Goal: Task Accomplishment & Management: Use online tool/utility

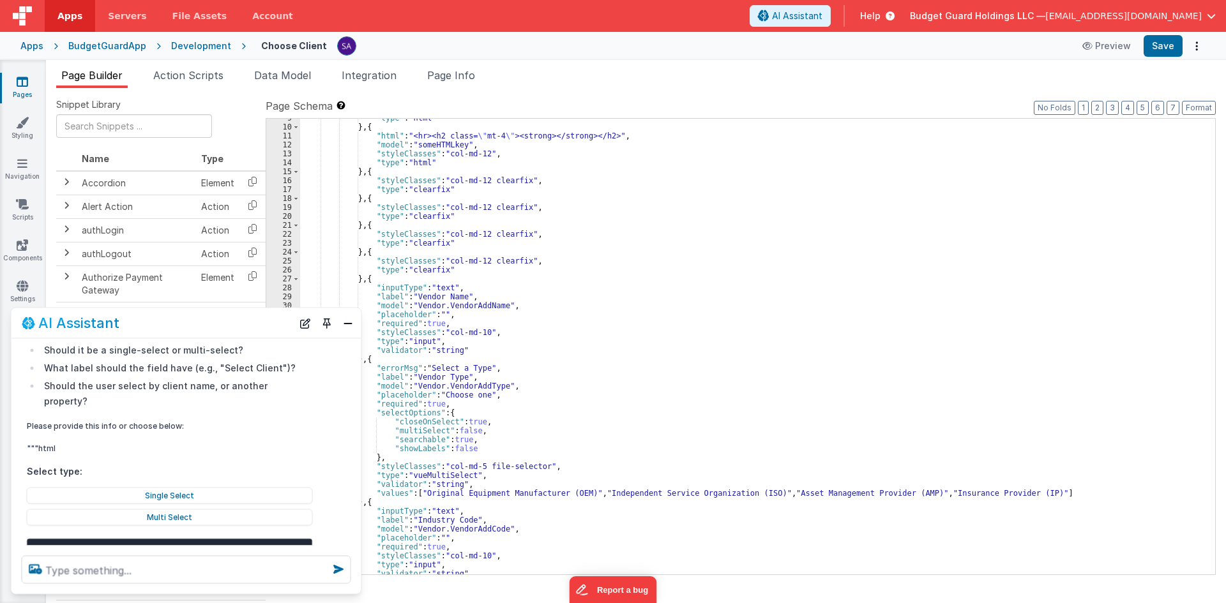
scroll to position [153, 0]
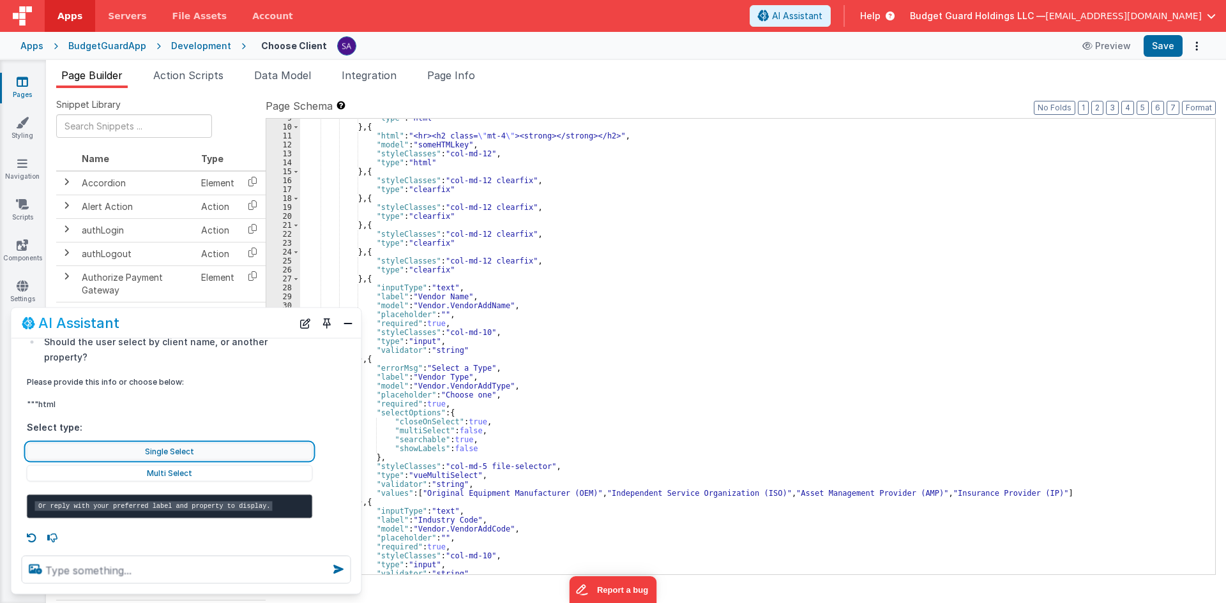
click at [209, 443] on button "Single Select" at bounding box center [170, 451] width 286 height 17
click at [165, 443] on button "Single Select" at bounding box center [170, 451] width 286 height 17
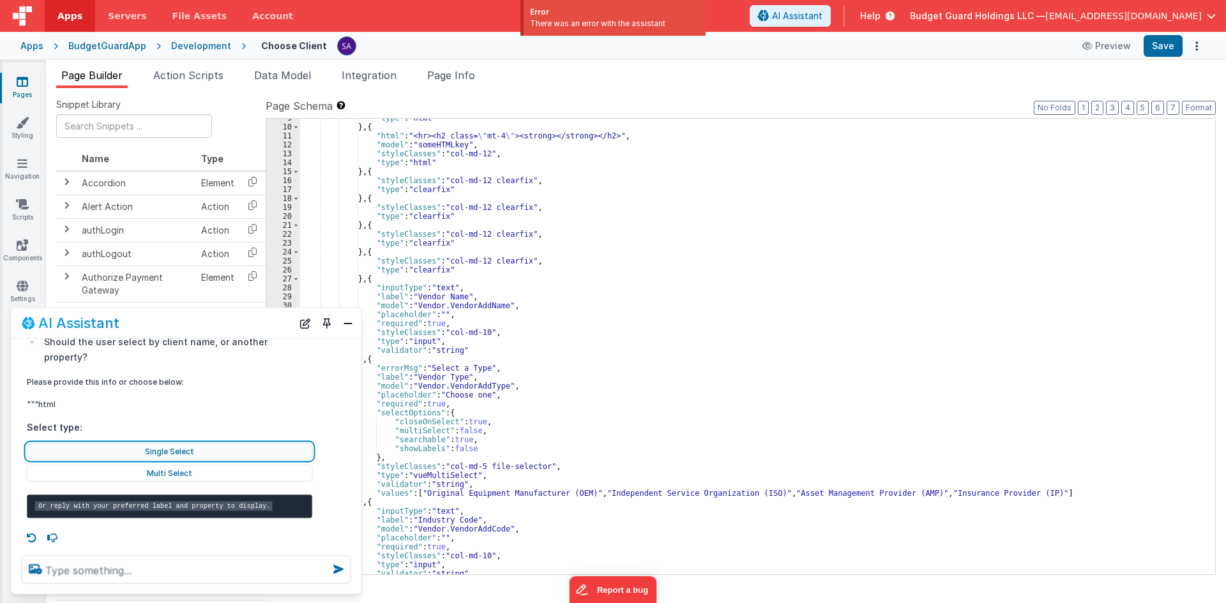
click at [165, 443] on button "Single Select" at bounding box center [170, 451] width 286 height 17
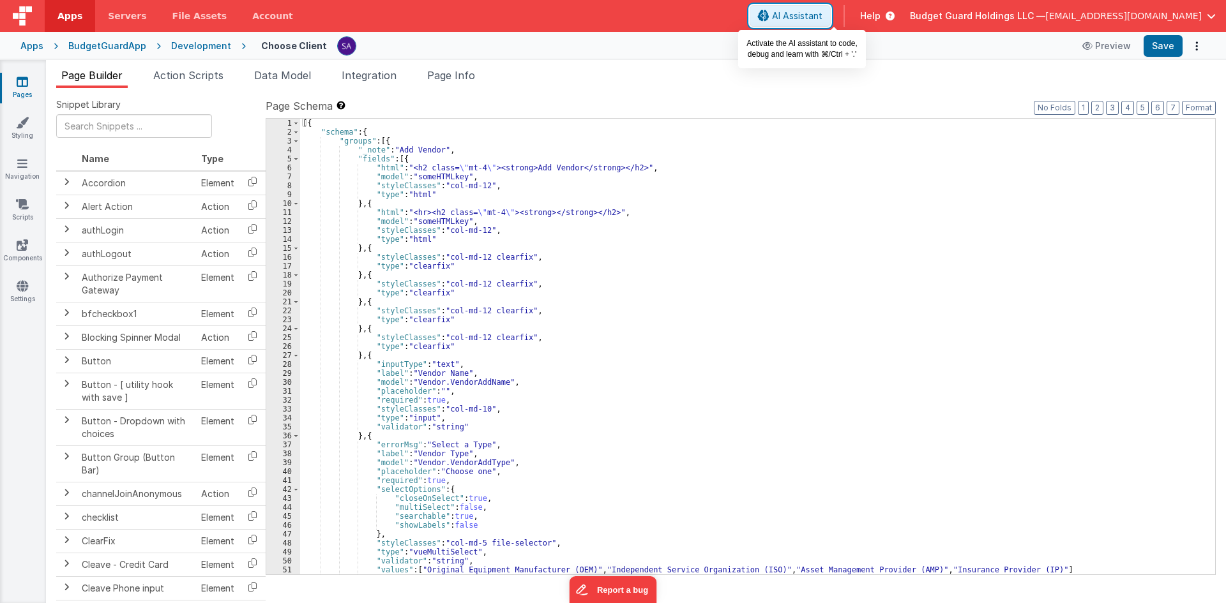
click at [822, 18] on span "AI Assistant" at bounding box center [797, 16] width 50 height 13
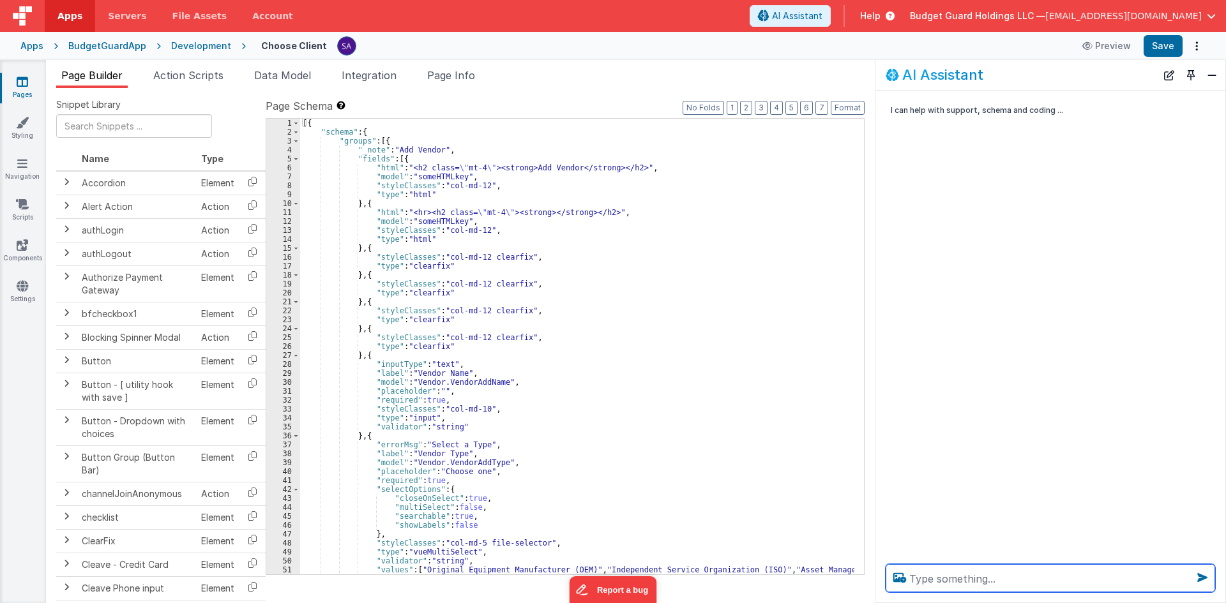
click at [919, 569] on textarea at bounding box center [1051, 579] width 330 height 28
click at [958, 580] on textarea at bounding box center [1051, 579] width 330 height 28
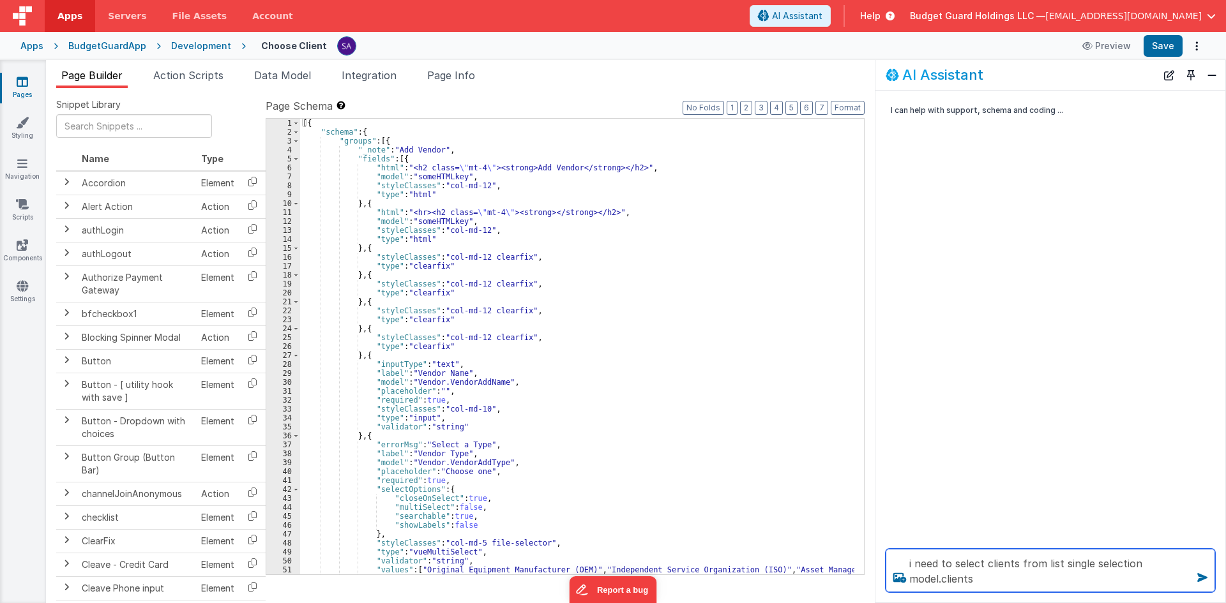
type textarea "i need to select clients from list single selection model.clients"
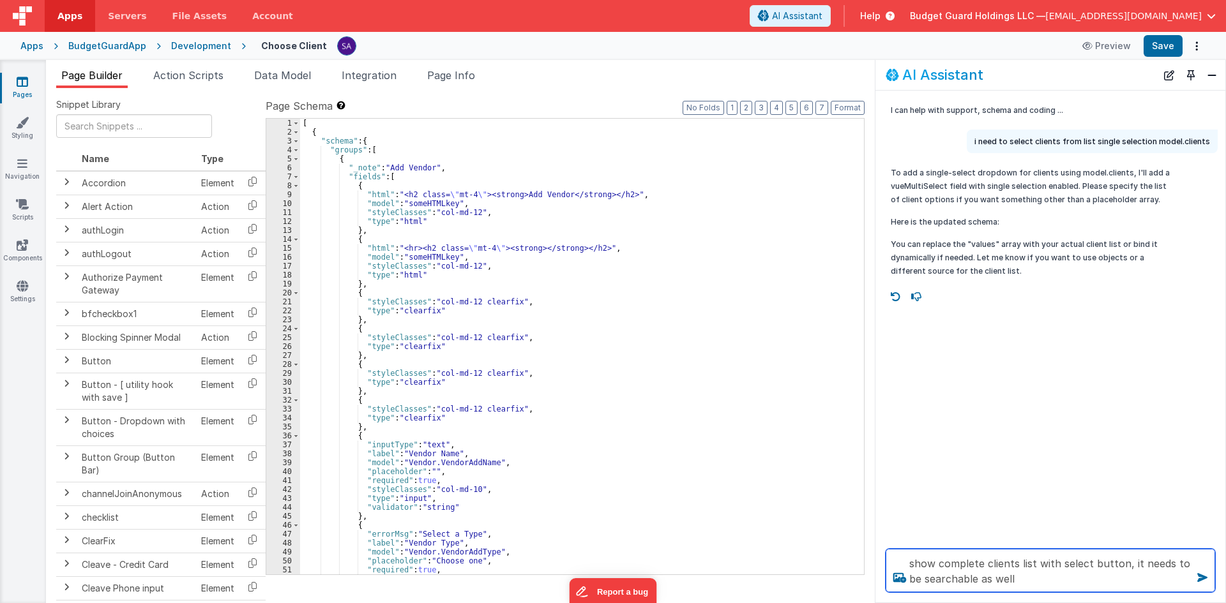
type textarea "show complete clients list with select button, it needs to be searchable as well"
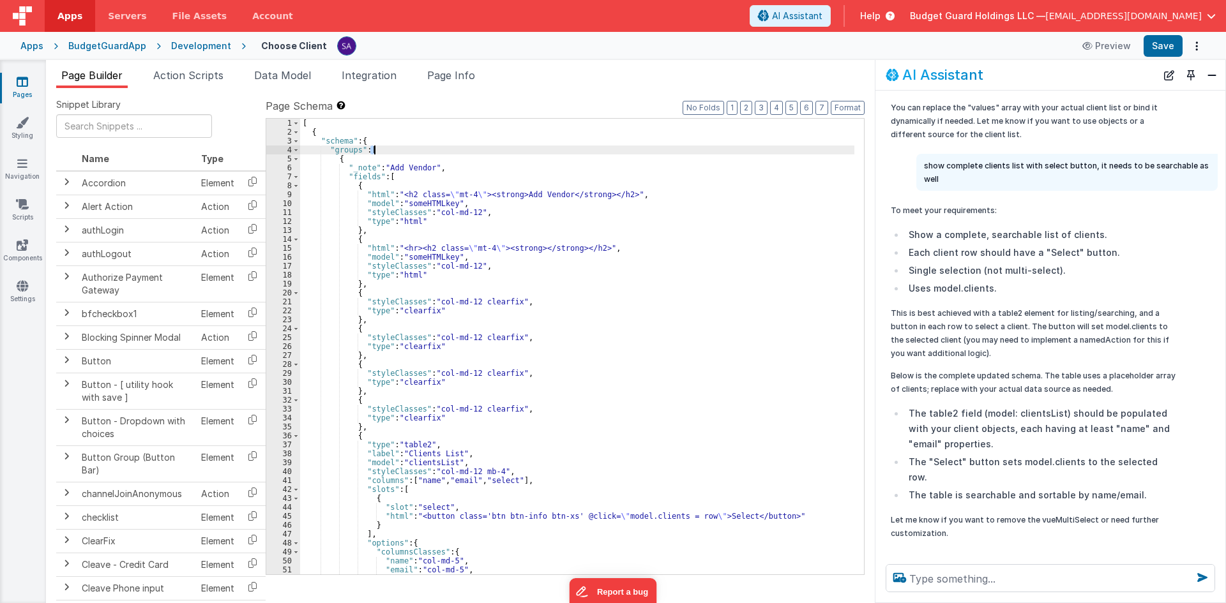
click at [374, 152] on div "[ { "schema" : { "groups" : [ { "_note" : "Add Vendor" , "fields" : [ { "html" …" at bounding box center [577, 356] width 554 height 474
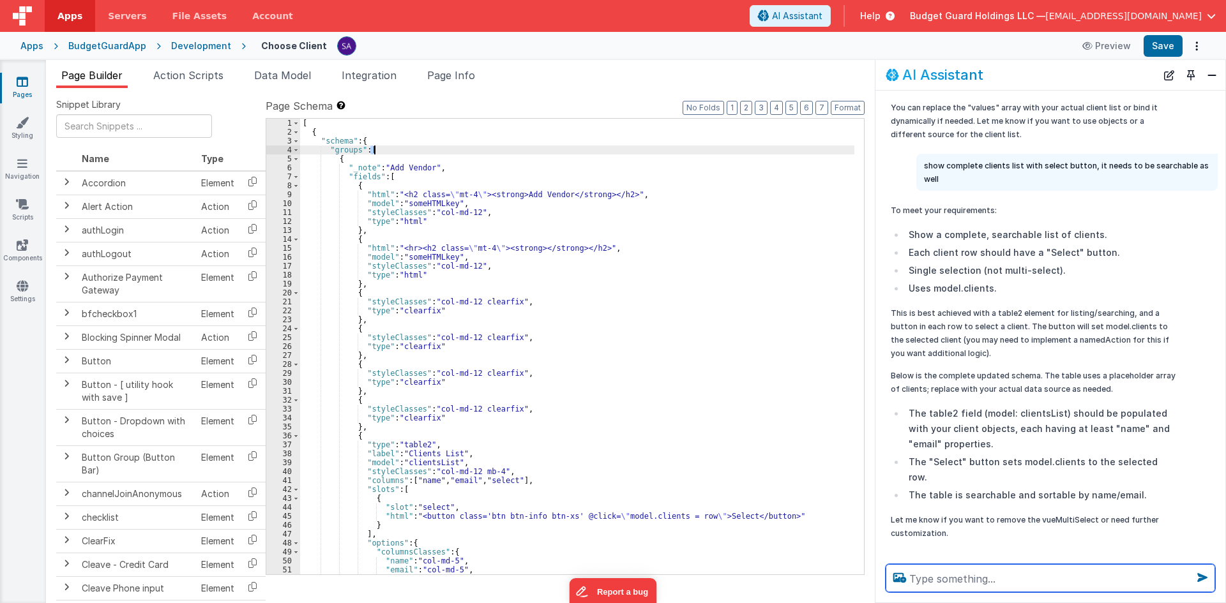
click at [927, 575] on textarea at bounding box center [1051, 579] width 330 height 28
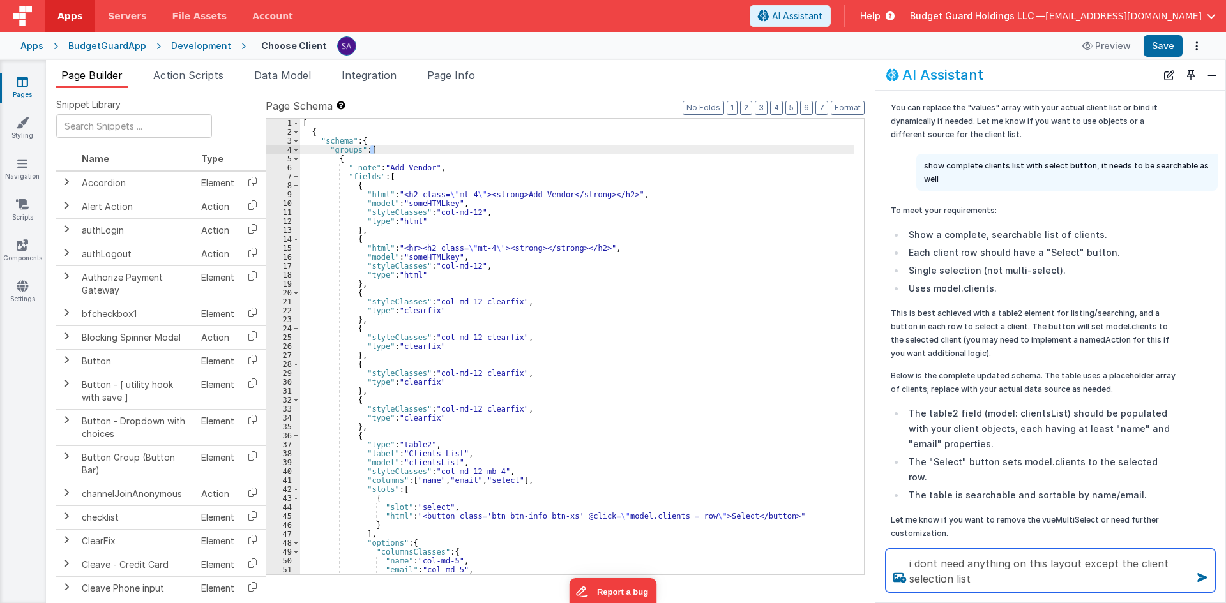
type textarea "i dont need anything on this layout except the client selection list"
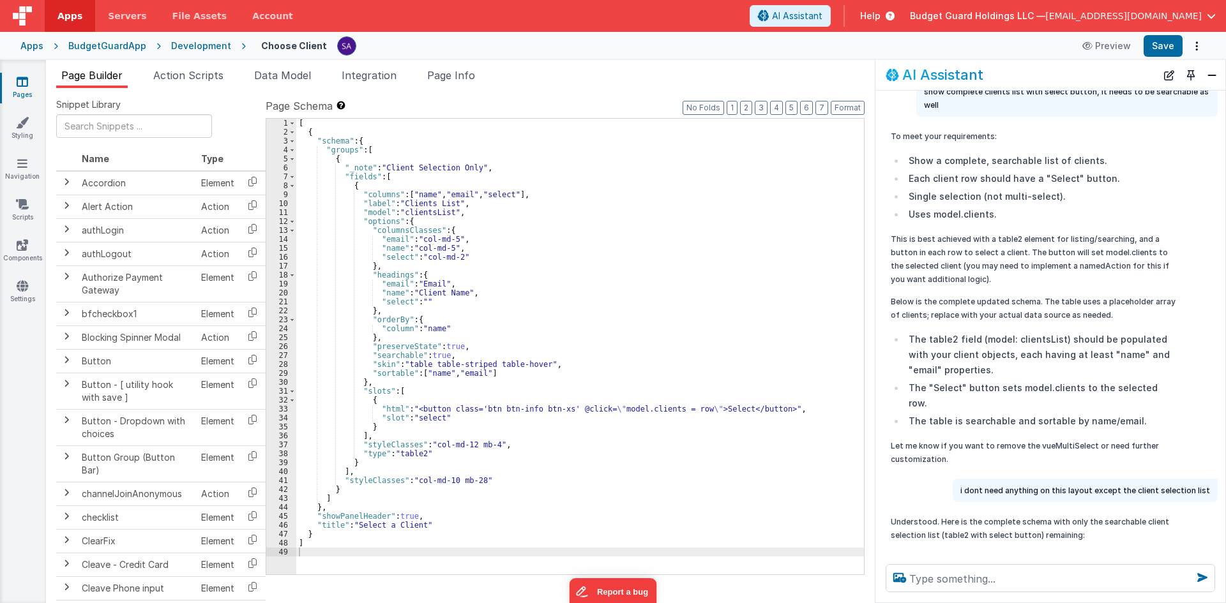
scroll to position [248, 0]
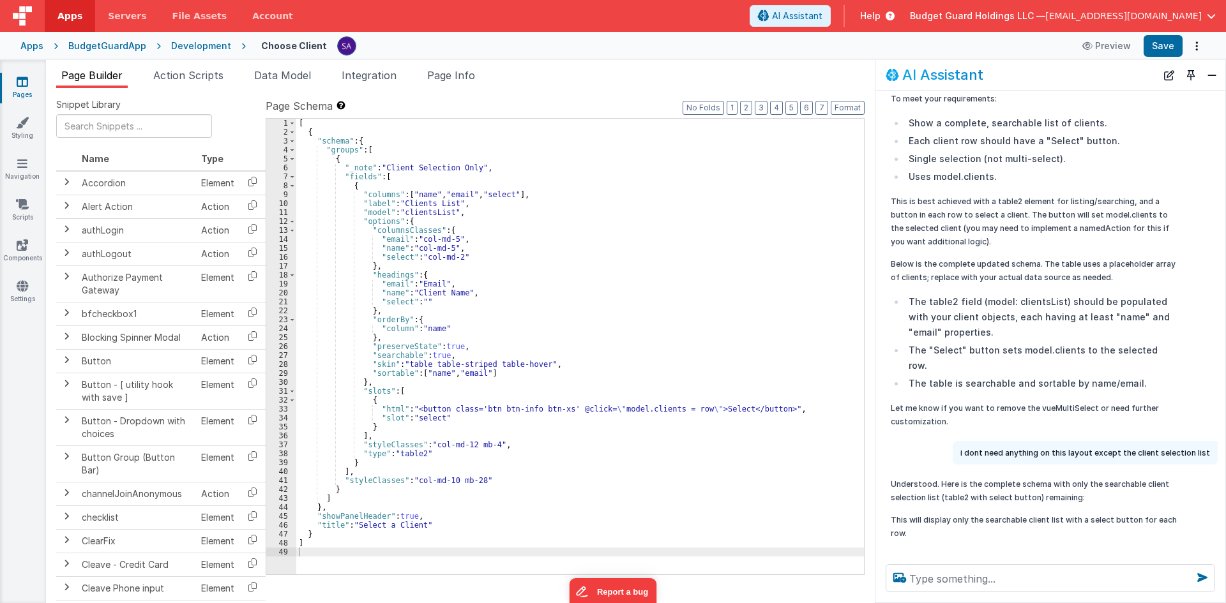
click at [521, 366] on div "[ { "schema" : { "groups" : [ { "_note" : "Client Selection Only" , "fields" : …" at bounding box center [580, 356] width 568 height 474
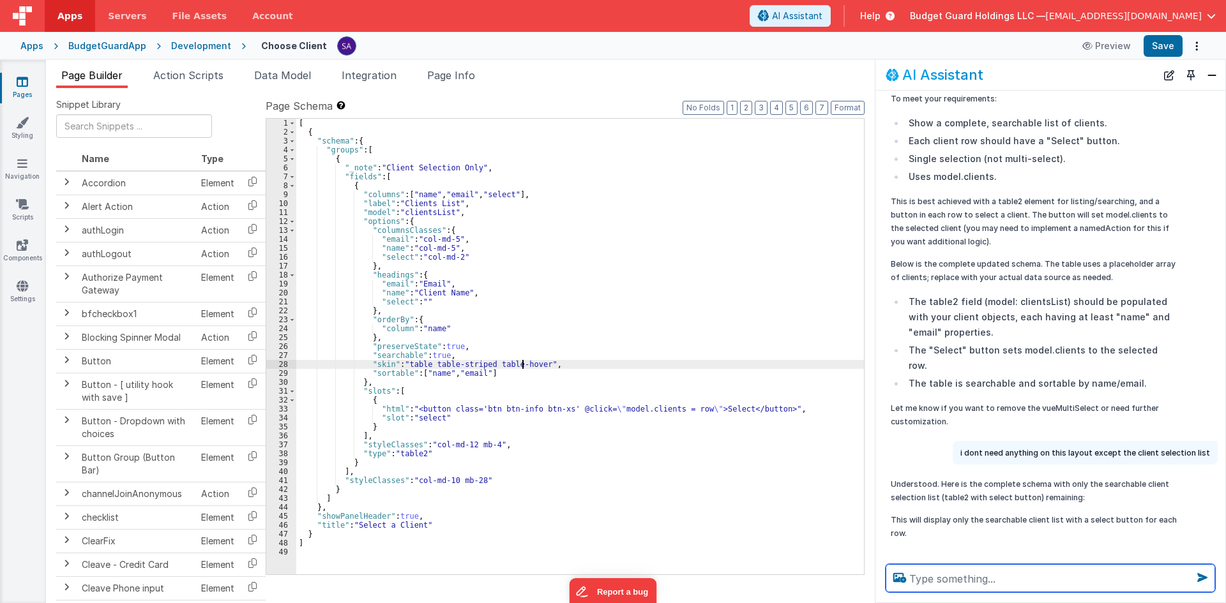
click at [937, 575] on textarea at bounding box center [1051, 579] width 330 height 28
type textarea "on click action it will run hook with client selected client id"
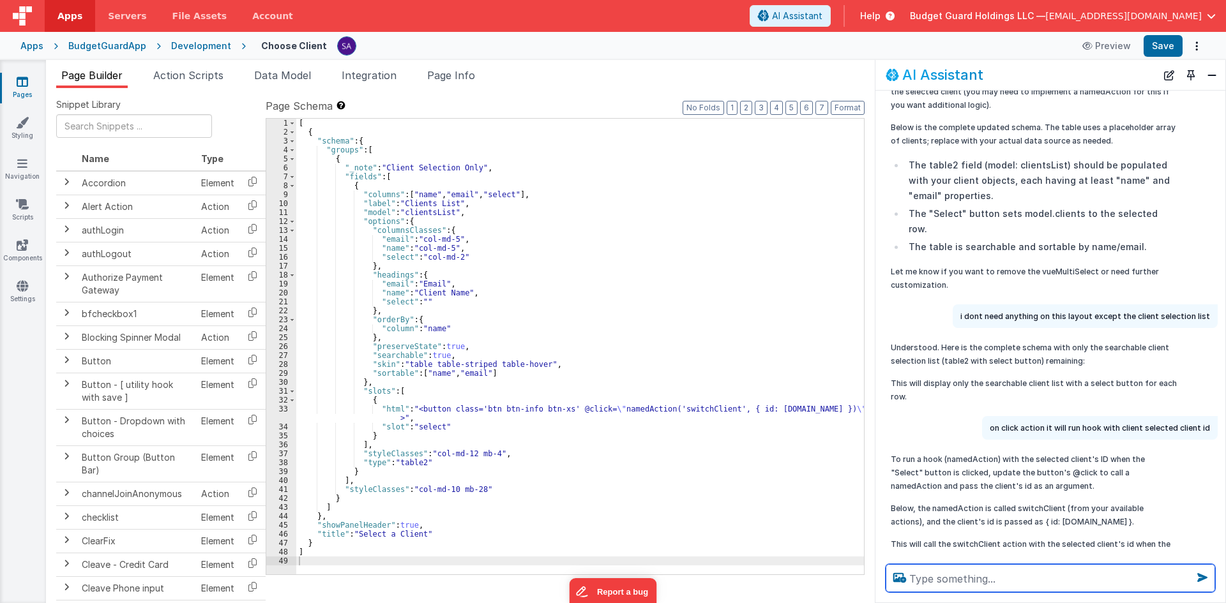
scroll to position [409, 0]
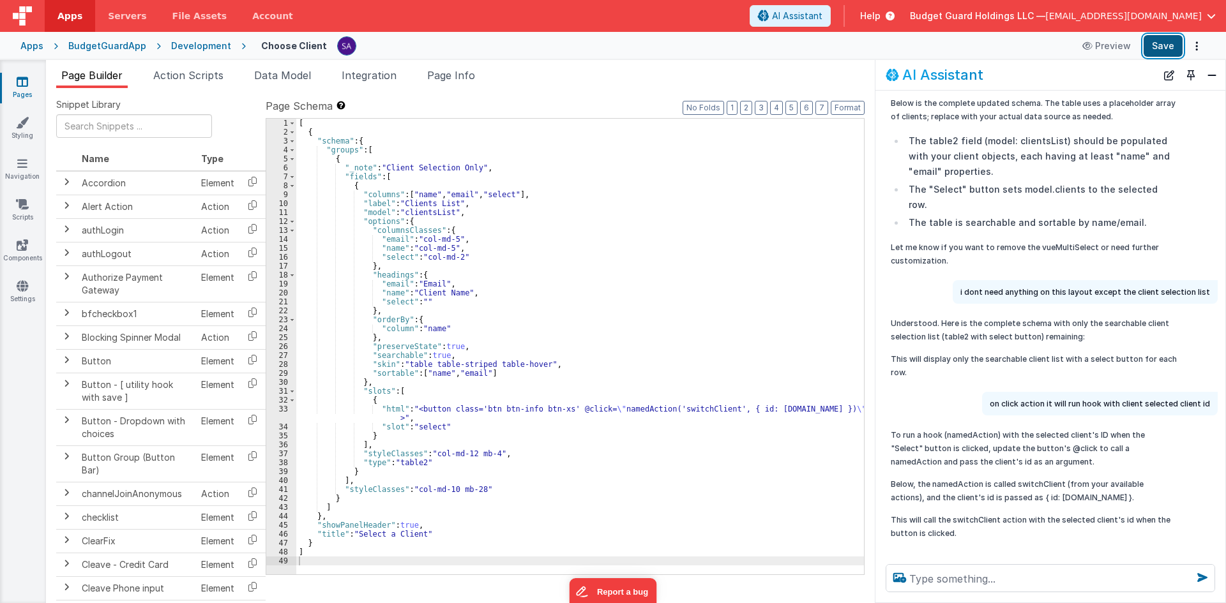
click at [1153, 51] on button "Save" at bounding box center [1163, 46] width 39 height 22
click at [474, 79] on span "Page Info" at bounding box center [451, 75] width 48 height 13
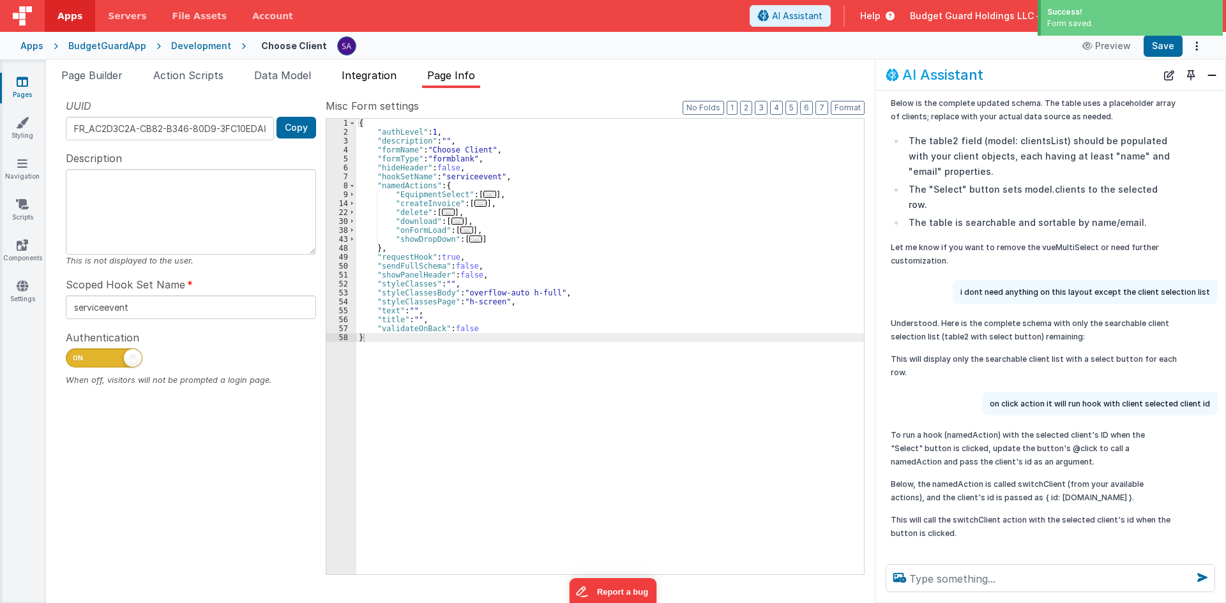
click at [368, 83] on li "Integration" at bounding box center [369, 78] width 65 height 20
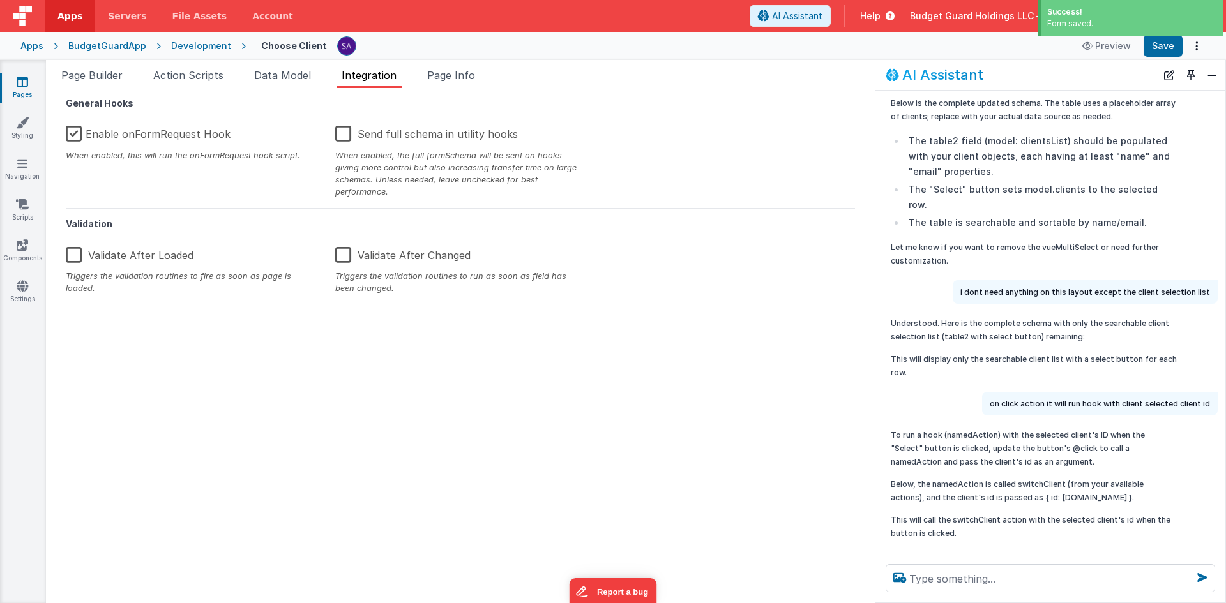
click at [270, 378] on div "General Hooks Enable onFormRequest Hook When enabled, this will run the onFormR…" at bounding box center [460, 345] width 808 height 495
click at [458, 73] on span "Page Info" at bounding box center [451, 75] width 48 height 13
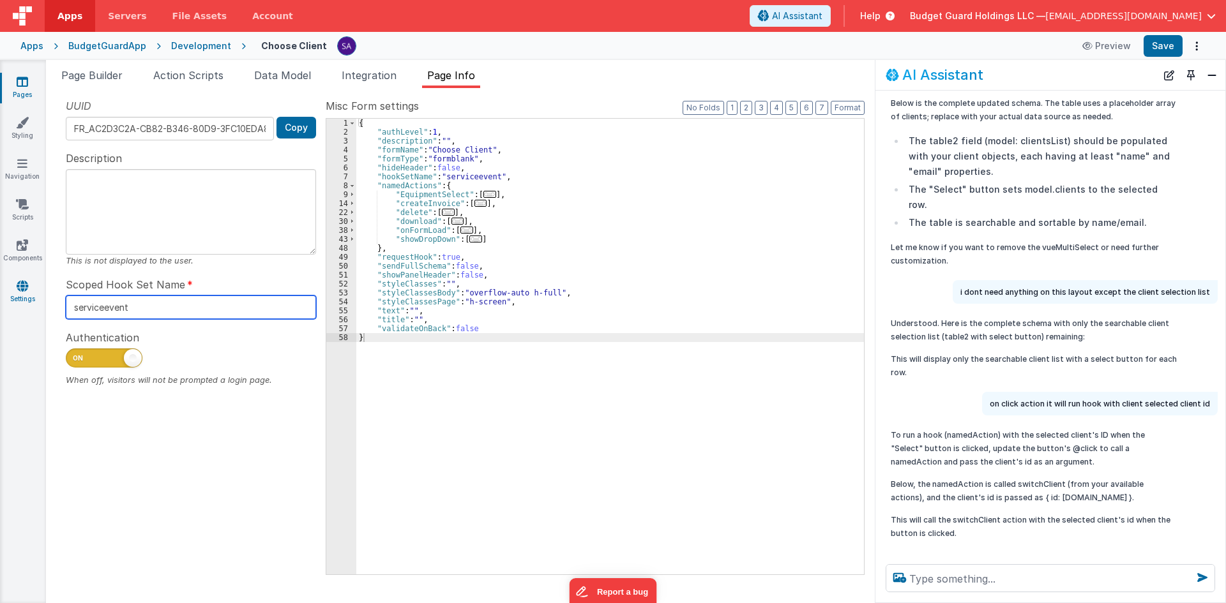
drag, startPoint x: 133, startPoint y: 315, endPoint x: 18, endPoint y: 296, distance: 117.1
click at [18, 296] on section "Pages Styling Navigation Scripts Components Settings Page Builder Action Script…" at bounding box center [613, 331] width 1226 height 543
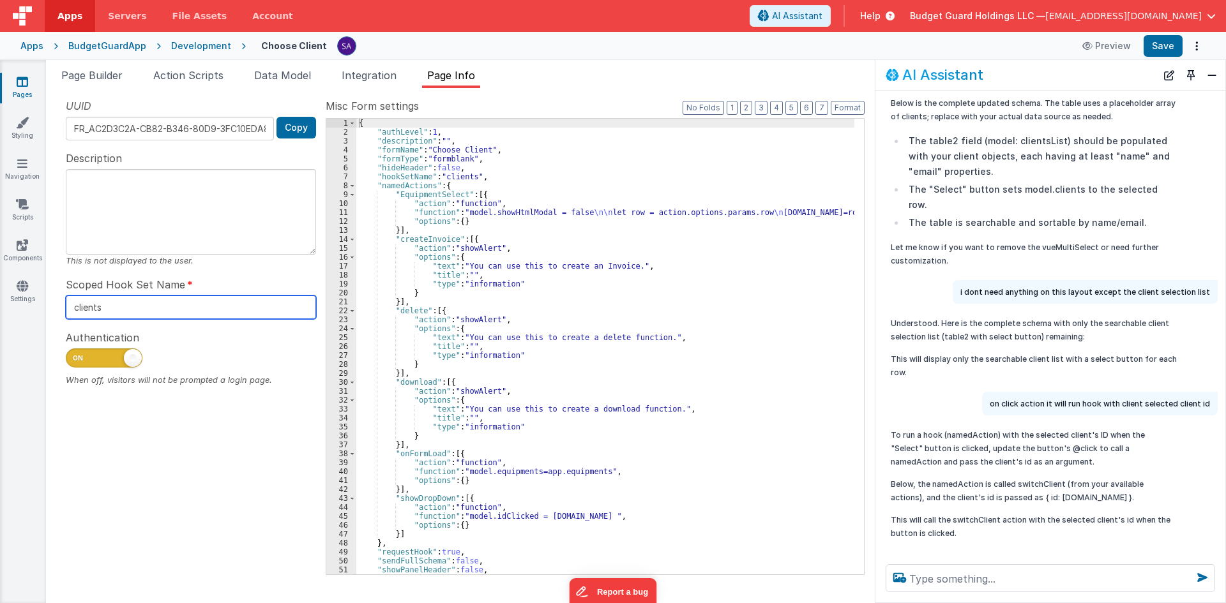
click at [303, 303] on input "clients" at bounding box center [191, 308] width 250 height 24
type input "client"
drag, startPoint x: 1167, startPoint y: 42, endPoint x: 1104, endPoint y: 7, distance: 71.8
click at [1167, 42] on button "Save" at bounding box center [1163, 46] width 39 height 22
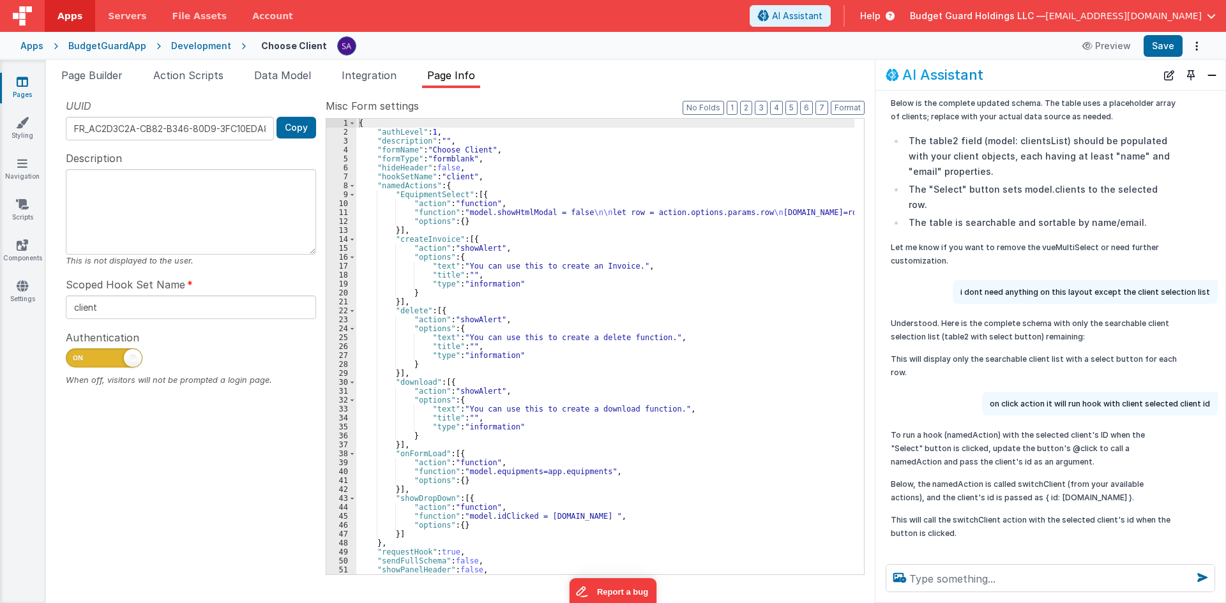
click at [107, 80] on span "Page Builder" at bounding box center [91, 75] width 61 height 13
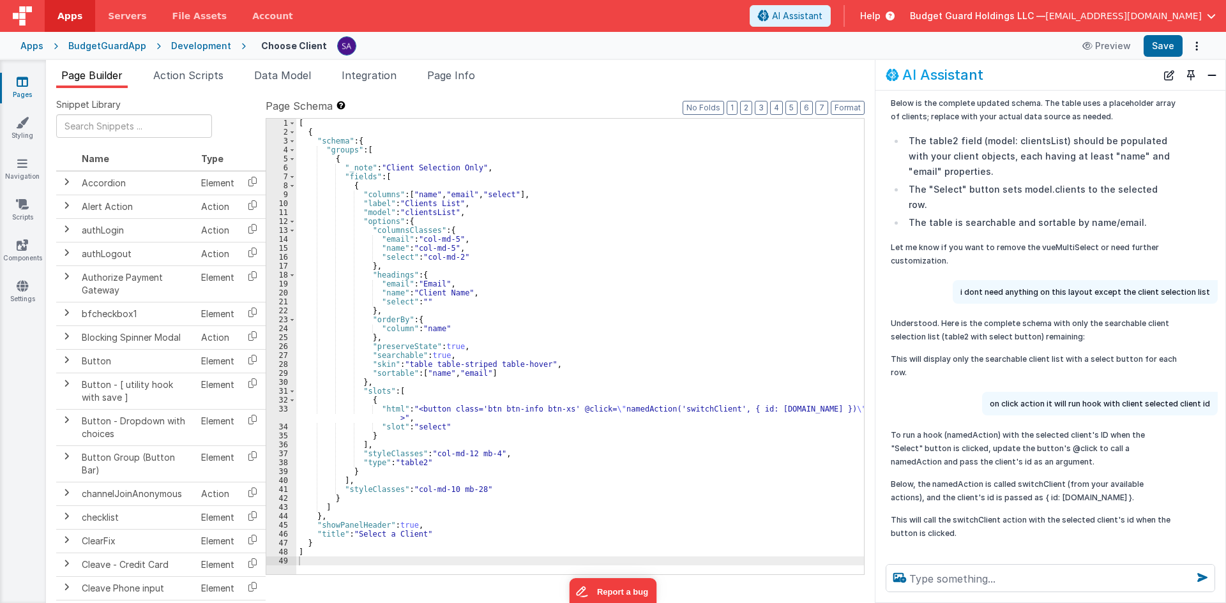
click at [505, 333] on div "[ { "schema" : { "groups" : [ { "_note" : "Client Selection Only" , "fields" : …" at bounding box center [580, 356] width 568 height 474
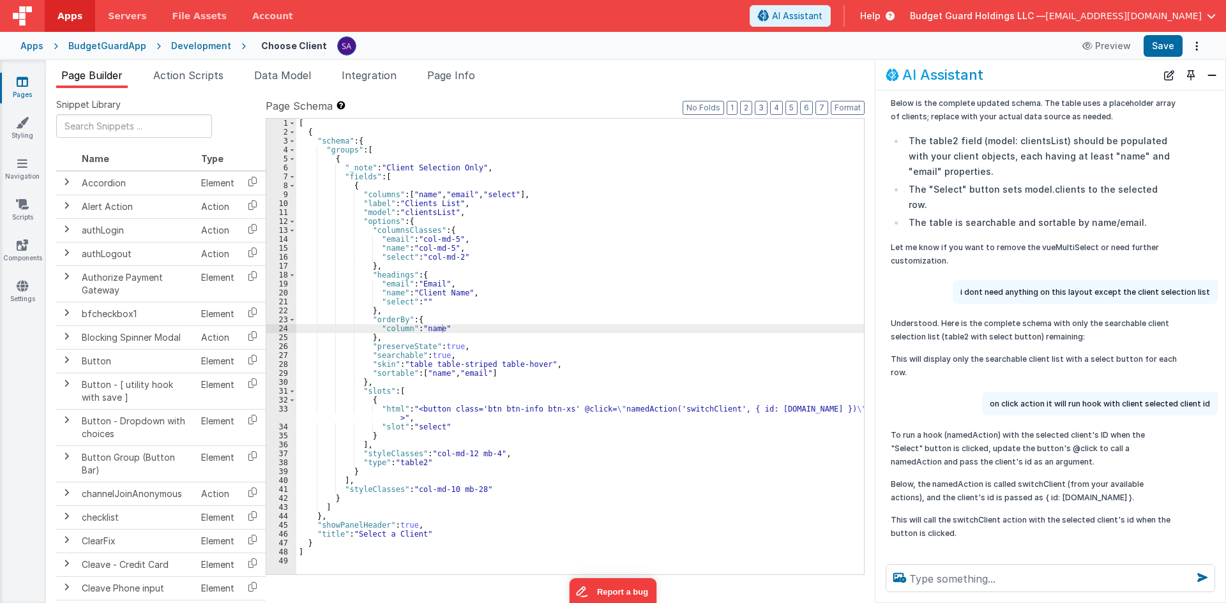
click at [444, 215] on div "[ { "schema" : { "groups" : [ { "_note" : "Client Selection Only" , "fields" : …" at bounding box center [580, 356] width 568 height 474
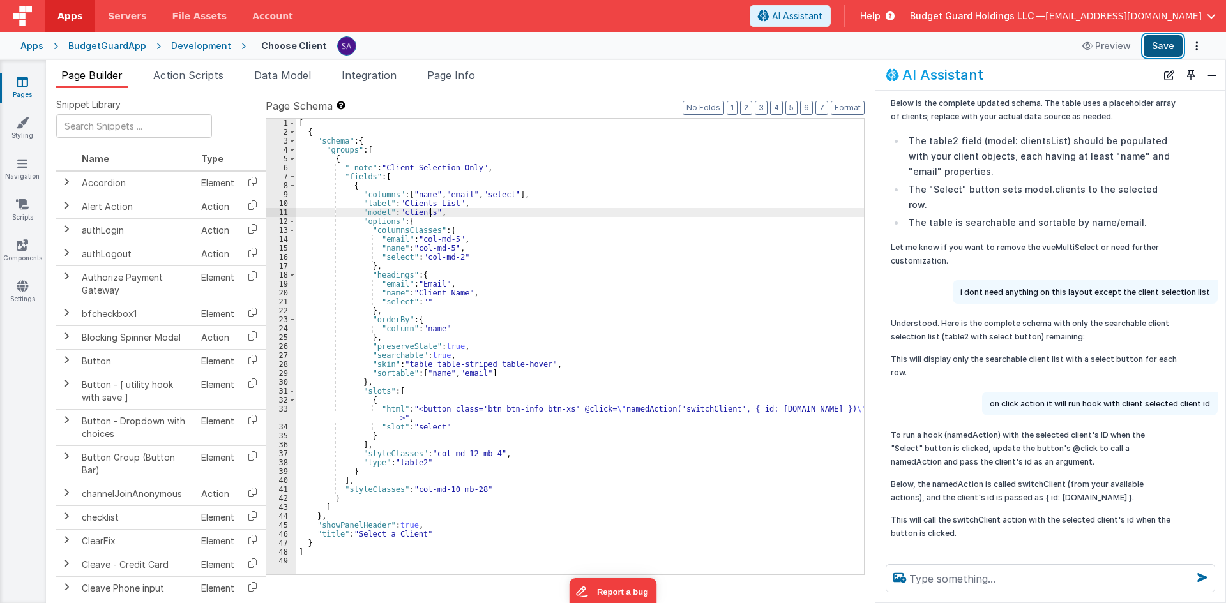
click at [1171, 52] on button "Save" at bounding box center [1163, 46] width 39 height 22
drag, startPoint x: 478, startPoint y: 195, endPoint x: 441, endPoint y: 192, distance: 36.5
click at [441, 192] on div "[ { "schema" : { "groups" : [ { "_note" : "Client Selection Only" , "fields" : …" at bounding box center [580, 356] width 568 height 474
click at [1155, 42] on button "Save" at bounding box center [1163, 46] width 39 height 22
click at [482, 293] on div "[ { "schema" : { "groups" : [ { "_note" : "Client Selection Only" , "fields" : …" at bounding box center [580, 356] width 568 height 474
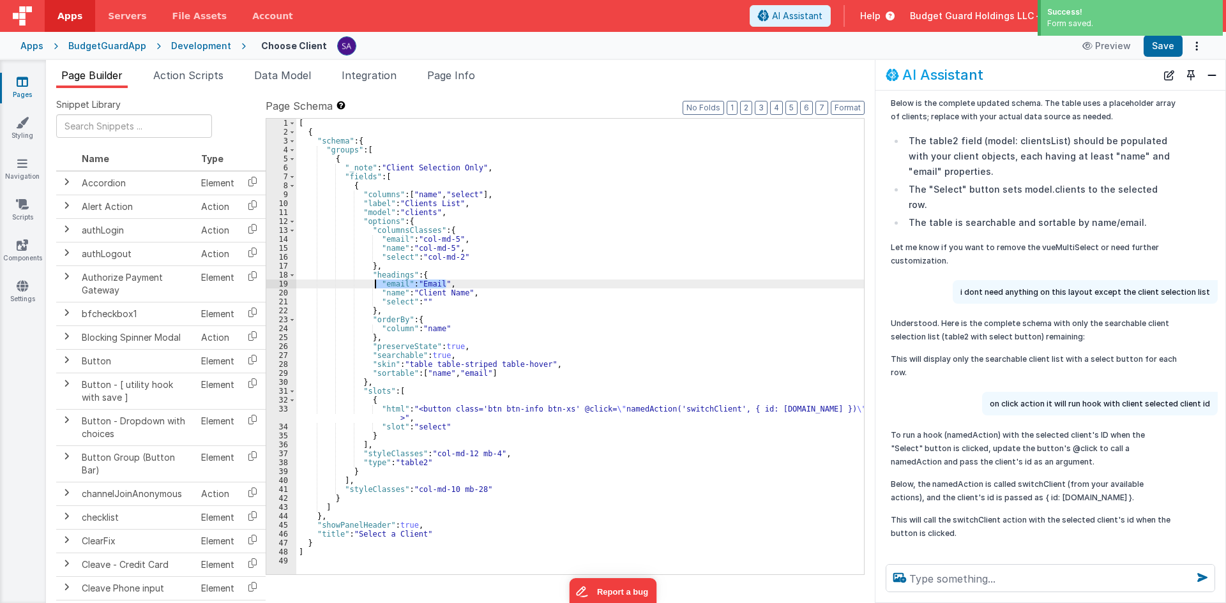
drag, startPoint x: 468, startPoint y: 284, endPoint x: 377, endPoint y: 284, distance: 91.3
click at [377, 284] on div "[ { "schema" : { "groups" : [ { "_note" : "Client Selection Only" , "fields" : …" at bounding box center [580, 356] width 568 height 474
click at [387, 292] on div "[ { "schema" : { "groups" : [ { "_note" : "Client Selection Only" , "fields" : …" at bounding box center [580, 356] width 568 height 474
click at [395, 285] on div "[ { "schema" : { "groups" : [ { "_note" : "Client Selection Only" , "fields" : …" at bounding box center [580, 356] width 568 height 474
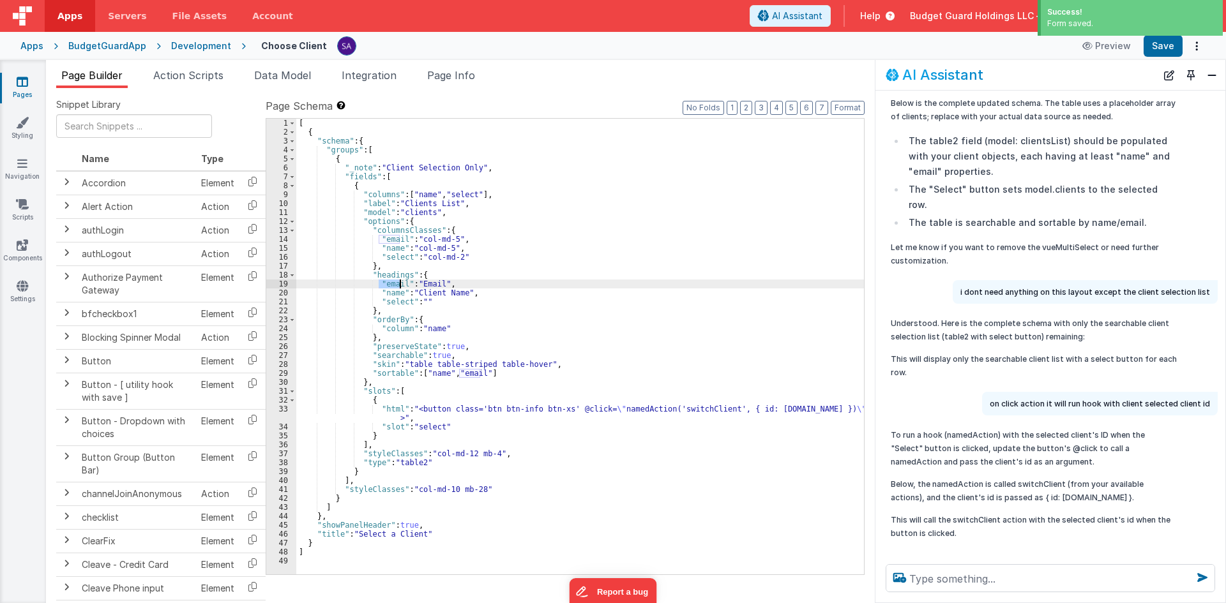
click at [395, 285] on div "[ { "schema" : { "groups" : [ { "_note" : "Client Selection Only" , "fields" : …" at bounding box center [580, 356] width 568 height 474
drag, startPoint x: 455, startPoint y: 282, endPoint x: 374, endPoint y: 284, distance: 81.8
click at [374, 284] on div "[ { "schema" : { "groups" : [ { "_note" : "Client Selection Only" , "fields" : …" at bounding box center [580, 356] width 568 height 474
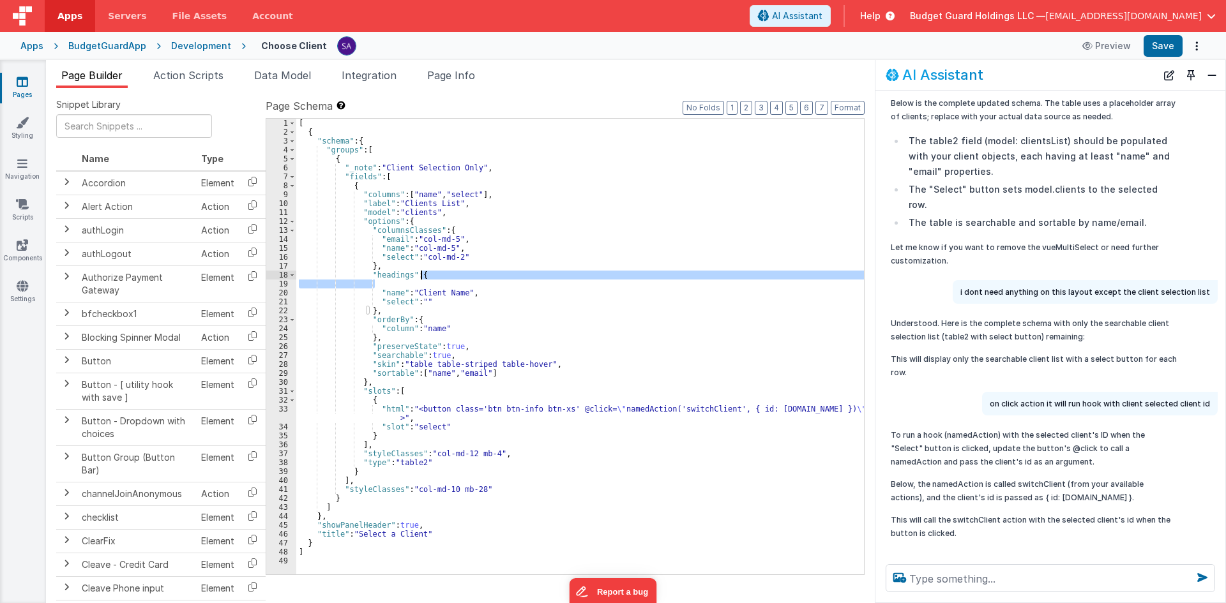
click at [439, 278] on div "[ { "schema" : { "groups" : [ { "_note" : "Client Selection Only" , "fields" : …" at bounding box center [580, 356] width 568 height 474
click at [417, 286] on div "[ { "schema" : { "groups" : [ { "_note" : "Client Selection Only" , "fields" : …" at bounding box center [580, 347] width 568 height 456
click at [302, 282] on div "[ { "schema" : { "groups" : [ { "_note" : "Client Selection Only" , "fields" : …" at bounding box center [580, 356] width 568 height 474
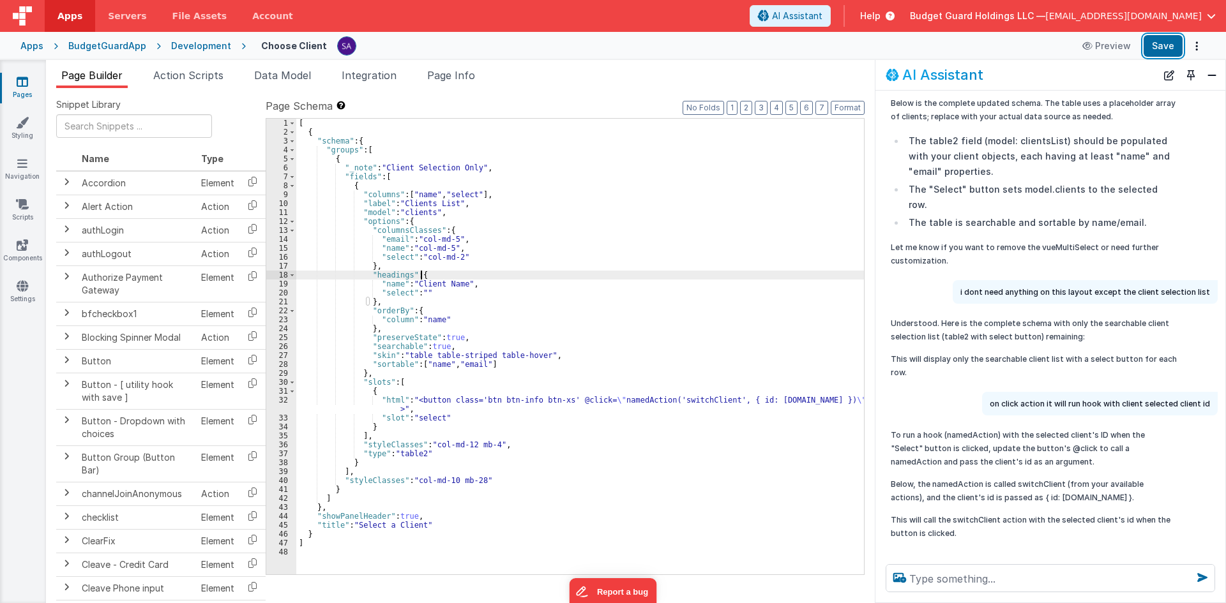
click at [1152, 48] on button "Save" at bounding box center [1163, 46] width 39 height 22
click at [1163, 52] on button "Save" at bounding box center [1163, 46] width 39 height 22
click at [23, 176] on link "Navigation" at bounding box center [22, 170] width 46 height 26
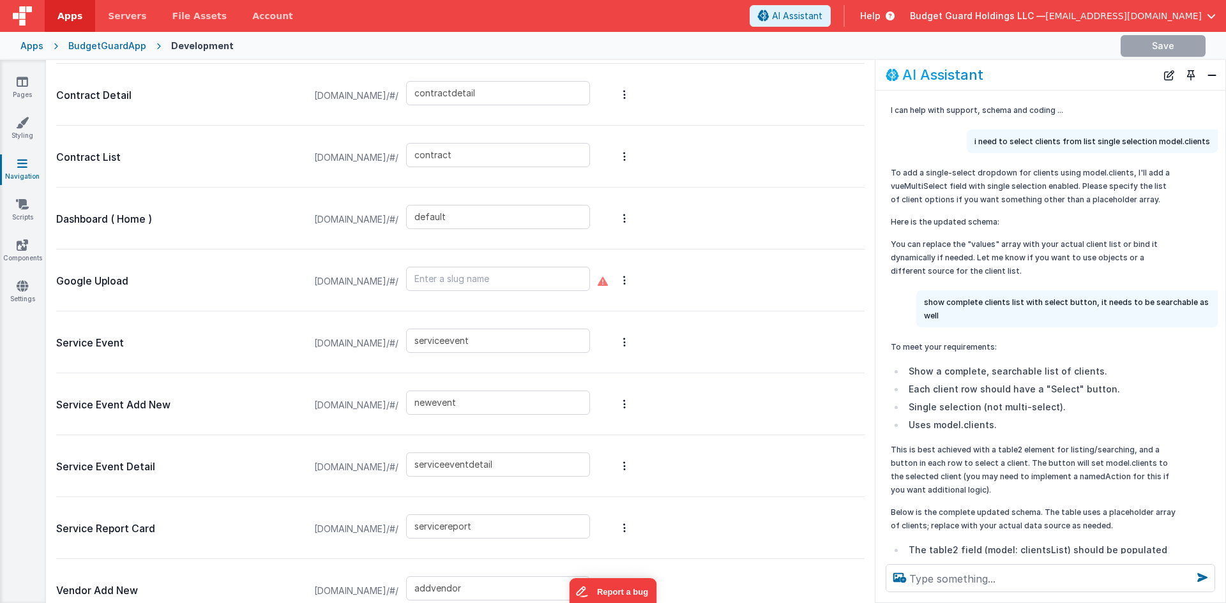
type input "contractdetail"
type input "contract"
type input "default"
type input "serviceevent"
type input "newevent"
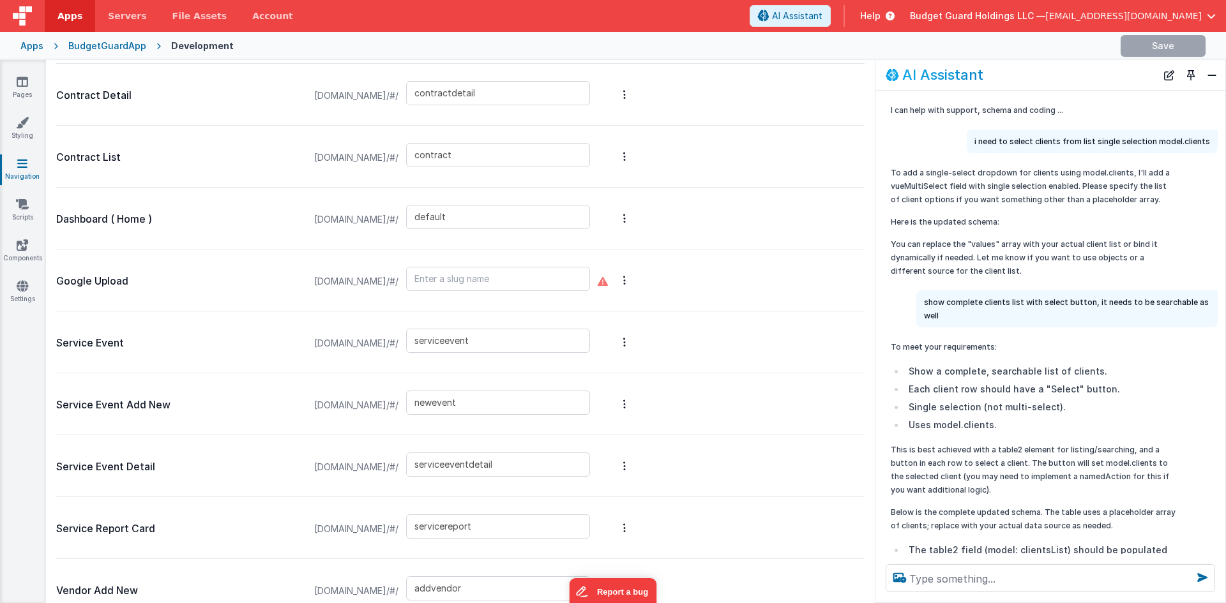
type input "serviceeventdetail"
type input "servicereport"
type input "addvendor"
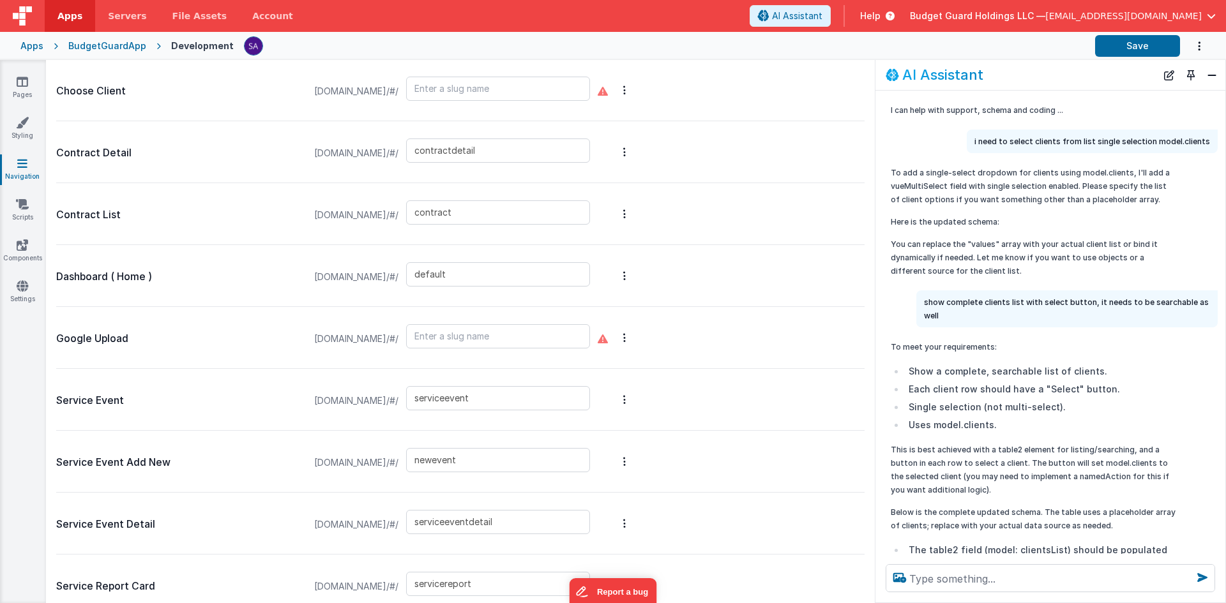
scroll to position [639, 0]
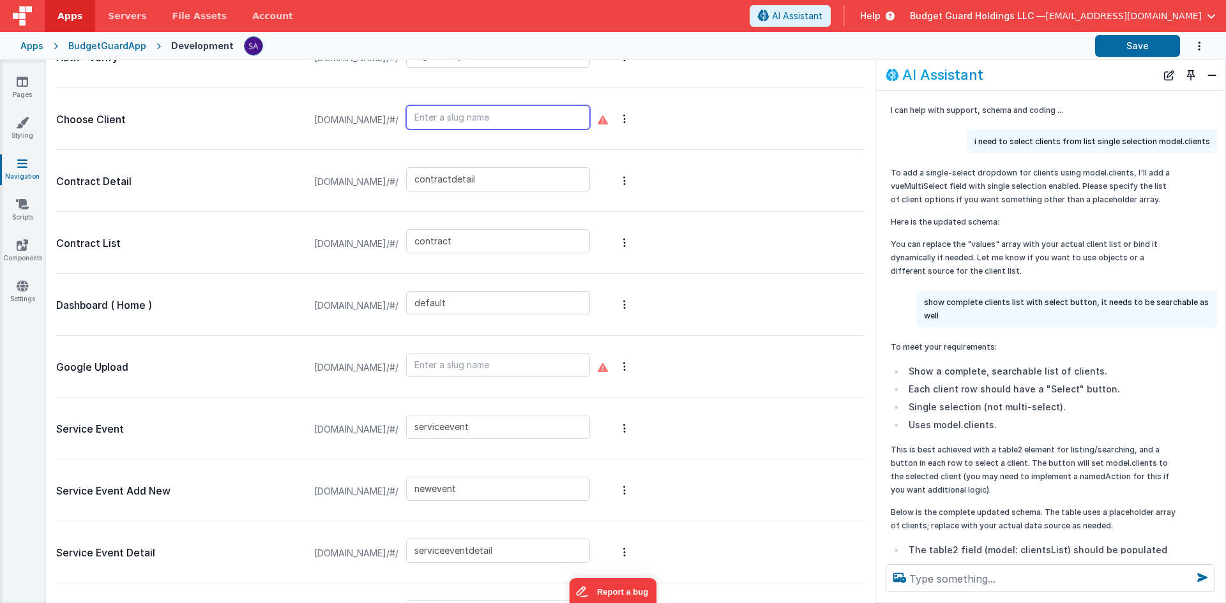
click at [555, 115] on input "text" at bounding box center [498, 117] width 184 height 24
type input "chooseclient"
click at [1166, 52] on button "Save" at bounding box center [1137, 46] width 85 height 22
click at [801, 49] on div at bounding box center [664, 46] width 841 height 22
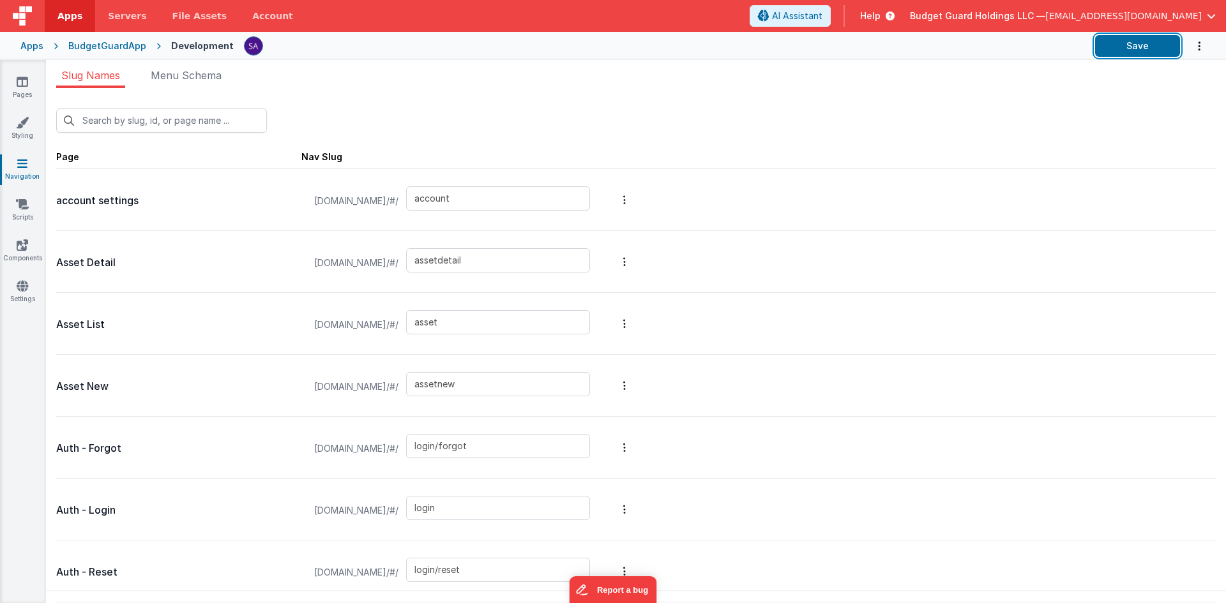
drag, startPoint x: 1132, startPoint y: 50, endPoint x: 1043, endPoint y: 28, distance: 91.5
click at [1132, 50] on button "Save" at bounding box center [1137, 46] width 85 height 22
click at [26, 80] on icon at bounding box center [22, 81] width 11 height 13
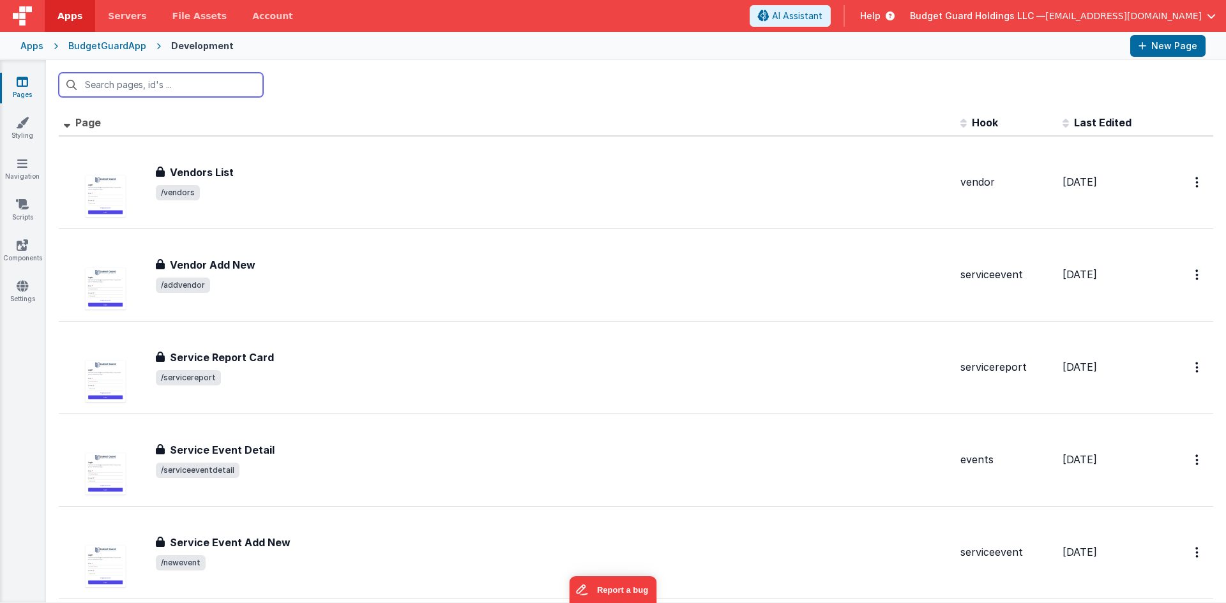
click at [156, 84] on input "text" at bounding box center [161, 85] width 204 height 24
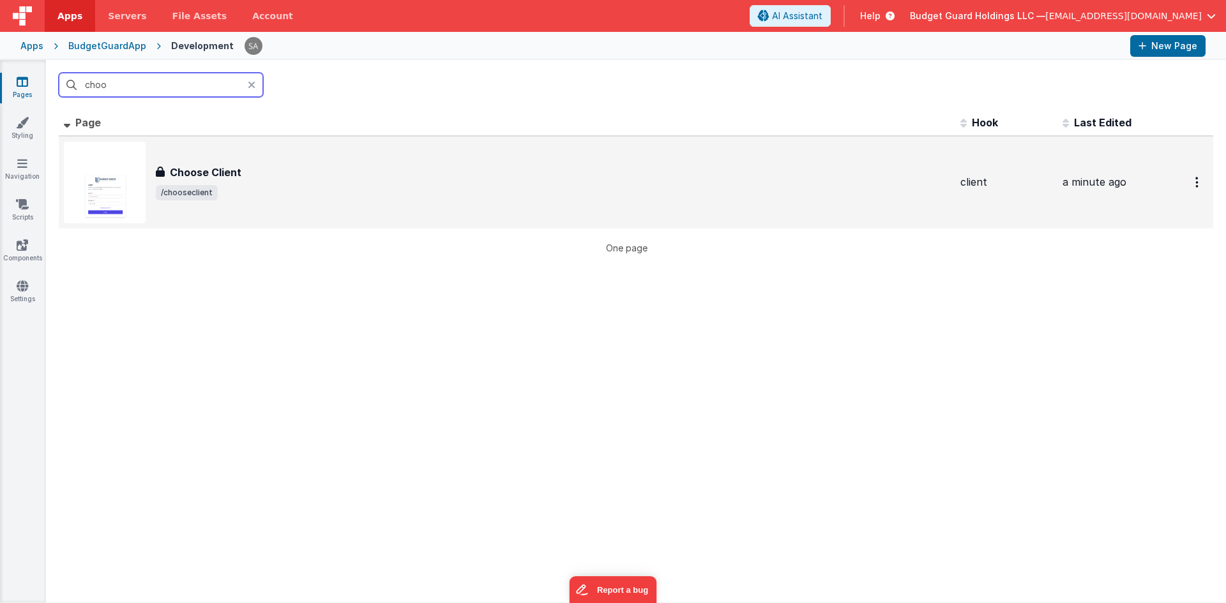
type input "choo"
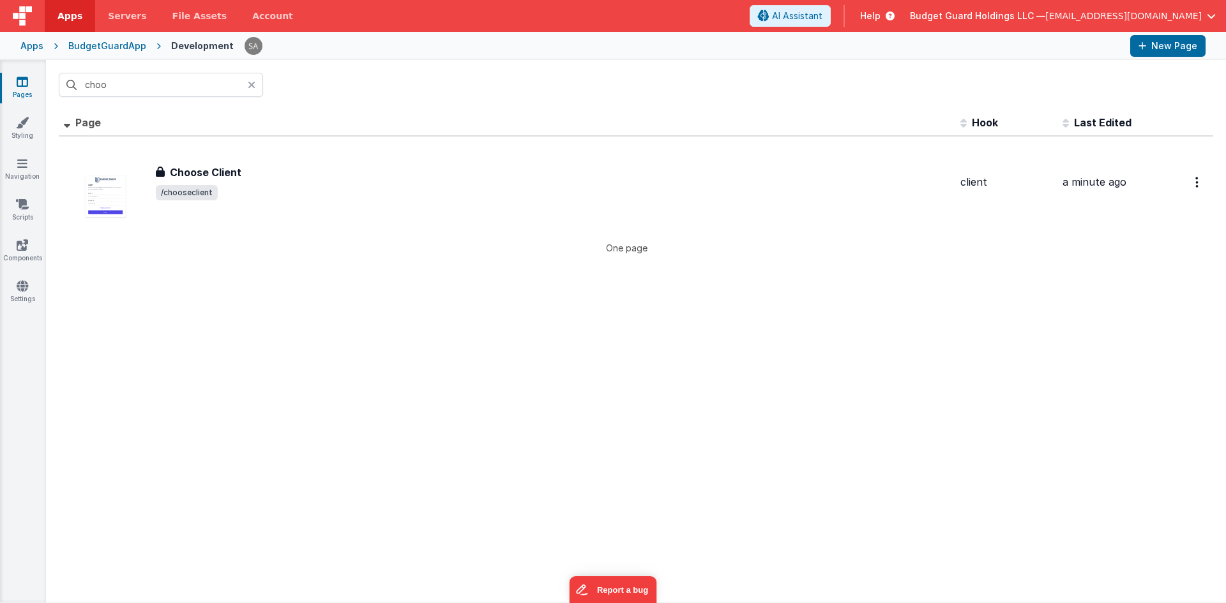
drag, startPoint x: 189, startPoint y: 150, endPoint x: 356, endPoint y: 6, distance: 220.1
click at [190, 151] on div "Choose Client Choose Client /chooseclient" at bounding box center [507, 183] width 886 height 82
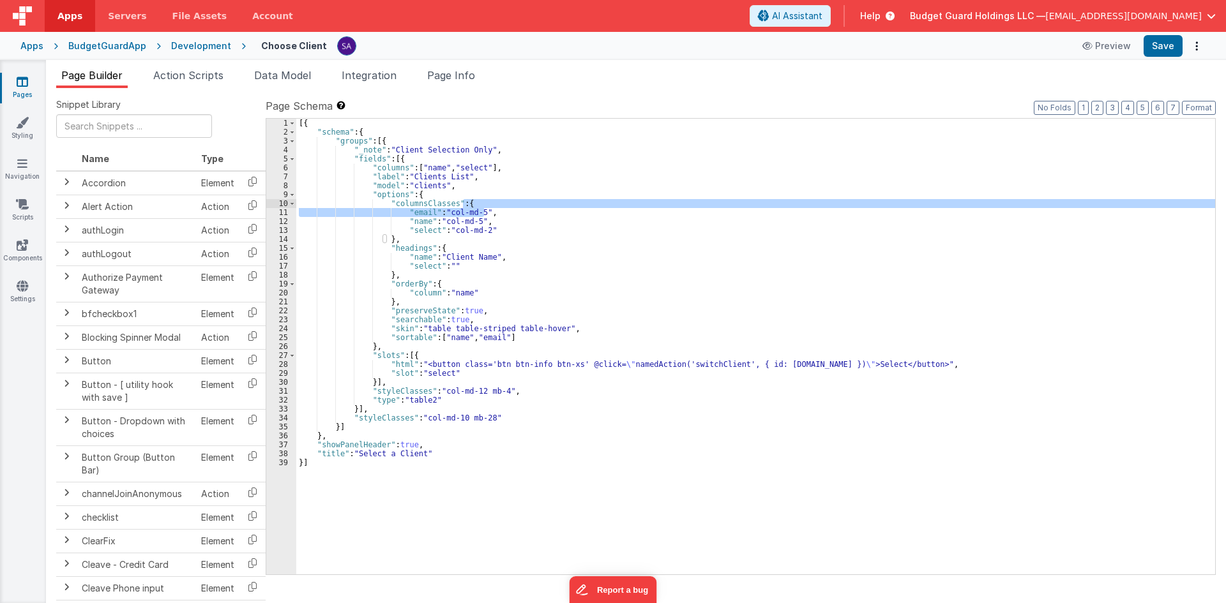
drag, startPoint x: 489, startPoint y: 209, endPoint x: 488, endPoint y: 201, distance: 8.3
click at [488, 201] on div "[{ "schema" : { "groups" : [{ "_note" : "Client Selection Only" , "fields" : [{…" at bounding box center [755, 356] width 919 height 474
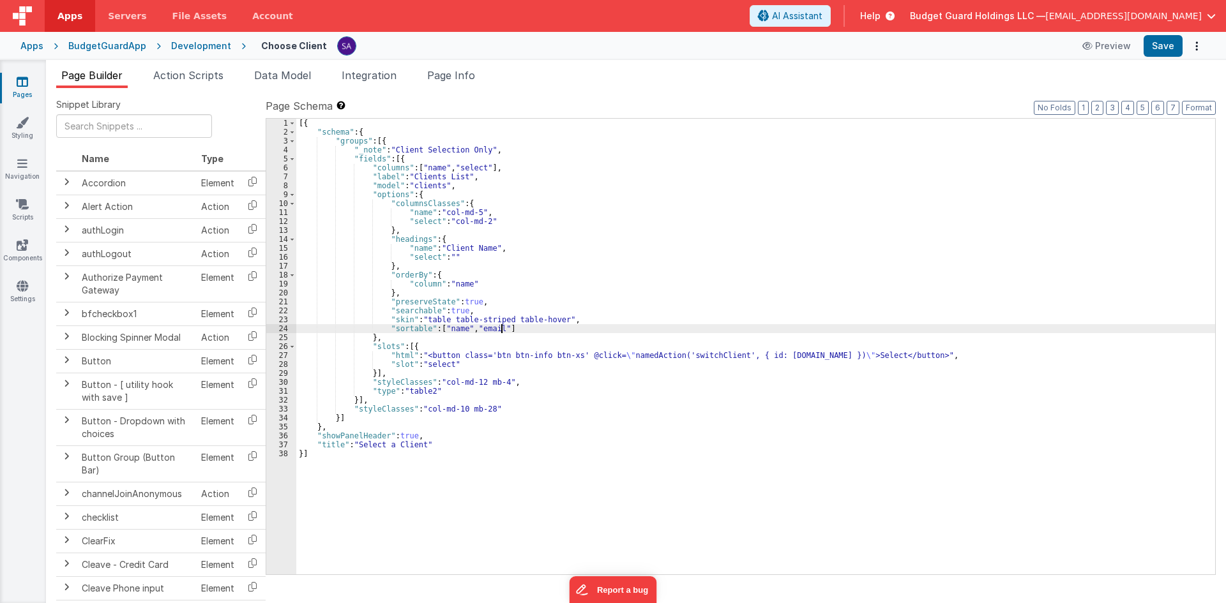
click at [500, 328] on div "[{ "schema" : { "groups" : [{ "_note" : "Client Selection Only" , "fields" : [{…" at bounding box center [755, 356] width 919 height 474
drag, startPoint x: 469, startPoint y: 329, endPoint x: 436, endPoint y: 326, distance: 32.7
click at [436, 326] on div "[{ "schema" : { "groups" : [{ "_note" : "Client Selection Only" , "fields" : [{…" at bounding box center [755, 356] width 919 height 474
click at [1149, 49] on button "Save" at bounding box center [1163, 46] width 39 height 22
click at [30, 222] on link "Scripts" at bounding box center [22, 211] width 46 height 26
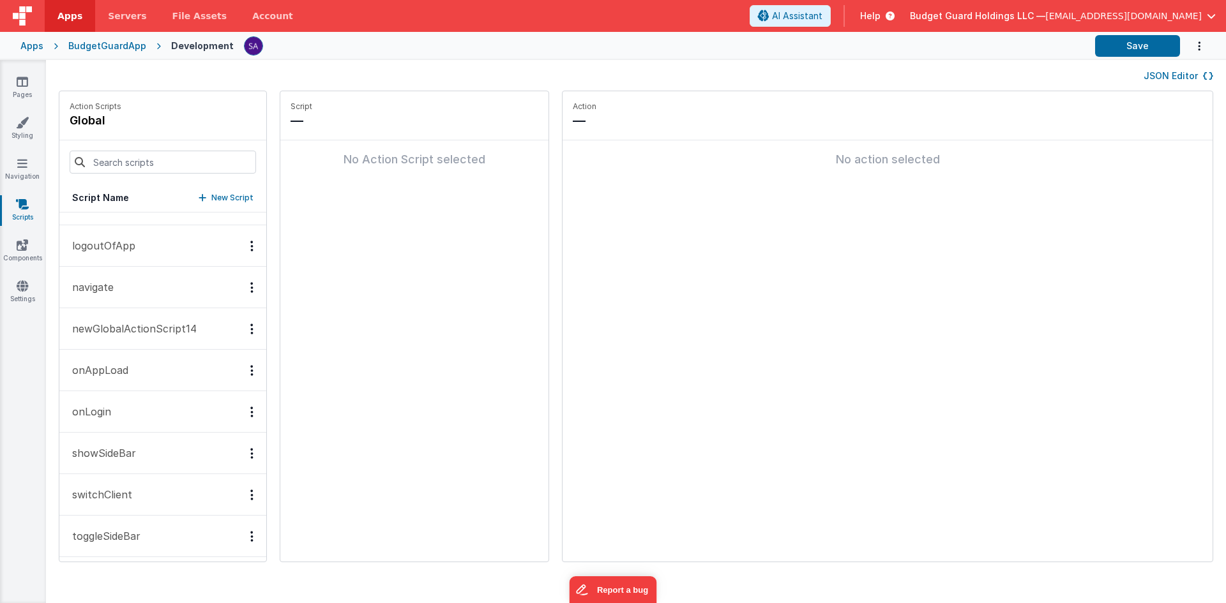
scroll to position [284, 0]
click at [173, 483] on button "switchClient" at bounding box center [162, 490] width 207 height 42
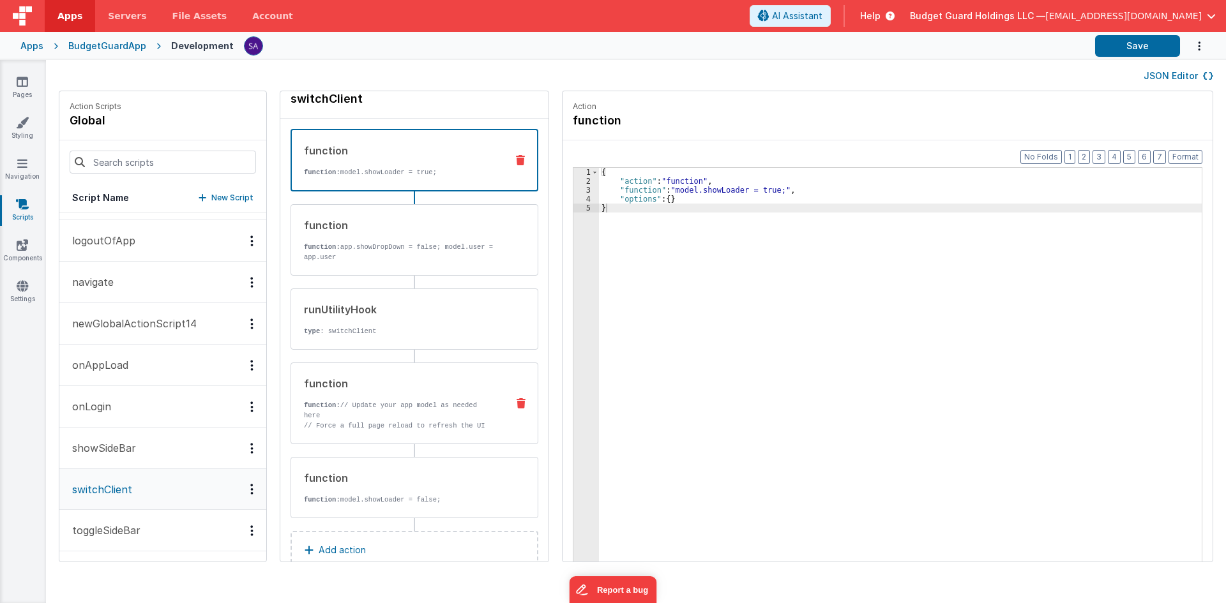
scroll to position [52, 0]
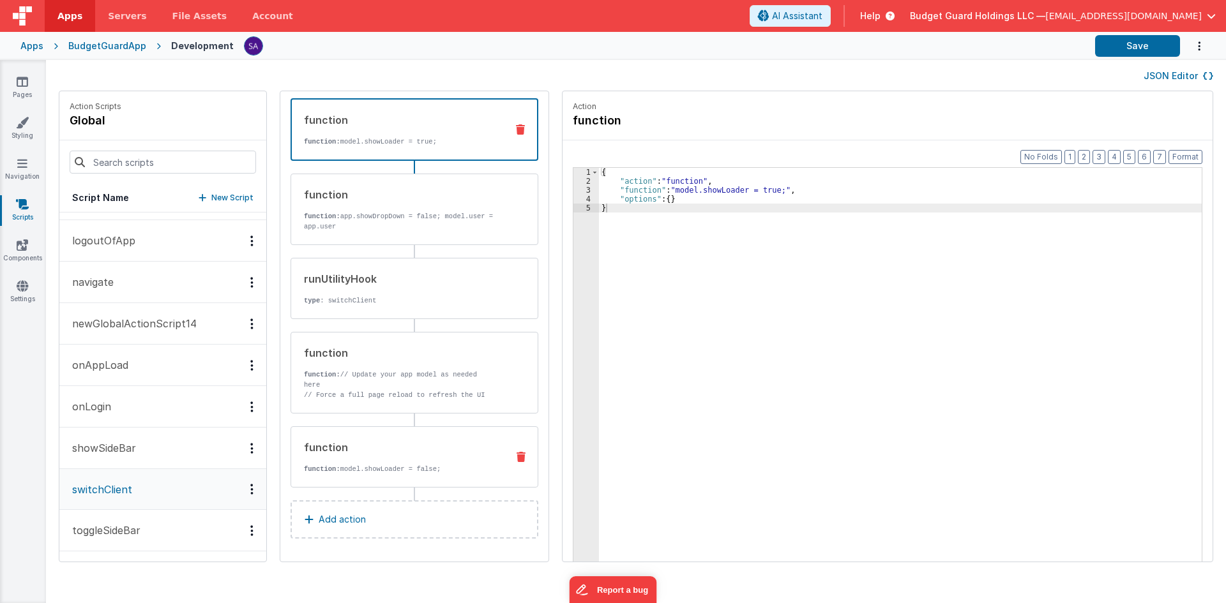
click at [411, 434] on div "function function: model.showLoader = false;" at bounding box center [415, 457] width 248 height 61
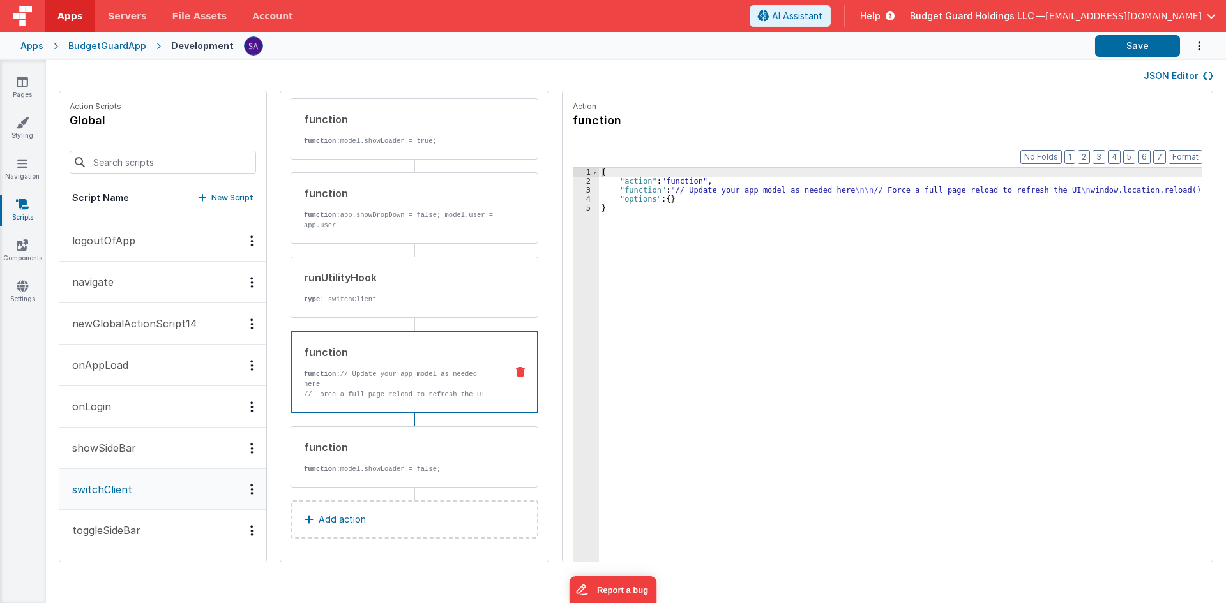
click at [399, 390] on p "// Force a full page reload to refresh the UI window.location.reload();" at bounding box center [400, 400] width 192 height 20
click at [386, 444] on div "function" at bounding box center [400, 447] width 193 height 15
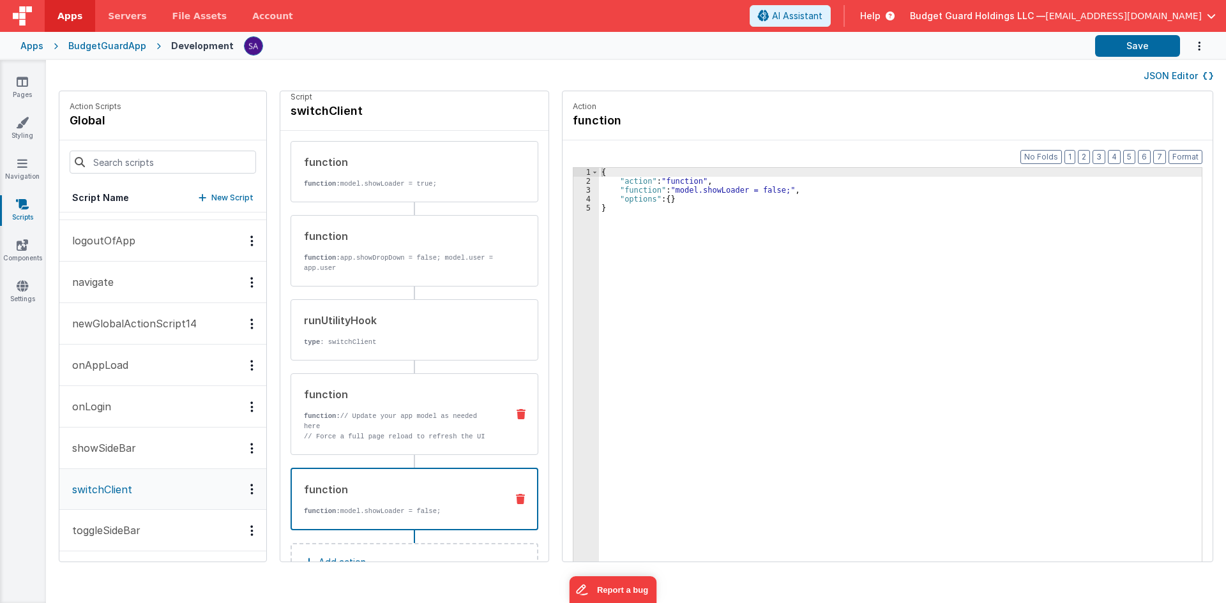
scroll to position [0, 0]
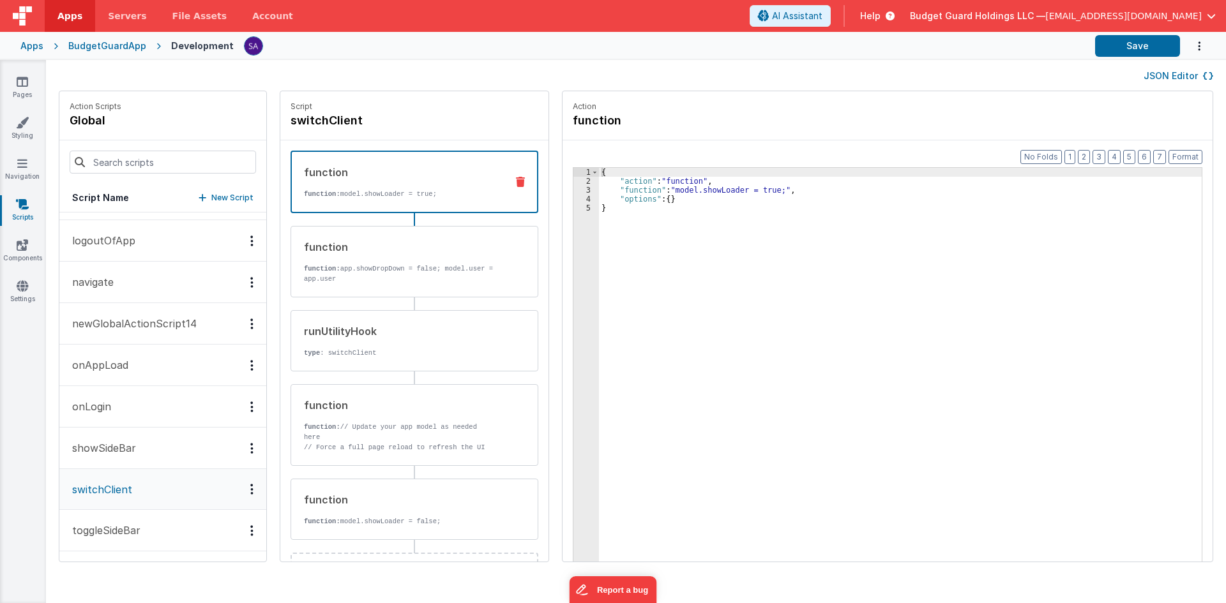
click at [394, 183] on div "function function: model.showLoader = true;" at bounding box center [394, 182] width 204 height 34
click at [386, 237] on div "function function: app.showDropDown = false; model.user = app.user" at bounding box center [415, 262] width 248 height 72
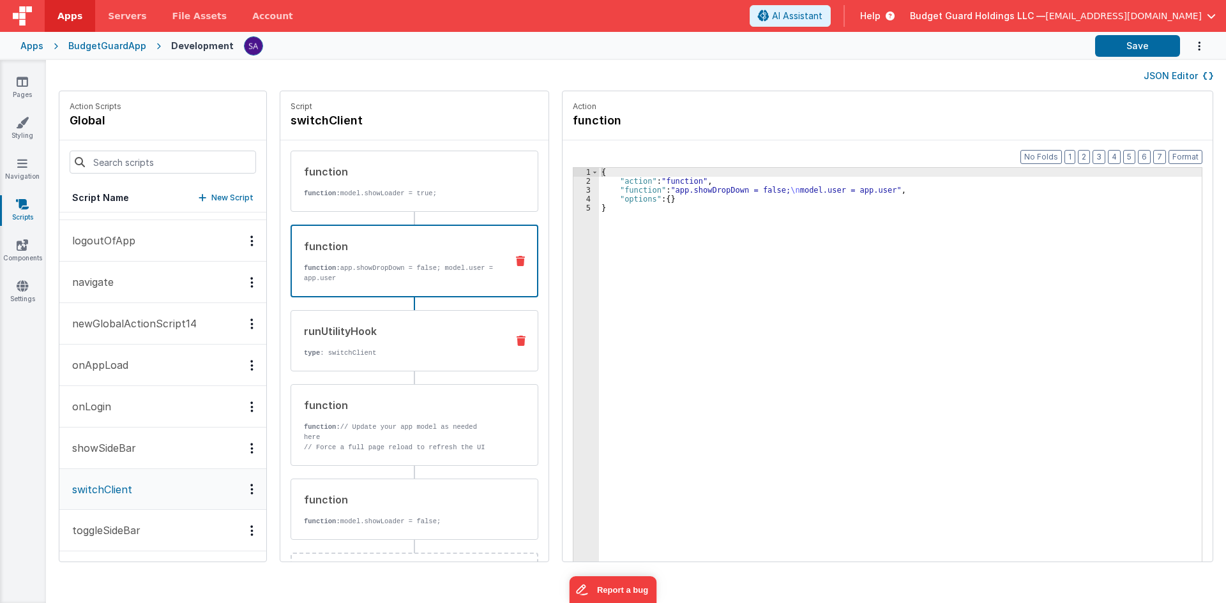
click at [372, 334] on div "runUtilityHook" at bounding box center [400, 331] width 193 height 15
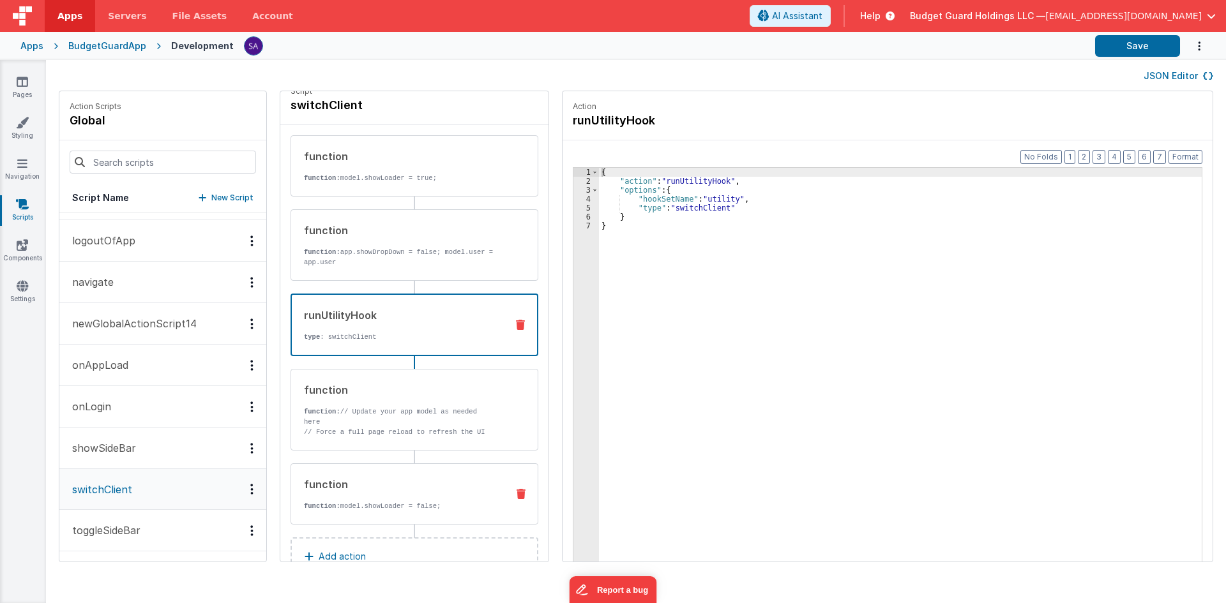
scroll to position [52, 0]
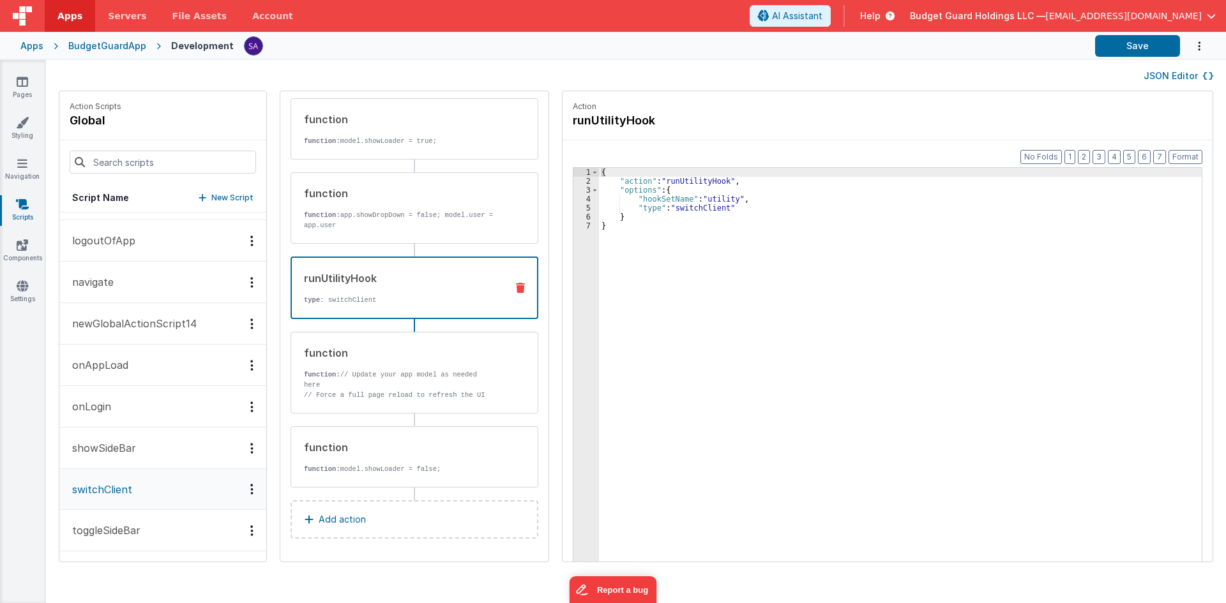
click at [340, 527] on p "Add action" at bounding box center [342, 519] width 47 height 15
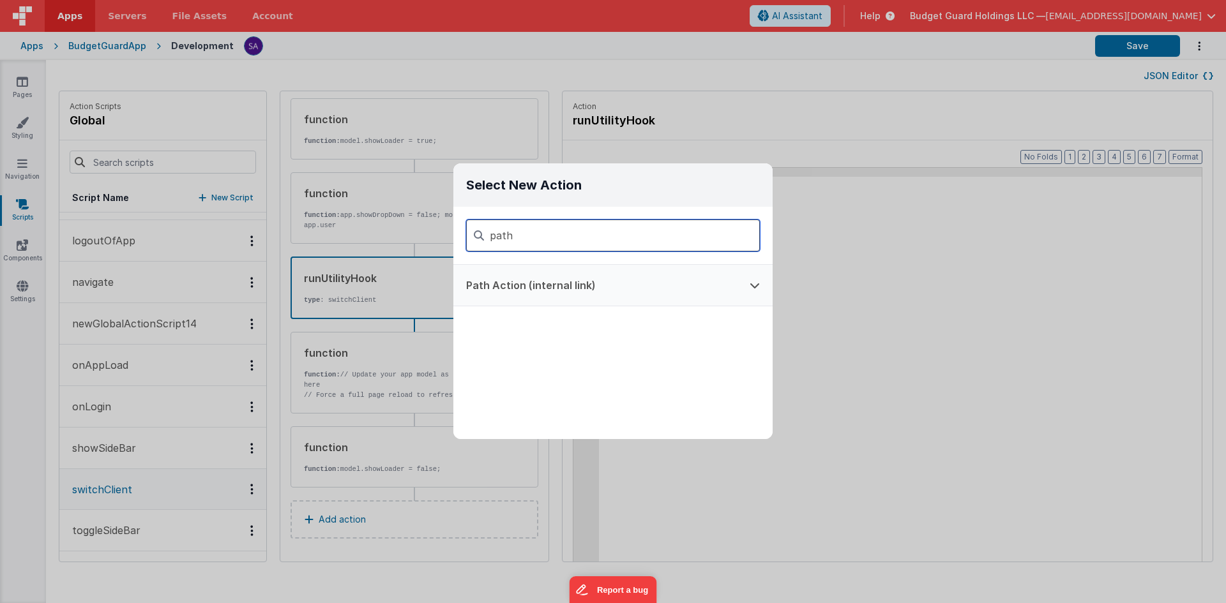
type input "path"
click at [480, 284] on button "Path Action (internal link)" at bounding box center [595, 285] width 284 height 41
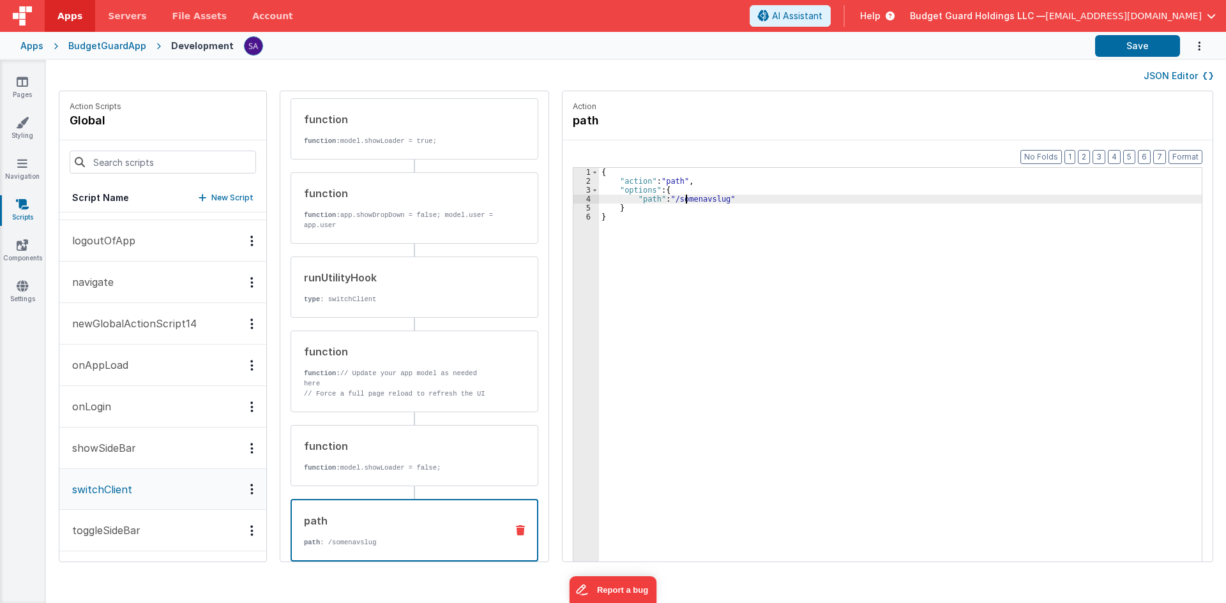
click at [674, 201] on div "{ "action" : "path" , "options" : { "path" : "/somenavslug" } }" at bounding box center [906, 393] width 615 height 451
click at [1119, 51] on button "Save" at bounding box center [1137, 46] width 85 height 22
click at [674, 154] on div "Format 7 6 5 4 3 2 1 No Folds 1 2 3 4 5 6 { "action" : "path" , "options" : { "…" at bounding box center [888, 375] width 650 height 471
click at [15, 80] on link "Pages" at bounding box center [22, 88] width 46 height 26
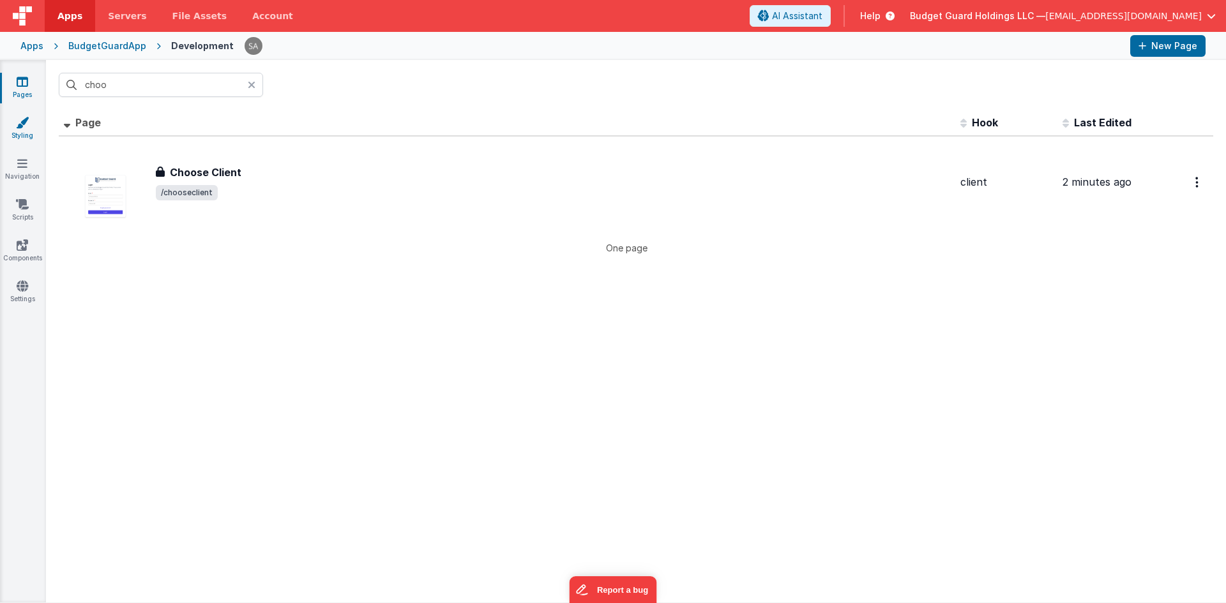
click at [26, 137] on link "Styling" at bounding box center [22, 129] width 46 height 26
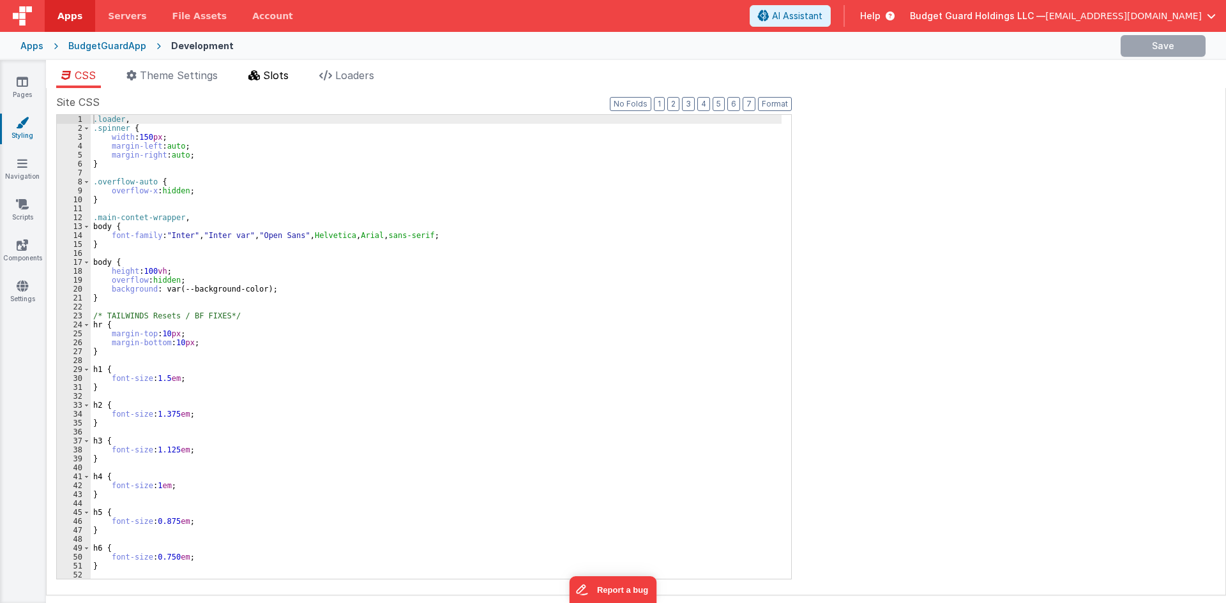
click at [277, 75] on span "Slots" at bounding box center [276, 75] width 26 height 13
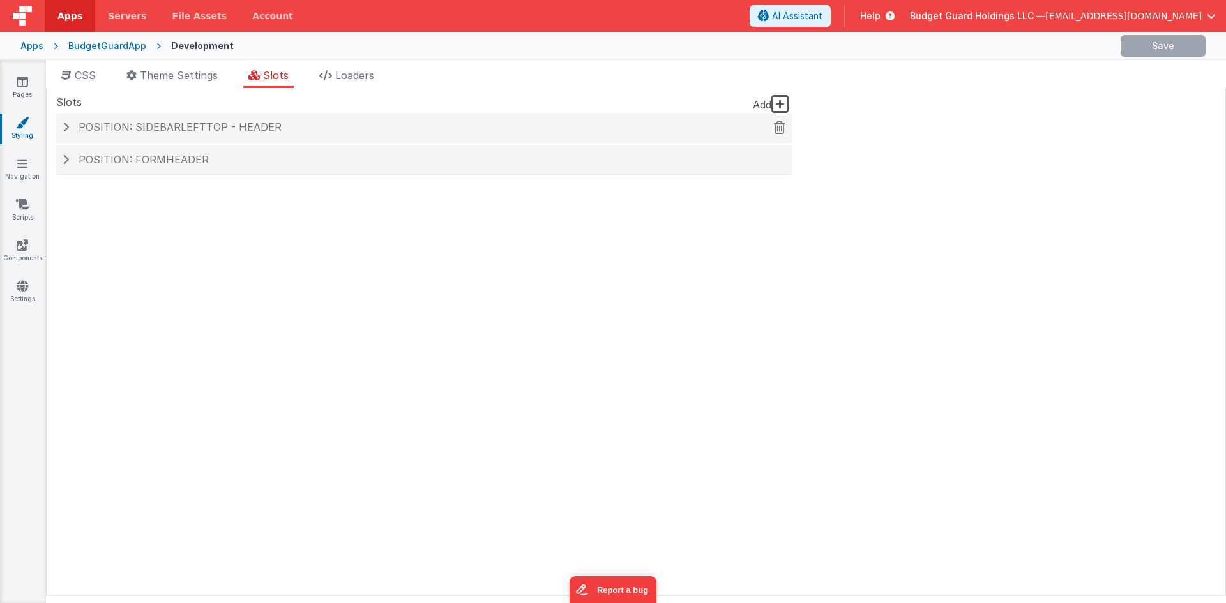
click at [250, 130] on span "Position: sidebarLeftTop - header" at bounding box center [180, 127] width 203 height 13
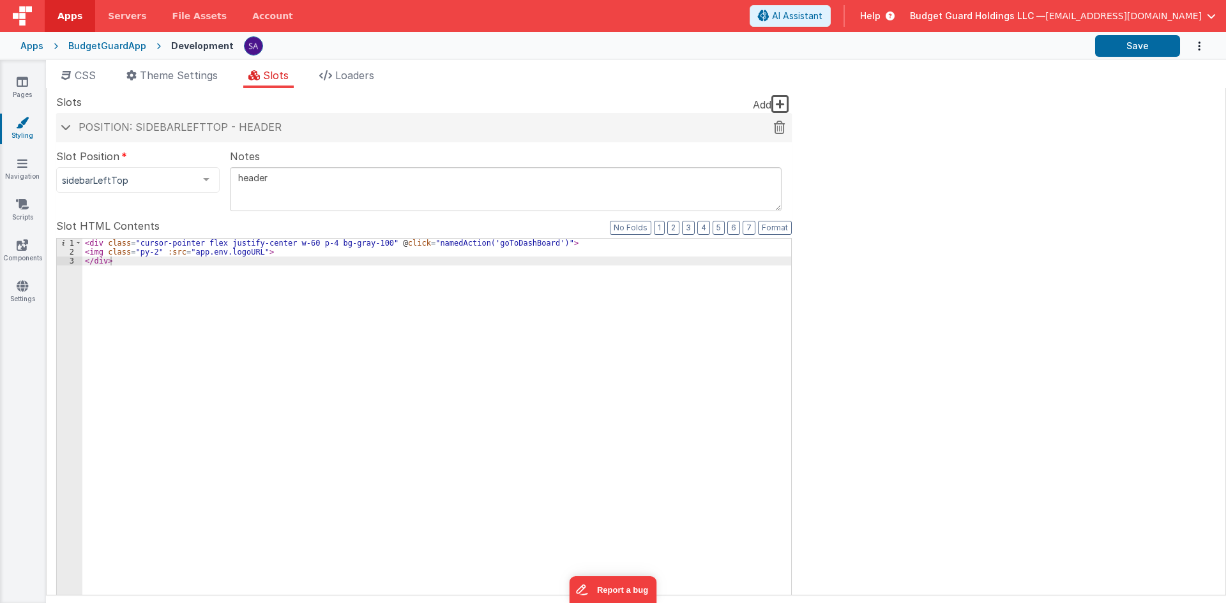
click at [95, 129] on span "Position: sidebarLeftTop - header" at bounding box center [180, 127] width 203 height 13
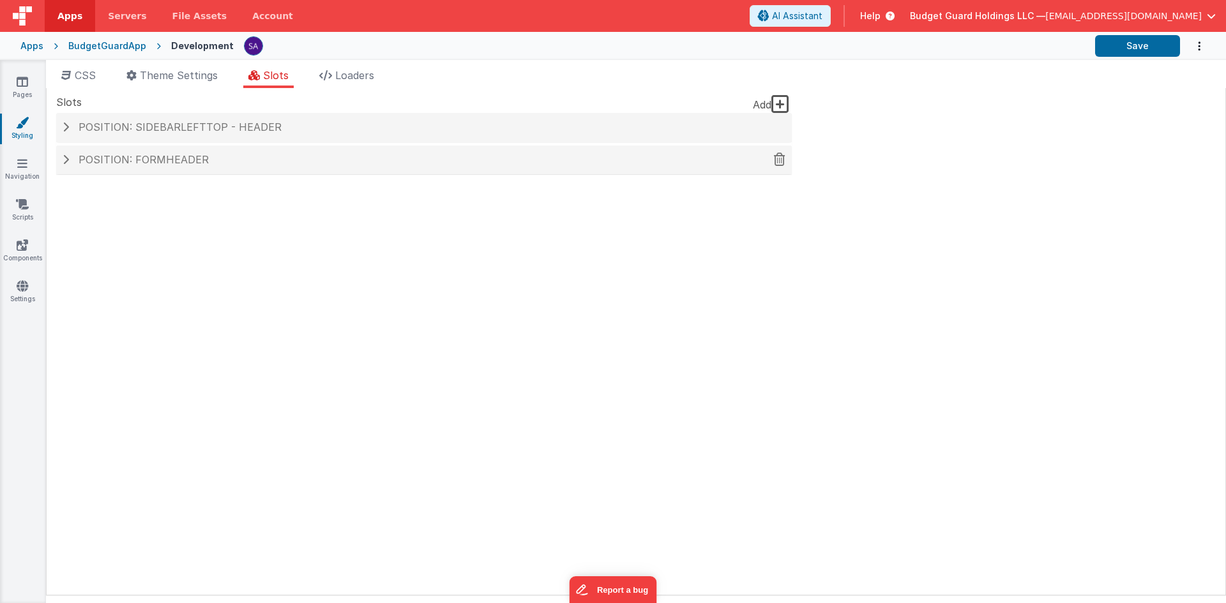
click at [122, 172] on div "Position: formHeader" at bounding box center [424, 160] width 736 height 29
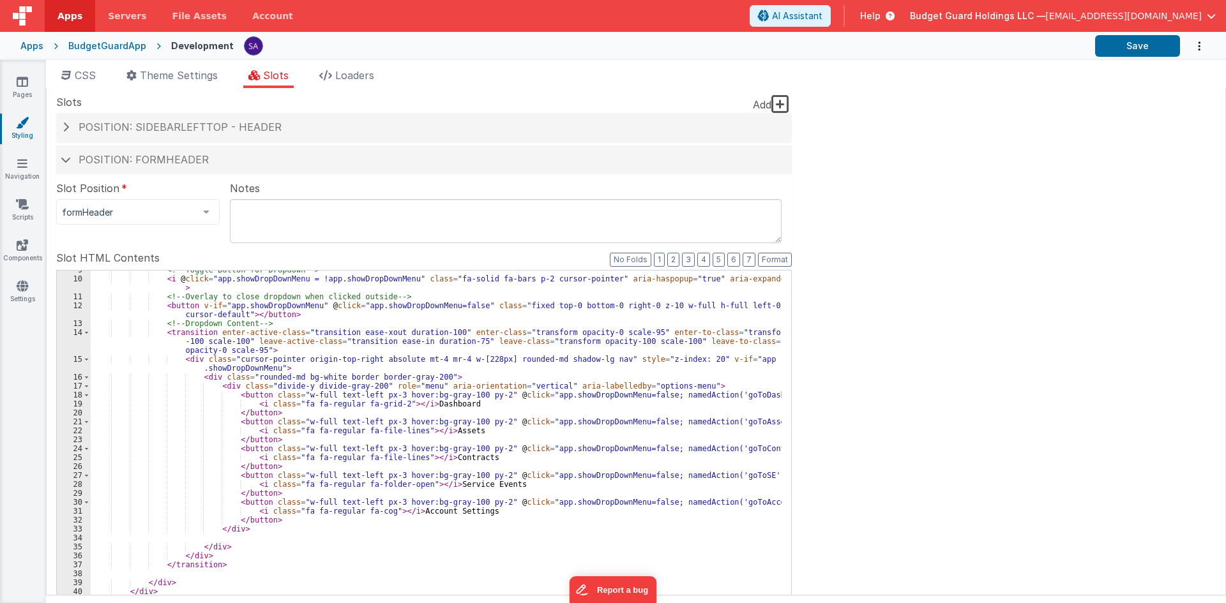
scroll to position [38, 0]
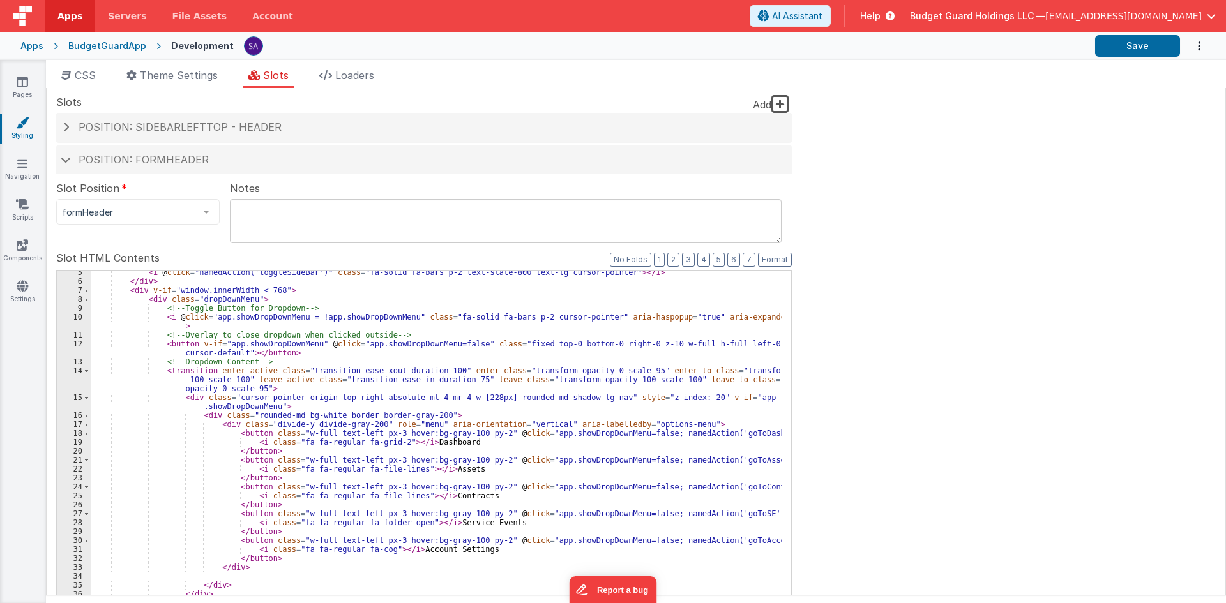
click at [246, 457] on div "< i @ click = "namedAction('toggleSideBar')" class = "fa-solid fa-bars p-2 text…" at bounding box center [436, 484] width 691 height 432
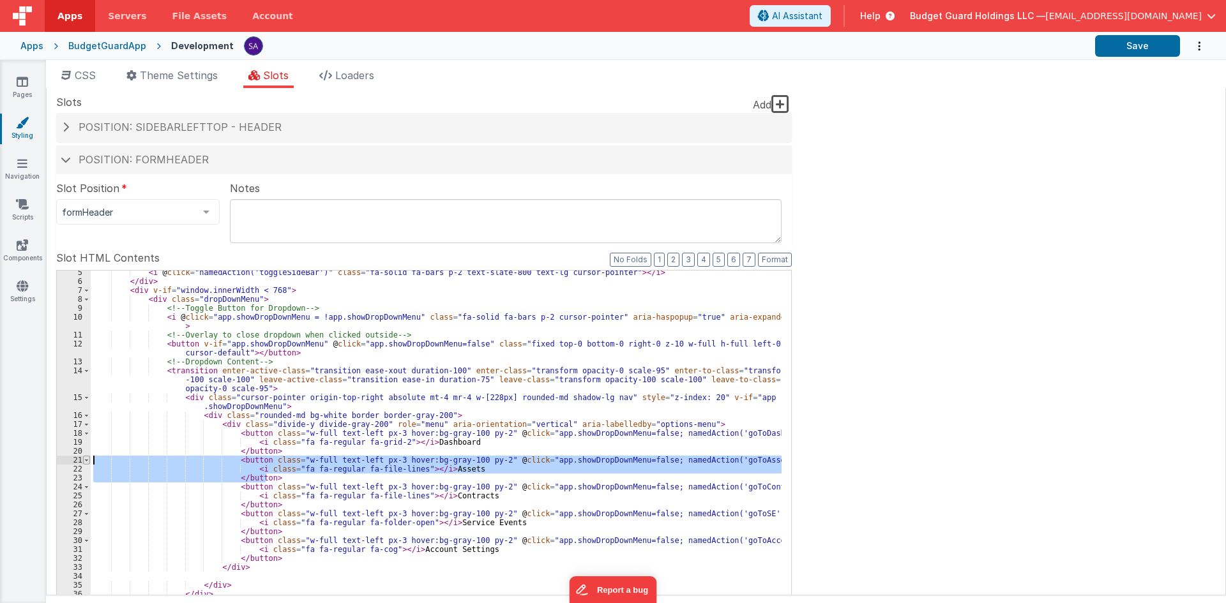
drag, startPoint x: 269, startPoint y: 476, endPoint x: 84, endPoint y: 462, distance: 186.4
click at [84, 462] on div "5 6 7 8 9 10 11 12 13 14 15 16 17 18 19 20 21 22 23 24 25 26 27 28 29 30 31 32 …" at bounding box center [424, 477] width 736 height 415
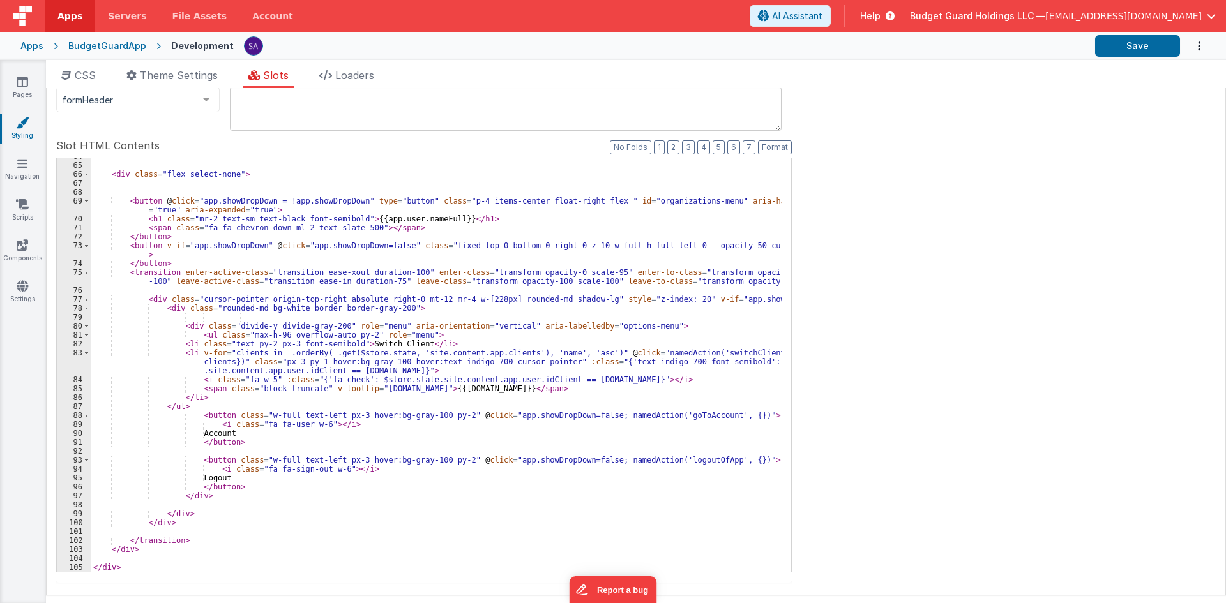
scroll to position [113, 0]
click at [208, 437] on div "< div class = "flex select-none" > < button @ click = "app.showDropDown = !app.…" at bounding box center [436, 367] width 691 height 432
click at [230, 442] on div "< div class = "flex select-none" > < button @ click = "app.showDropDown = !app.…" at bounding box center [436, 367] width 691 height 432
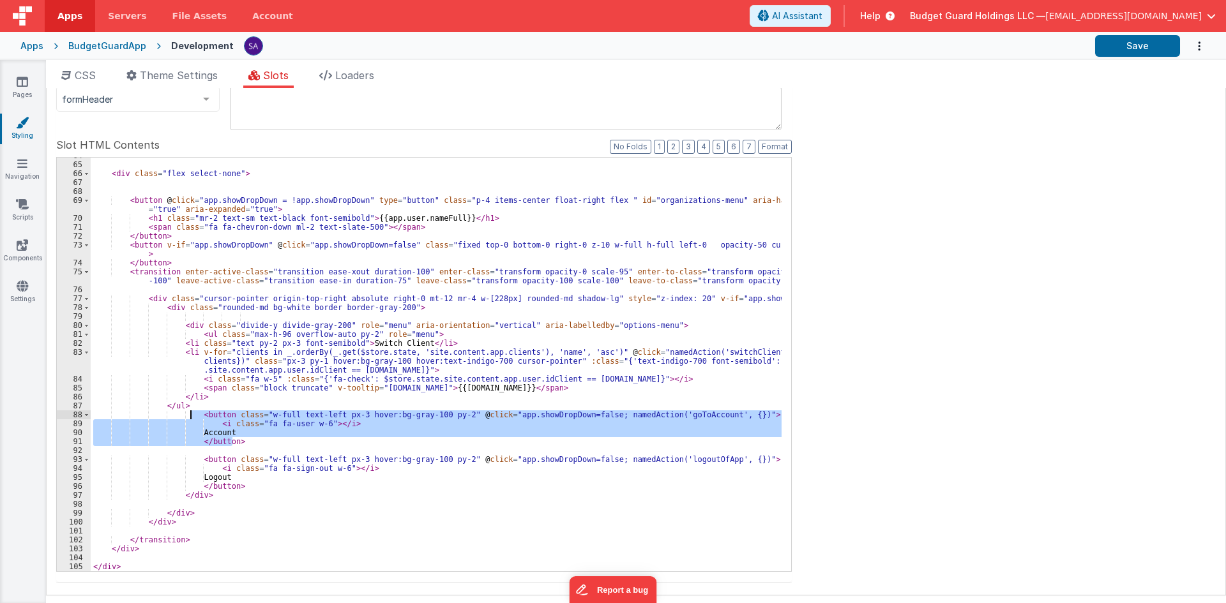
drag, startPoint x: 245, startPoint y: 445, endPoint x: 192, endPoint y: 415, distance: 60.9
click at [192, 415] on div "< div class = "flex select-none" > < button @ click = "app.showDropDown = !app.…" at bounding box center [436, 367] width 691 height 432
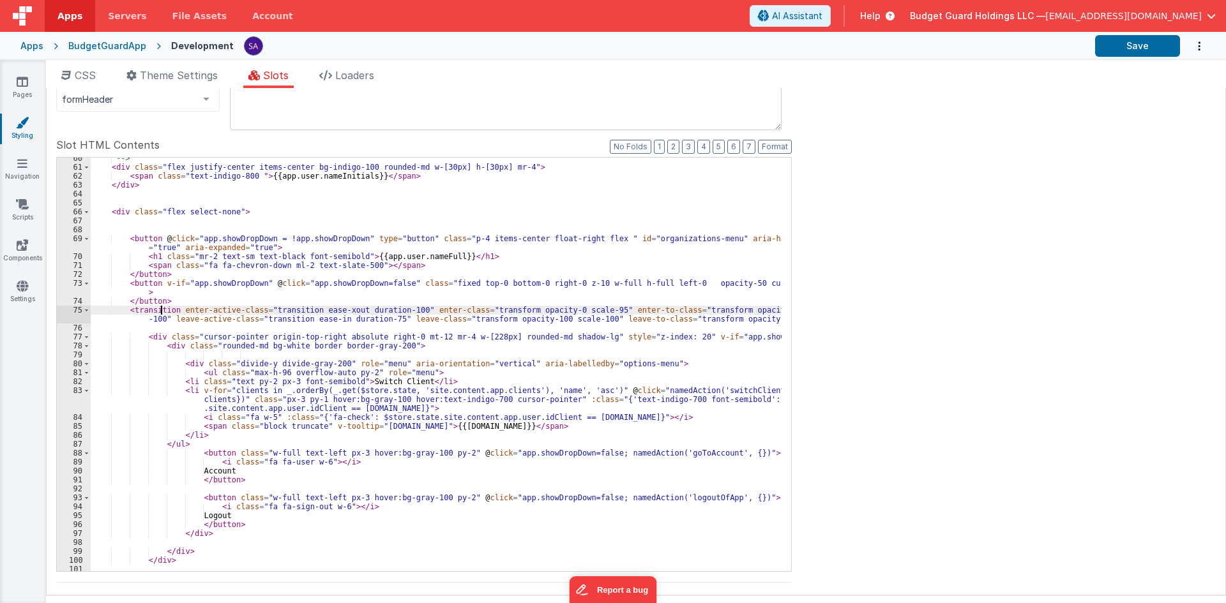
click at [159, 315] on div "--> < div class = "flex justify-center items-center bg-indigo-100 rounded-md w-…" at bounding box center [436, 370] width 691 height 432
click at [159, 313] on div "--> < div class = "flex justify-center items-center bg-indigo-100 rounded-md w-…" at bounding box center [436, 370] width 691 height 432
click at [150, 261] on div "--> < div class = "flex justify-center items-center bg-indigo-100 rounded-md w-…" at bounding box center [436, 370] width 691 height 432
click at [153, 268] on div "--> < div class = "flex justify-center items-center bg-indigo-100 rounded-md w-…" at bounding box center [436, 370] width 691 height 432
click at [151, 257] on div "--> < div class = "flex justify-center items-center bg-indigo-100 rounded-md w-…" at bounding box center [436, 370] width 691 height 432
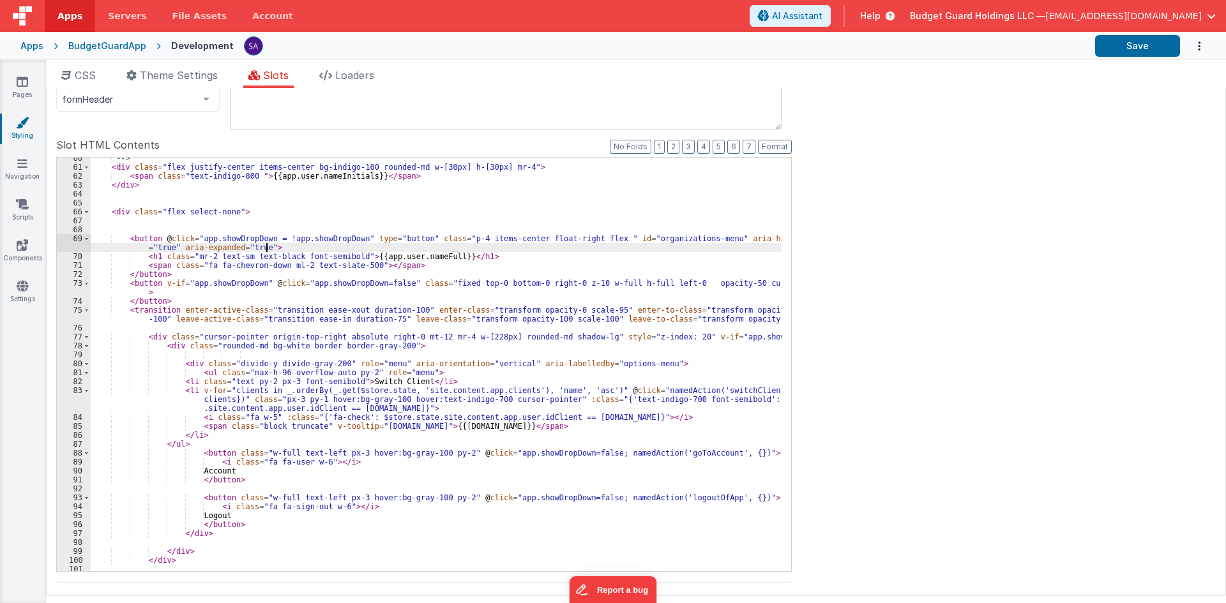
click at [273, 250] on div "--> < div class = "flex justify-center items-center bg-indigo-100 rounded-md w-…" at bounding box center [436, 370] width 691 height 432
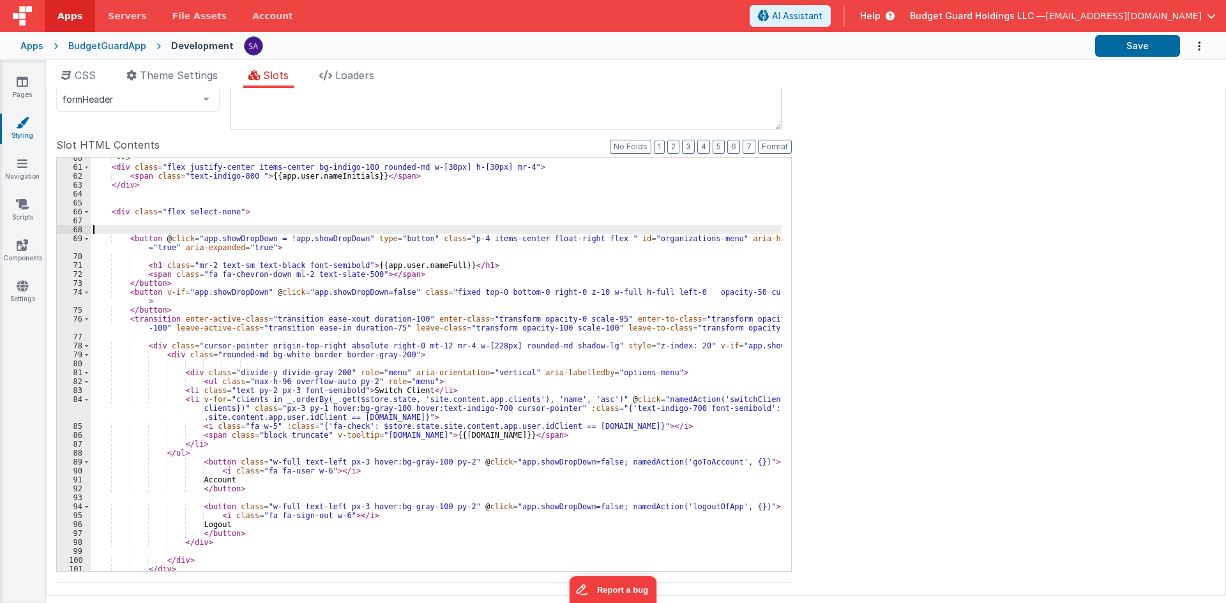
click at [265, 226] on div "--> < div class = "flex justify-center items-center bg-indigo-100 rounded-md w-…" at bounding box center [436, 370] width 691 height 432
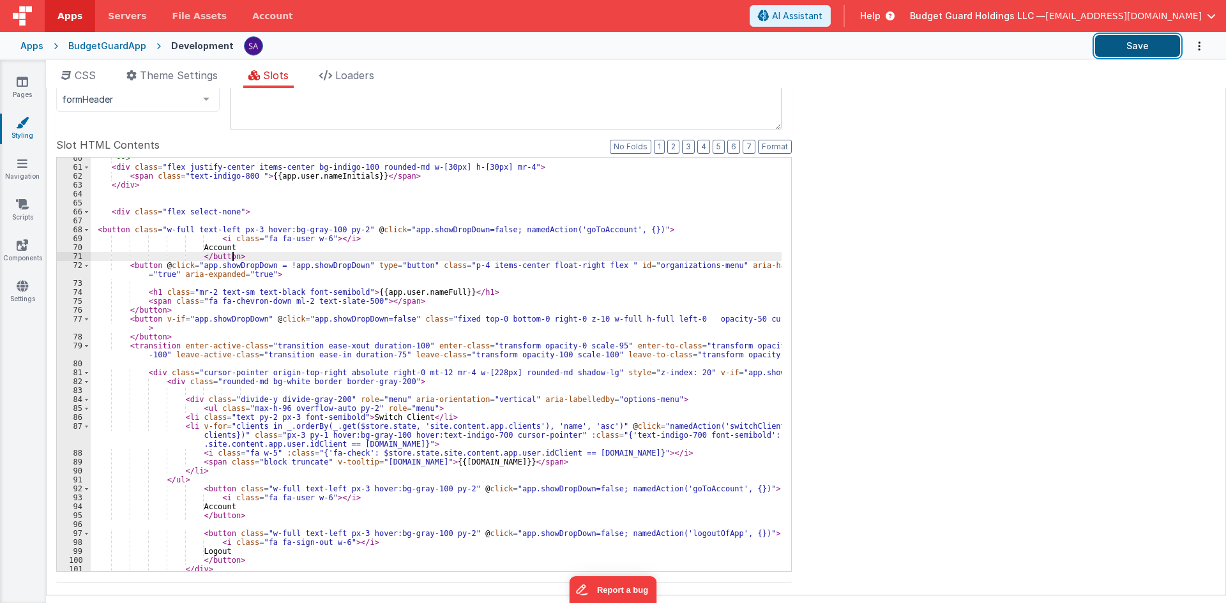
click at [1124, 41] on button "Save" at bounding box center [1137, 46] width 85 height 22
click at [1114, 47] on button "Save" at bounding box center [1137, 46] width 85 height 22
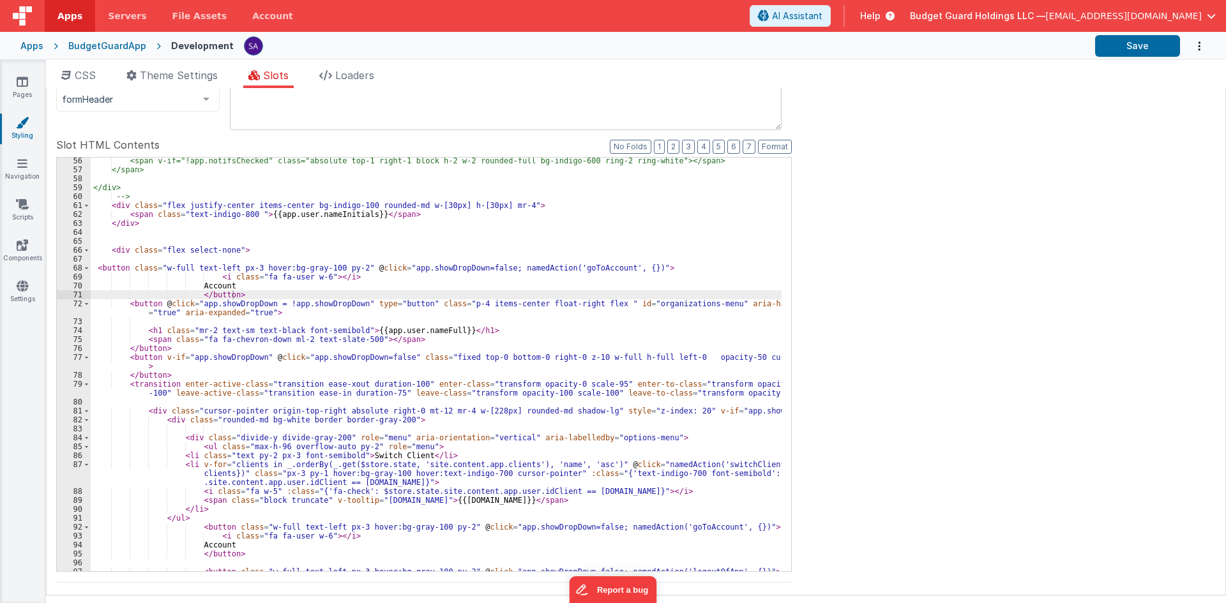
scroll to position [538, 0]
click at [110, 273] on div "<span v-if="!app.notifsChecked" class="absolute top-1 right-1 block h-2 w-2 rou…" at bounding box center [436, 372] width 691 height 432
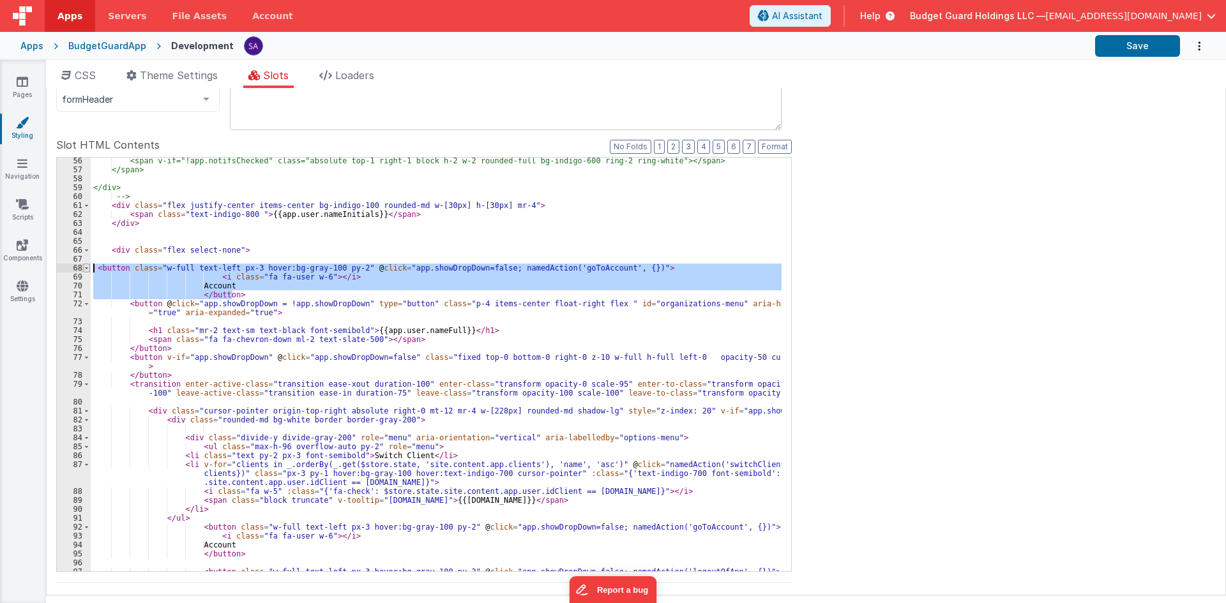
drag, startPoint x: 237, startPoint y: 294, endPoint x: 86, endPoint y: 269, distance: 152.7
click at [86, 269] on div "56 57 58 59 60 61 62 63 64 65 66 67 68 69 70 71 72 73 74 75 76 77 78 79 80 81 8…" at bounding box center [424, 364] width 736 height 415
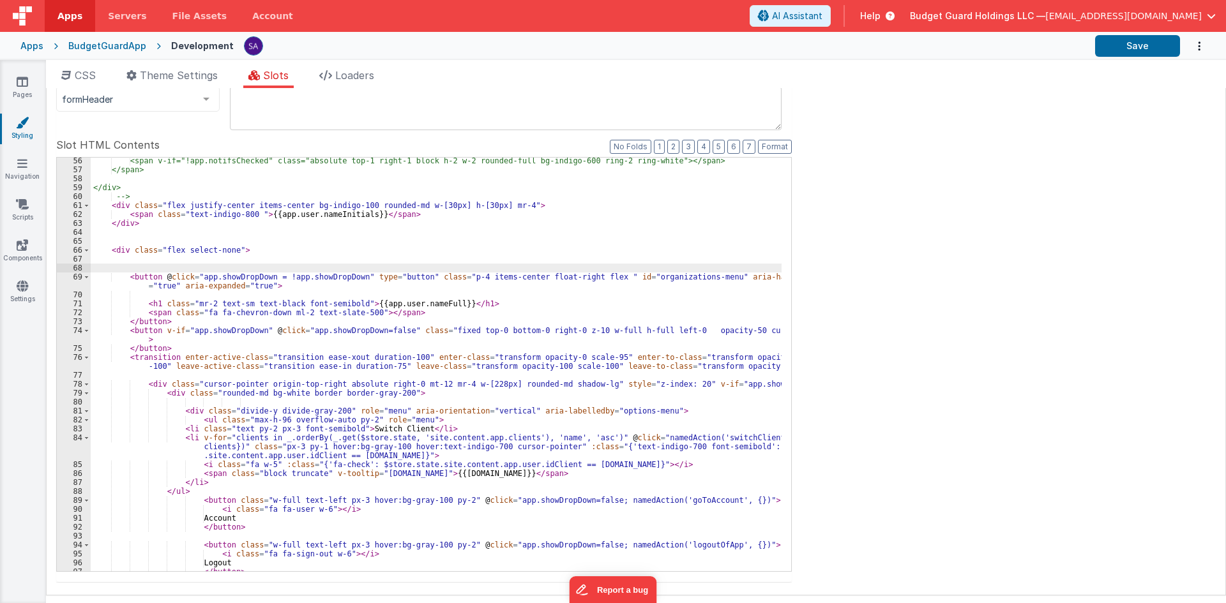
click at [138, 237] on div "<span v-if="!app.notifsChecked" class="absolute top-1 right-1 block h-2 w-2 rou…" at bounding box center [436, 372] width 691 height 432
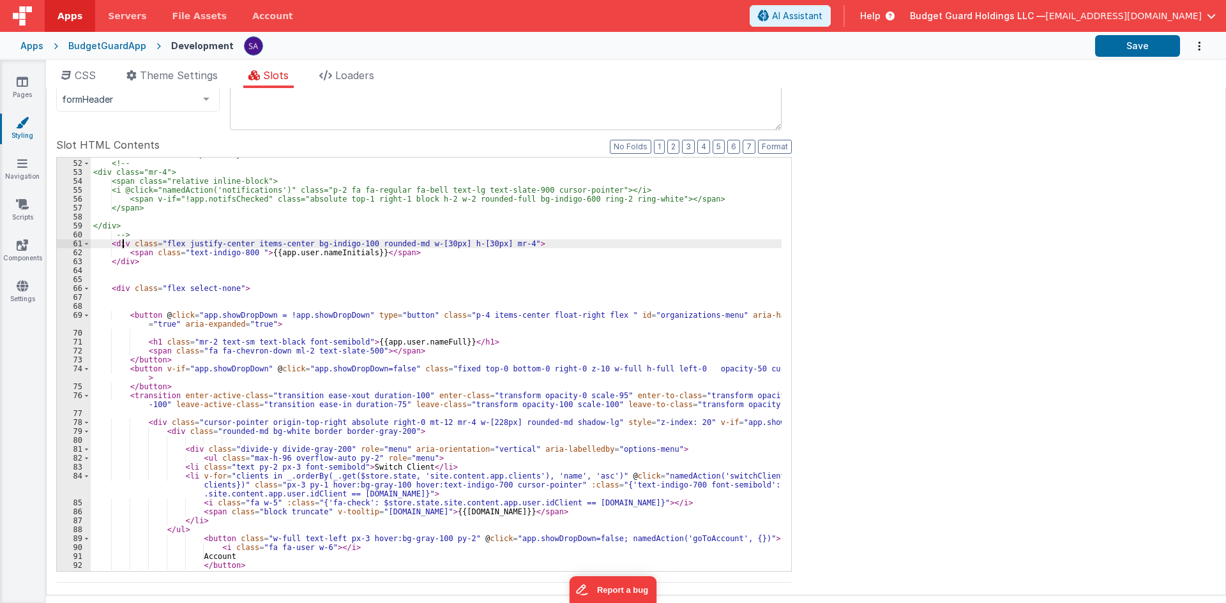
click at [124, 243] on div "<!-- uncomment this part if you need notifications --> <!-- <div class="mr-4"> …" at bounding box center [436, 366] width 691 height 432
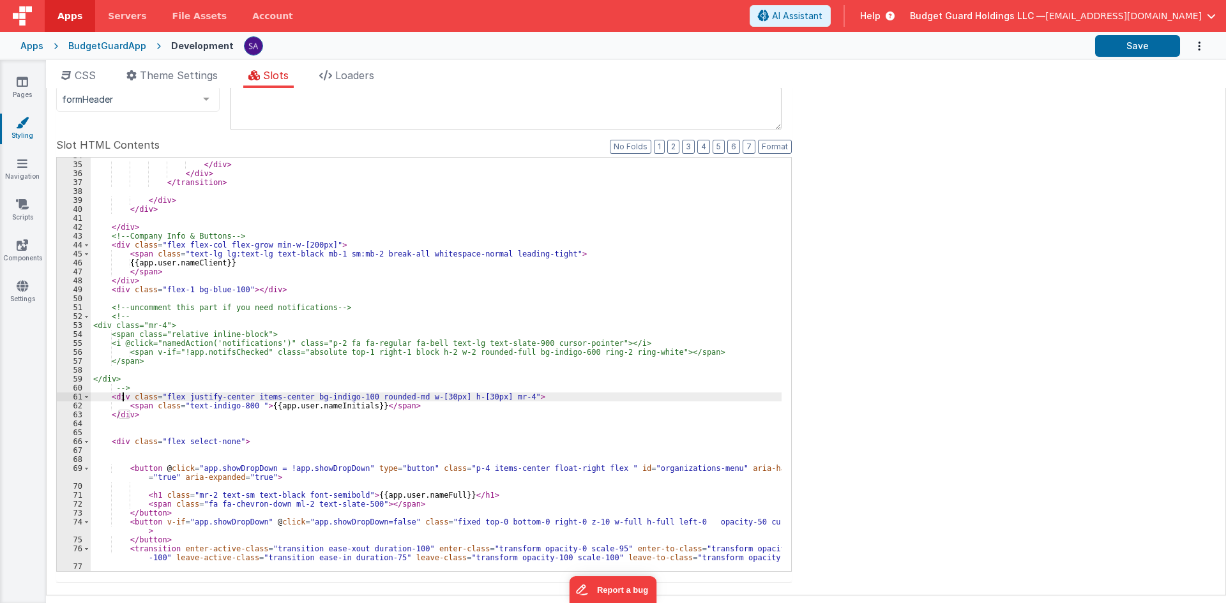
scroll to position [346, 0]
click at [168, 384] on div "</ div > </ div > </ transition > </ div > </ div > </ div > <!-- Company Info …" at bounding box center [436, 367] width 691 height 432
click at [165, 390] on div "</ div > </ div > </ transition > </ div > </ div > </ div > <!-- Company Info …" at bounding box center [436, 367] width 691 height 432
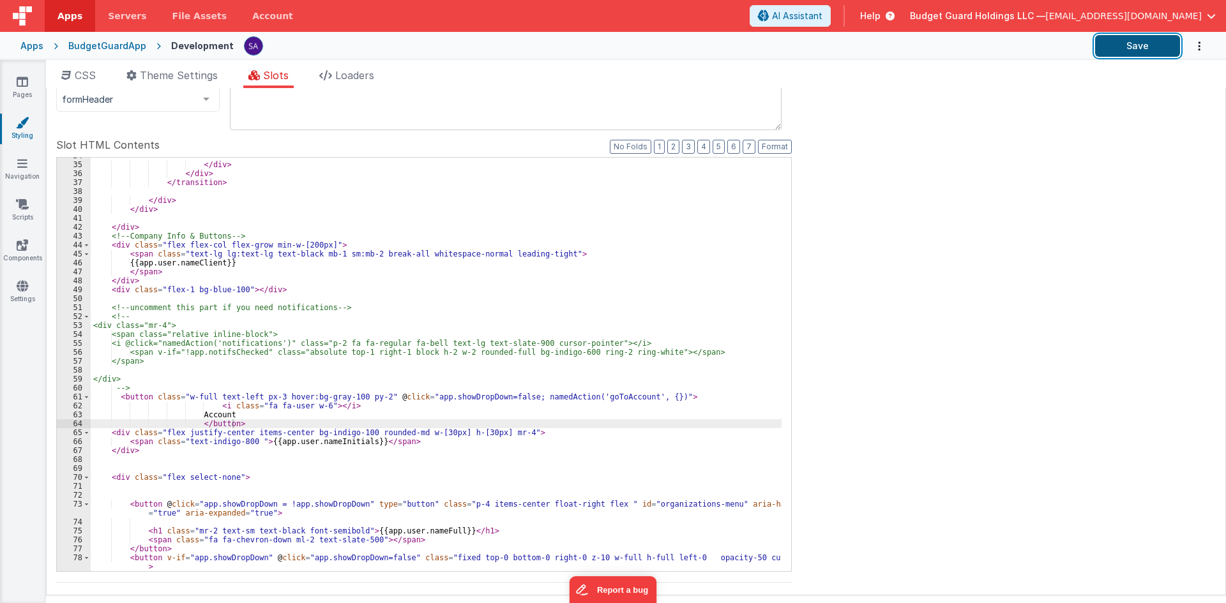
click at [1144, 50] on button "Save" at bounding box center [1137, 46] width 85 height 22
drag, startPoint x: 209, startPoint y: 400, endPoint x: 182, endPoint y: 399, distance: 26.9
click at [182, 399] on div "</ div > </ div > </ transition > </ div > </ div > </ div > <!-- Company Info …" at bounding box center [436, 367] width 691 height 432
click at [209, 397] on div "</ div > </ div > </ transition > </ div > </ div > </ div > <!-- Company Info …" at bounding box center [436, 367] width 691 height 432
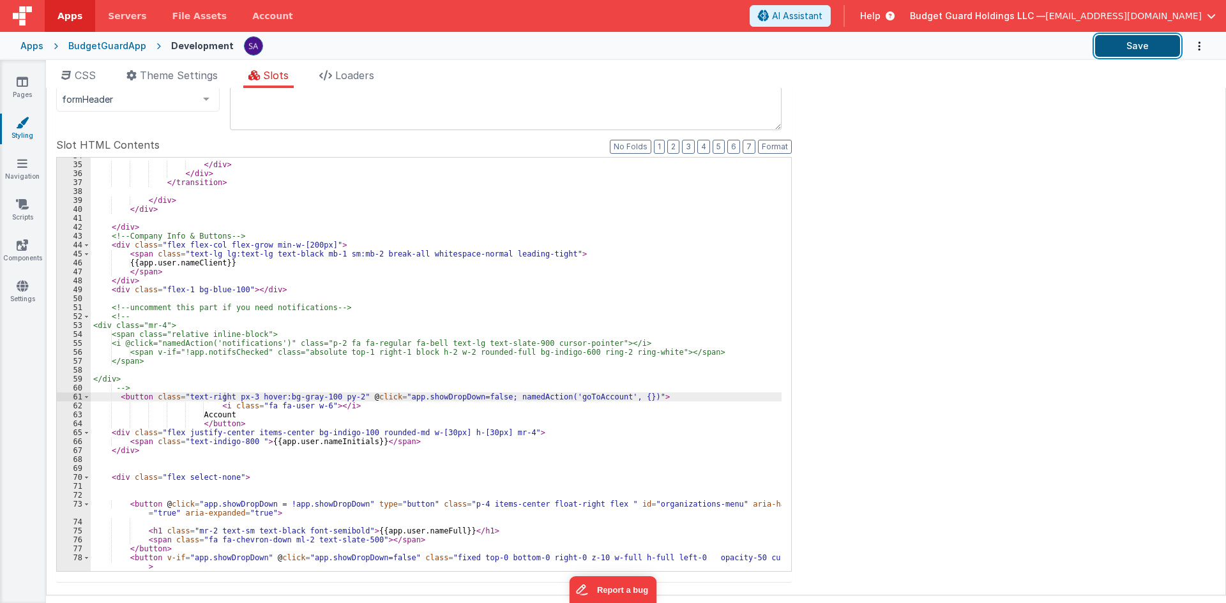
click at [1128, 36] on button "Save" at bounding box center [1137, 46] width 85 height 22
click at [201, 425] on div "</ div > </ div > </ transition > </ div > </ div > </ div > <!-- Company Info …" at bounding box center [436, 367] width 691 height 432
drag, startPoint x: 161, startPoint y: 434, endPoint x: 188, endPoint y: 434, distance: 26.8
click at [188, 434] on div "</ div > </ div > </ transition > </ div > </ div > </ div > <!-- Company Info …" at bounding box center [436, 367] width 691 height 432
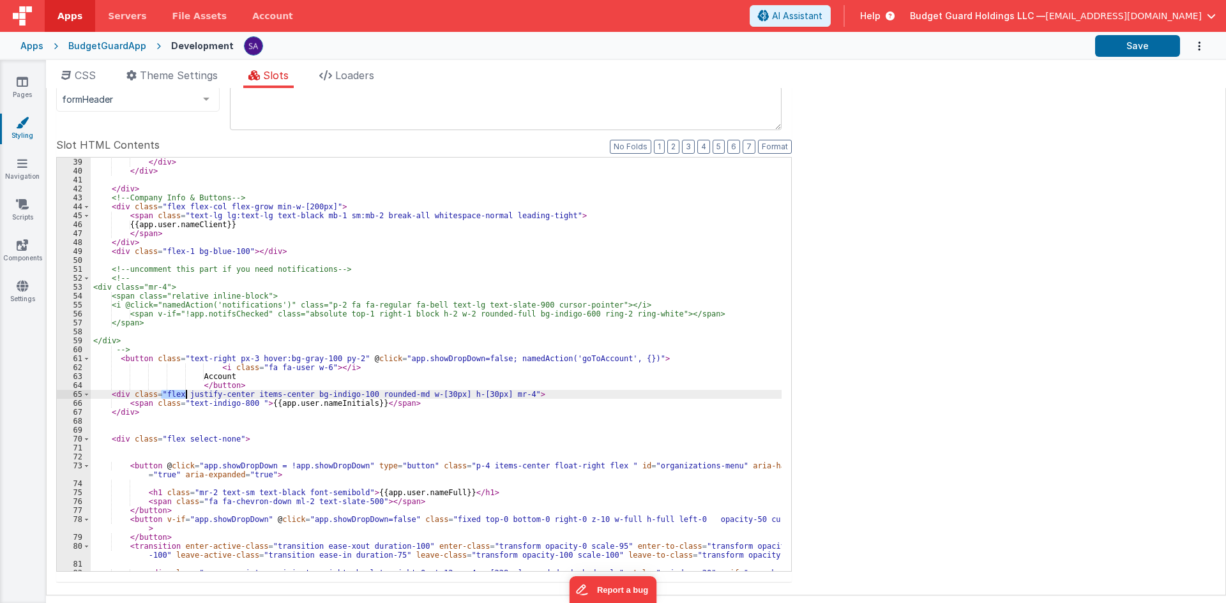
scroll to position [384, 0]
click at [287, 384] on div "</ div > </ div > </ div > <!-- Company Info & Buttons --> < div class = "flex …" at bounding box center [436, 374] width 691 height 432
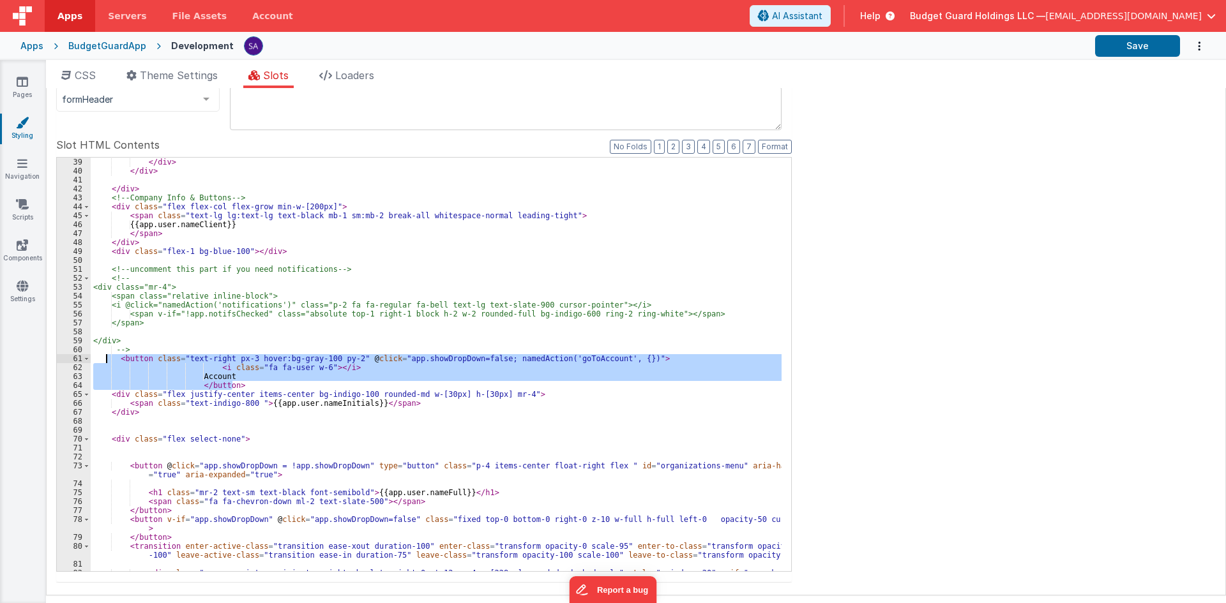
drag, startPoint x: 250, startPoint y: 383, endPoint x: 107, endPoint y: 361, distance: 144.6
click at [107, 361] on div "</ div > </ div > </ div > <!-- Company Info & Buttons --> < div class = "flex …" at bounding box center [436, 374] width 691 height 432
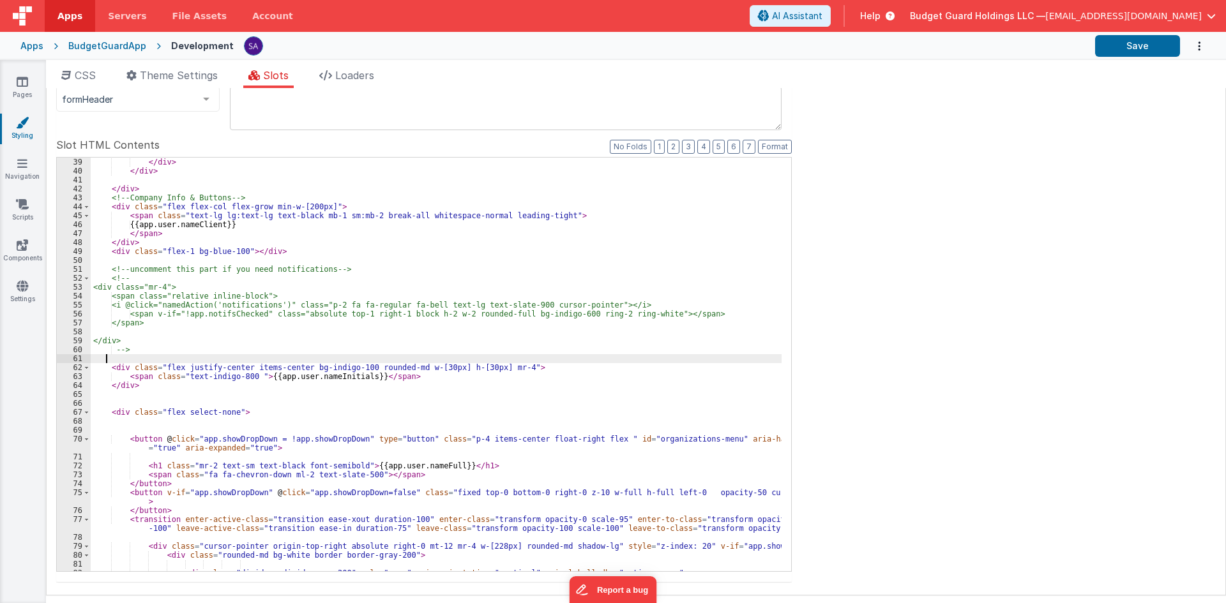
click at [511, 367] on div "</ div > </ div > </ div > <!-- Company Info & Buttons --> < div class = "flex …" at bounding box center [436, 374] width 691 height 432
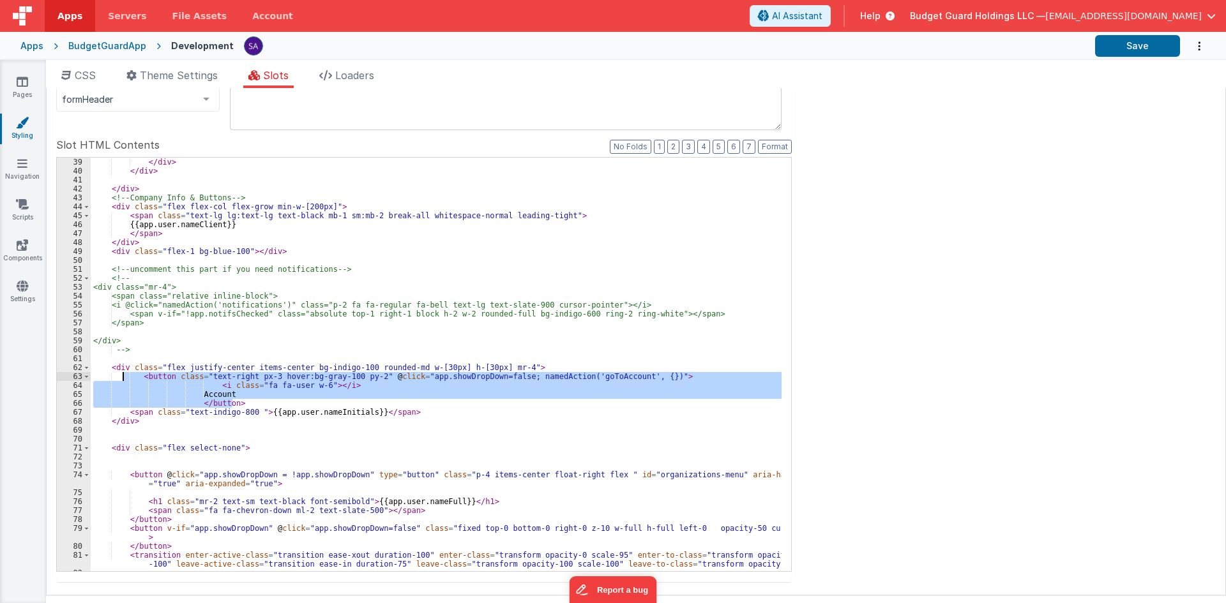
drag, startPoint x: 237, startPoint y: 402, endPoint x: 121, endPoint y: 374, distance: 118.9
click at [121, 374] on div "</ div > </ div > </ div > <!-- Company Info & Buttons --> < div class = "flex …" at bounding box center [436, 374] width 691 height 432
click at [374, 393] on div "</ div > </ div > </ div > <!-- Company Info & Buttons --> < div class = "flex …" at bounding box center [436, 365] width 691 height 414
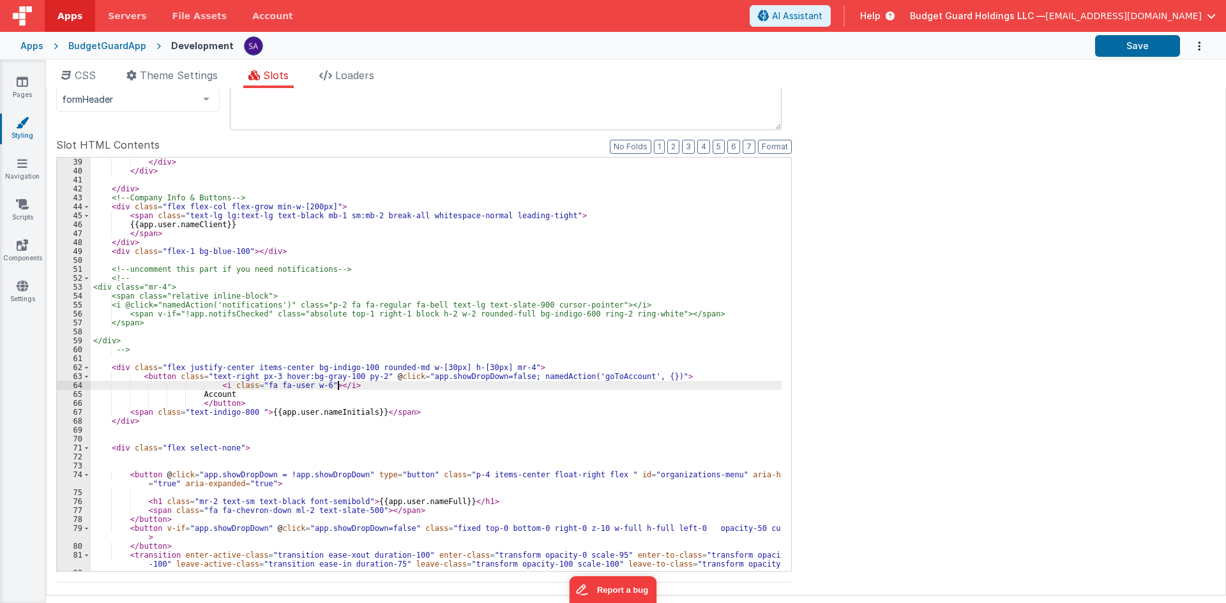
click at [345, 387] on div "</ div > </ div > </ div > <!-- Company Info & Buttons --> < div class = "flex …" at bounding box center [436, 374] width 691 height 432
click at [213, 396] on div "</ div > </ div > </ div > <!-- Company Info & Buttons --> < div class = "flex …" at bounding box center [436, 374] width 691 height 432
click at [236, 375] on div "</ div > </ div > </ div > <!-- Company Info & Buttons --> < div class = "flex …" at bounding box center [436, 374] width 691 height 432
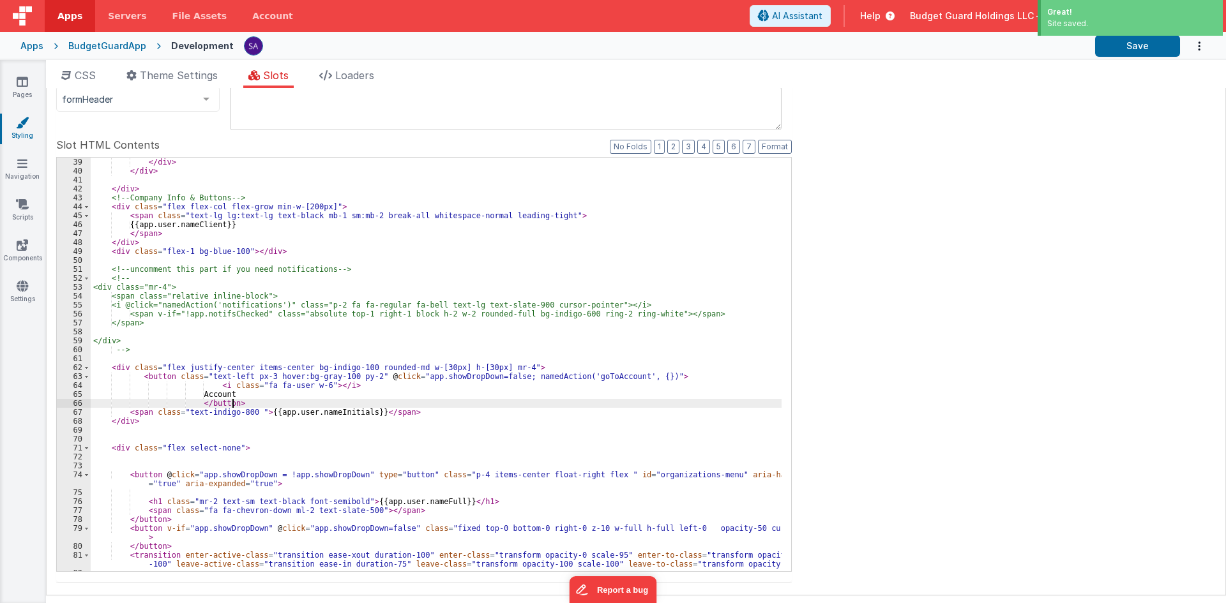
click at [246, 407] on div "</ div > </ div > </ div > <!-- Company Info & Buttons --> < div class = "flex …" at bounding box center [436, 374] width 691 height 432
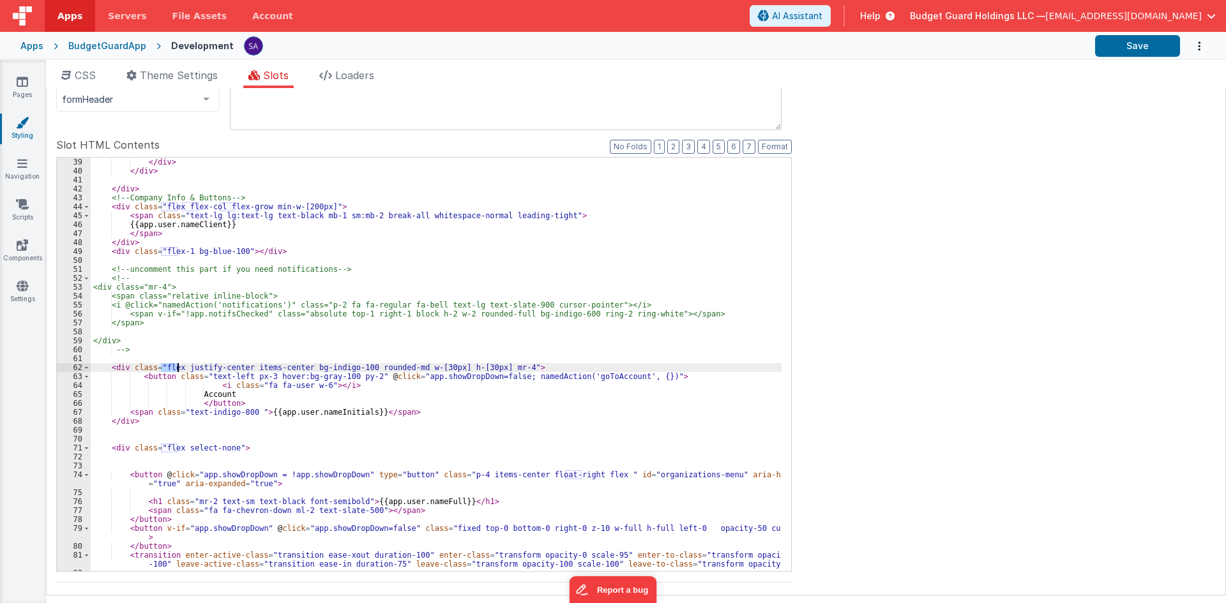
drag, startPoint x: 162, startPoint y: 367, endPoint x: 177, endPoint y: 367, distance: 14.7
click at [177, 367] on div "</ div > </ div > </ div > <!-- Company Info & Buttons --> < div class = "flex …" at bounding box center [436, 374] width 691 height 432
click at [203, 379] on div "</ div > </ div > </ div > <!-- Company Info & Buttons --> < div class = "flex …" at bounding box center [436, 374] width 691 height 432
paste textarea
click at [218, 379] on div "</ div > </ div > </ div > <!-- Company Info & Buttons --> < div class = "flex …" at bounding box center [436, 374] width 691 height 432
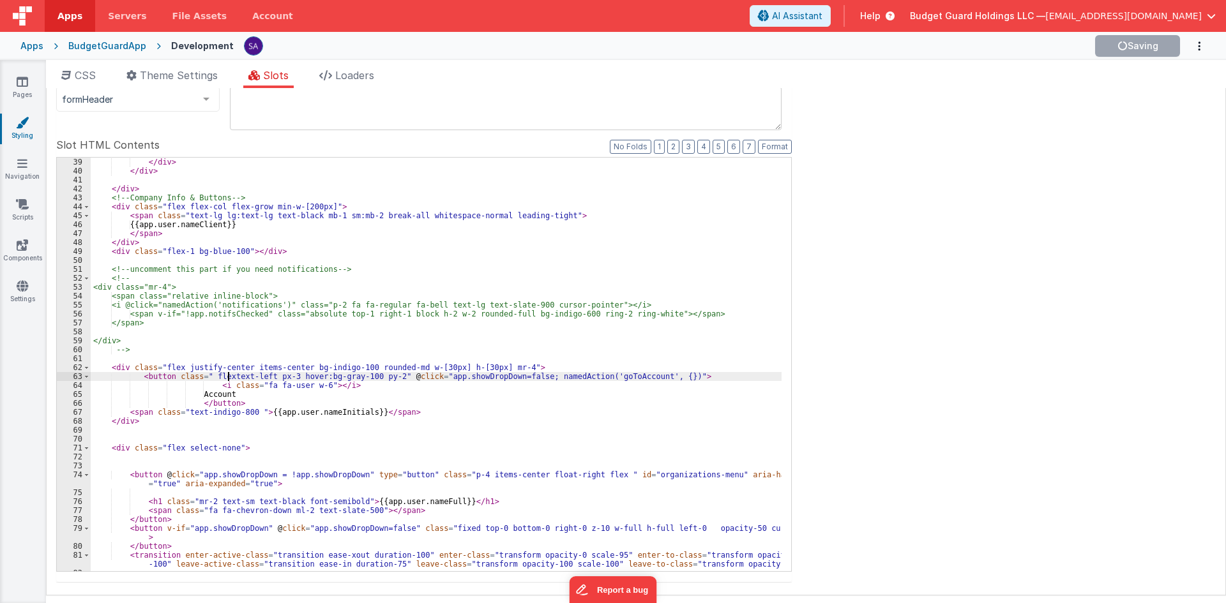
click at [229, 375] on div "</ div > </ div > </ div > <!-- Company Info & Buttons --> < div class = "flex …" at bounding box center [436, 374] width 691 height 432
click at [224, 377] on div "</ div > </ div > </ div > <!-- Company Info & Buttons --> < div class = "flex …" at bounding box center [436, 374] width 691 height 432
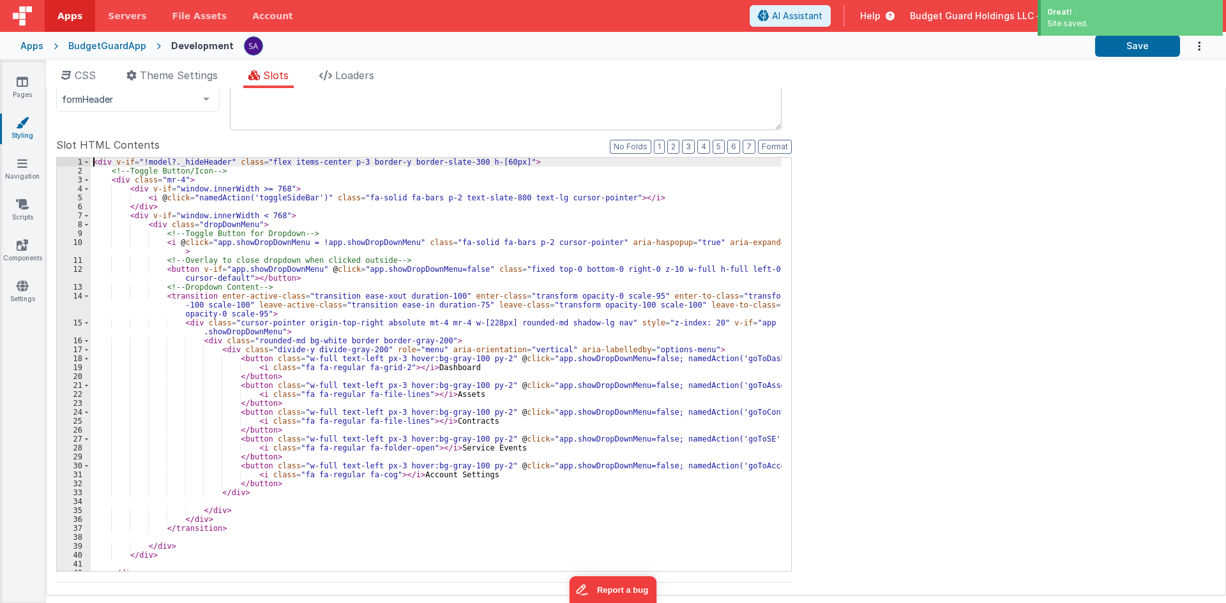
scroll to position [0, 0]
click at [224, 377] on div "< div v-if = "!model?._hideHeader" class = "flex items-center p-3 border-y bord…" at bounding box center [436, 374] width 691 height 432
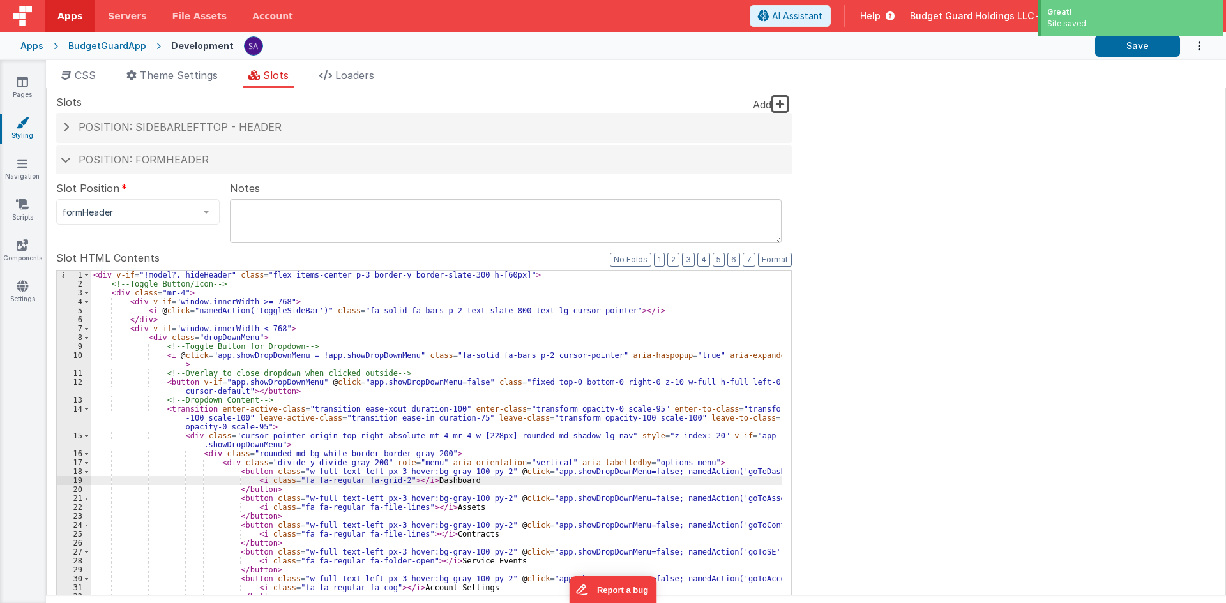
click at [224, 370] on div "< div v-if = "!model?._hideHeader" class = "flex items-center p-3 border-y bord…" at bounding box center [436, 487] width 691 height 432
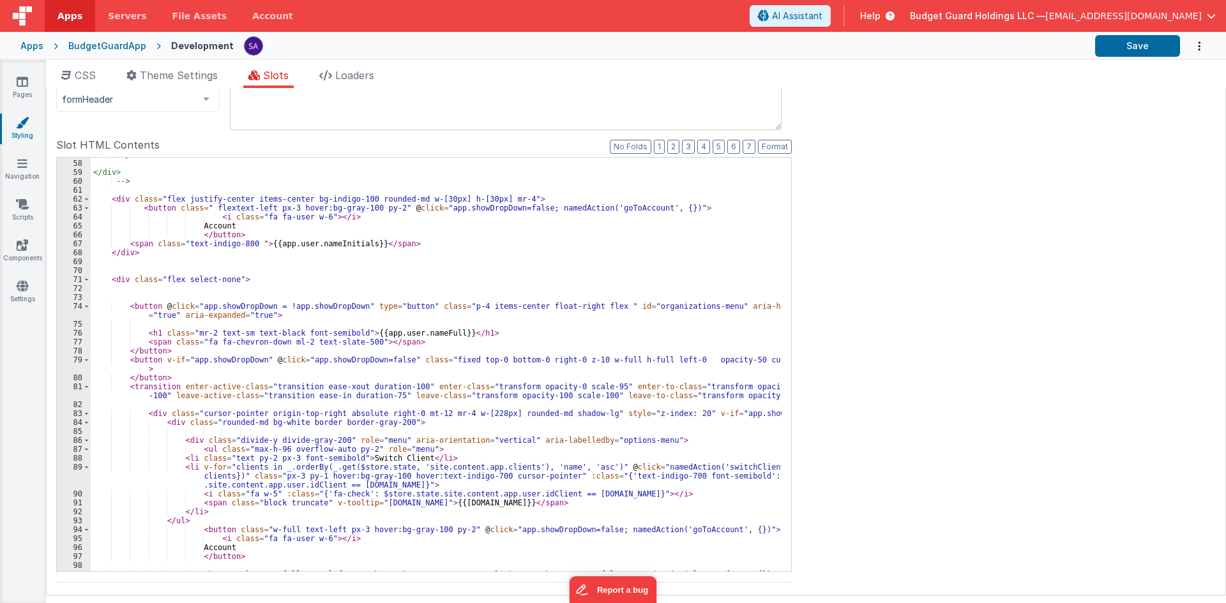
scroll to position [515, 0]
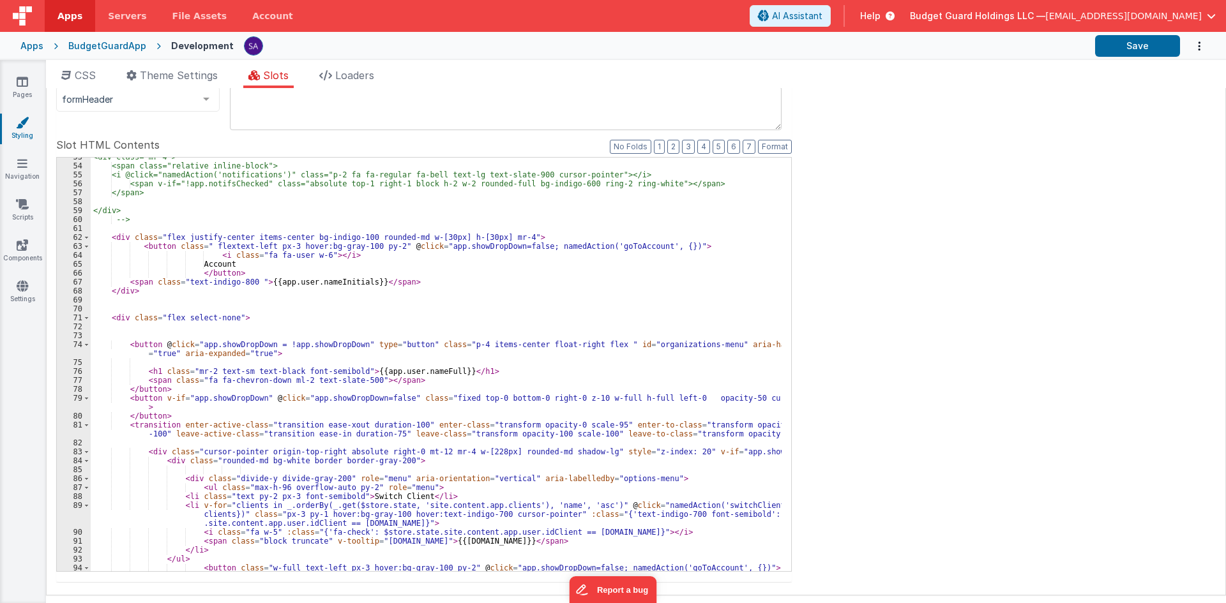
click at [213, 331] on div "<div class="mr-4"> <span class="relative inline-block"> <i @click="namedAction(…" at bounding box center [436, 369] width 691 height 432
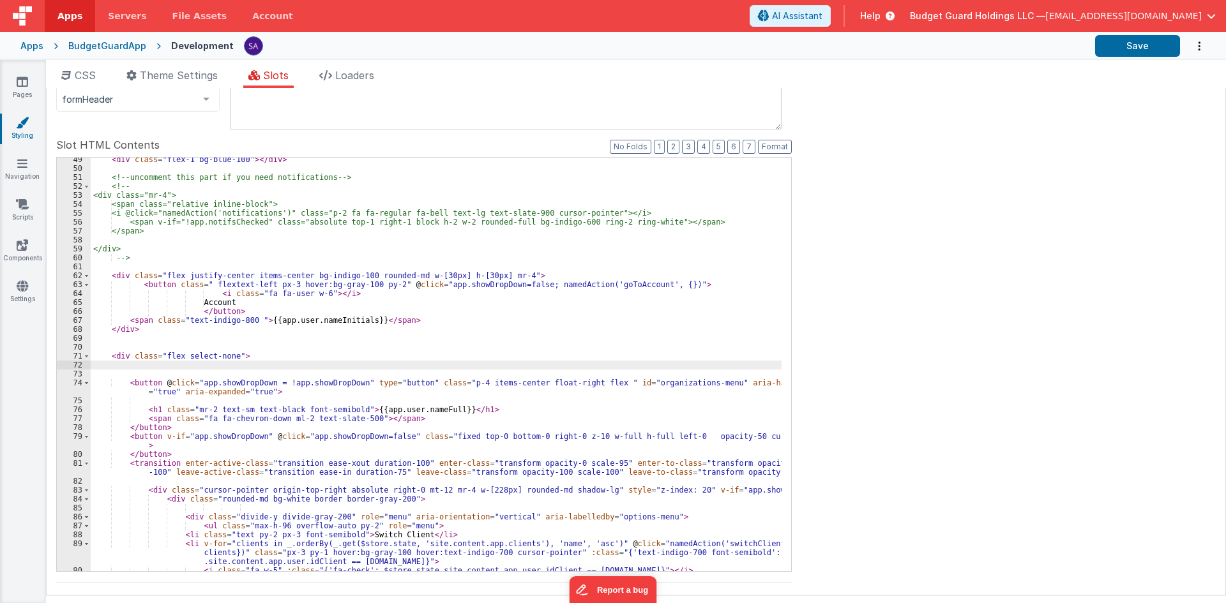
click at [217, 316] on div "< div class = "flex-1 bg-blue-100" > </ div > <!-- uncomment this part if you n…" at bounding box center [436, 371] width 691 height 432
click at [225, 285] on div "< div class = "flex-1 bg-blue-100" > </ div > <!-- uncomment this part if you n…" at bounding box center [436, 371] width 691 height 432
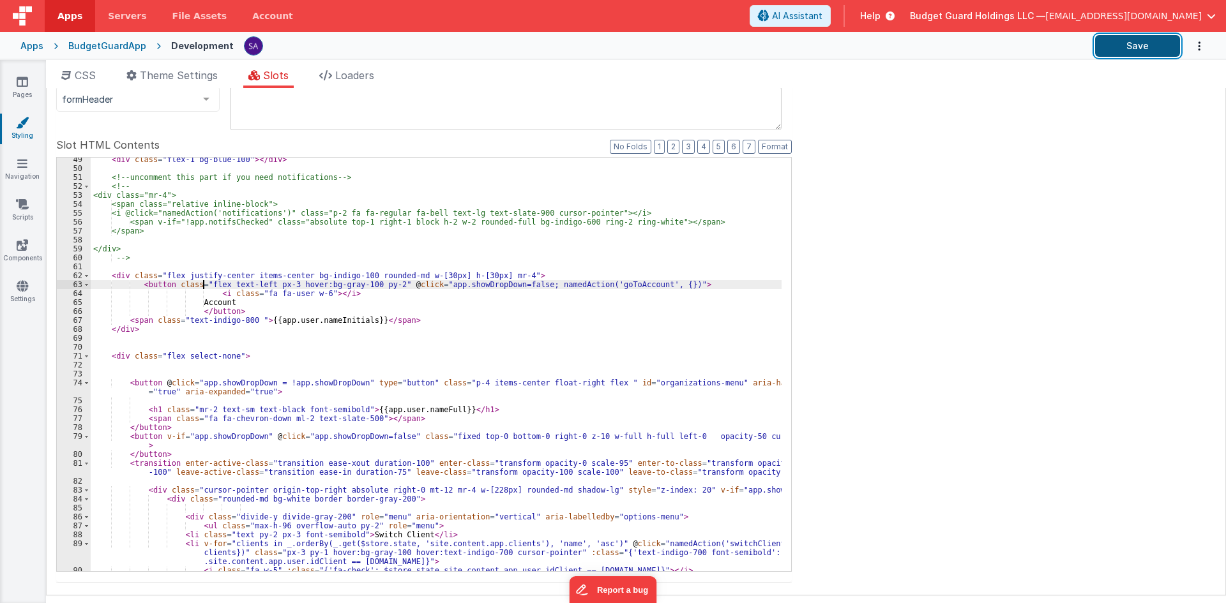
click at [1126, 44] on button "Save" at bounding box center [1137, 46] width 85 height 22
click at [155, 284] on div "< div class = "flex-1 bg-blue-100" > </ div > <!-- uncomment this part if you n…" at bounding box center [436, 371] width 691 height 432
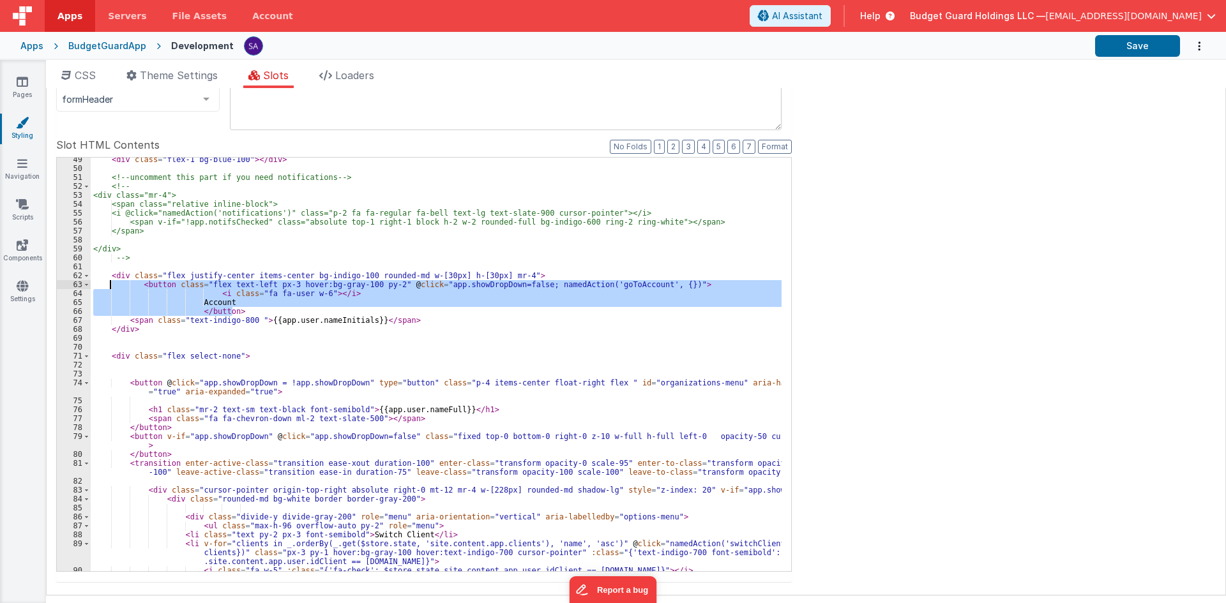
drag, startPoint x: 239, startPoint y: 314, endPoint x: 109, endPoint y: 285, distance: 133.9
click at [109, 285] on div "< div class = "flex-1 bg-blue-100" > </ div > <!-- uncomment this part if you n…" at bounding box center [436, 371] width 691 height 432
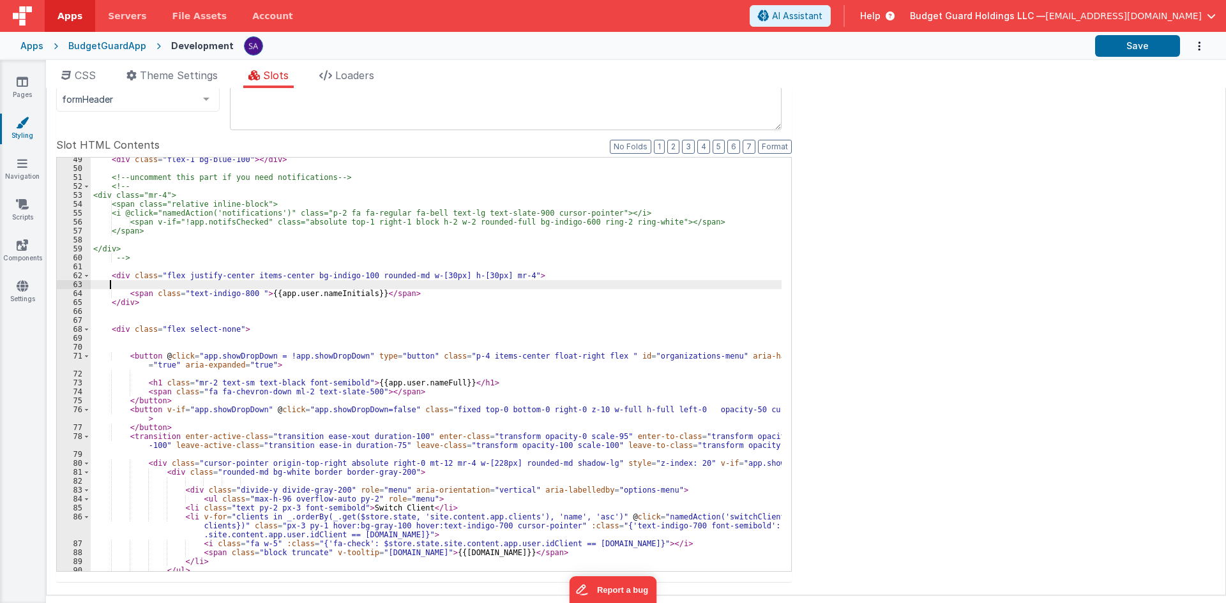
click at [144, 264] on div "< div class = "flex-1 bg-blue-100" > </ div > <!-- uncomment this part if you n…" at bounding box center [436, 371] width 691 height 432
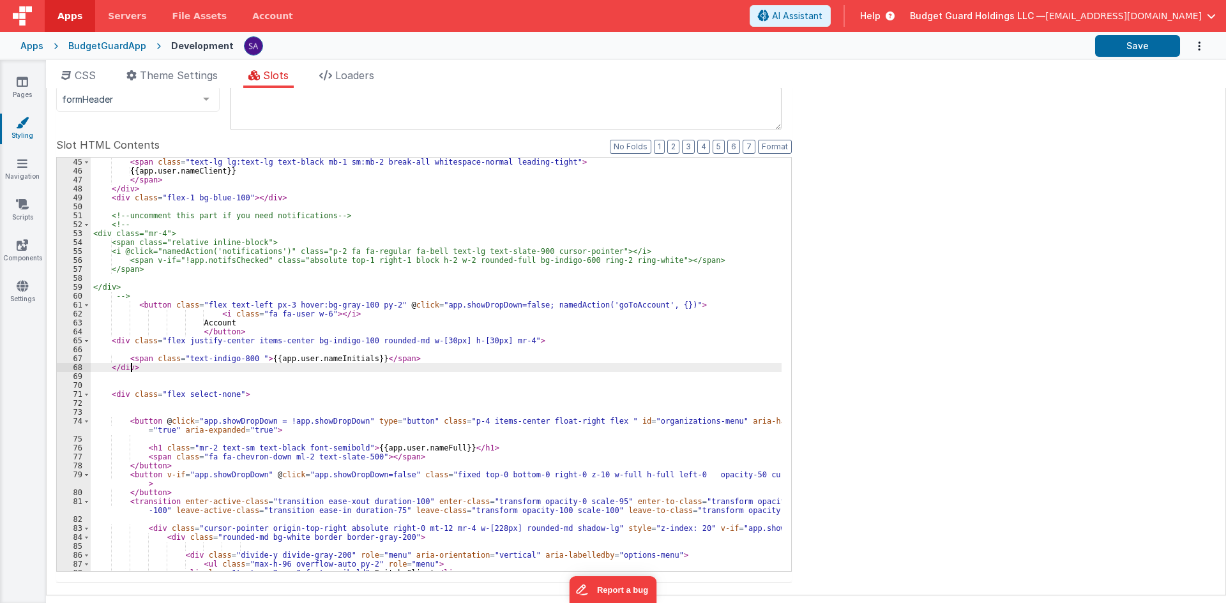
click at [131, 366] on div "< span class = "text-lg lg:text-lg text-black mb-1 sm:mb-2 break-all whitespace…" at bounding box center [436, 383] width 691 height 450
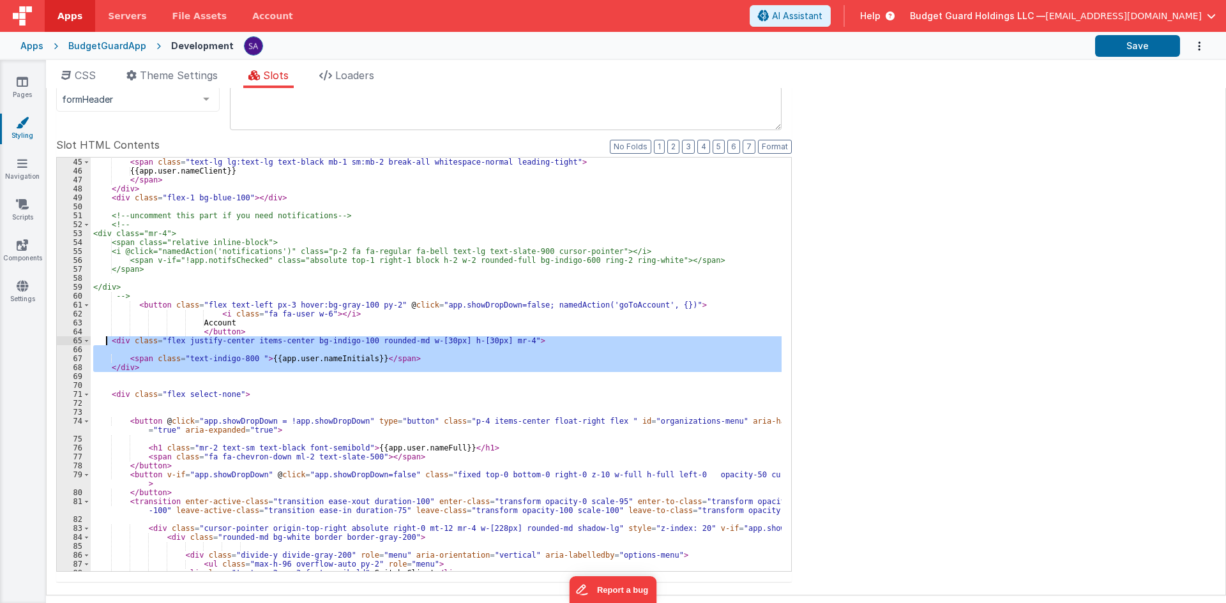
drag, startPoint x: 137, startPoint y: 374, endPoint x: 107, endPoint y: 344, distance: 42.4
click at [107, 344] on div "< span class = "text-lg lg:text-lg text-black mb-1 sm:mb-2 break-all whitespace…" at bounding box center [436, 383] width 691 height 450
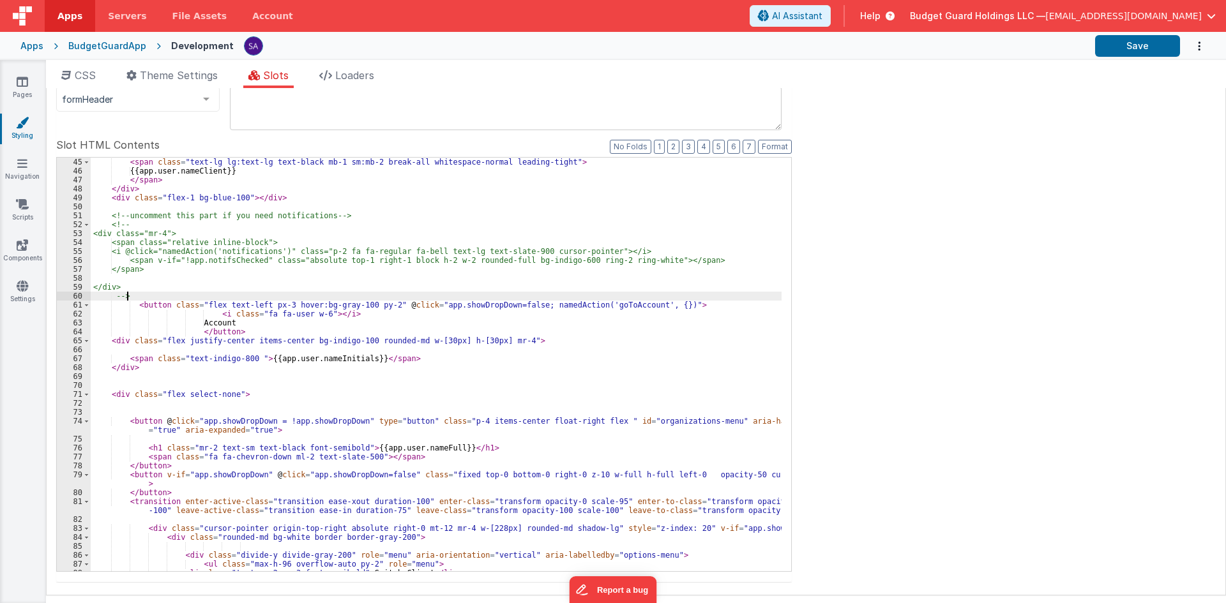
click at [166, 296] on div "< span class = "text-lg lg:text-lg text-black mb-1 sm:mb-2 break-all whitespace…" at bounding box center [436, 383] width 691 height 450
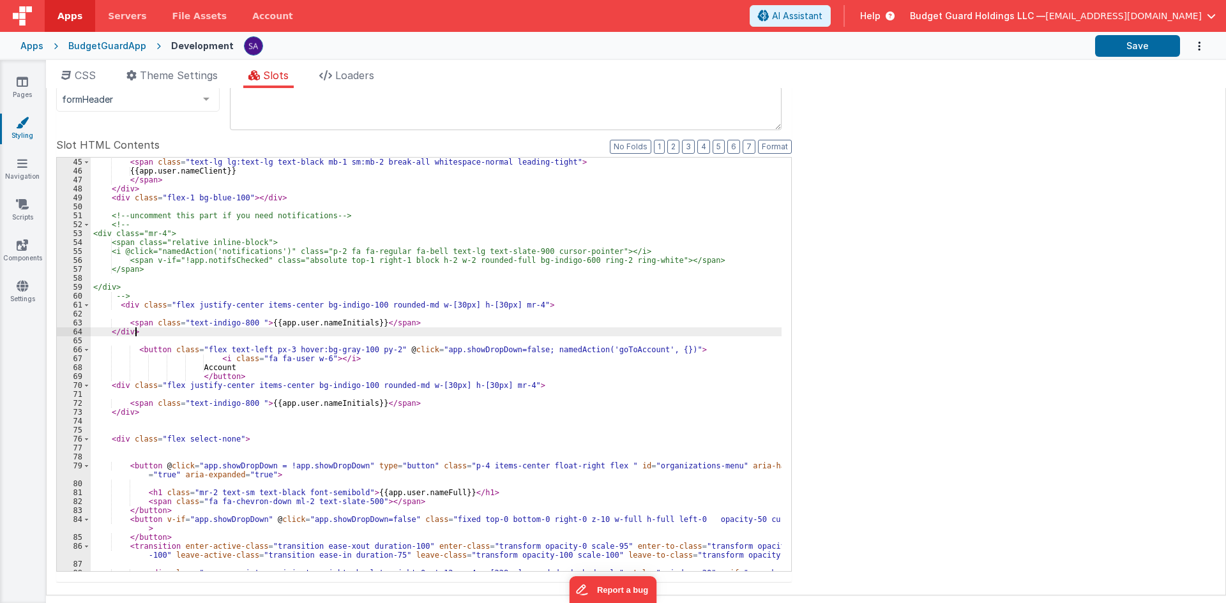
click at [154, 333] on div "< span class = "text-lg lg:text-lg text-black mb-1 sm:mb-2 break-all whitespace…" at bounding box center [436, 374] width 691 height 432
drag, startPoint x: 128, startPoint y: 324, endPoint x: 480, endPoint y: 322, distance: 352.5
click at [480, 322] on div "< span class = "text-lg lg:text-lg text-black mb-1 sm:mb-2 break-all whitespace…" at bounding box center [436, 374] width 691 height 432
drag, startPoint x: 125, startPoint y: 333, endPoint x: 100, endPoint y: 333, distance: 24.9
click at [100, 333] on div "< span class = "text-lg lg:text-lg text-black mb-1 sm:mb-2 break-all whitespace…" at bounding box center [436, 374] width 691 height 432
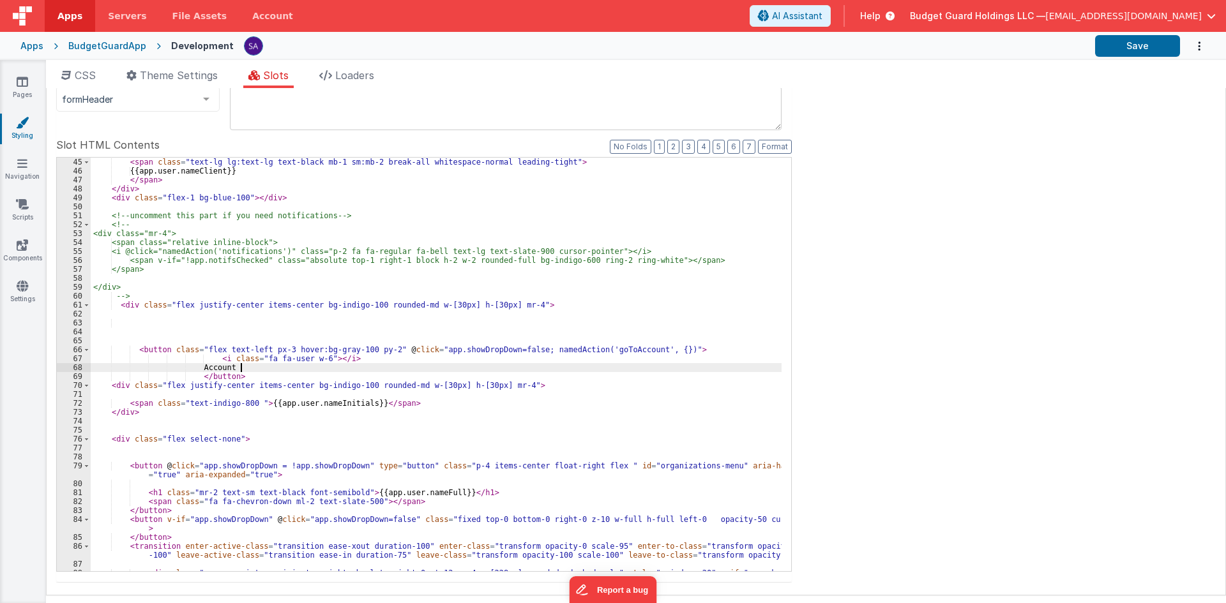
click at [250, 372] on div "< span class = "text-lg lg:text-lg text-black mb-1 sm:mb-2 break-all whitespace…" at bounding box center [436, 374] width 691 height 432
click at [250, 373] on div "< span class = "text-lg lg:text-lg text-black mb-1 sm:mb-2 break-all whitespace…" at bounding box center [436, 374] width 691 height 432
click at [230, 375] on div "< span class = "text-lg lg:text-lg text-black mb-1 sm:mb-2 break-all whitespace…" at bounding box center [436, 374] width 691 height 432
click at [1101, 59] on div "Apps BudgetGuardApp Development Save" at bounding box center [613, 46] width 1226 height 28
click at [275, 378] on div "< span class = "text-lg lg:text-lg text-black mb-1 sm:mb-2 break-all whitespace…" at bounding box center [436, 374] width 691 height 432
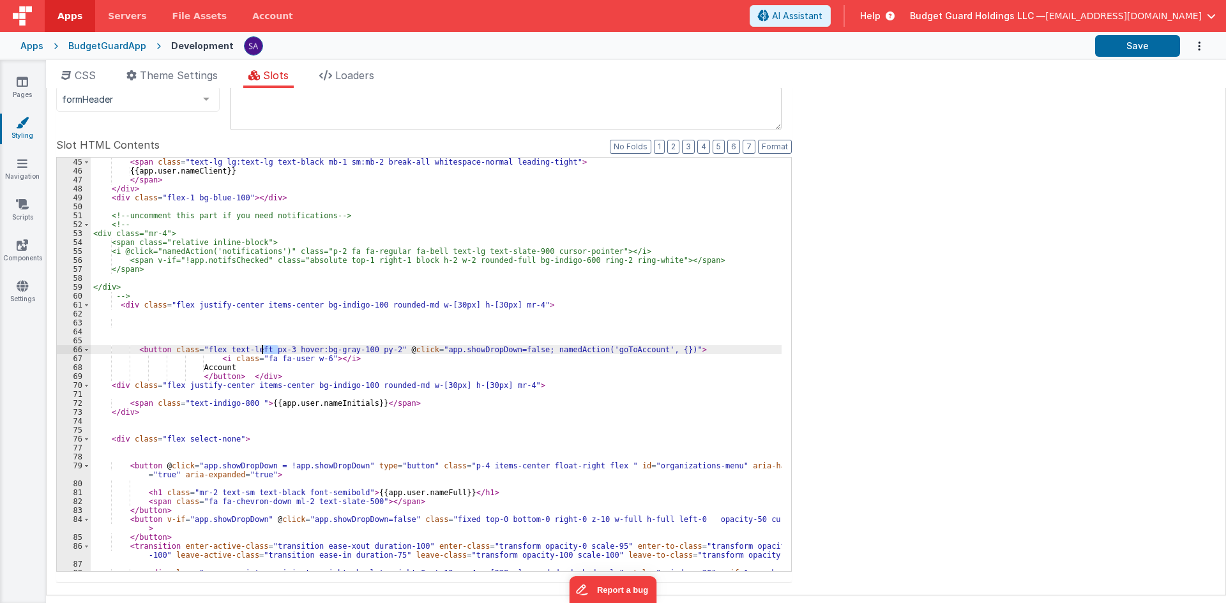
drag, startPoint x: 278, startPoint y: 351, endPoint x: 262, endPoint y: 351, distance: 16.0
click at [262, 351] on div "< span class = "text-lg lg:text-lg text-black mb-1 sm:mb-2 break-all whitespace…" at bounding box center [436, 374] width 691 height 432
click at [358, 351] on div "< span class = "text-lg lg:text-lg text-black mb-1 sm:mb-2 break-all whitespace…" at bounding box center [436, 374] width 691 height 432
click at [262, 351] on div "< span class = "text-lg lg:text-lg text-black mb-1 sm:mb-2 break-all whitespace…" at bounding box center [436, 374] width 691 height 432
click at [1121, 34] on div "Apps BudgetGuardApp Development Save" at bounding box center [613, 46] width 1226 height 28
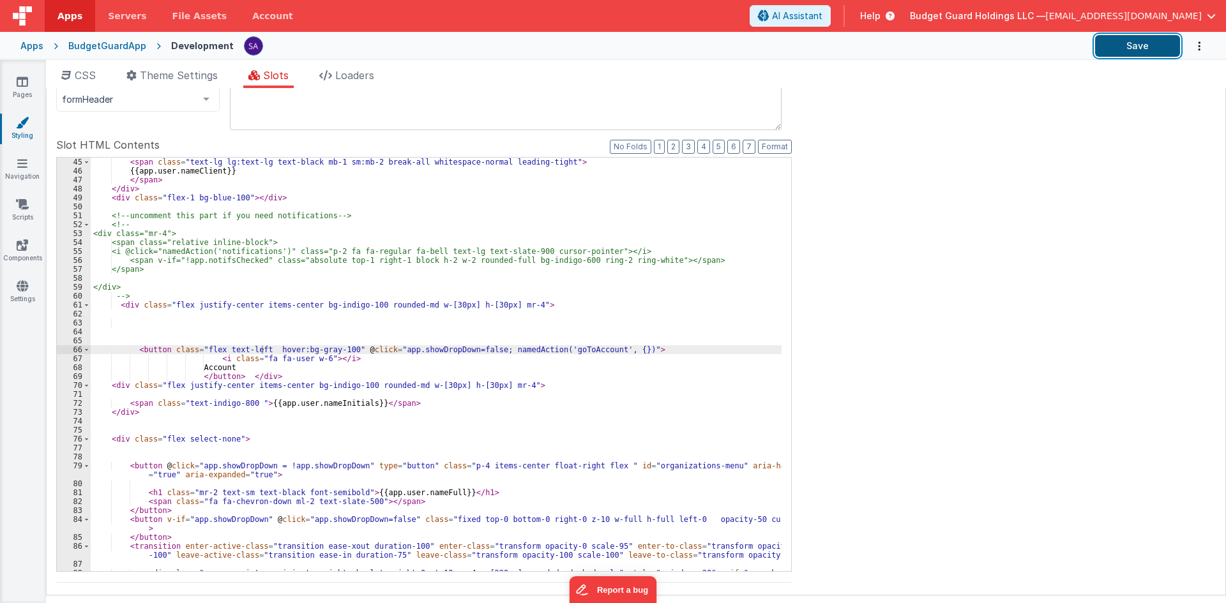
click at [1116, 39] on button "Save" at bounding box center [1137, 46] width 85 height 22
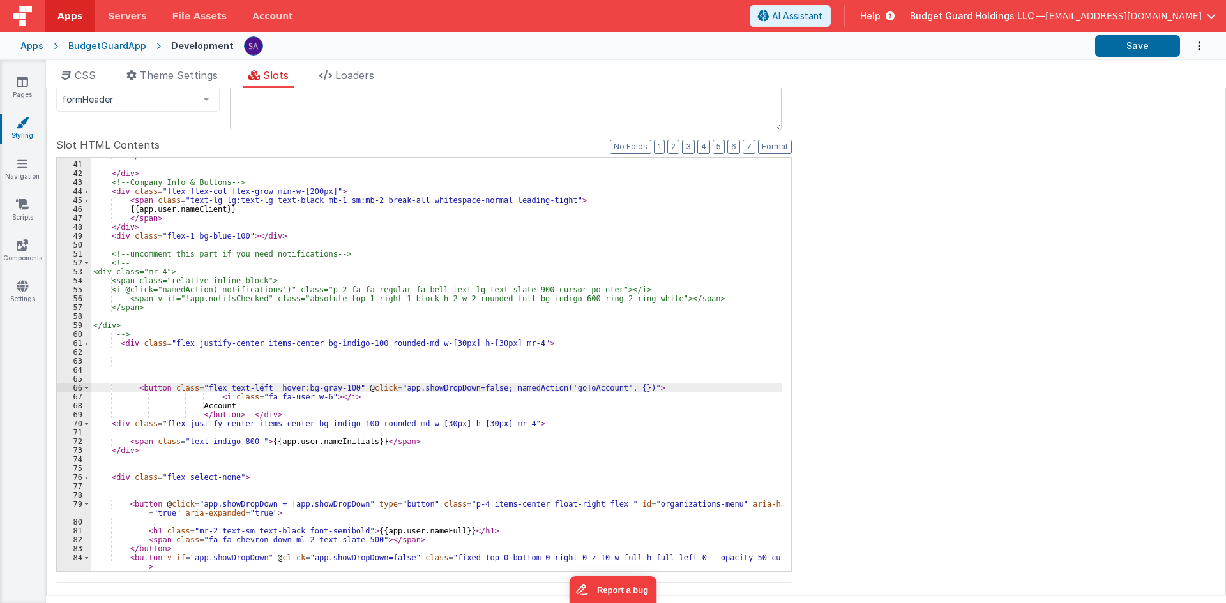
click at [132, 344] on div "</ div > </ div > <!-- Company Info & Buttons --> < div class = "flex flex-col …" at bounding box center [436, 367] width 691 height 432
drag, startPoint x: 307, startPoint y: 343, endPoint x: 361, endPoint y: 345, distance: 53.7
click at [361, 345] on div "</ div > </ div > <!-- Company Info & Buttons --> < div class = "flex flex-col …" at bounding box center [436, 367] width 691 height 432
click at [181, 342] on div "</ div > </ div > <!-- Company Info & Buttons --> < div class = "flex flex-col …" at bounding box center [436, 367] width 691 height 432
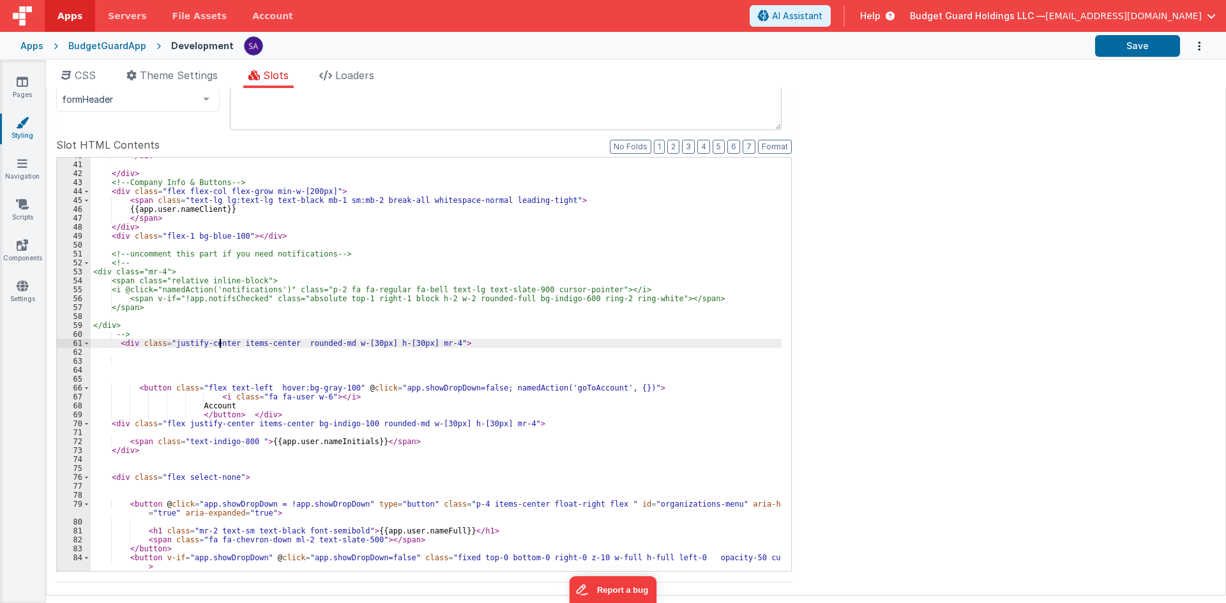
click at [219, 342] on div "</ div > </ div > <!-- Company Info & Buttons --> < div class = "flex flex-col …" at bounding box center [436, 367] width 691 height 432
click at [1117, 41] on button "Save" at bounding box center [1137, 46] width 85 height 22
click at [126, 340] on div "</ div > </ div > <!-- Company Info & Buttons --> < div class = "flex flex-col …" at bounding box center [436, 367] width 691 height 432
drag, startPoint x: 329, startPoint y: 341, endPoint x: 421, endPoint y: 344, distance: 92.6
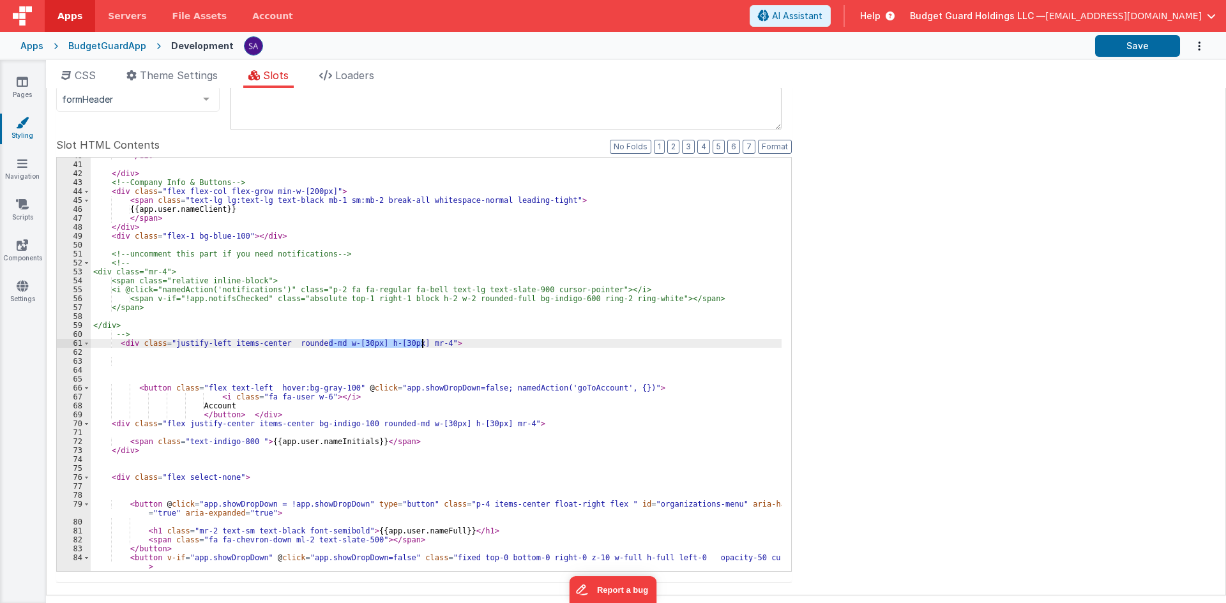
click at [421, 344] on div "</ div > </ div > <!-- Company Info & Buttons --> < div class = "flex flex-col …" at bounding box center [436, 367] width 691 height 432
click at [1117, 45] on button "Save" at bounding box center [1137, 46] width 85 height 22
click at [332, 346] on div "</ div > </ div > <!-- Company Info & Buttons --> < div class = "flex flex-col …" at bounding box center [436, 367] width 691 height 432
click at [325, 343] on div "</ div > </ div > <!-- Company Info & Buttons --> < div class = "flex flex-col …" at bounding box center [436, 367] width 691 height 432
click at [361, 351] on div "</ div > </ div > <!-- Company Info & Buttons --> < div class = "flex flex-col …" at bounding box center [436, 367] width 691 height 432
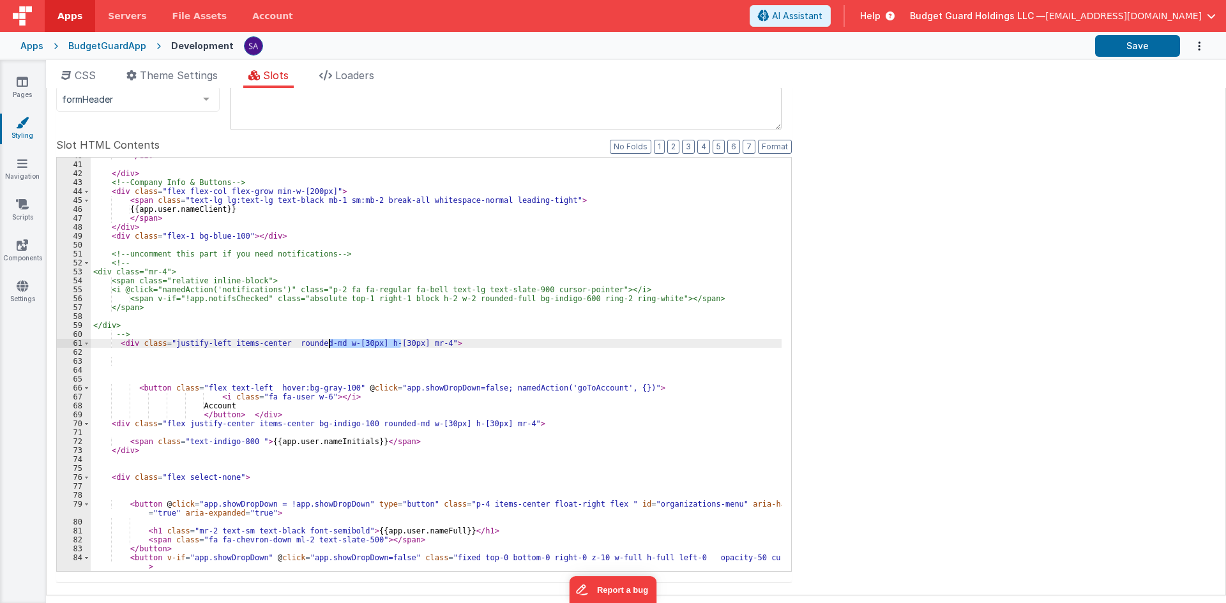
drag, startPoint x: 400, startPoint y: 344, endPoint x: 330, endPoint y: 343, distance: 70.9
click at [330, 343] on div "</ div > </ div > <!-- Company Info & Buttons --> < div class = "flex flex-col …" at bounding box center [436, 367] width 691 height 432
click at [471, 341] on div "</ div > </ div > <!-- Company Info & Buttons --> < div class = "flex flex-col …" at bounding box center [436, 367] width 691 height 432
click at [470, 341] on div "</ div > </ div > <!-- Company Info & Buttons --> < div class = "flex flex-col …" at bounding box center [436, 367] width 691 height 432
click at [474, 319] on div "</ div > </ div > <!-- Company Info & Buttons --> < div class = "flex flex-col …" at bounding box center [436, 367] width 691 height 432
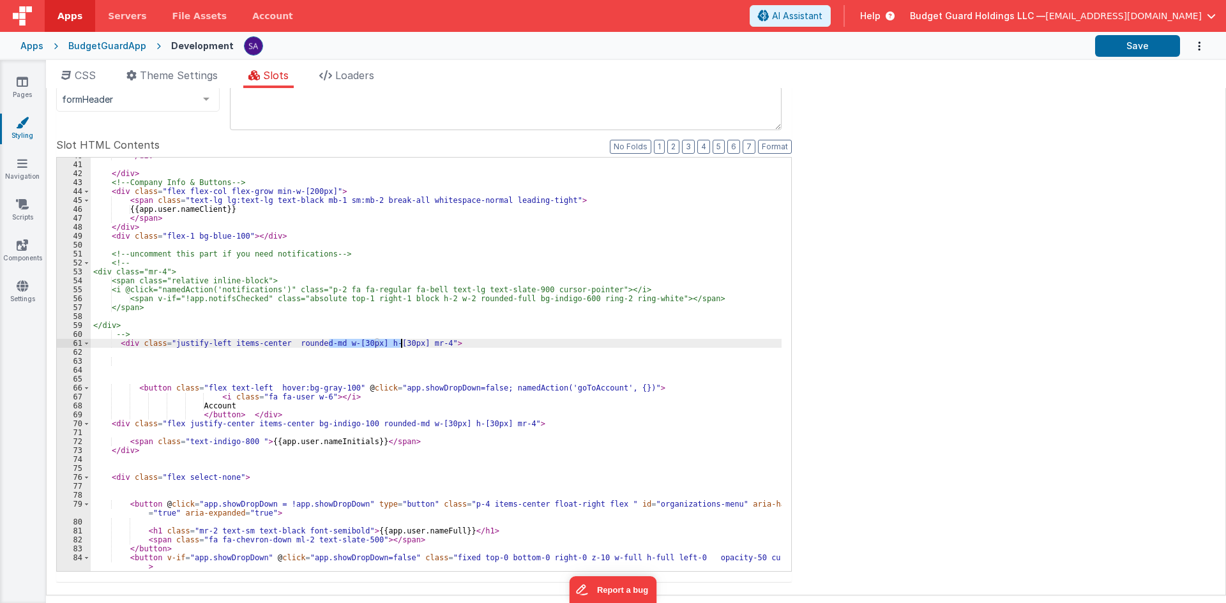
drag, startPoint x: 328, startPoint y: 344, endPoint x: 398, endPoint y: 347, distance: 70.3
click at [398, 347] on div "</ div > </ div > <!-- Company Info & Buttons --> < div class = "flex flex-col …" at bounding box center [436, 367] width 691 height 432
click at [396, 347] on div "</ div > </ div > <!-- Company Info & Buttons --> < div class = "flex flex-col …" at bounding box center [436, 367] width 691 height 432
click at [333, 345] on div "</ div > </ div > <!-- Company Info & Buttons --> < div class = "flex flex-col …" at bounding box center [436, 367] width 691 height 432
click at [345, 326] on div "</ div > </ div > <!-- Company Info & Buttons --> < div class = "flex flex-col …" at bounding box center [436, 367] width 691 height 432
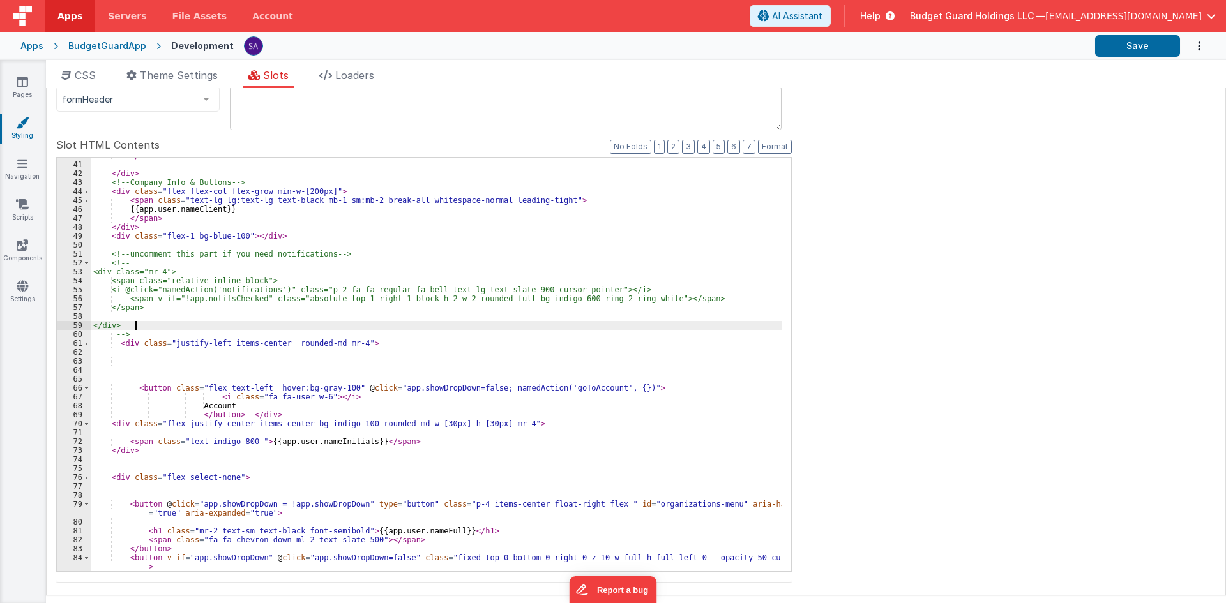
click at [347, 343] on div "</ div > </ div > <!-- Company Info & Buttons --> < div class = "flex flex-col …" at bounding box center [436, 367] width 691 height 432
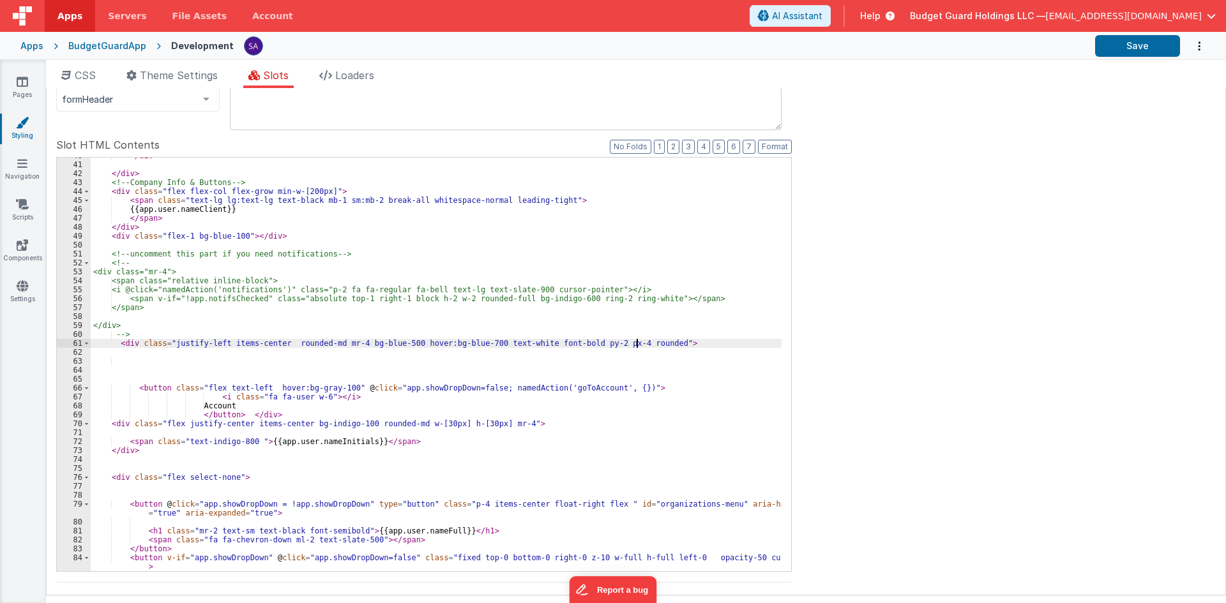
click at [619, 340] on div "</ div > </ div > <!-- Company Info & Buttons --> < div class = "flex flex-col …" at bounding box center [436, 367] width 691 height 432
click at [307, 357] on div "</ div > </ div > <!-- Company Info & Buttons --> < div class = "flex flex-col …" at bounding box center [436, 367] width 691 height 432
drag, startPoint x: 325, startPoint y: 345, endPoint x: 280, endPoint y: 345, distance: 45.3
click at [280, 345] on div "</ div > </ div > <!-- Company Info & Buttons --> < div class = "flex flex-col …" at bounding box center [436, 367] width 691 height 432
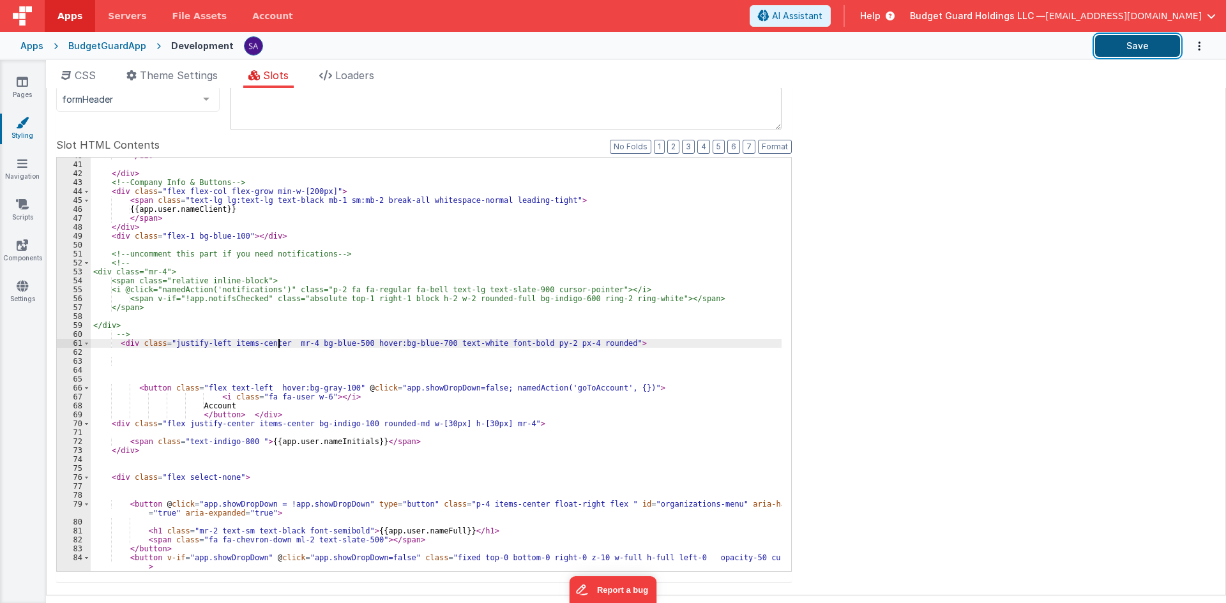
click at [1138, 50] on button "Save" at bounding box center [1137, 46] width 85 height 22
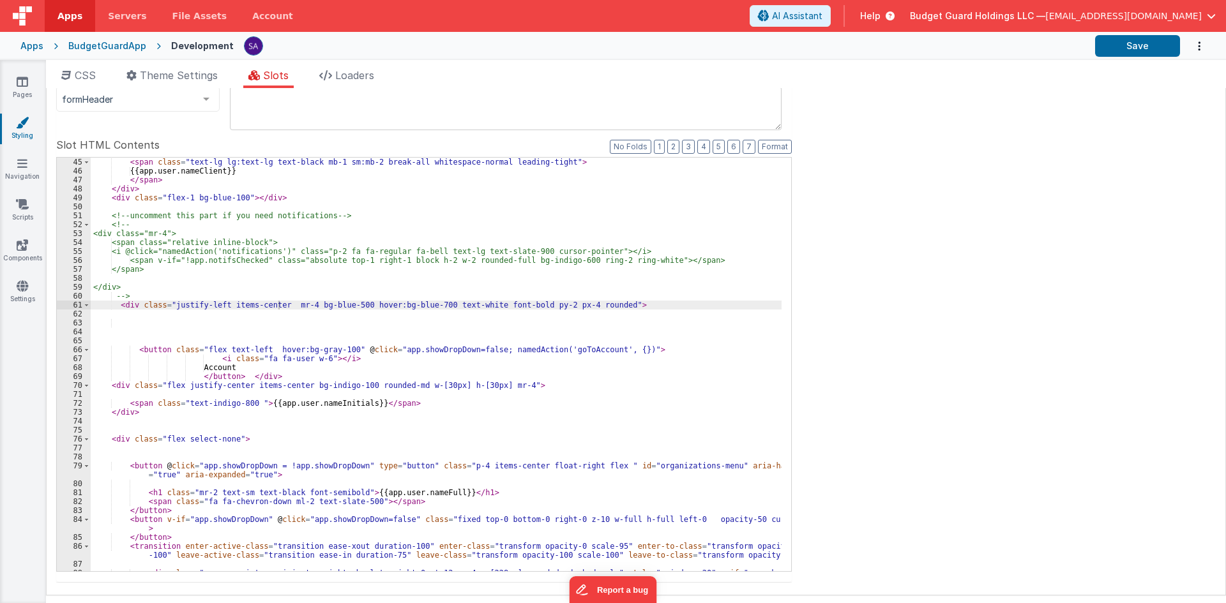
scroll to position [438, 0]
click at [266, 363] on div "< span class = "text-lg lg:text-lg text-black mb-1 sm:mb-2 break-all whitespace…" at bounding box center [436, 374] width 691 height 432
drag, startPoint x: 340, startPoint y: 359, endPoint x: 213, endPoint y: 361, distance: 126.5
click at [213, 361] on div "< span class = "text-lg lg:text-lg text-black mb-1 sm:mb-2 break-all whitespace…" at bounding box center [436, 374] width 691 height 432
click at [224, 368] on div "< span class = "text-lg lg:text-lg text-black mb-1 sm:mb-2 break-all whitespace…" at bounding box center [436, 374] width 691 height 432
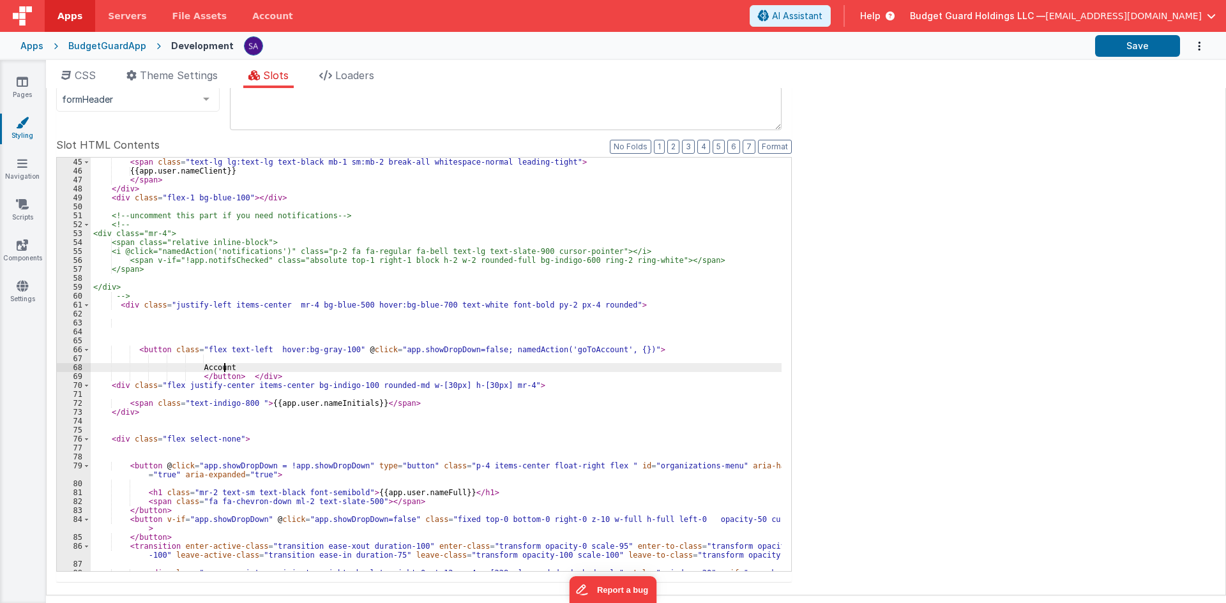
click at [224, 368] on div "< span class = "text-lg lg:text-lg text-black mb-1 sm:mb-2 break-all whitespace…" at bounding box center [436, 374] width 691 height 432
click at [1123, 50] on button "Save" at bounding box center [1137, 46] width 85 height 22
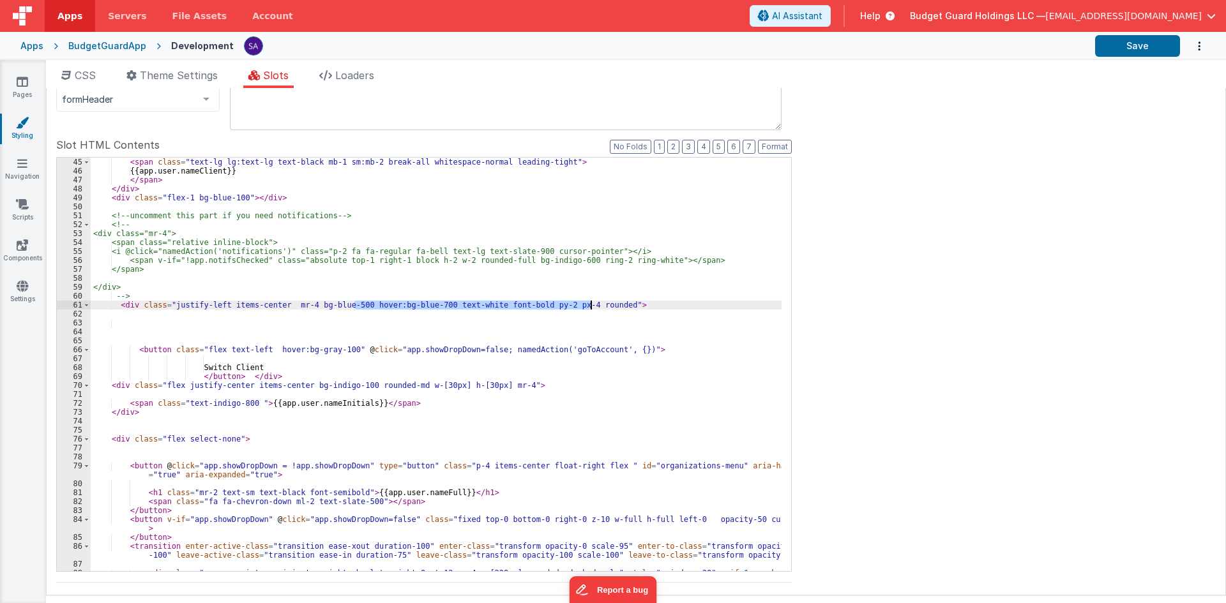
drag, startPoint x: 352, startPoint y: 304, endPoint x: 591, endPoint y: 307, distance: 238.2
click at [591, 307] on div "< span class = "text-lg lg:text-lg text-black mb-1 sm:mb-2 break-all whitespace…" at bounding box center [436, 374] width 691 height 432
click at [336, 349] on div "< span class = "text-lg lg:text-lg text-black mb-1 sm:mb-2 break-all whitespace…" at bounding box center [436, 374] width 691 height 432
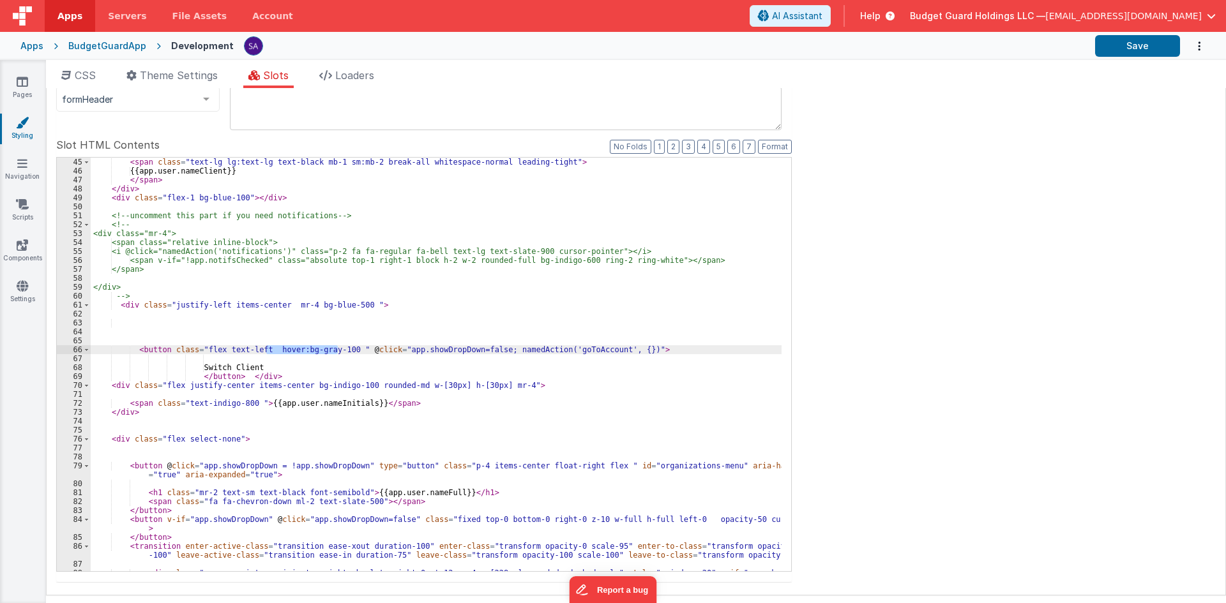
drag, startPoint x: 337, startPoint y: 349, endPoint x: 266, endPoint y: 349, distance: 70.9
click at [266, 349] on div "< span class = "text-lg lg:text-lg text-black mb-1 sm:mb-2 break-all whitespace…" at bounding box center [436, 374] width 691 height 432
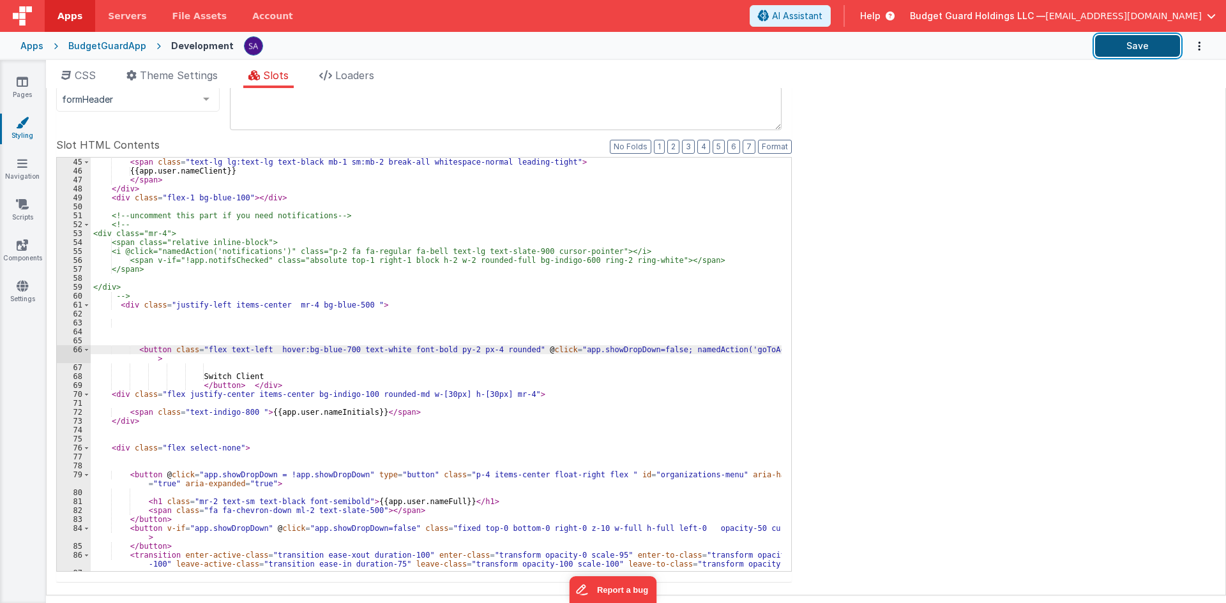
click at [1155, 53] on button "Save" at bounding box center [1137, 46] width 85 height 22
click at [449, 352] on div "< span class = "text-lg lg:text-lg text-black mb-1 sm:mb-2 break-all whitespace…" at bounding box center [436, 374] width 691 height 432
drag, startPoint x: 503, startPoint y: 351, endPoint x: 277, endPoint y: 351, distance: 226.1
click at [277, 351] on div "< span class = "text-lg lg:text-lg text-black mb-1 sm:mb-2 break-all whitespace…" at bounding box center [436, 374] width 691 height 432
click at [283, 299] on div "< span class = "text-lg lg:text-lg text-black mb-1 sm:mb-2 break-all whitespace…" at bounding box center [436, 374] width 691 height 432
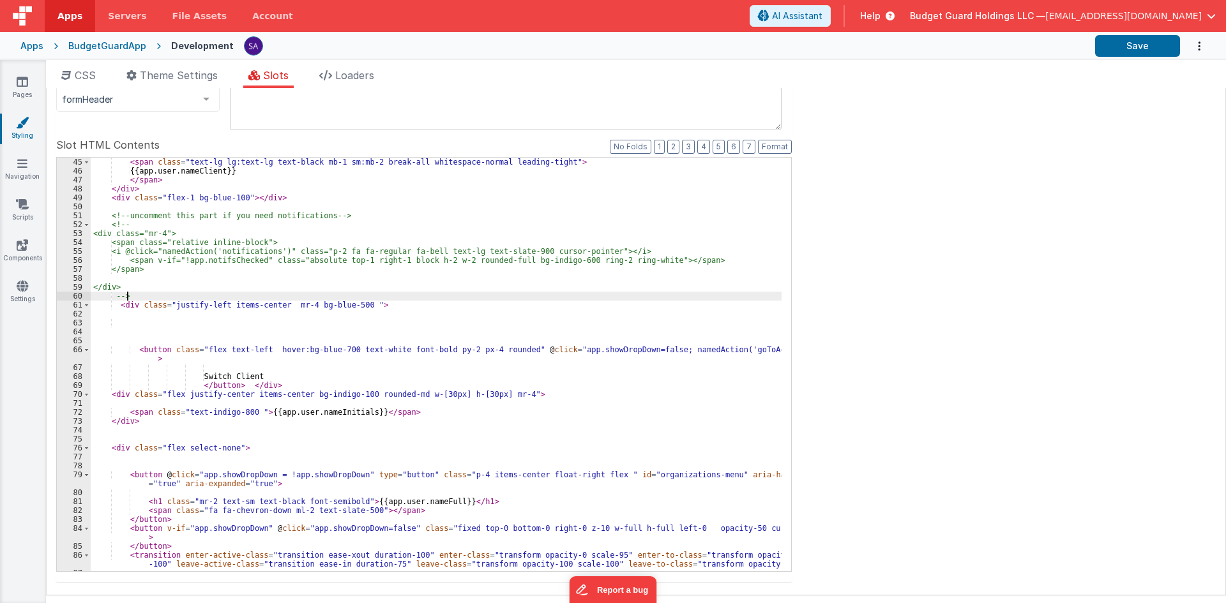
click at [302, 307] on div "< span class = "text-lg lg:text-lg text-black mb-1 sm:mb-2 break-all whitespace…" at bounding box center [436, 374] width 691 height 432
click at [333, 306] on div "< span class = "text-lg lg:text-lg text-black mb-1 sm:mb-2 break-all whitespace…" at bounding box center [436, 374] width 691 height 432
drag, startPoint x: 351, startPoint y: 305, endPoint x: 303, endPoint y: 310, distance: 48.1
click at [303, 310] on div "< span class = "text-lg lg:text-lg text-black mb-1 sm:mb-2 break-all whitespace…" at bounding box center [436, 374] width 691 height 432
click at [317, 324] on div "< span class = "text-lg lg:text-lg text-black mb-1 sm:mb-2 break-all whitespace…" at bounding box center [436, 374] width 691 height 432
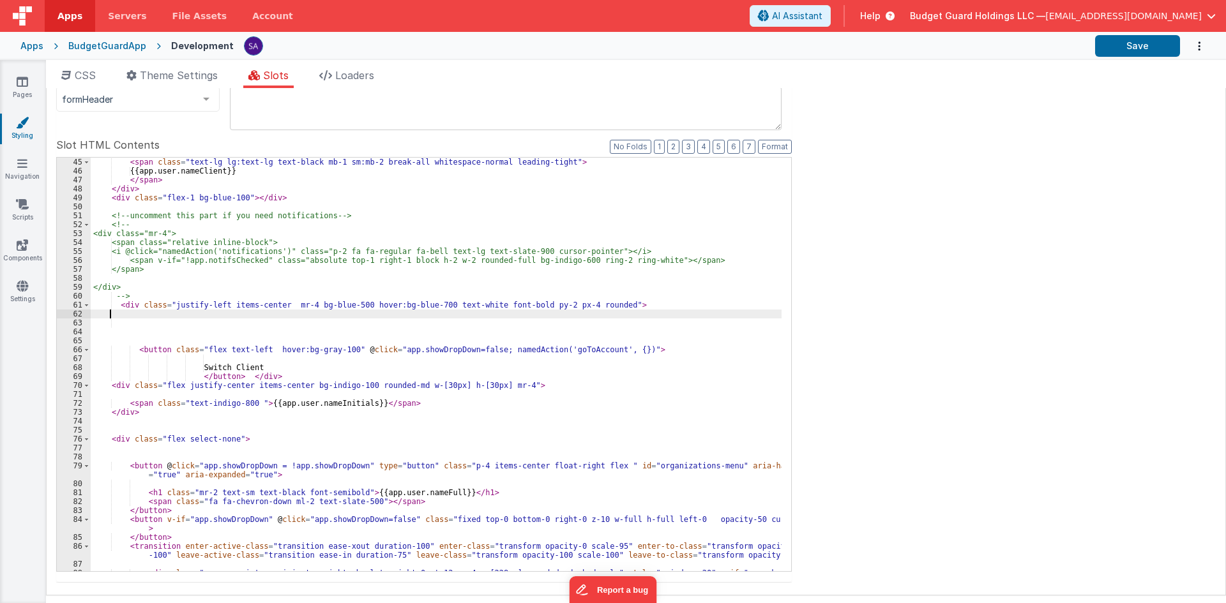
click at [356, 317] on div "< span class = "text-lg lg:text-lg text-black mb-1 sm:mb-2 break-all whitespace…" at bounding box center [436, 374] width 691 height 432
drag, startPoint x: 303, startPoint y: 307, endPoint x: 591, endPoint y: 306, distance: 288.0
click at [591, 306] on div "< span class = "text-lg lg:text-lg text-black mb-1 sm:mb-2 break-all whitespace…" at bounding box center [436, 374] width 691 height 432
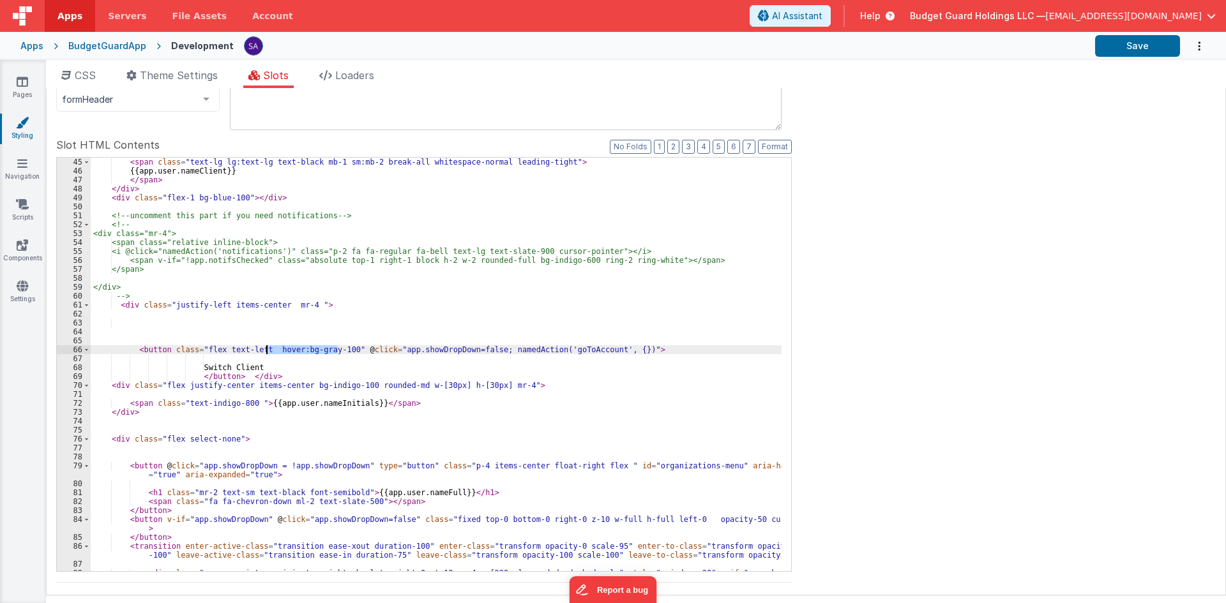
drag, startPoint x: 337, startPoint y: 352, endPoint x: 266, endPoint y: 350, distance: 70.9
click at [266, 350] on div "< span class = "text-lg lg:text-lg text-black mb-1 sm:mb-2 break-all whitespace…" at bounding box center [436, 374] width 691 height 432
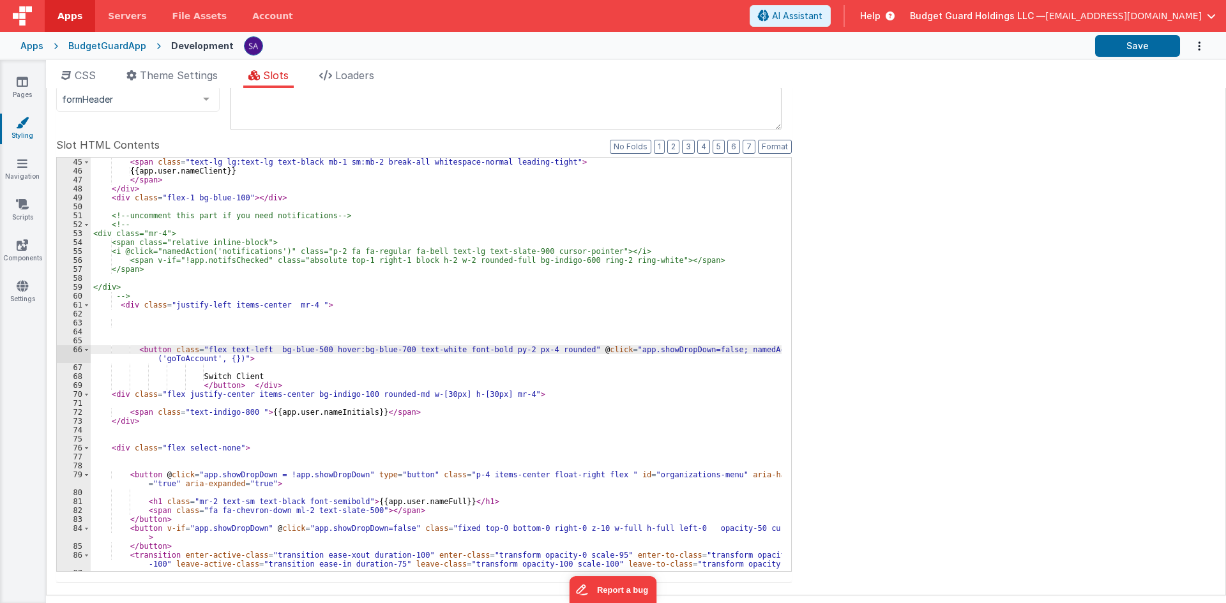
click at [302, 305] on div "< span class = "text-lg lg:text-lg text-black mb-1 sm:mb-2 break-all whitespace…" at bounding box center [436, 374] width 691 height 432
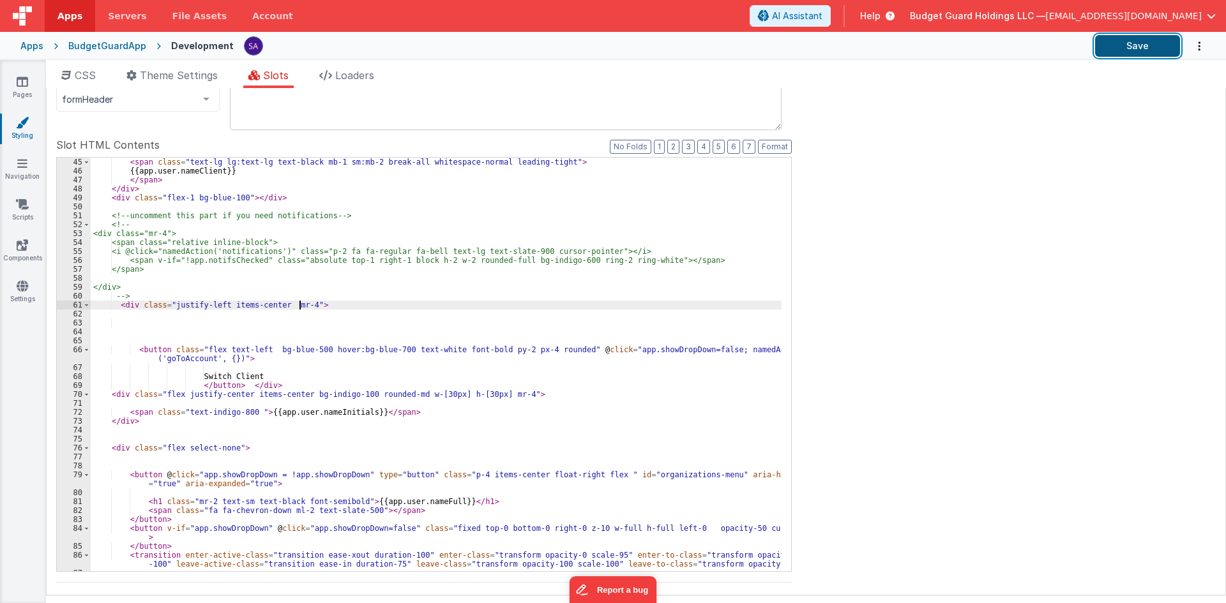
click at [1117, 42] on button "Save" at bounding box center [1137, 46] width 85 height 22
click at [779, 149] on button "Format" at bounding box center [775, 147] width 34 height 14
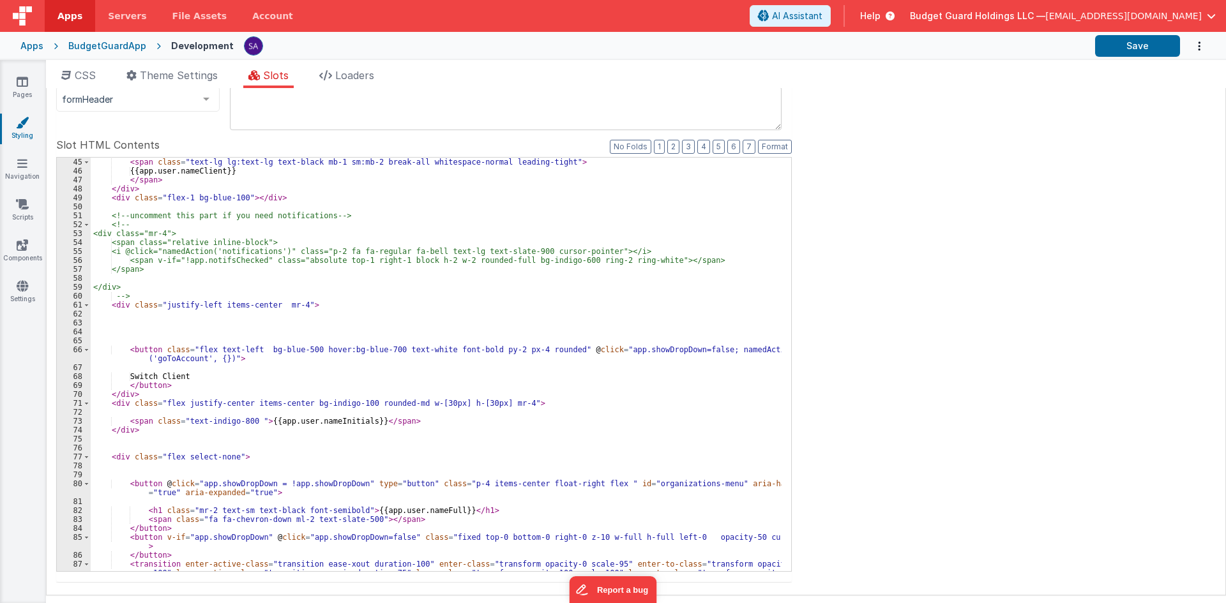
click at [172, 359] on div "< span class = "text-lg lg:text-lg text-black mb-1 sm:mb-2 break-all whitespace…" at bounding box center [436, 374] width 691 height 432
click at [160, 360] on div "< span class = "text-lg lg:text-lg text-black mb-1 sm:mb-2 break-all whitespace…" at bounding box center [436, 374] width 691 height 432
click at [1104, 52] on button "Save" at bounding box center [1137, 46] width 85 height 22
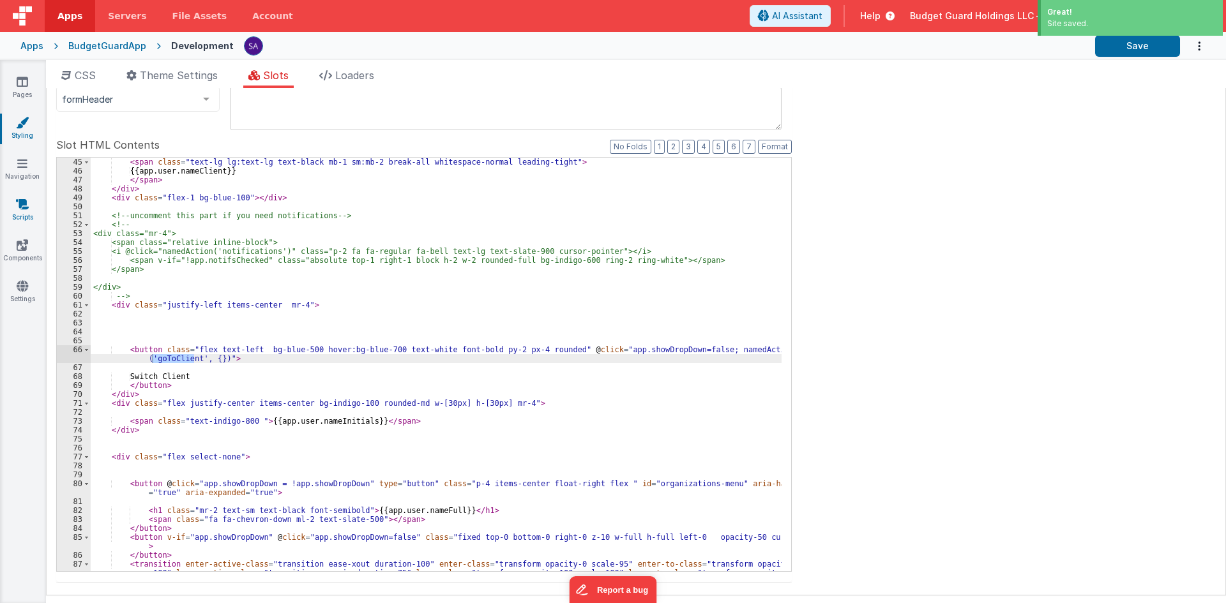
click at [27, 211] on link "Scripts" at bounding box center [22, 211] width 46 height 26
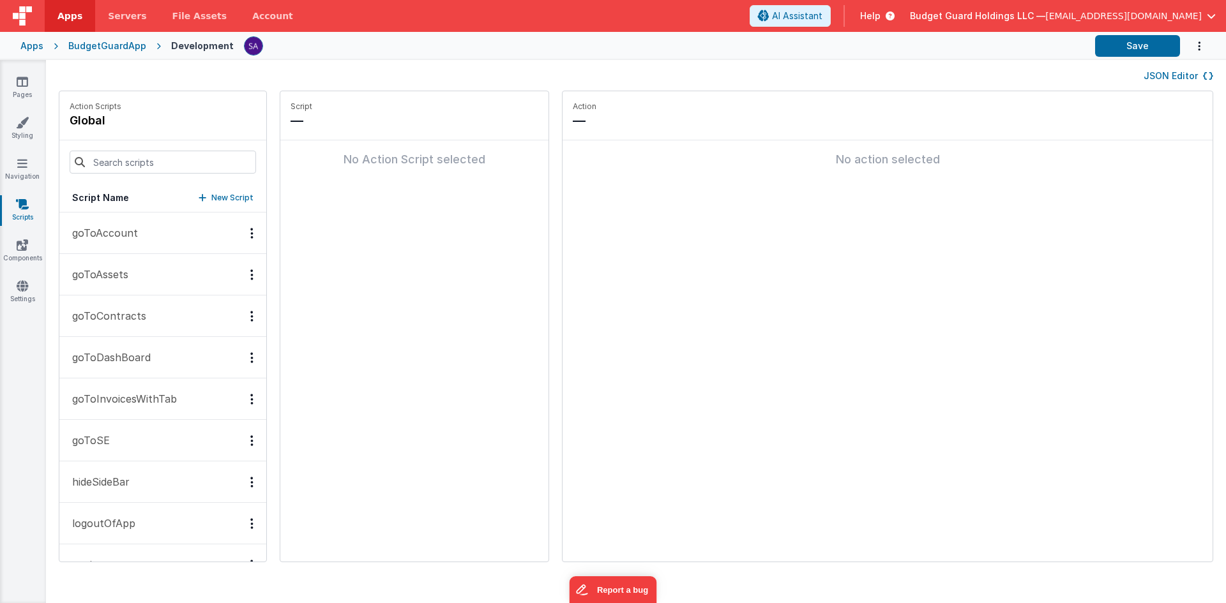
click at [211, 196] on p "New Script" at bounding box center [232, 198] width 42 height 13
click at [324, 132] on p "Named Action must have a name" at bounding box center [415, 137] width 248 height 10
click at [330, 119] on input at bounding box center [355, 121] width 128 height 18
paste input "goToClient"
type input "goToClient"
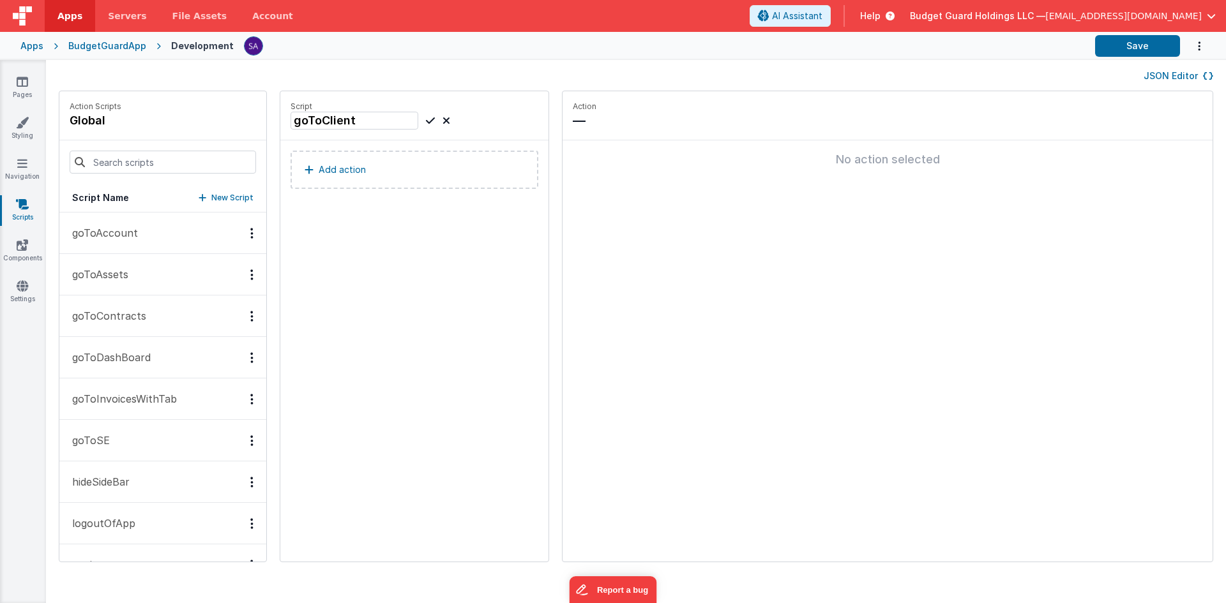
click at [426, 121] on icon at bounding box center [430, 120] width 9 height 15
click at [170, 269] on button "goToAssets" at bounding box center [162, 275] width 207 height 42
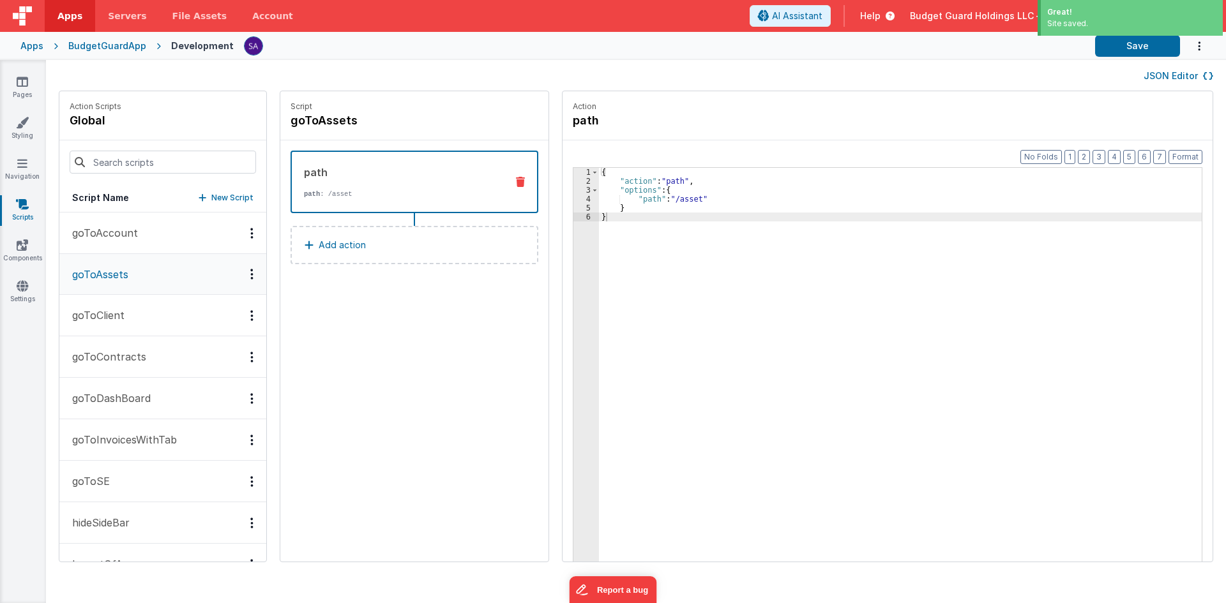
click at [741, 229] on div "{ "action" : "path" , "options" : { "path" : "/asset" } }" at bounding box center [906, 393] width 615 height 451
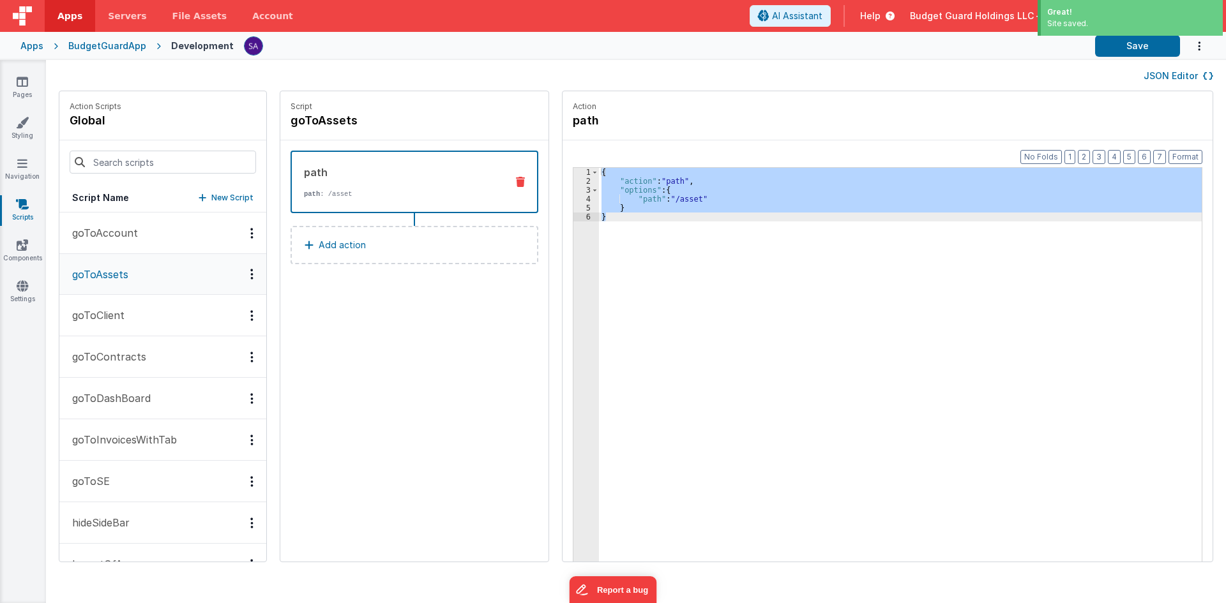
click at [149, 236] on button "goToAccount" at bounding box center [162, 234] width 207 height 42
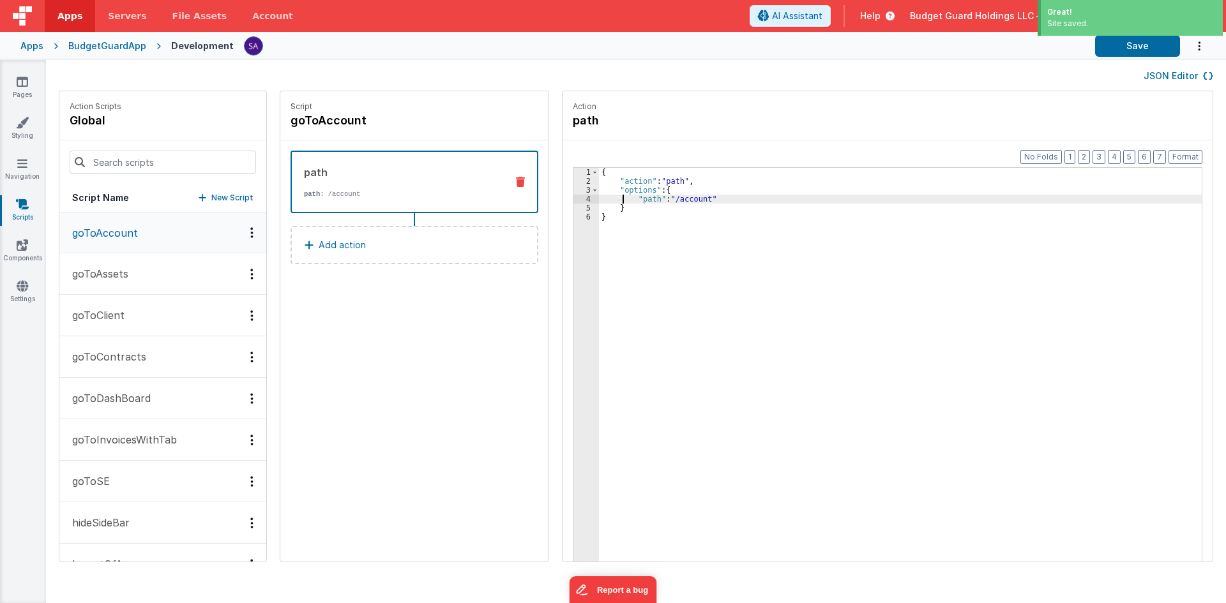
click at [610, 201] on div "{ "action" : "path" , "options" : { "path" : "/account" } }" at bounding box center [906, 393] width 615 height 451
click at [139, 307] on button "goToClient" at bounding box center [162, 316] width 207 height 42
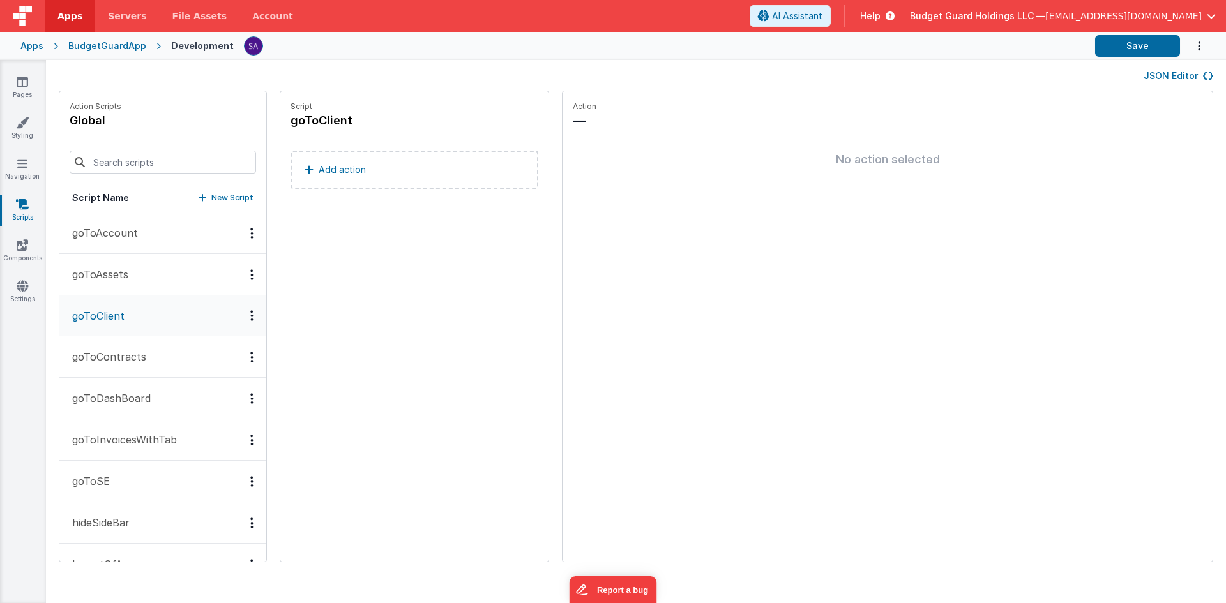
click at [663, 237] on fieldset "Action — No action selected" at bounding box center [888, 326] width 650 height 471
click at [331, 173] on p "Add action" at bounding box center [342, 169] width 47 height 15
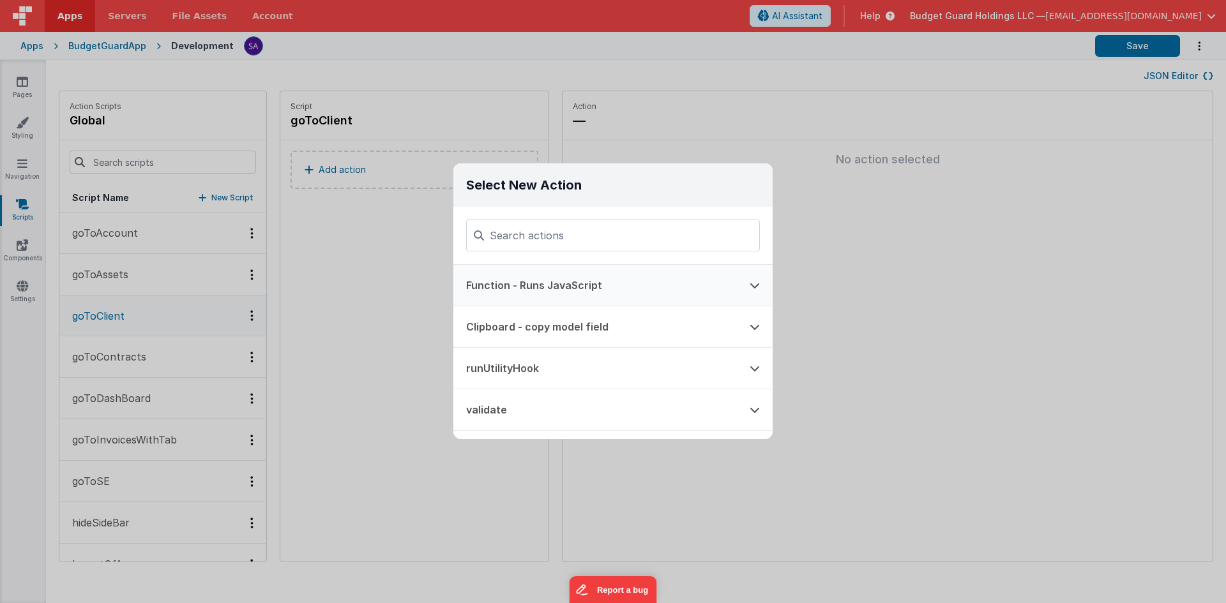
click at [553, 282] on button "Function - Runs JavaScript" at bounding box center [595, 285] width 284 height 41
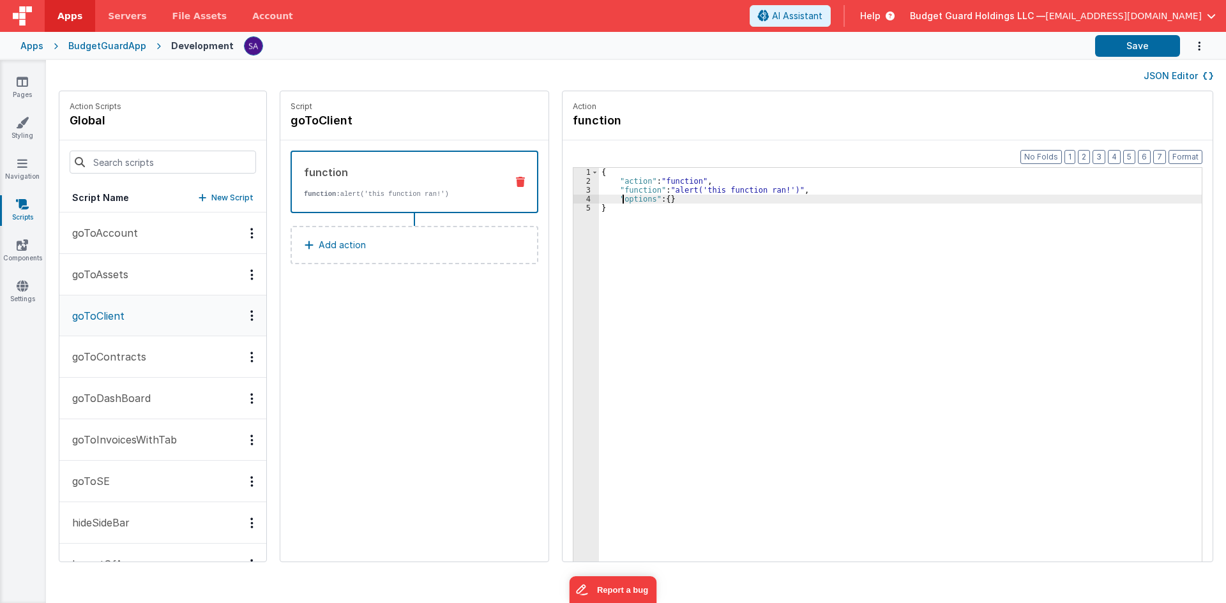
click at [609, 200] on div "{ "action" : "function" , "function" : "alert('this function ran!')" , "options…" at bounding box center [906, 393] width 615 height 451
click at [681, 201] on div "{ "action" : "path" , "options" : { "path" : "/asset" } }" at bounding box center [906, 393] width 615 height 451
click at [1111, 47] on button "Save" at bounding box center [1137, 46] width 85 height 22
click at [25, 172] on link "Navigation" at bounding box center [22, 170] width 46 height 26
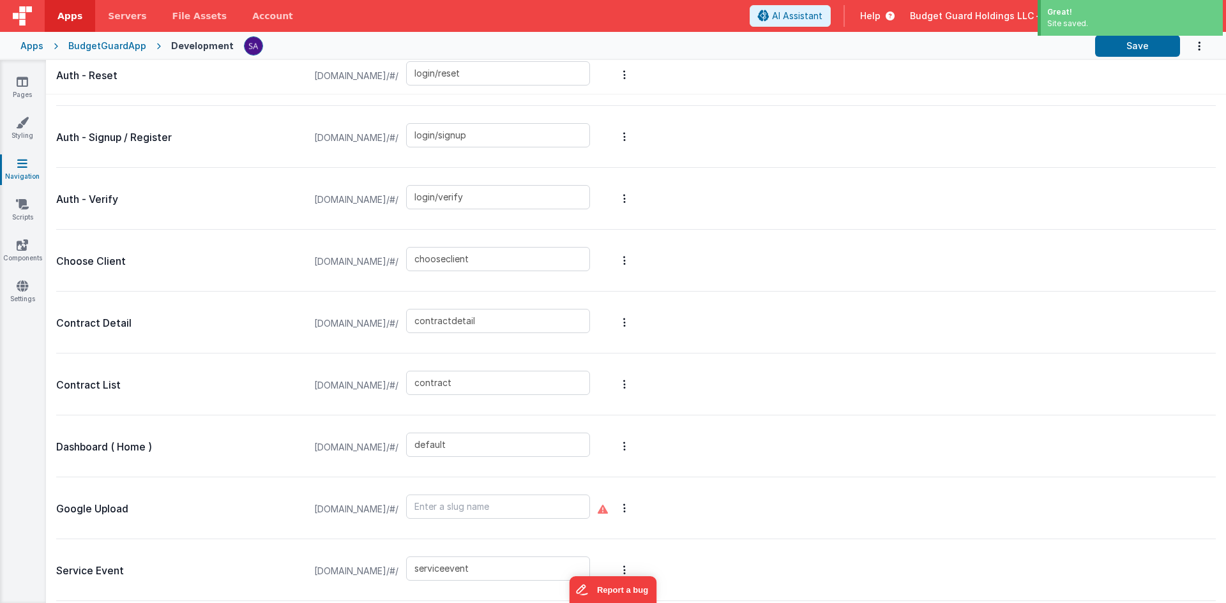
scroll to position [511, 0]
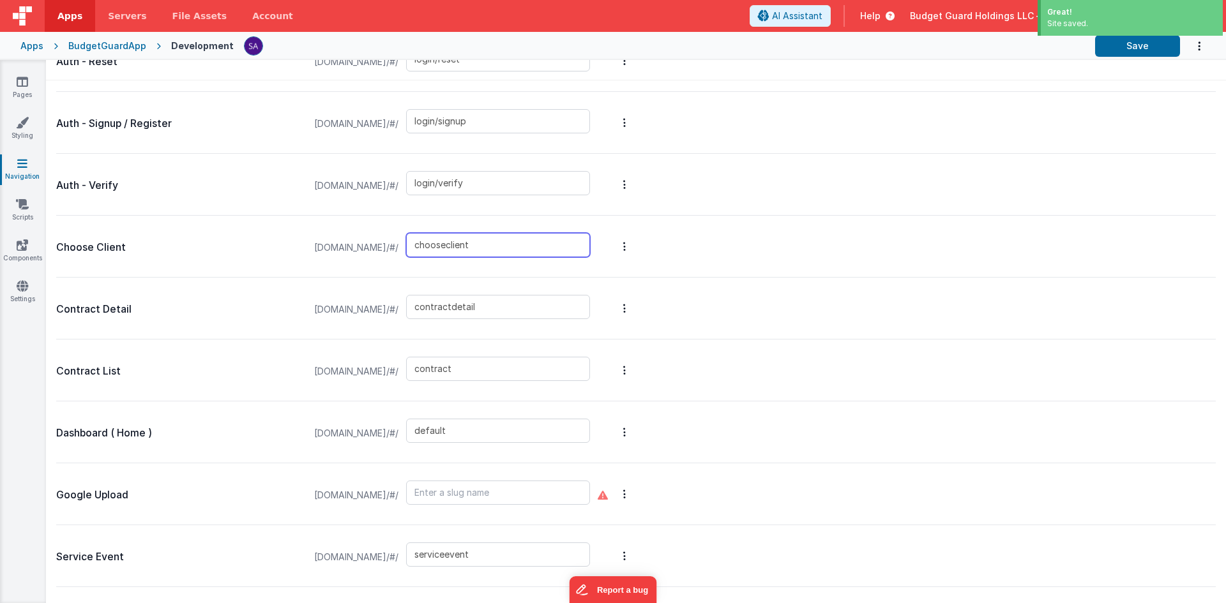
click at [494, 248] on input "chooseclient" at bounding box center [498, 245] width 184 height 24
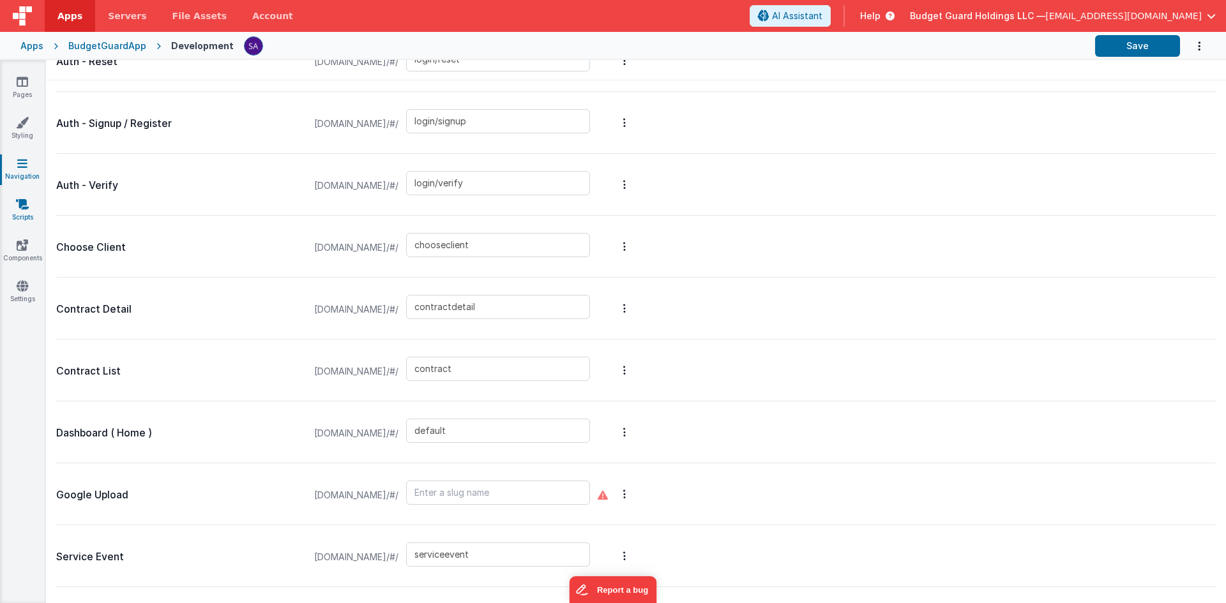
click at [29, 204] on icon at bounding box center [22, 204] width 13 height 13
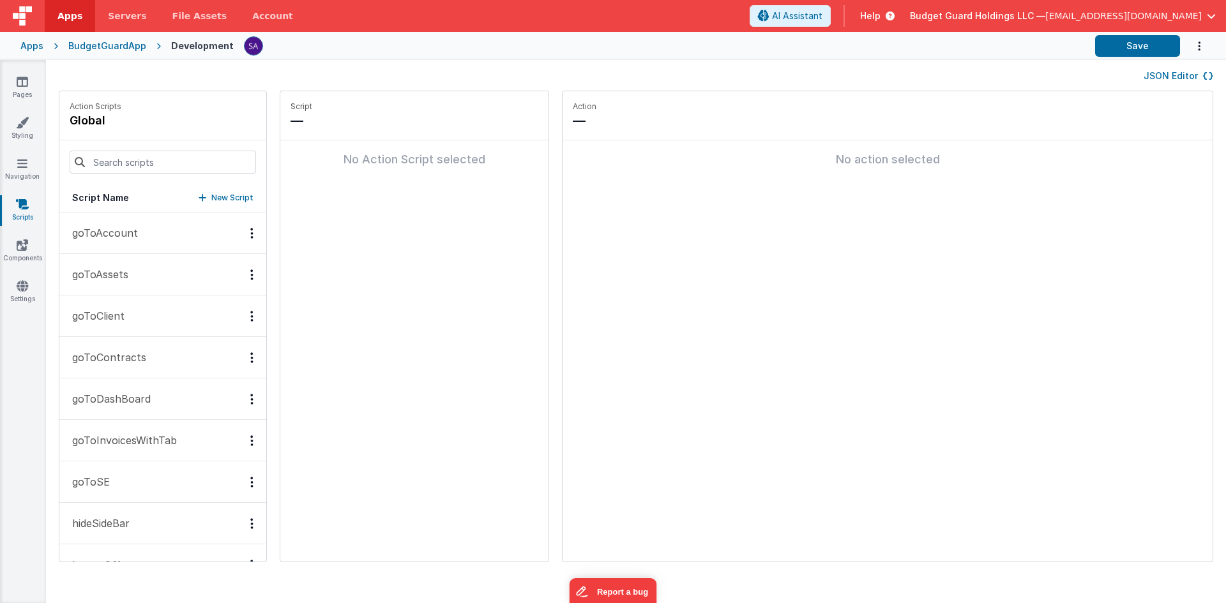
click at [135, 326] on button "goToClient" at bounding box center [162, 317] width 207 height 42
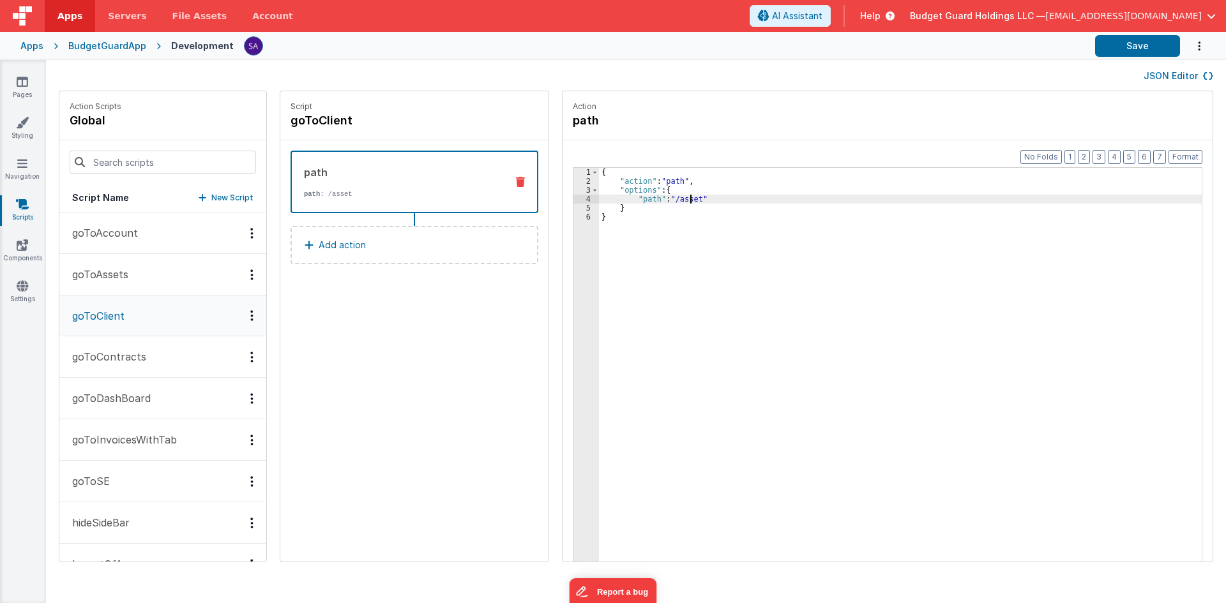
click at [678, 200] on div "{ "action" : "path" , "options" : { "path" : "/asset" } }" at bounding box center [906, 393] width 615 height 451
click at [1126, 50] on button "Save" at bounding box center [1137, 46] width 85 height 22
drag, startPoint x: 1160, startPoint y: 39, endPoint x: 1101, endPoint y: 52, distance: 60.1
click at [1160, 39] on button "Save" at bounding box center [1137, 46] width 85 height 22
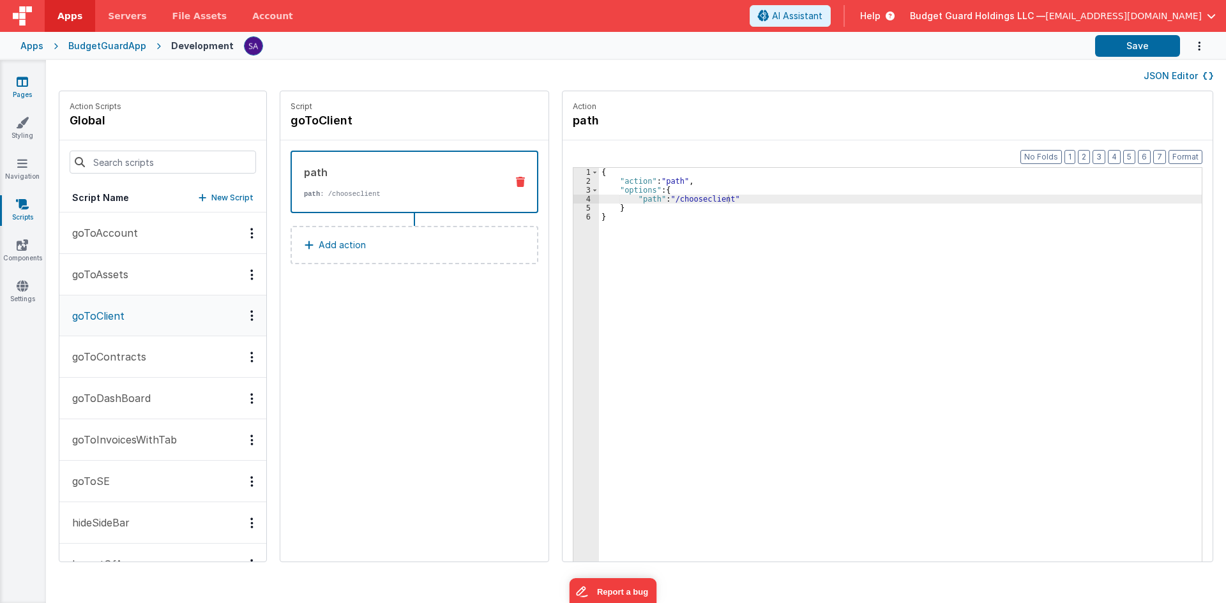
click at [25, 83] on icon at bounding box center [22, 81] width 11 height 13
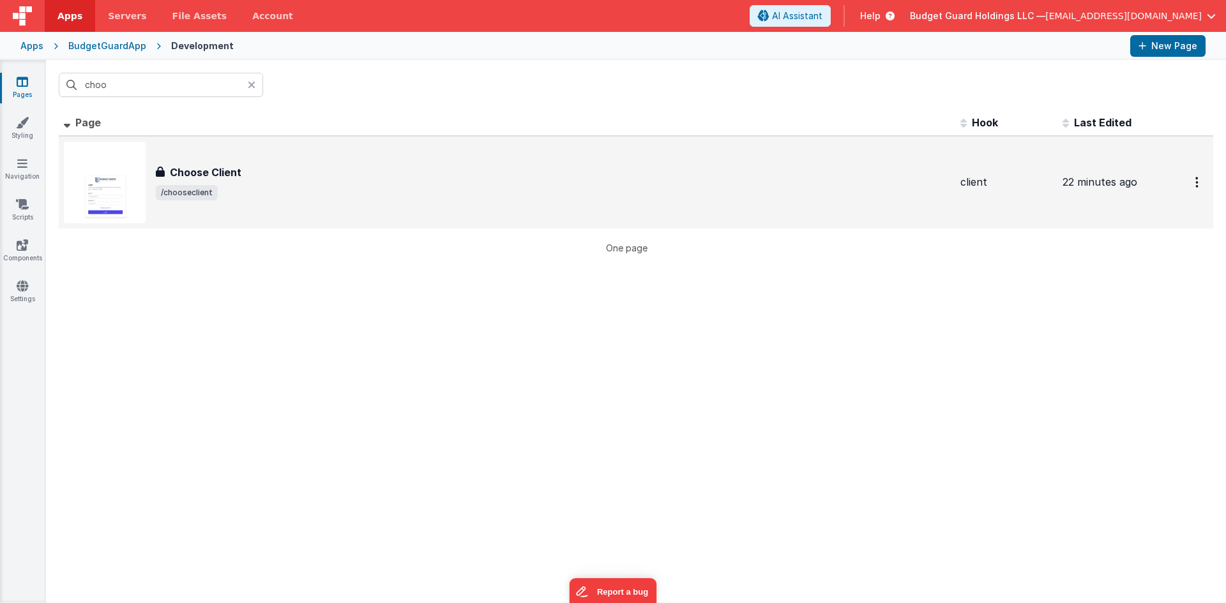
click at [240, 193] on span "/chooseclient" at bounding box center [553, 192] width 794 height 15
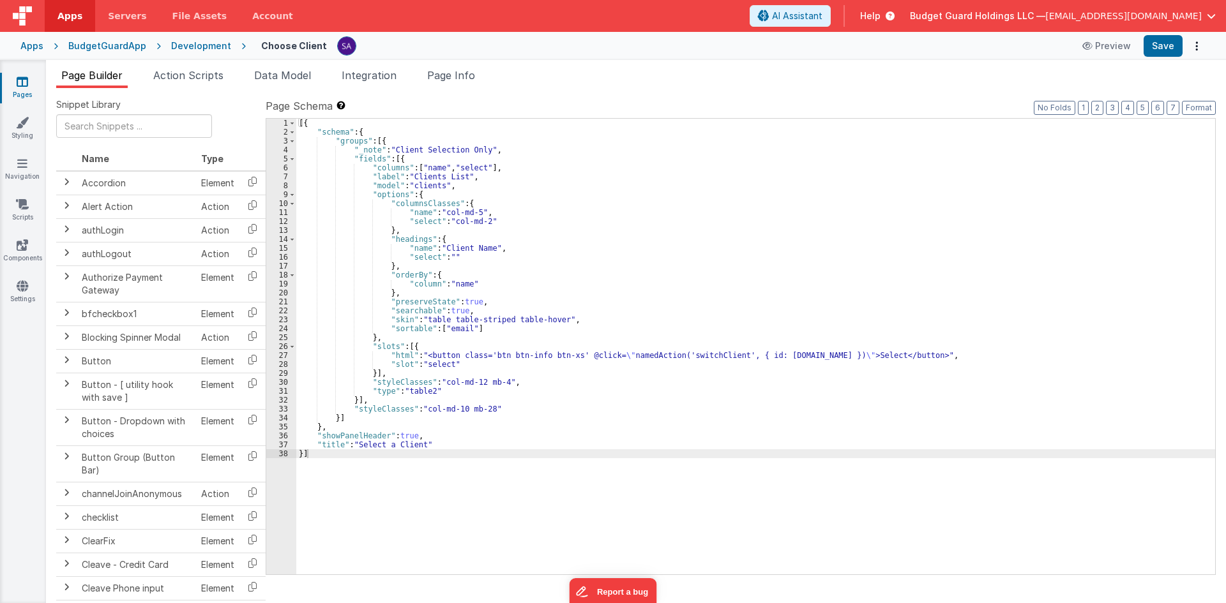
click at [681, 354] on div "[{ "schema" : { "groups" : [{ "_note" : "Client Selection Only" , "fields" : [{…" at bounding box center [755, 356] width 919 height 474
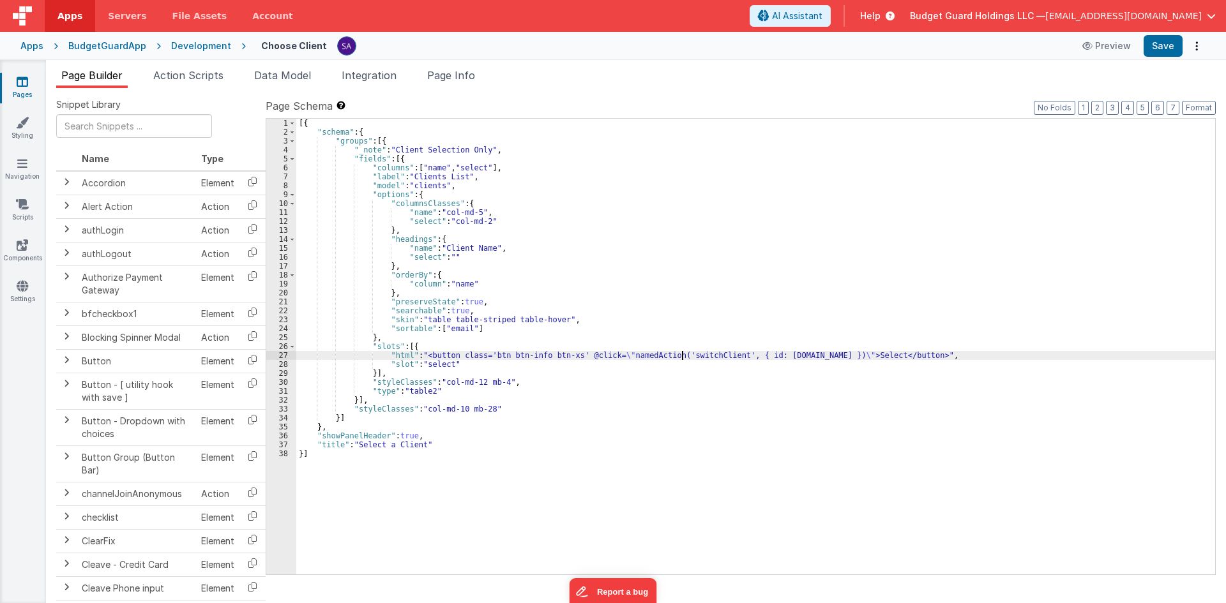
click at [681, 354] on div "[{ "schema" : { "groups" : [{ "_note" : "Client Selection Only" , "fields" : [{…" at bounding box center [755, 356] width 919 height 474
click at [23, 211] on link "Scripts" at bounding box center [22, 211] width 46 height 26
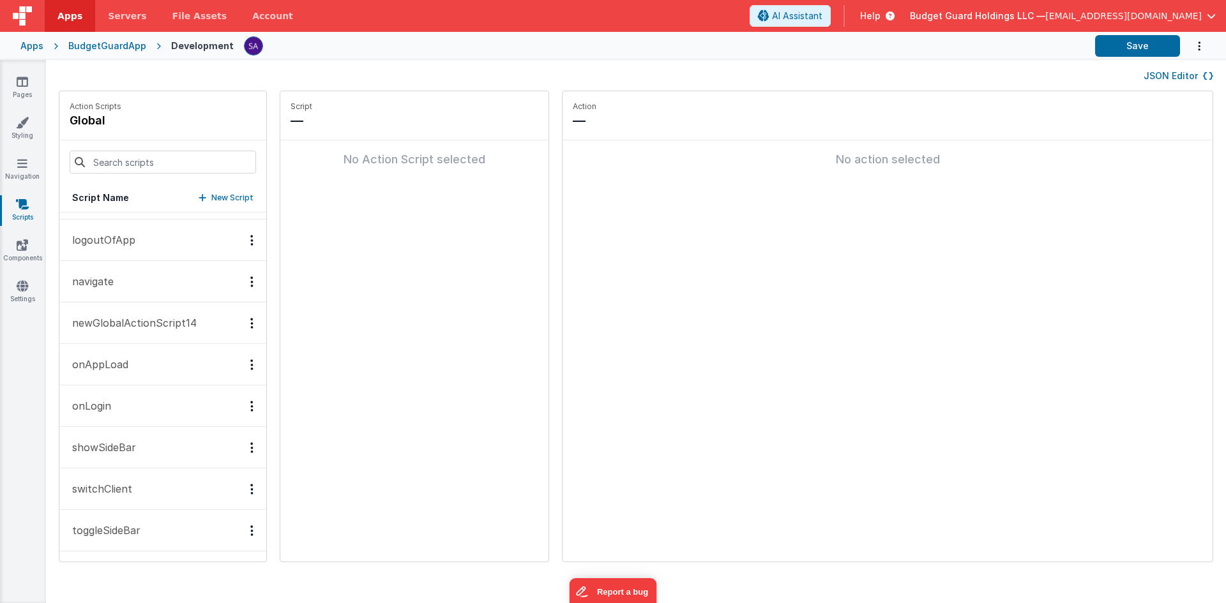
click at [146, 504] on button "switchClient" at bounding box center [162, 490] width 207 height 42
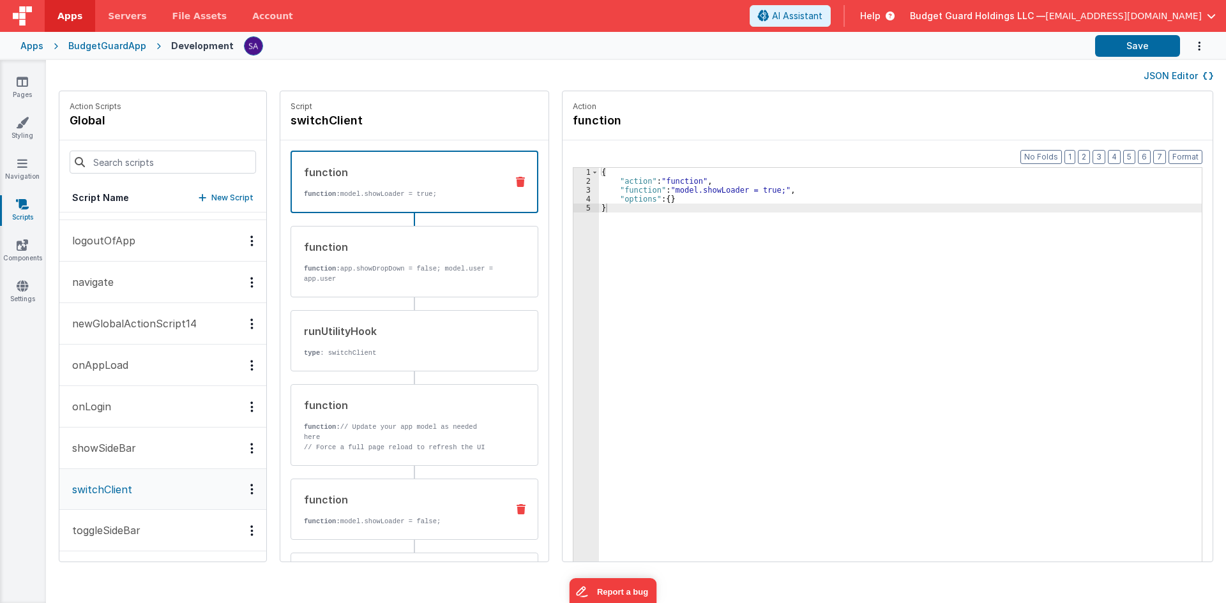
click at [405, 531] on div "function function: model.showLoader = false;" at bounding box center [415, 509] width 248 height 61
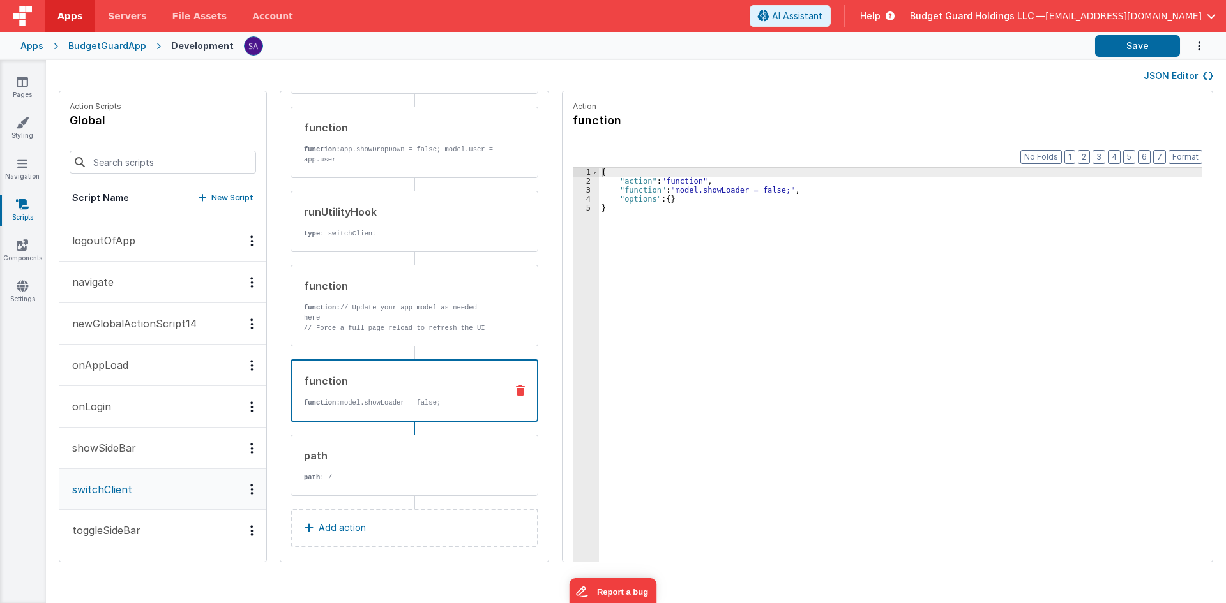
scroll to position [126, 0]
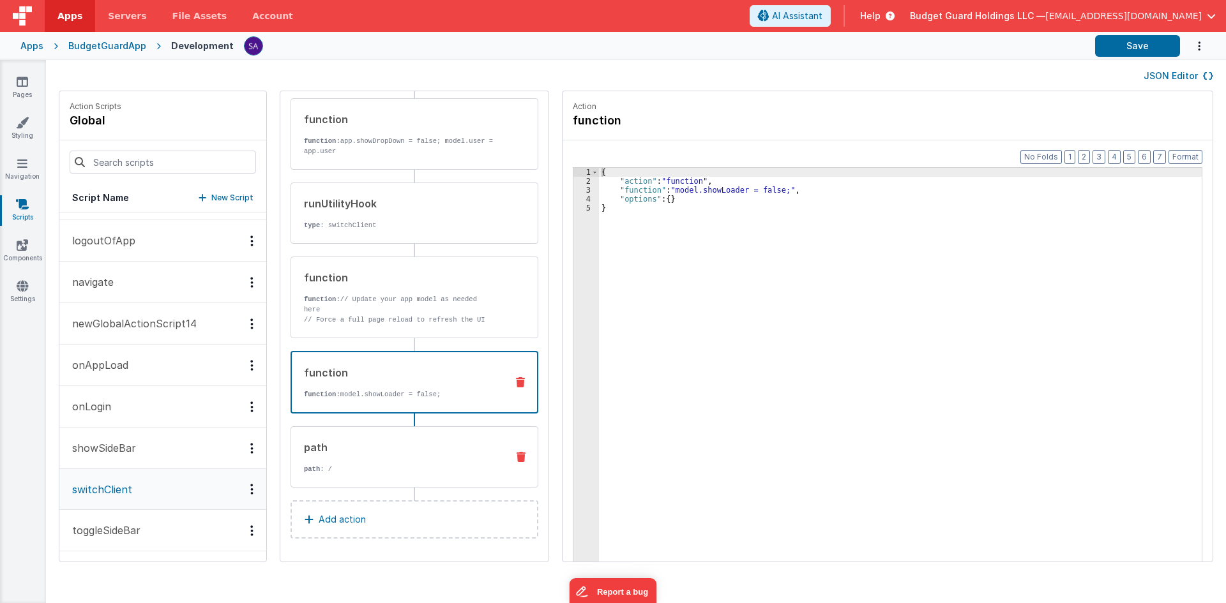
click at [384, 436] on div "path path : /" at bounding box center [415, 457] width 248 height 61
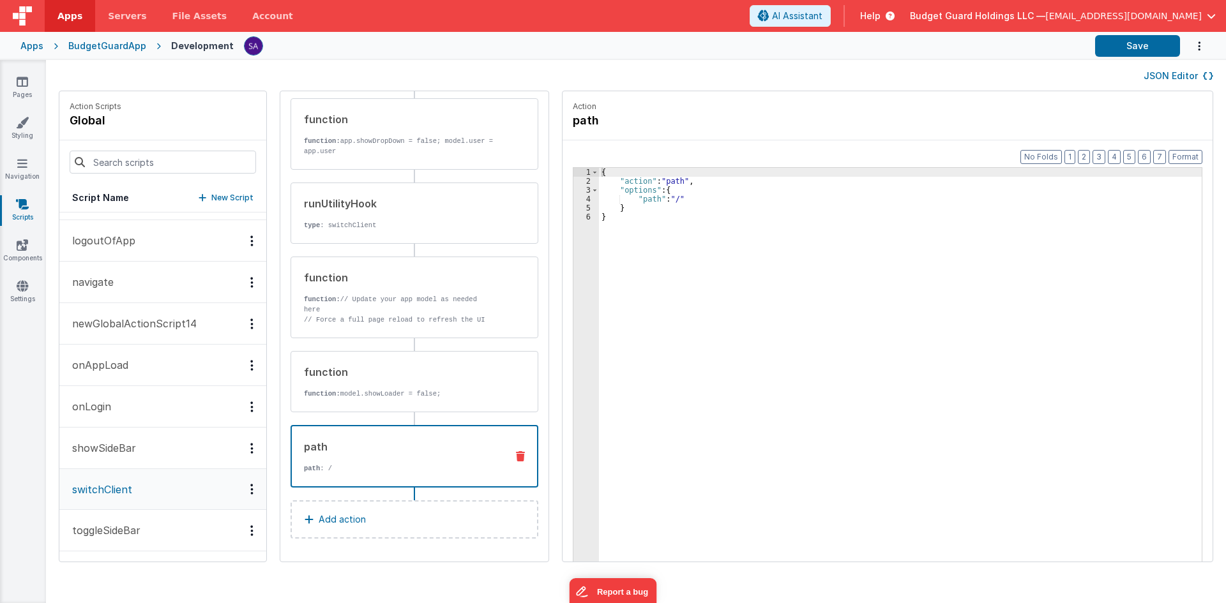
click at [397, 425] on div "path path : /" at bounding box center [415, 456] width 248 height 63
click at [26, 88] on link "Pages" at bounding box center [22, 88] width 46 height 26
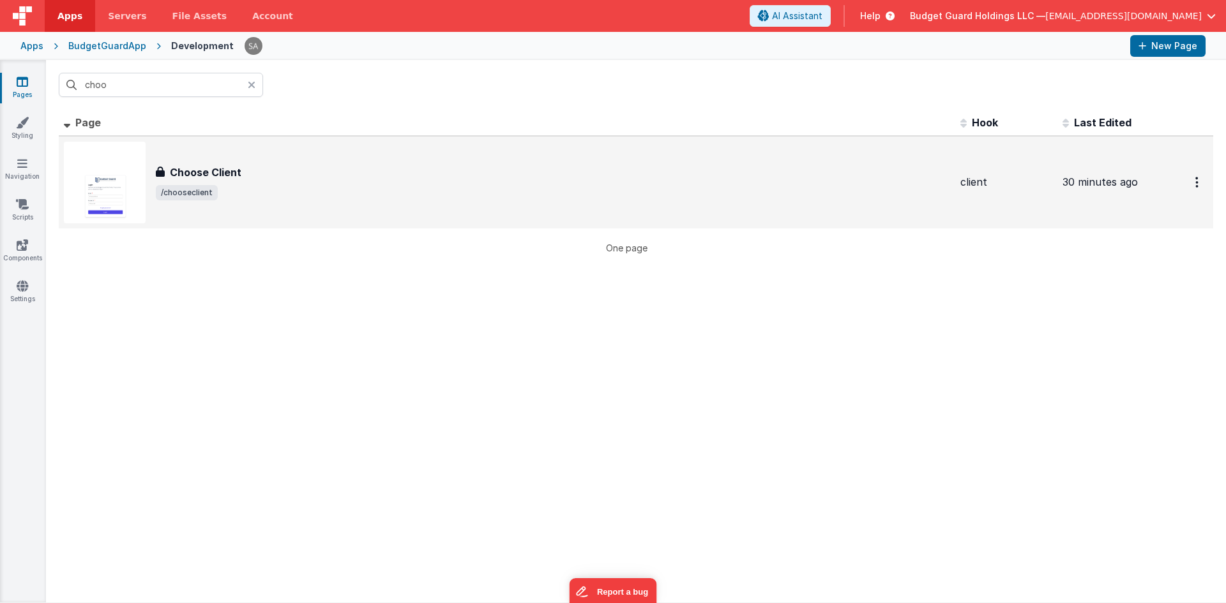
click at [224, 172] on h3 "Choose Client" at bounding box center [206, 172] width 72 height 15
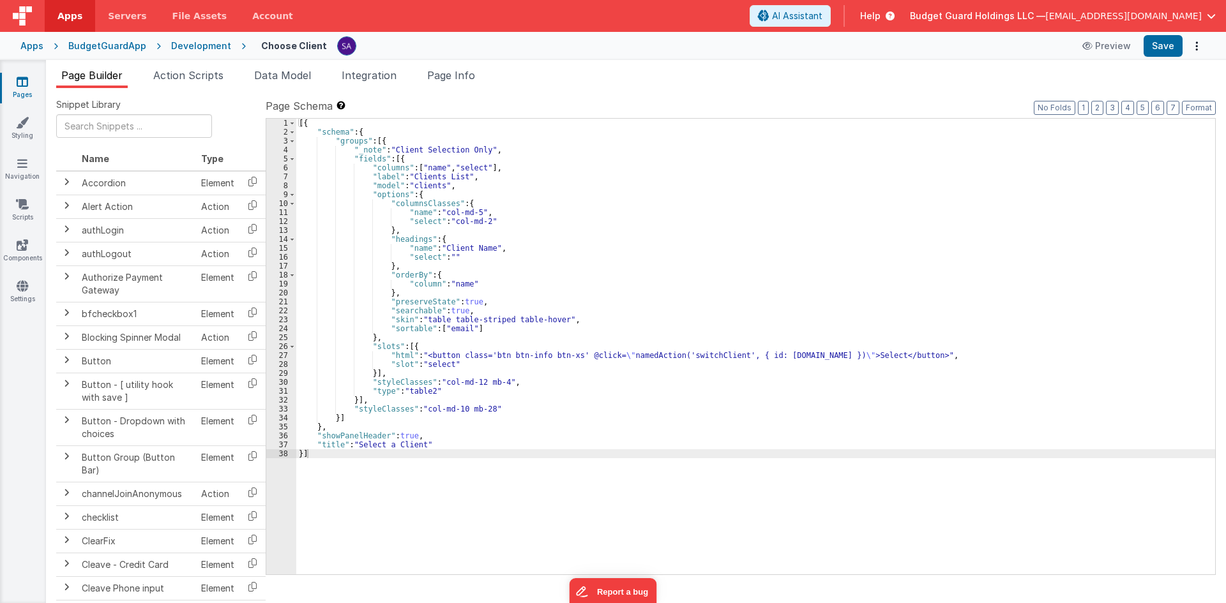
click at [771, 354] on div "[{ "schema" : { "groups" : [{ "_note" : "Client Selection Only" , "fields" : [{…" at bounding box center [755, 356] width 919 height 474
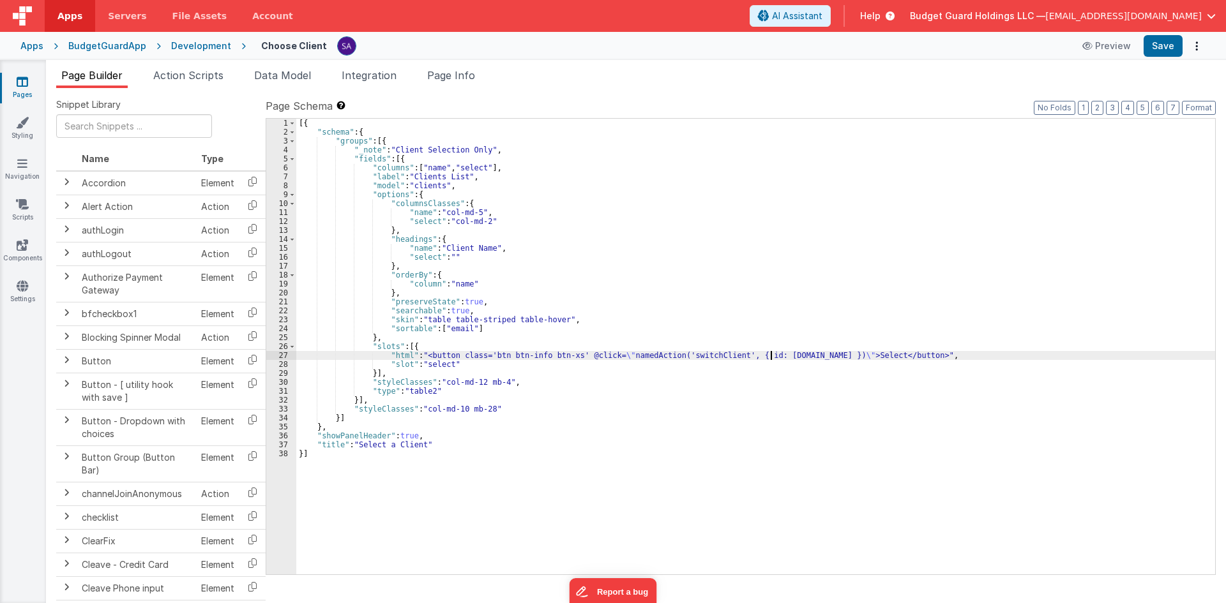
click at [771, 354] on div "[{ "schema" : { "groups" : [{ "_note" : "Client Selection Only" , "fields" : [{…" at bounding box center [755, 356] width 919 height 474
click at [1153, 43] on button "Save" at bounding box center [1163, 46] width 39 height 22
click at [604, 257] on div "[{ "schema" : { "groups" : [{ "_note" : "Client Selection Only" , "fields" : [{…" at bounding box center [755, 356] width 919 height 474
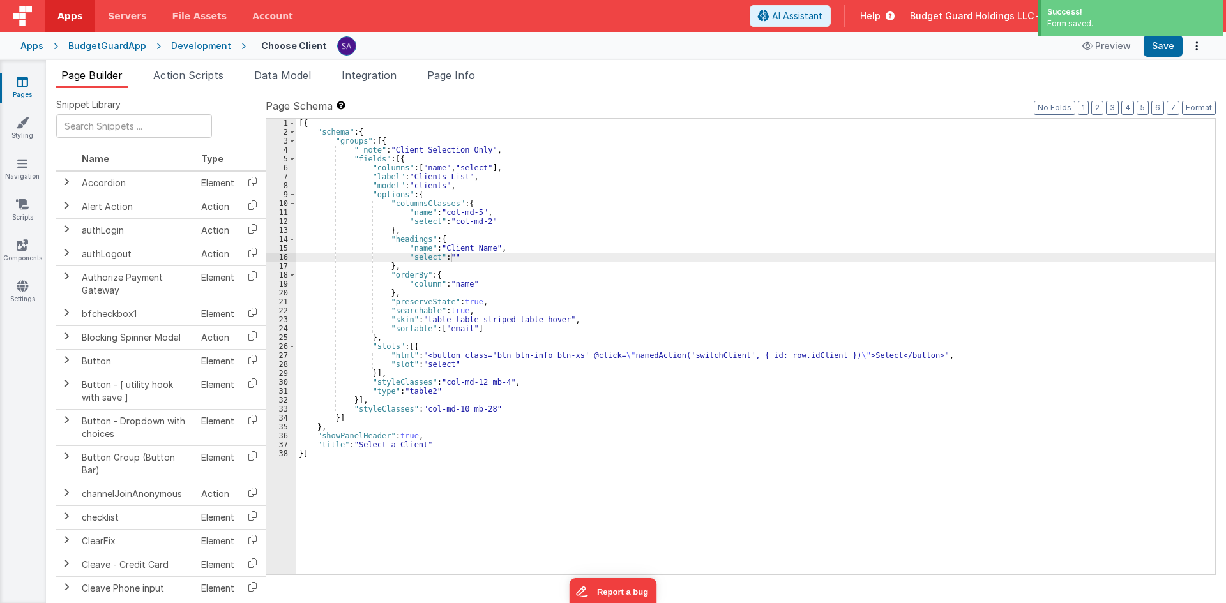
click at [619, 85] on ul "Page Builder Action Scripts Data Model Integration Page Info" at bounding box center [636, 78] width 1180 height 20
drag, startPoint x: 1165, startPoint y: 54, endPoint x: 914, endPoint y: 27, distance: 251.8
click at [1165, 54] on button "Save" at bounding box center [1163, 46] width 39 height 22
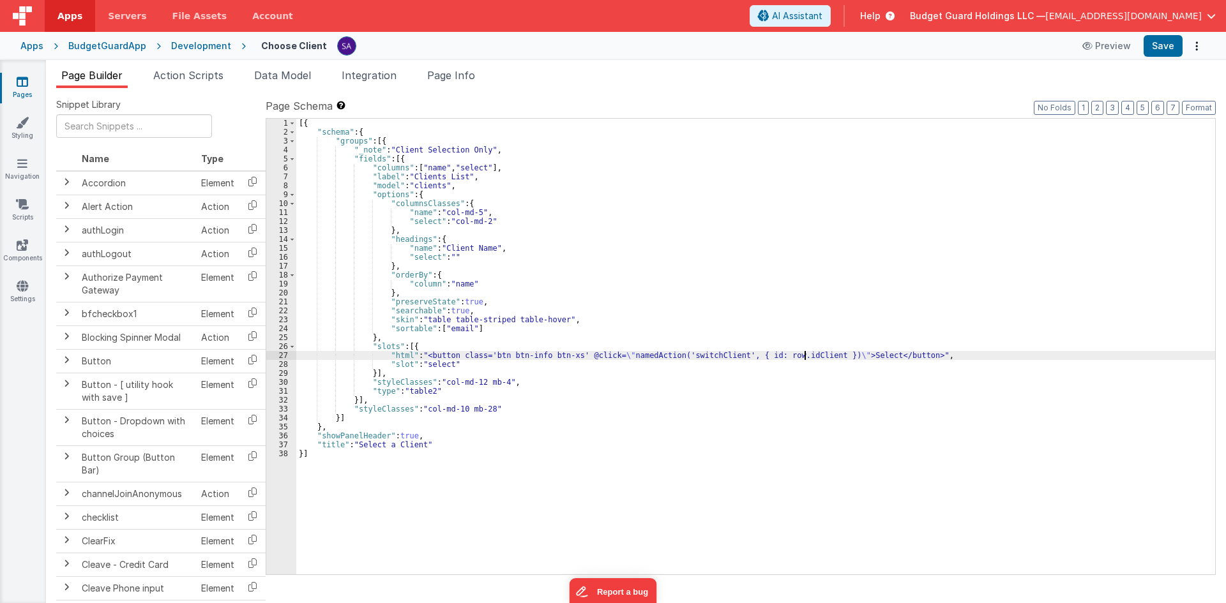
click at [803, 356] on div "[{ "schema" : { "groups" : [{ "_note" : "Client Selection Only" , "fields" : [{…" at bounding box center [755, 356] width 919 height 474
click at [1162, 43] on button "Save" at bounding box center [1163, 46] width 39 height 22
click at [10, 250] on link "Components" at bounding box center [22, 252] width 46 height 26
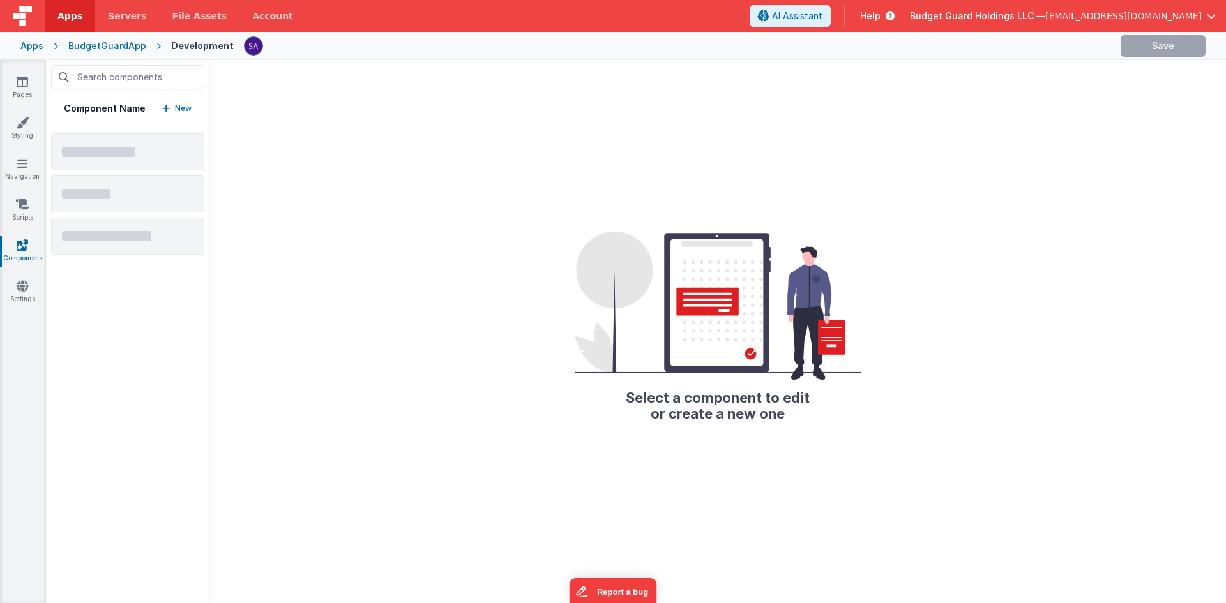
click at [20, 224] on div "Pages Styling Navigation Scripts Components Settings" at bounding box center [23, 331] width 46 height 543
click at [22, 211] on link "Scripts" at bounding box center [22, 211] width 46 height 26
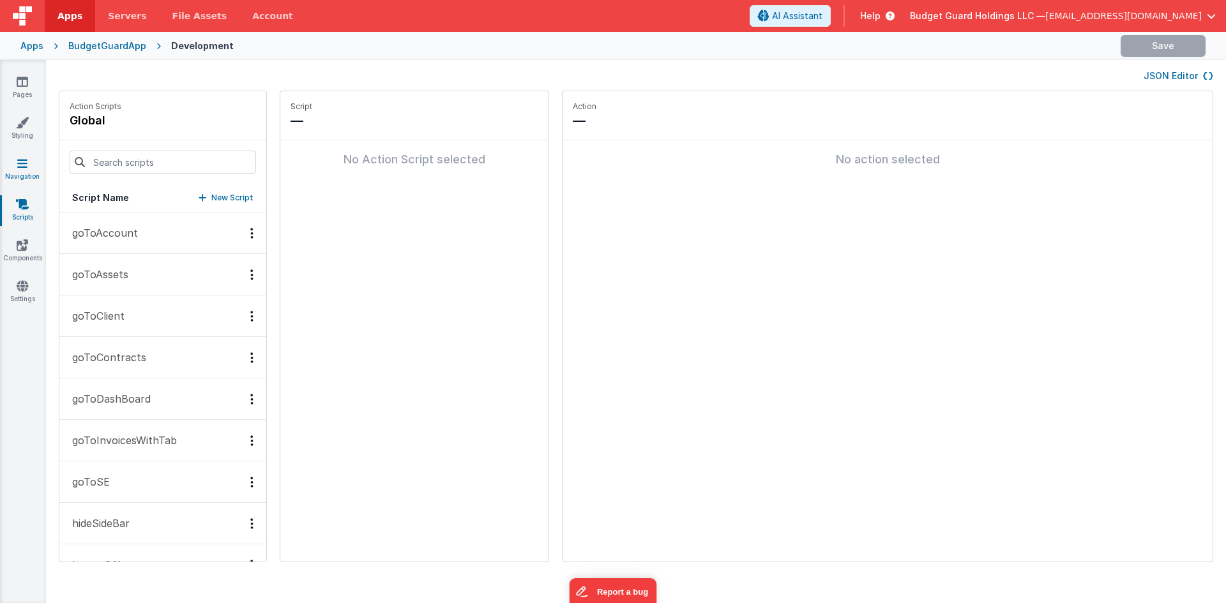
click at [20, 175] on link "Navigation" at bounding box center [22, 170] width 46 height 26
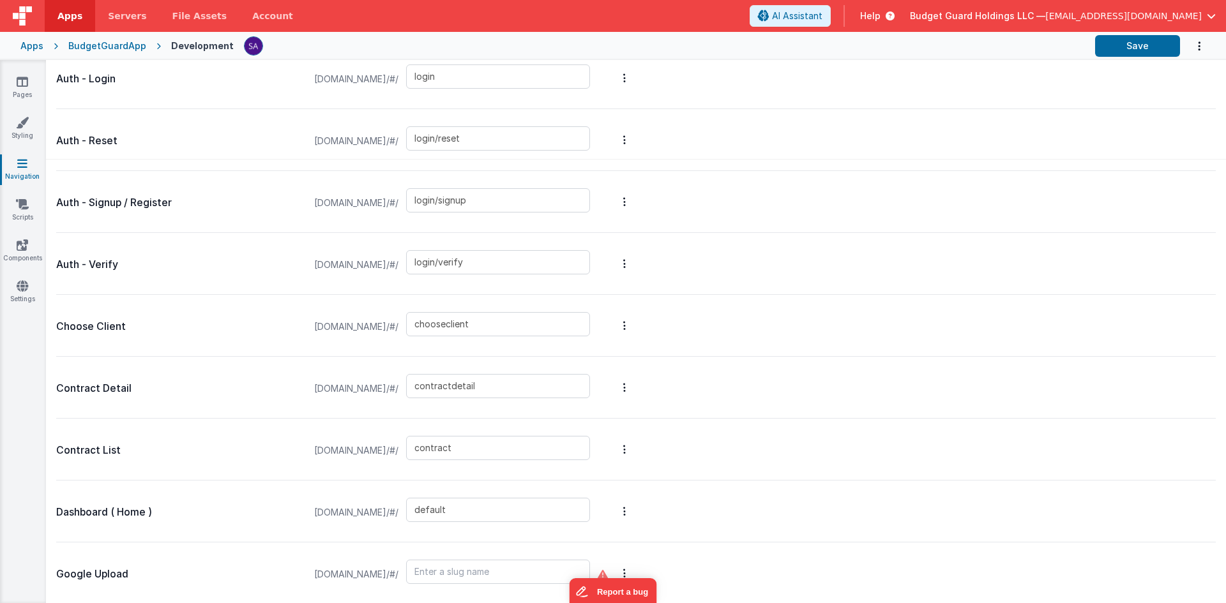
scroll to position [383, 0]
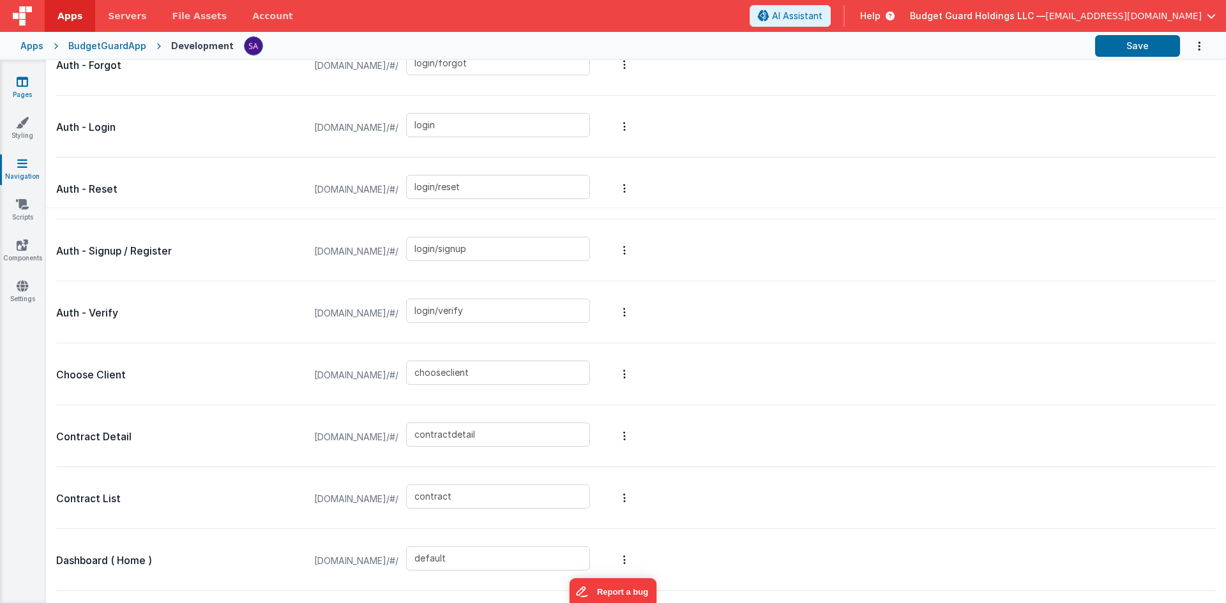
click at [31, 86] on link "Pages" at bounding box center [22, 88] width 46 height 26
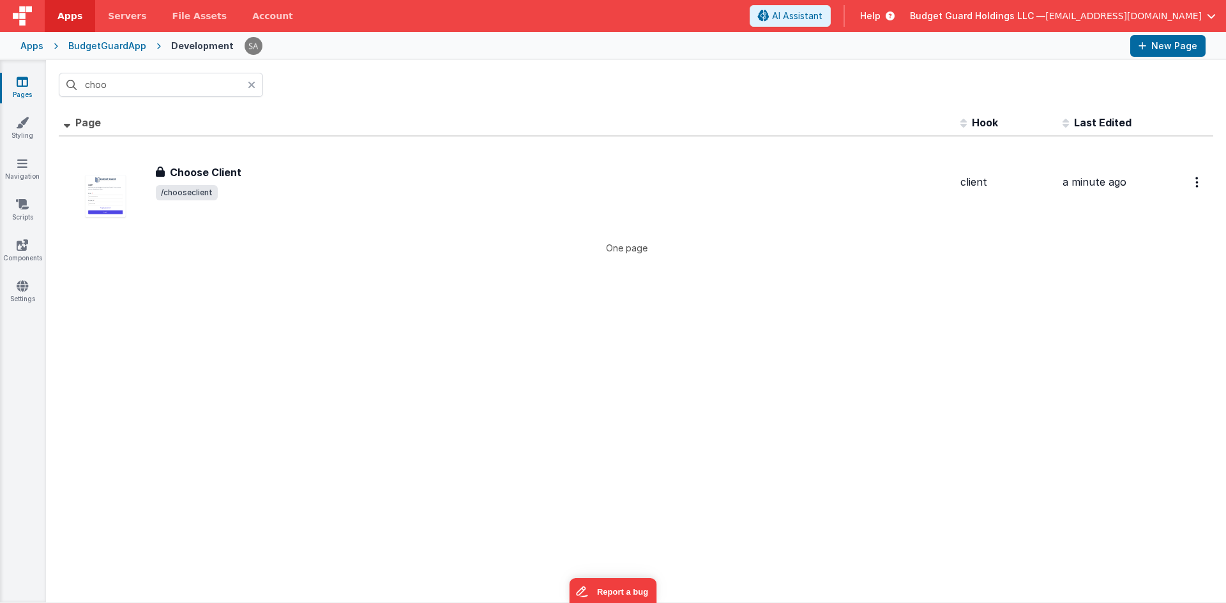
click at [24, 237] on div "Pages Styling Navigation Scripts Components Settings" at bounding box center [23, 331] width 46 height 543
click at [26, 209] on icon at bounding box center [22, 204] width 13 height 13
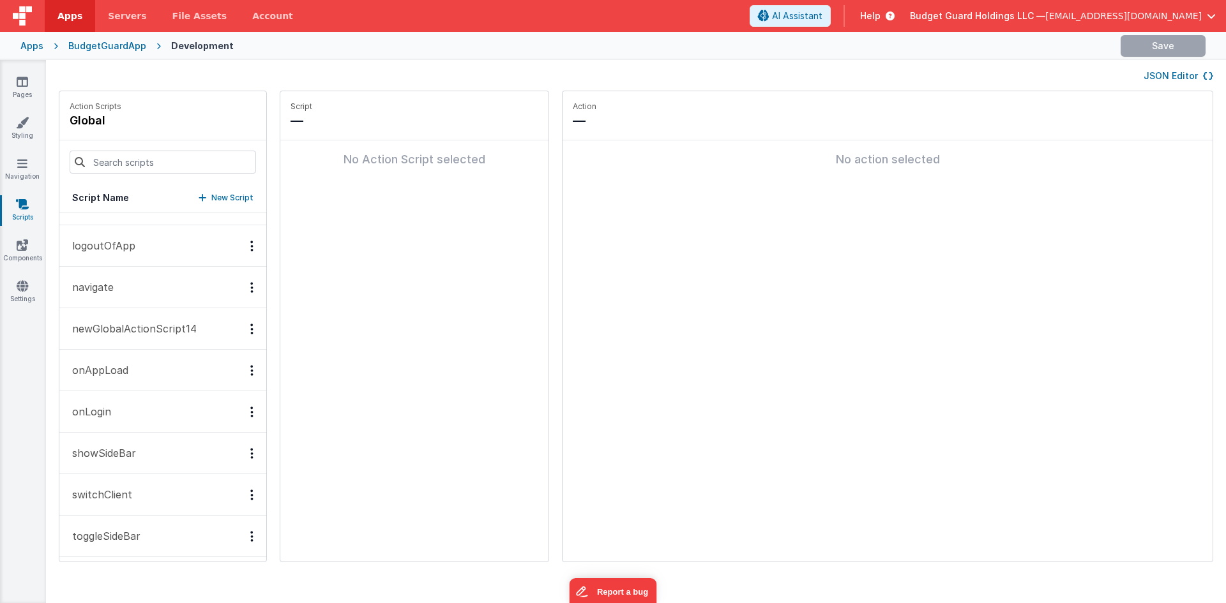
scroll to position [325, 0]
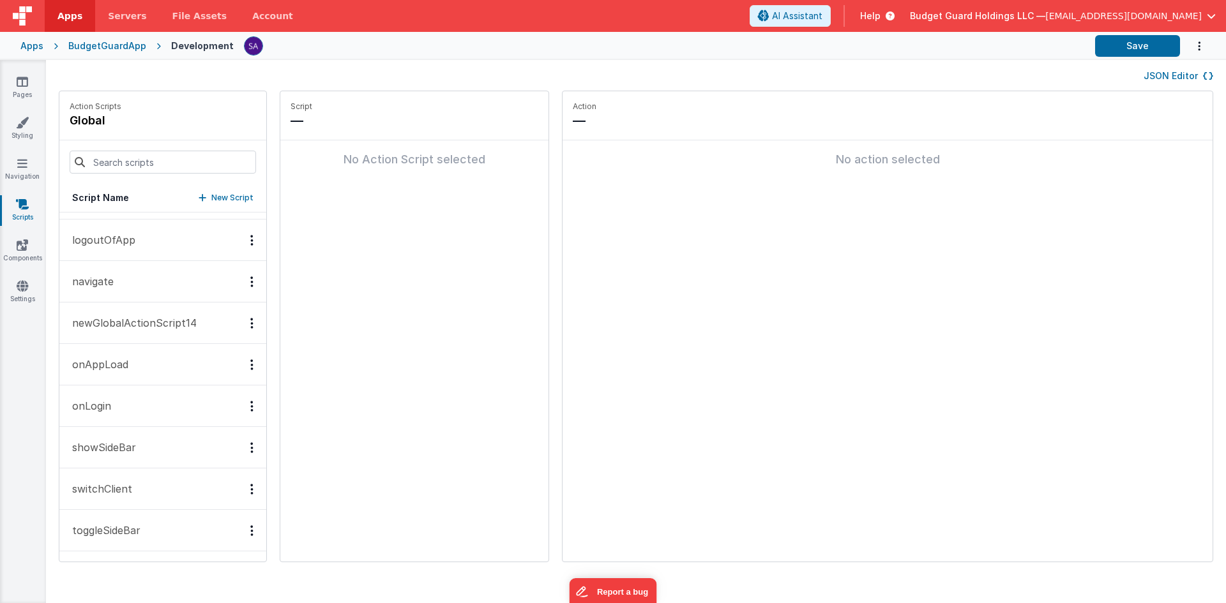
click at [109, 474] on button "switchClient" at bounding box center [162, 490] width 207 height 42
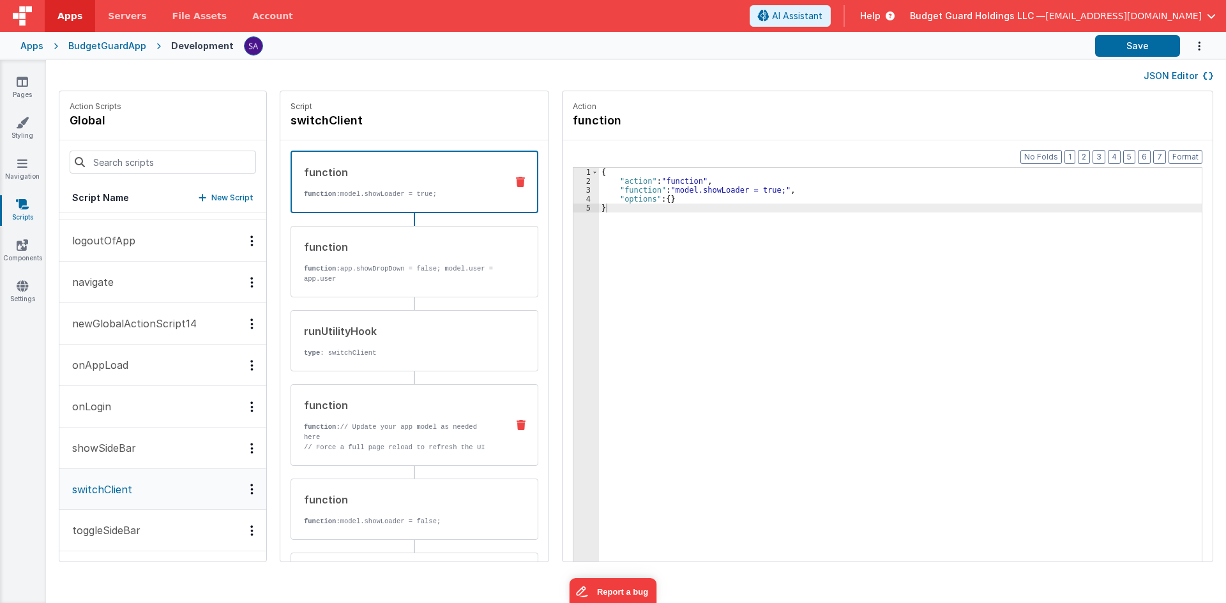
scroll to position [324, 0]
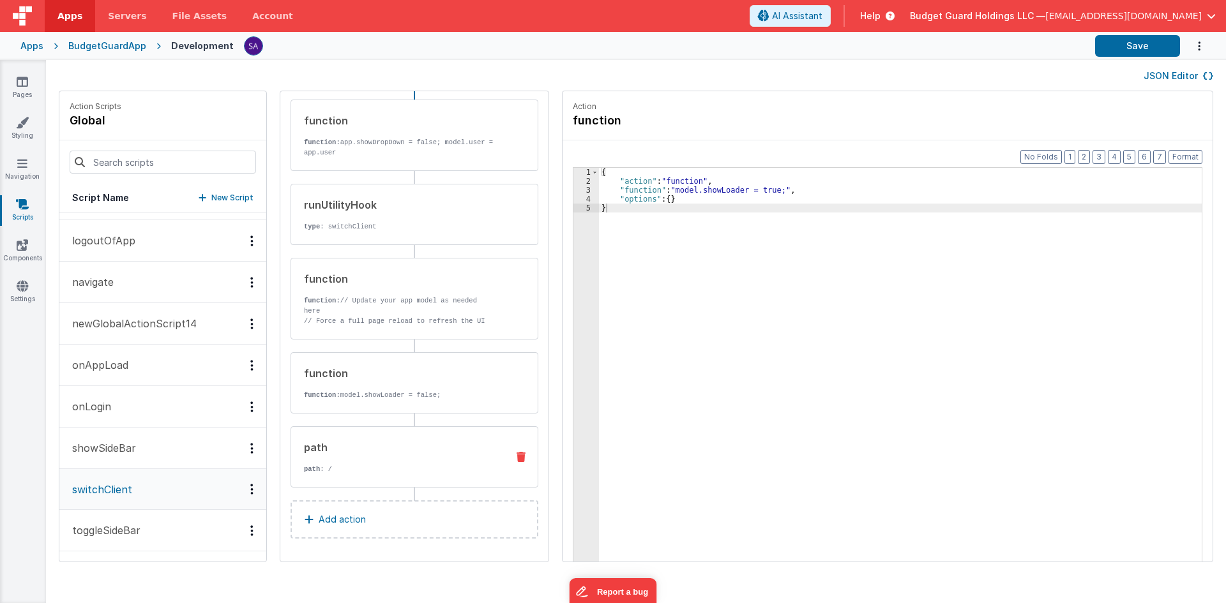
click at [370, 460] on div "path path : /" at bounding box center [394, 457] width 206 height 34
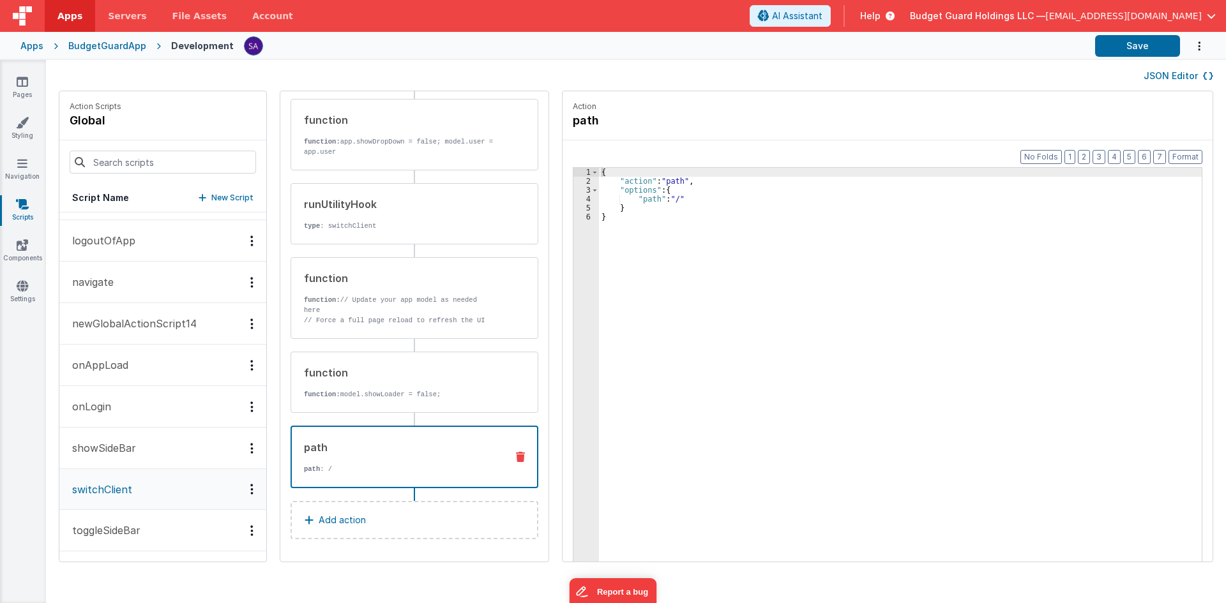
click at [665, 199] on div "{ "action" : "path" , "options" : { "path" : "/" } }" at bounding box center [906, 393] width 615 height 451
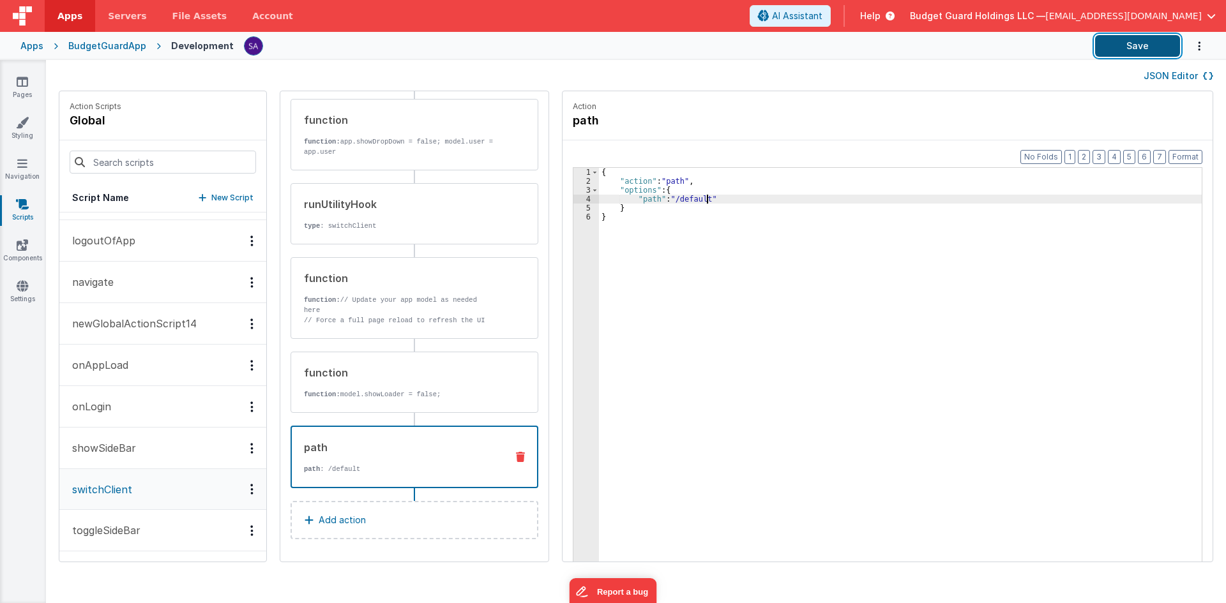
click at [1110, 43] on button "Save" at bounding box center [1137, 46] width 85 height 22
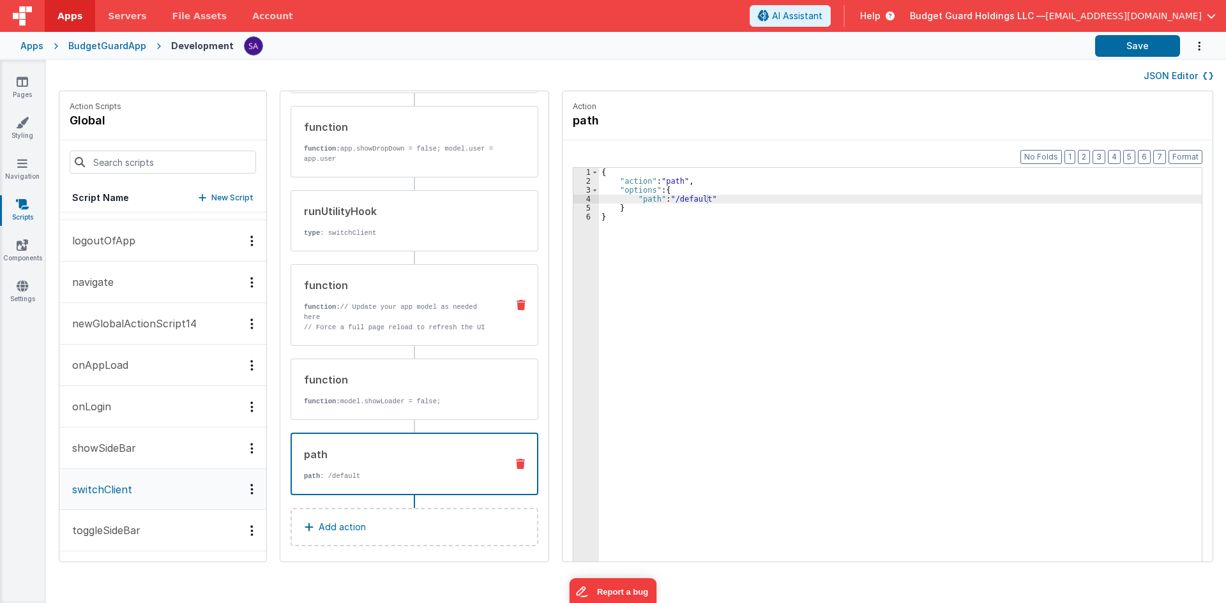
scroll to position [126, 0]
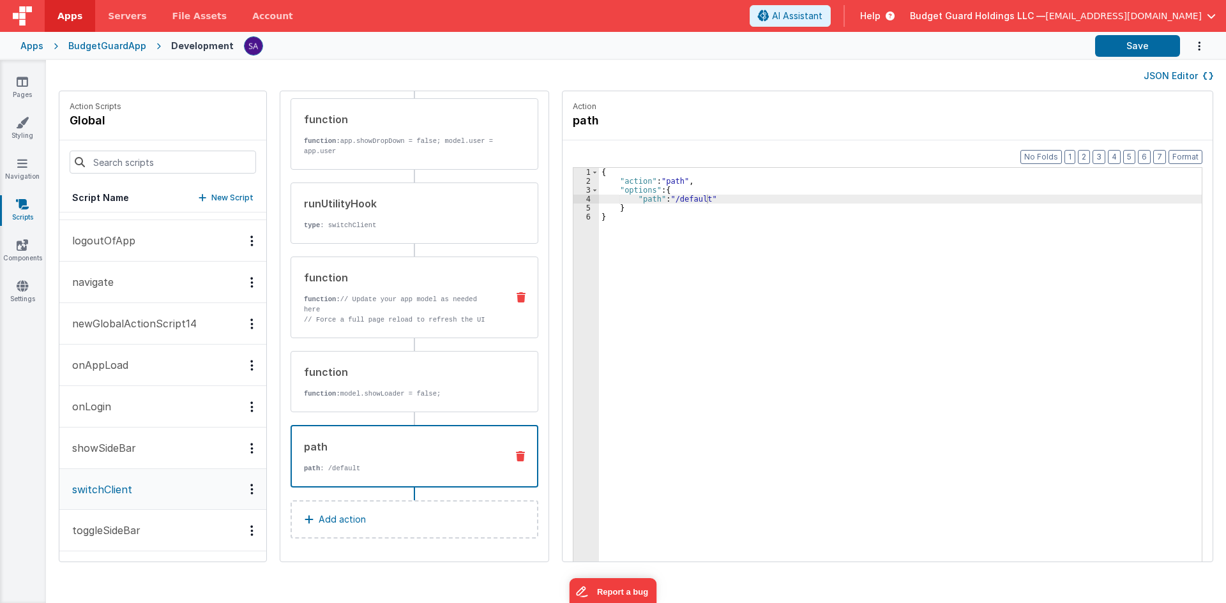
click at [384, 303] on p "function: // Update your app model as needed here" at bounding box center [400, 304] width 193 height 20
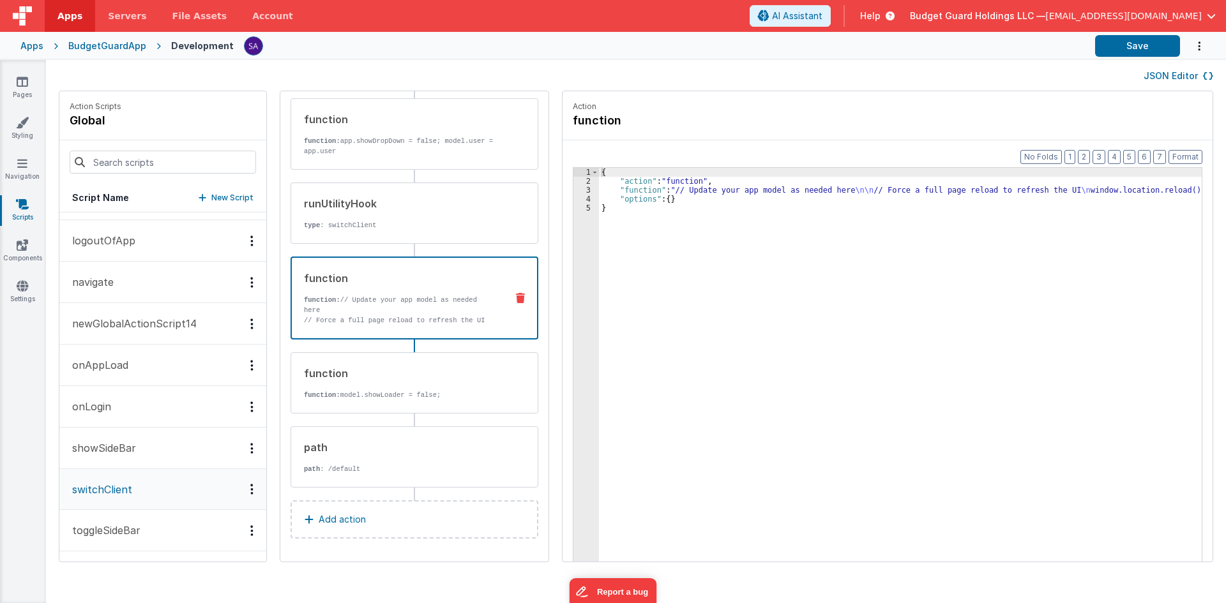
click at [516, 296] on icon at bounding box center [520, 298] width 9 height 10
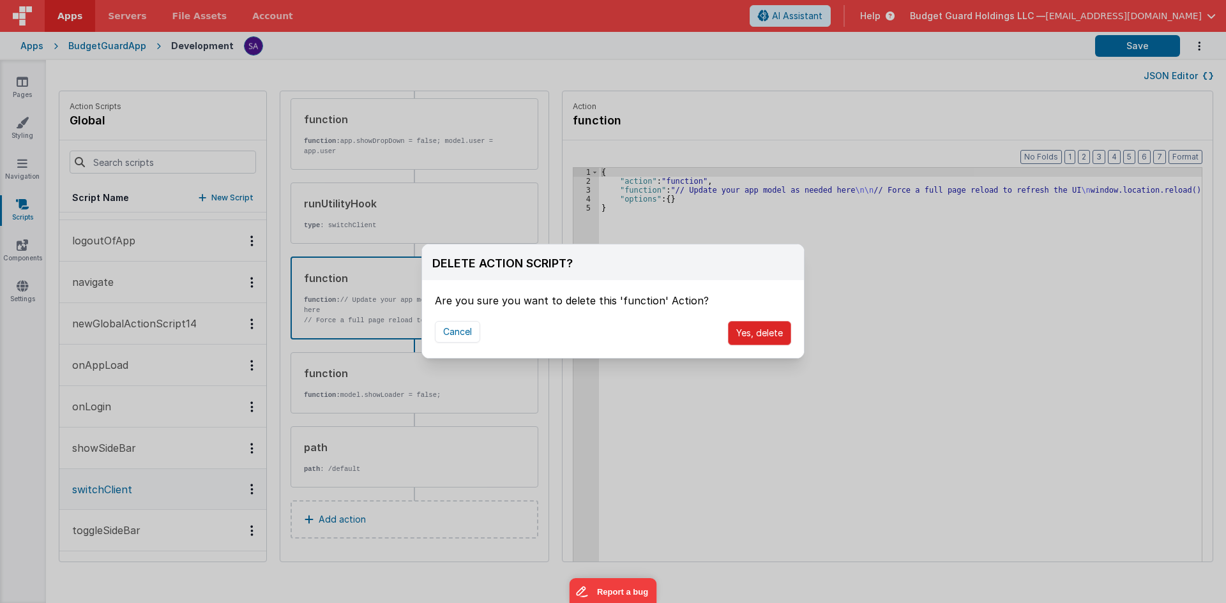
click at [739, 338] on button "Yes, delete" at bounding box center [759, 333] width 63 height 24
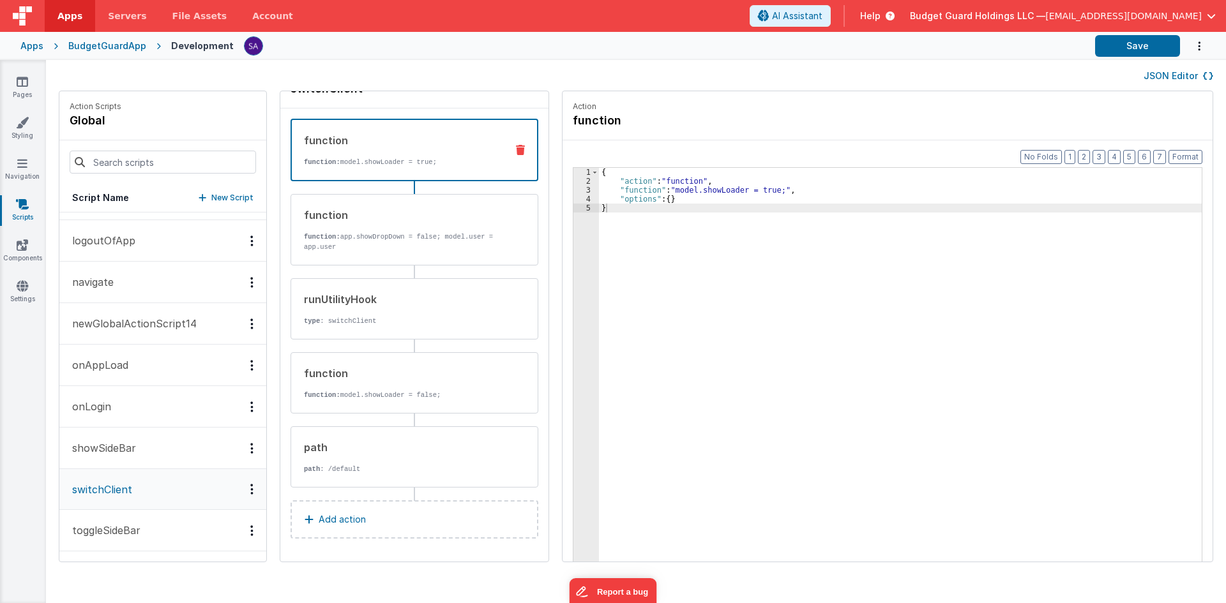
scroll to position [32, 0]
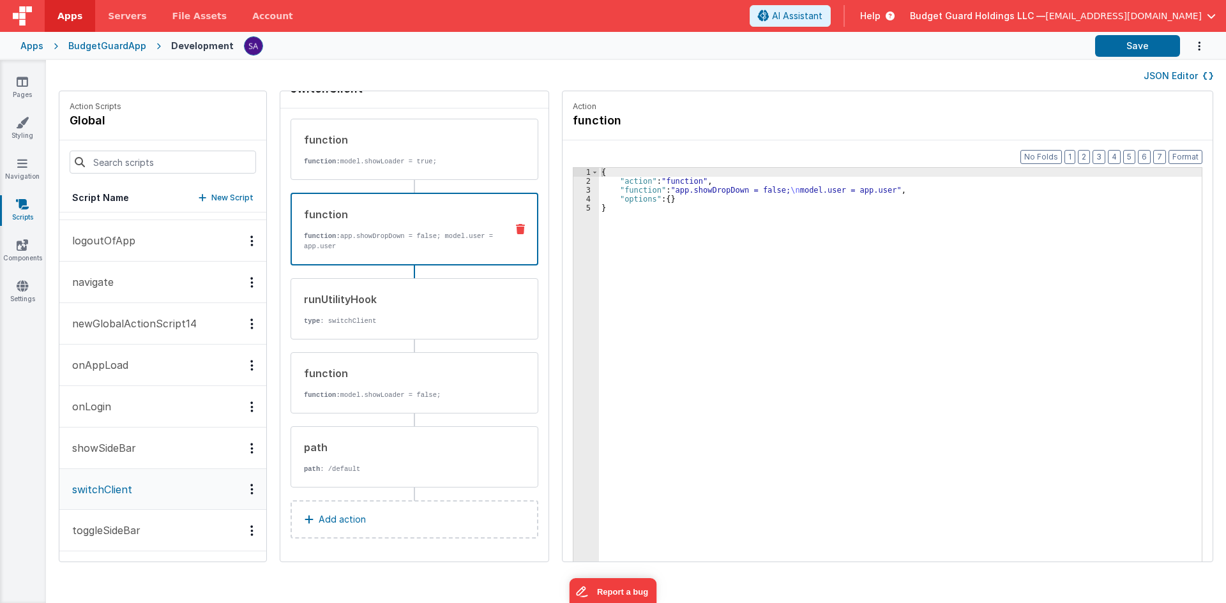
click at [468, 248] on p "function: app.showDropDown = false; model.user = app.user" at bounding box center [400, 241] width 192 height 20
click at [416, 162] on p "function: model.showLoader = true;" at bounding box center [400, 161] width 193 height 10
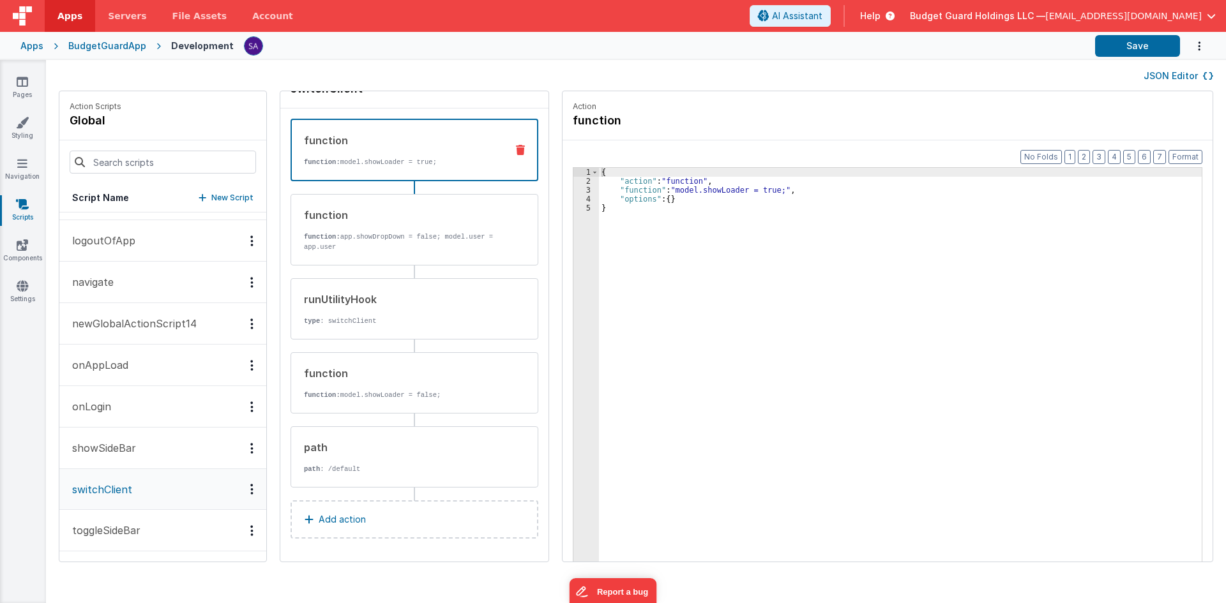
scroll to position [0, 0]
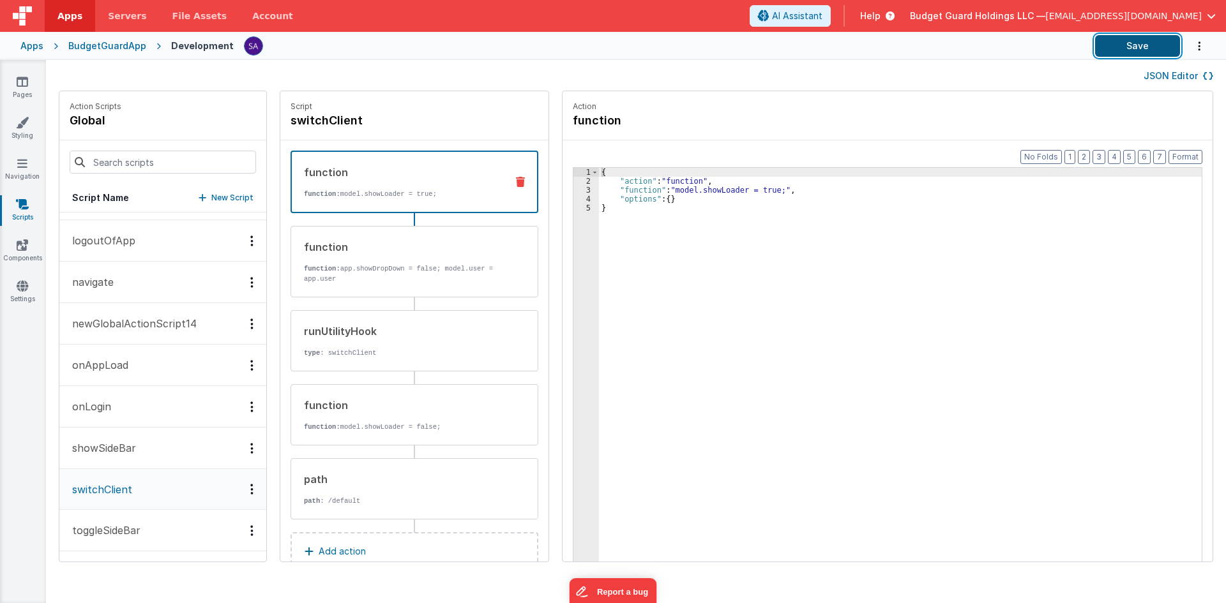
click at [1106, 47] on button "Save" at bounding box center [1137, 46] width 85 height 22
click at [1133, 50] on button "Save" at bounding box center [1137, 46] width 85 height 22
click at [24, 86] on icon at bounding box center [22, 81] width 11 height 13
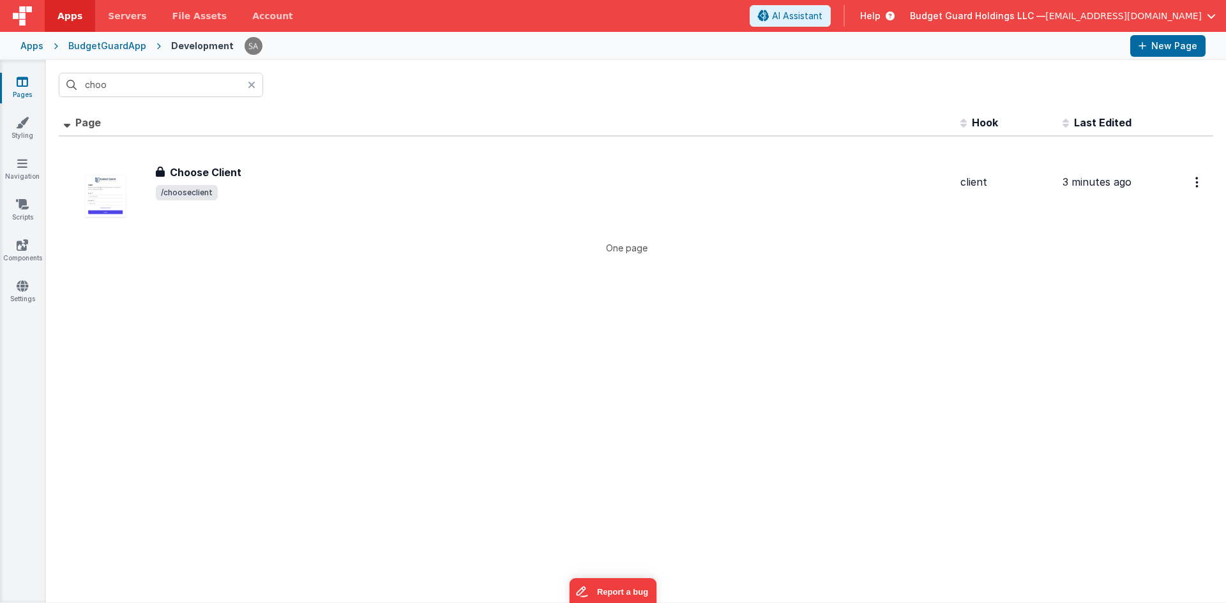
click at [22, 143] on div "Pages Styling Navigation Scripts Components Settings" at bounding box center [23, 331] width 46 height 543
click at [31, 128] on link "Styling" at bounding box center [22, 129] width 46 height 26
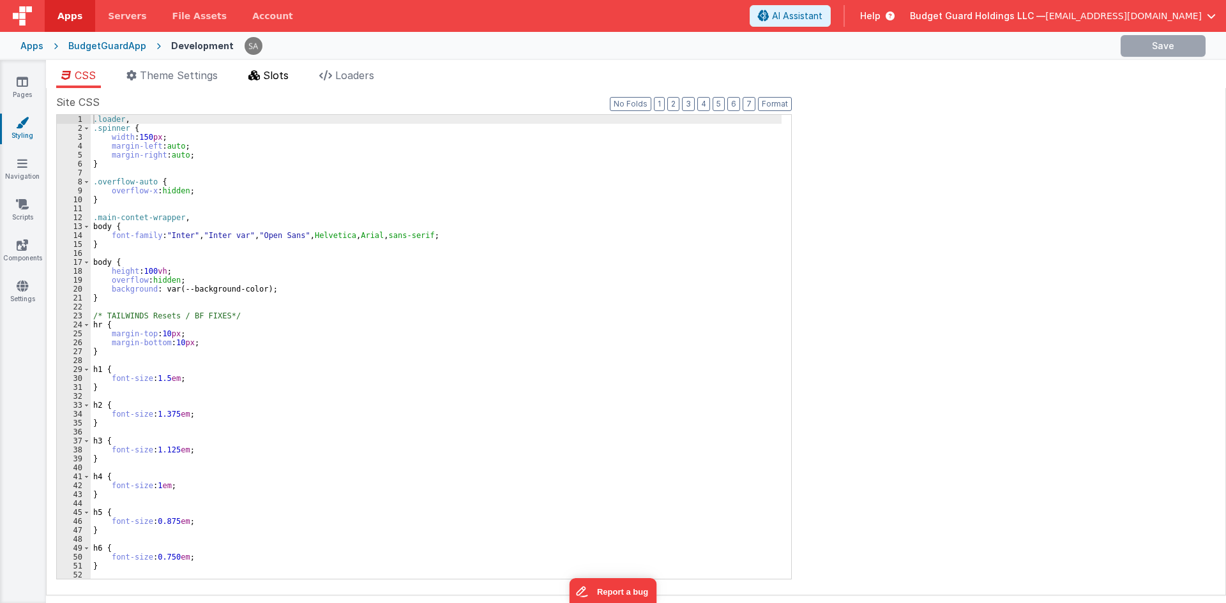
click at [285, 70] on span "Slots" at bounding box center [276, 75] width 26 height 13
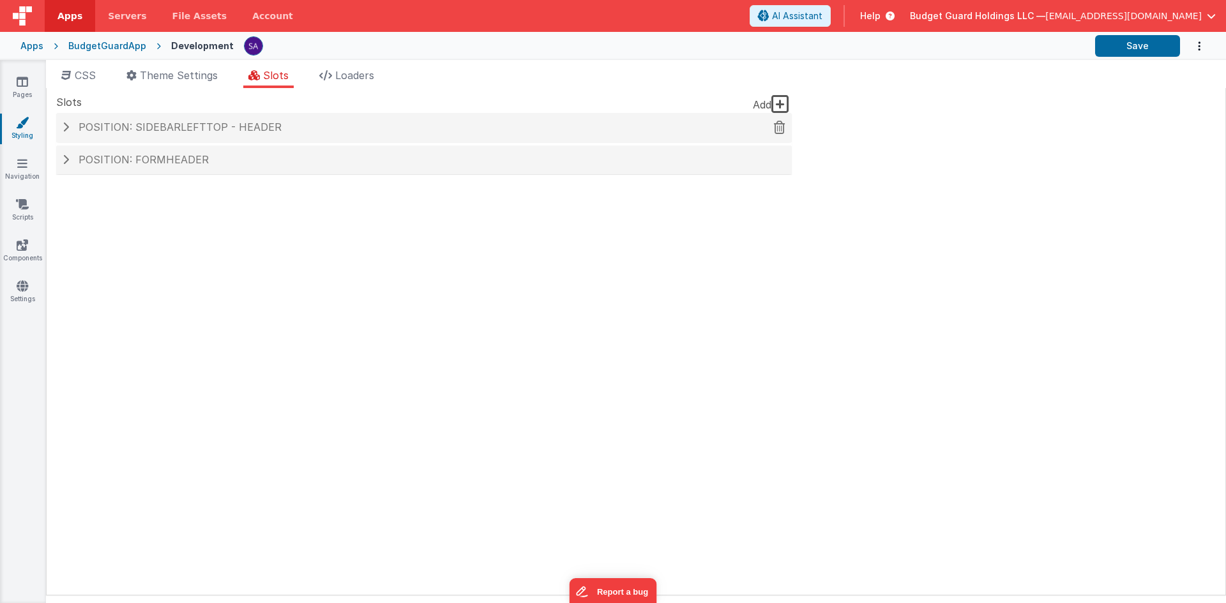
click at [229, 125] on span "Position: sidebarLeftTop - header" at bounding box center [180, 127] width 203 height 13
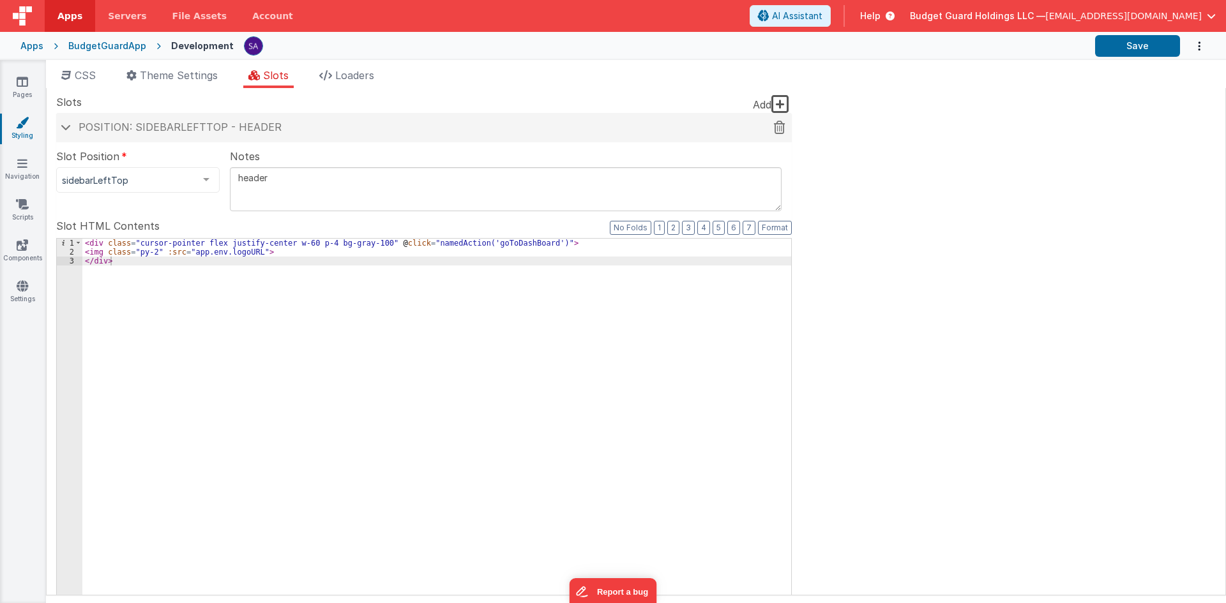
click at [66, 126] on span at bounding box center [66, 127] width 10 height 6
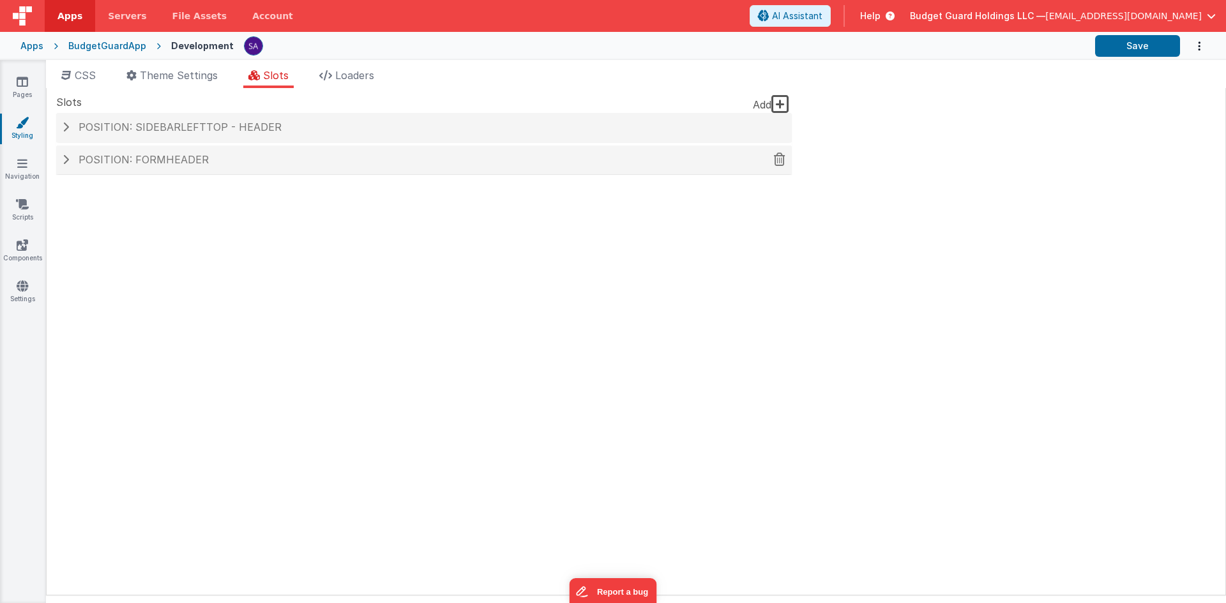
click at [69, 159] on h4 "Position: formHeader" at bounding box center [424, 160] width 723 height 11
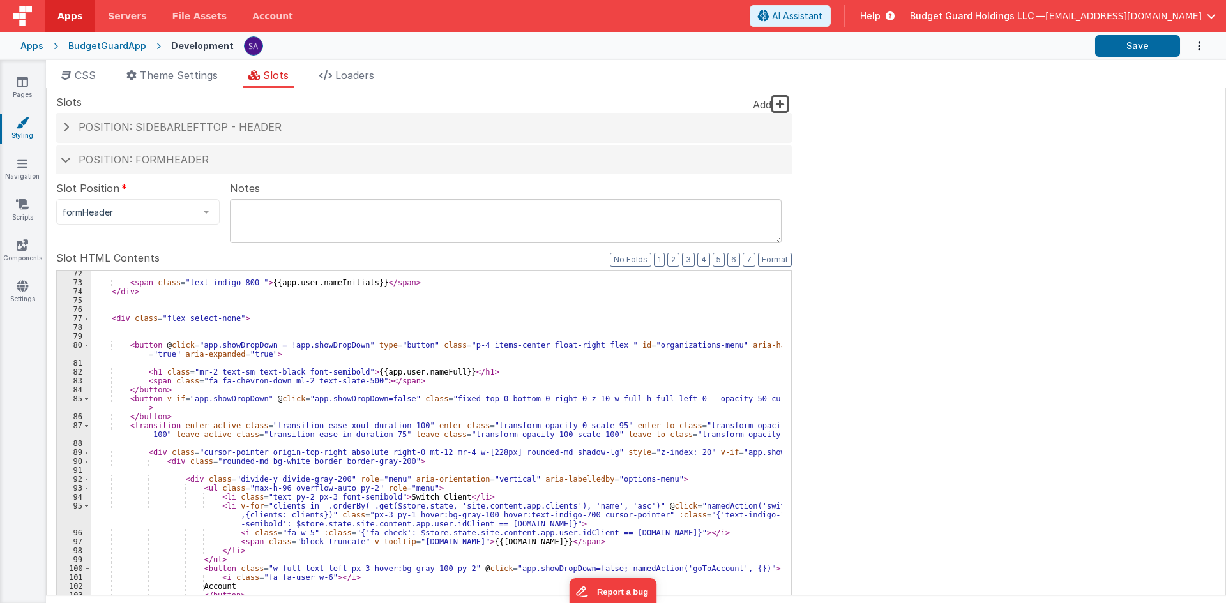
scroll to position [731, 0]
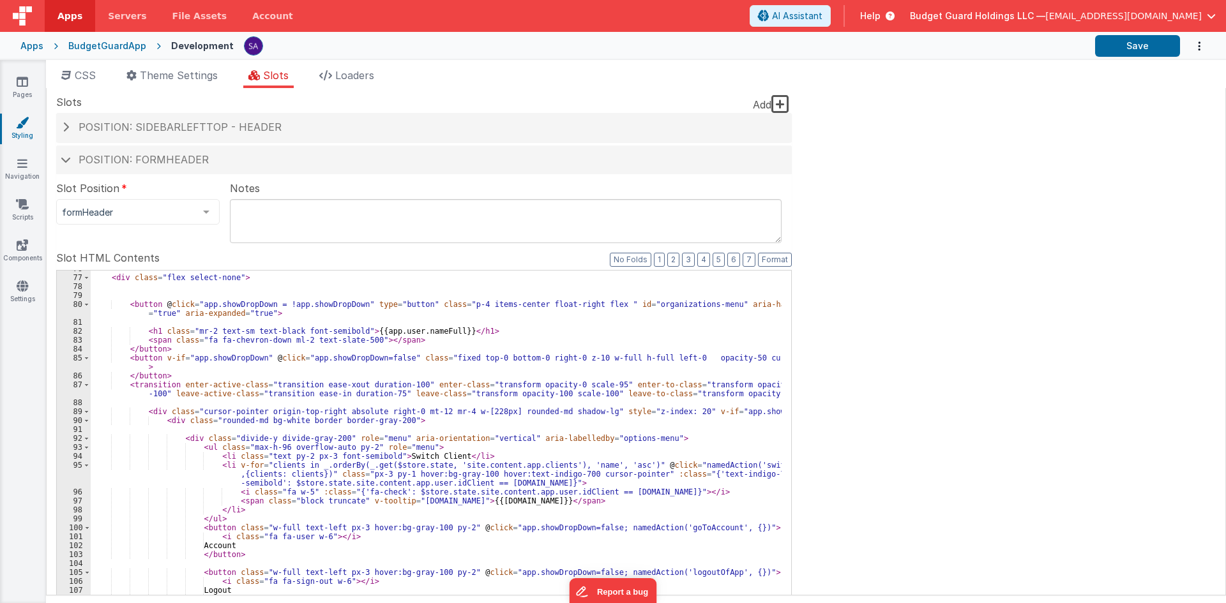
click at [183, 434] on div "< div class = "flex select-none" > < button @ click = "app.showDropDown = !app.…" at bounding box center [436, 480] width 691 height 432
click at [188, 439] on div "< div class = "flex select-none" > < button @ click = "app.showDropDown = !app.…" at bounding box center [436, 480] width 691 height 432
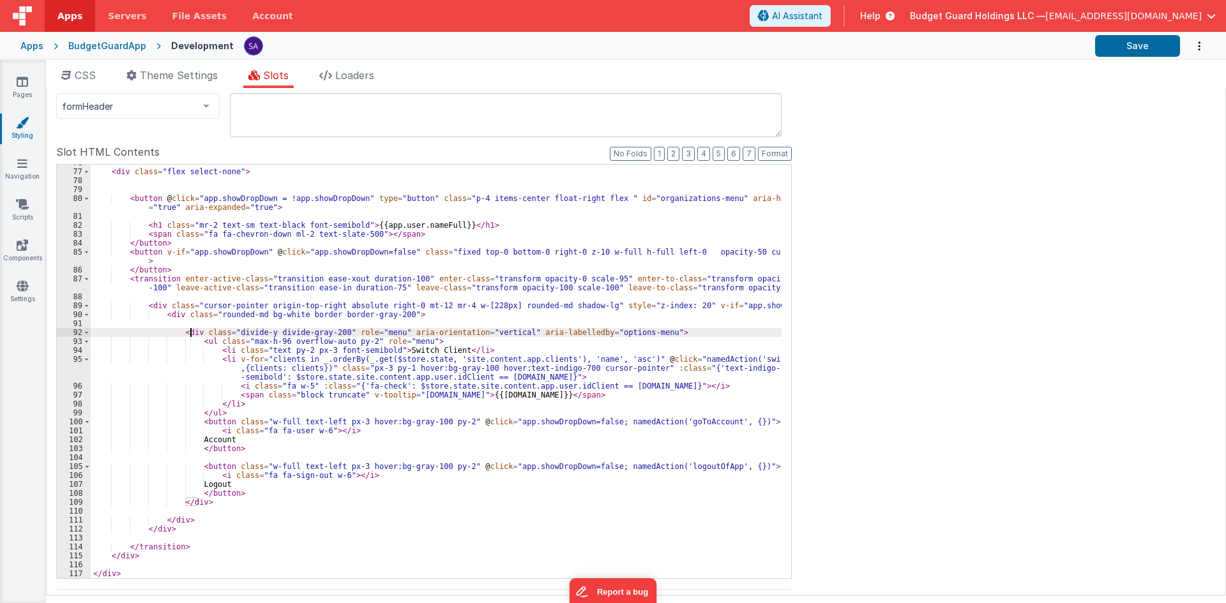
scroll to position [113, 0]
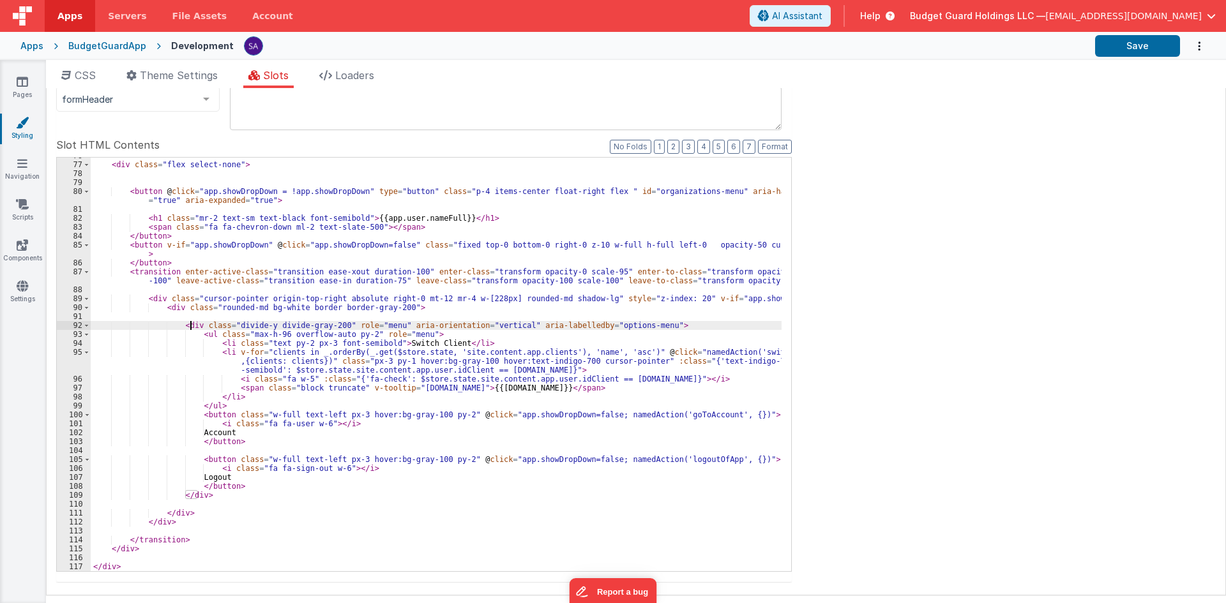
click at [219, 341] on div "< div class = "flex select-none" > < button @ click = "app.showDropDown = !app.…" at bounding box center [436, 367] width 691 height 432
click at [198, 333] on div "< div class = "flex select-none" > < button @ click = "app.showDropDown = !app.…" at bounding box center [436, 367] width 691 height 432
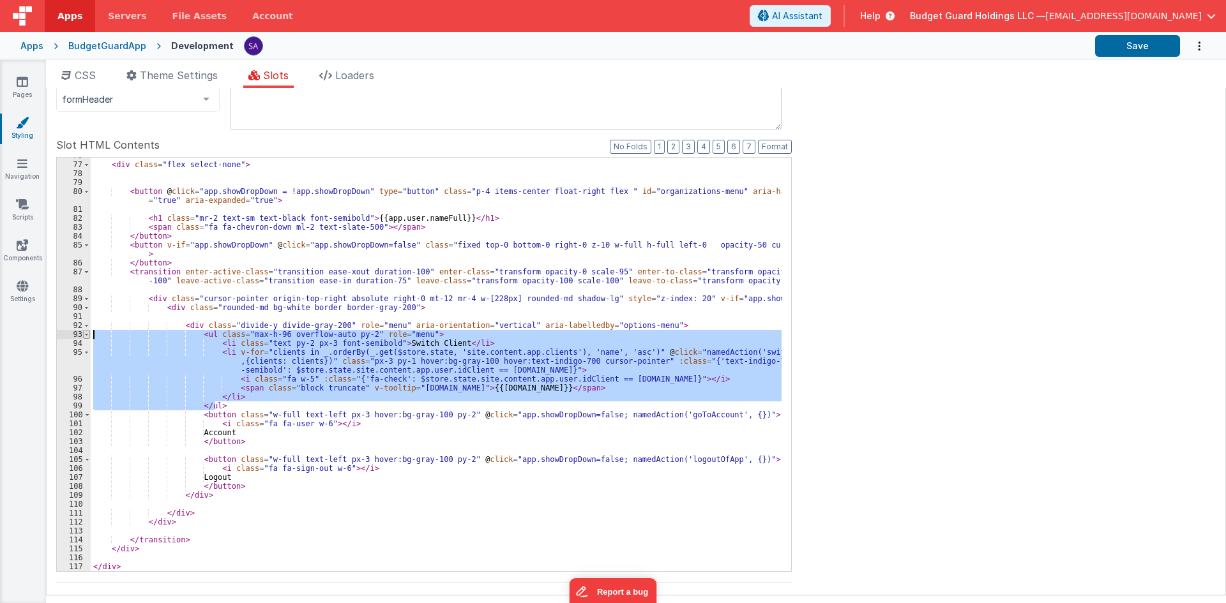
drag, startPoint x: 222, startPoint y: 409, endPoint x: 89, endPoint y: 332, distance: 153.3
click at [89, 332] on div "76 77 78 79 80 81 82 83 84 85 86 87 88 89 90 91 92 93 94 95 96 97 98 99 100 101…" at bounding box center [424, 364] width 736 height 415
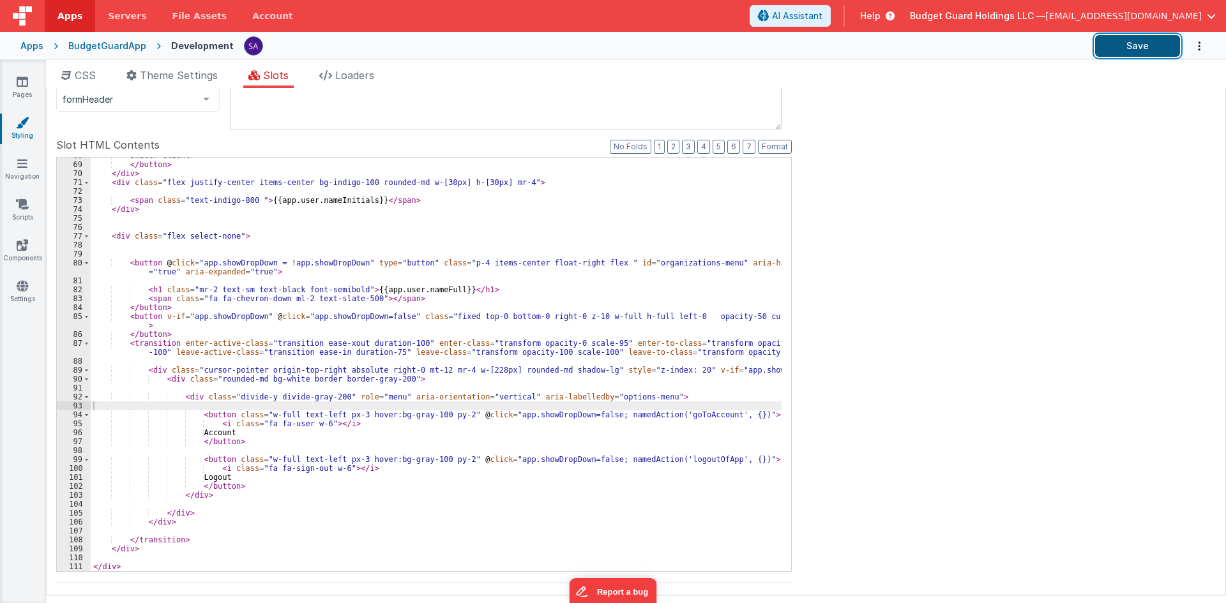
click at [1128, 36] on button "Save" at bounding box center [1137, 46] width 85 height 22
click at [1140, 56] on button "Save" at bounding box center [1137, 46] width 85 height 22
click at [388, 430] on div "Switch Client </ button > </ div > < div class = "flex justify-center items-cen…" at bounding box center [436, 367] width 691 height 432
drag, startPoint x: 370, startPoint y: 427, endPoint x: 334, endPoint y: 402, distance: 43.6
click at [334, 402] on div "Switch Client </ button > </ div > < div class = "flex justify-center items-cen…" at bounding box center [436, 367] width 691 height 432
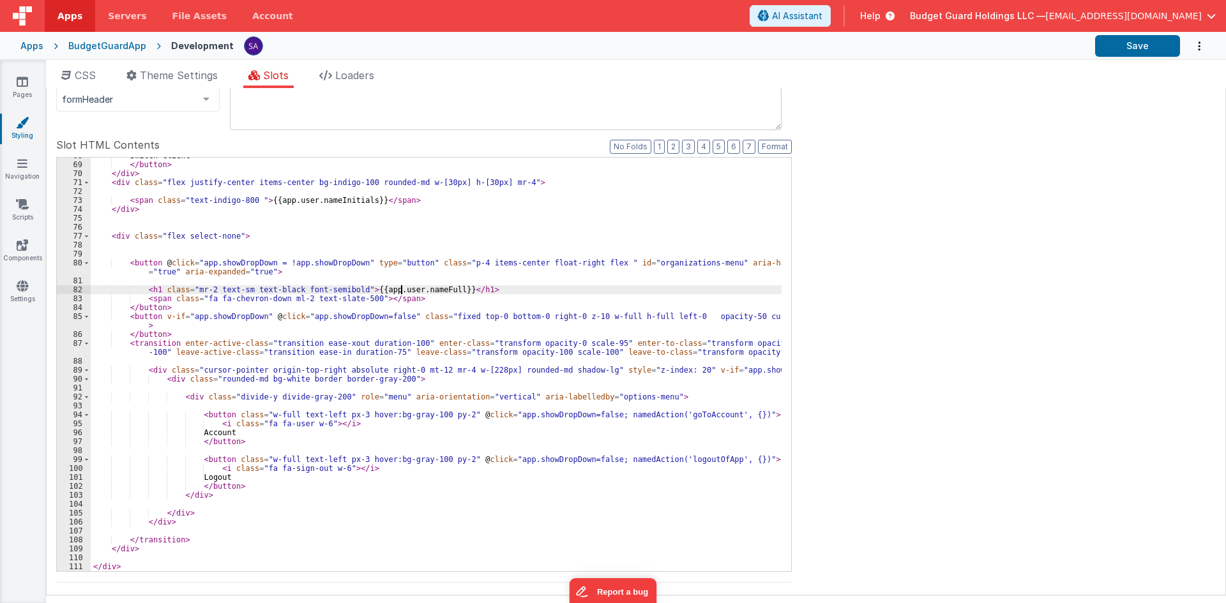
click at [402, 287] on div "Switch Client </ button > </ div > < div class = "flex justify-center items-cen…" at bounding box center [436, 367] width 691 height 432
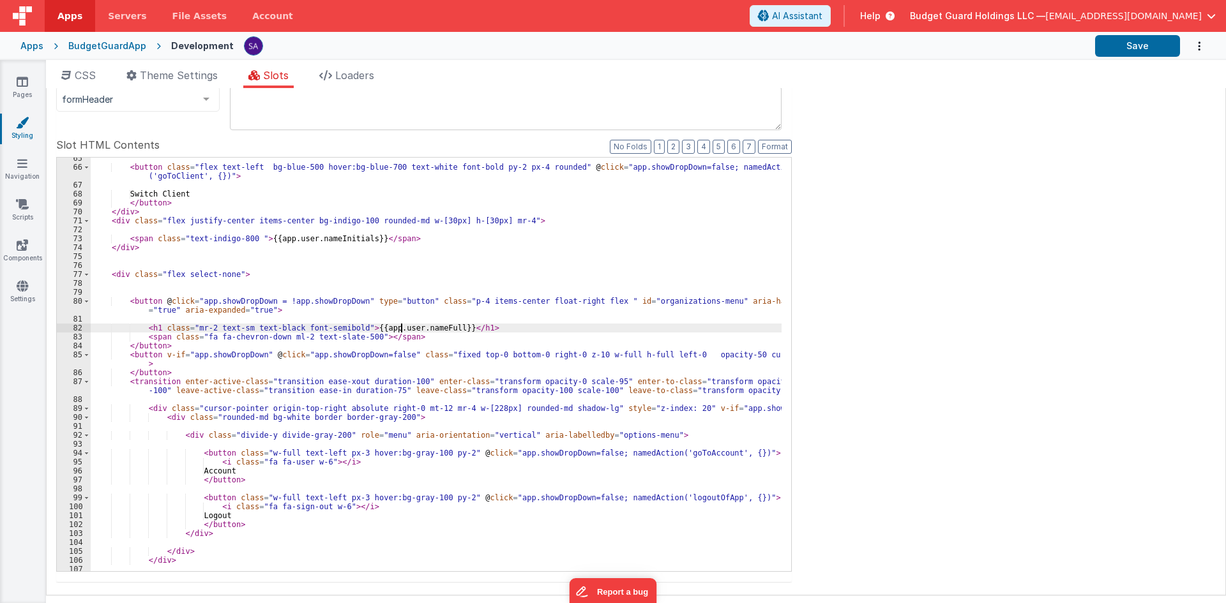
scroll to position [621, 0]
click at [323, 232] on div "< button class = "flex text-left bg-blue-500 hover:bg-blue-700 text-white font-…" at bounding box center [436, 370] width 691 height 432
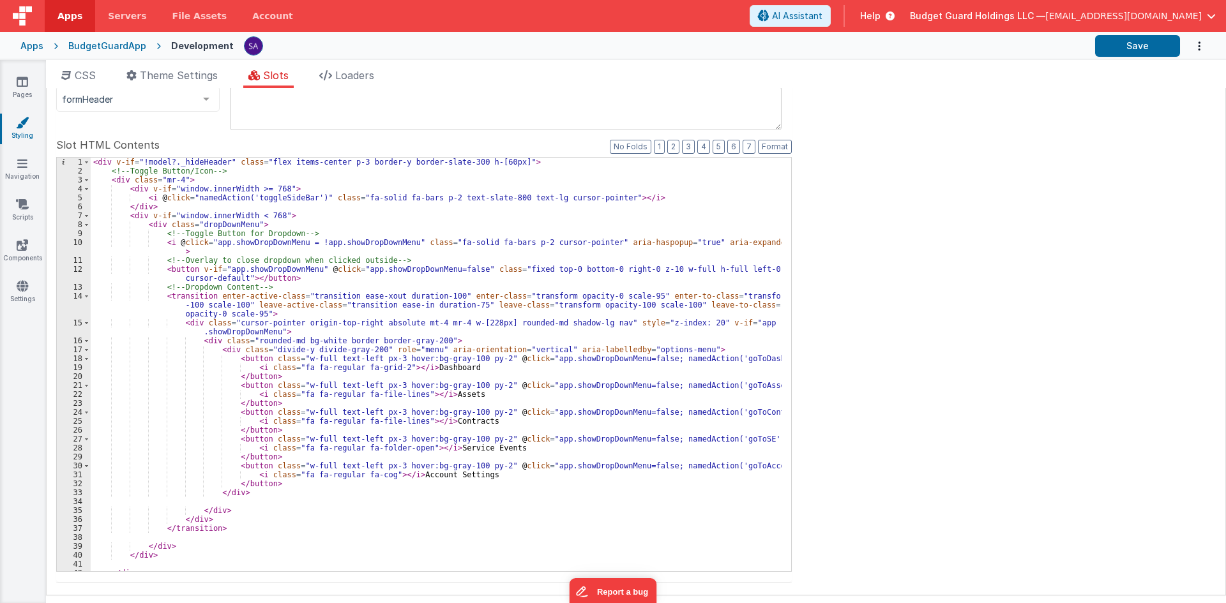
scroll to position [0, 0]
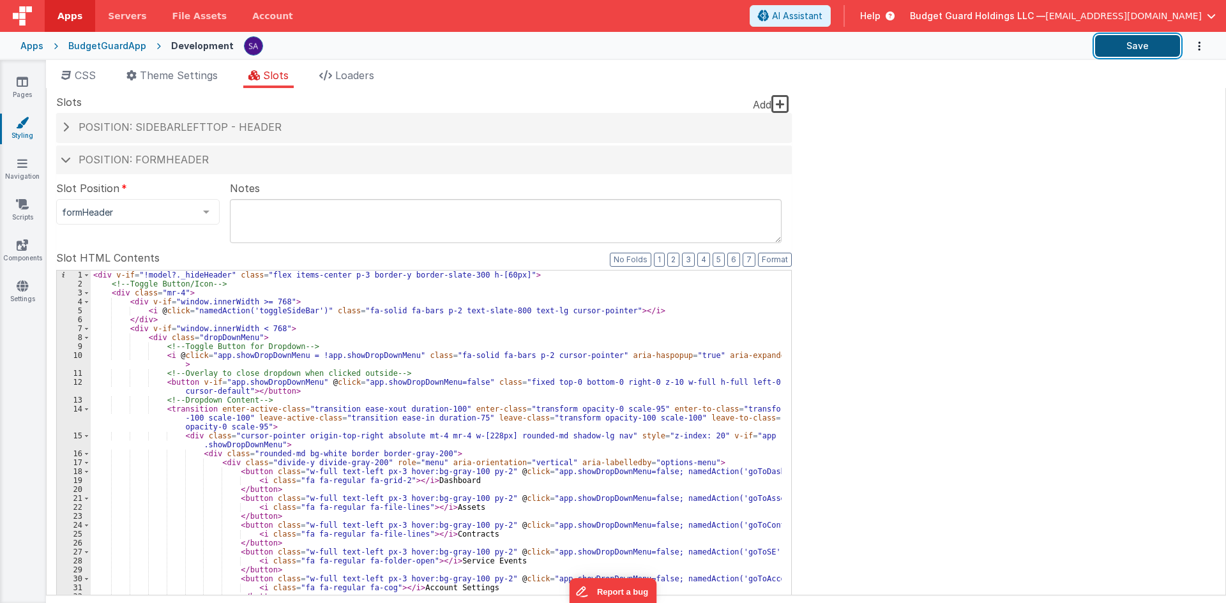
click at [1161, 44] on button "Save" at bounding box center [1137, 46] width 85 height 22
click at [24, 95] on link "Pages" at bounding box center [22, 88] width 46 height 26
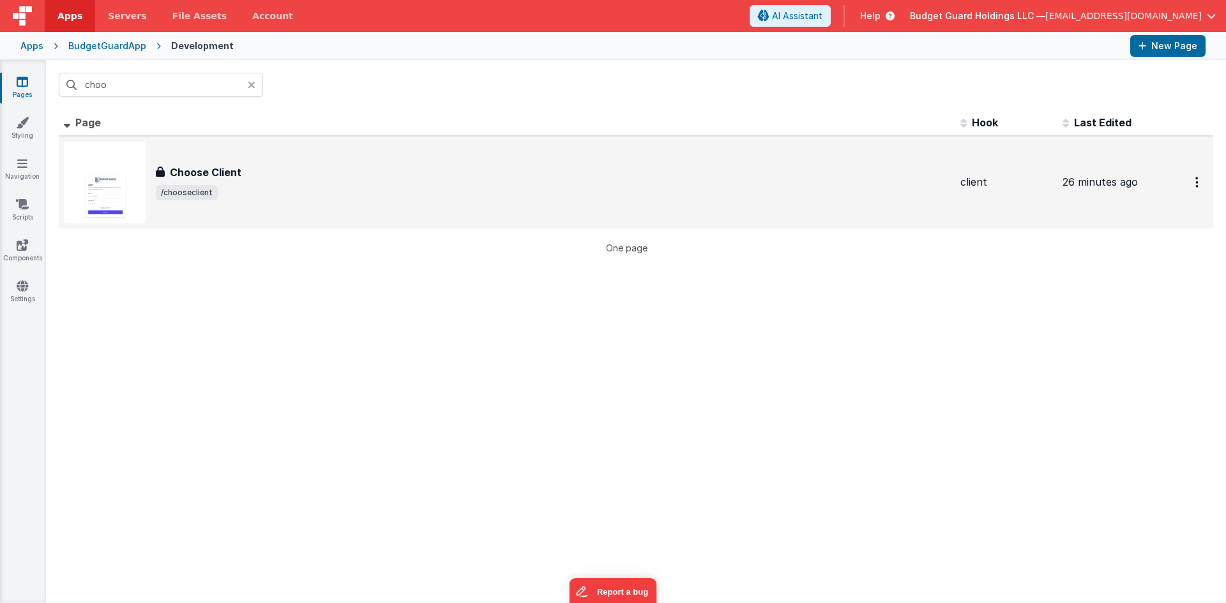
click at [172, 162] on div "Choose Client Choose Client /chooseclient" at bounding box center [507, 183] width 886 height 82
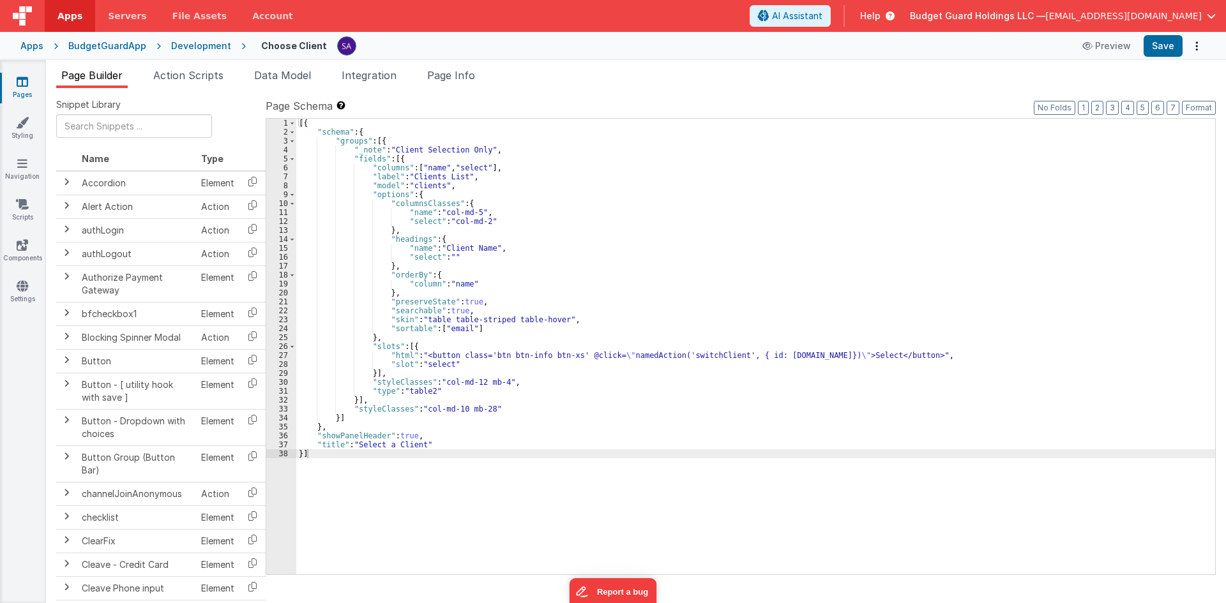
click at [559, 358] on div "[{ "schema" : { "groups" : [{ "_note" : "Client Selection Only" , "fields" : [{…" at bounding box center [755, 356] width 919 height 474
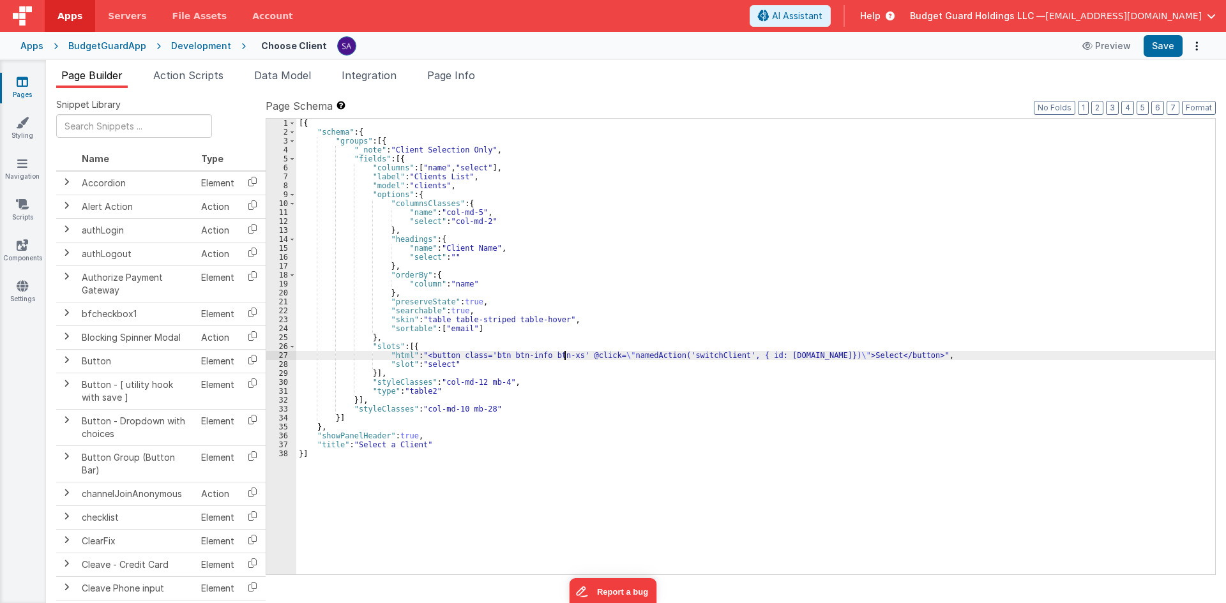
click at [563, 356] on div "[{ "schema" : { "groups" : [{ "_note" : "Client Selection Only" , "fields" : [{…" at bounding box center [755, 356] width 919 height 474
drag, startPoint x: 564, startPoint y: 357, endPoint x: 547, endPoint y: 355, distance: 17.3
click at [547, 355] on div "[{ "schema" : { "groups" : [{ "_note" : "Client Selection Only" , "fields" : [{…" at bounding box center [755, 356] width 919 height 474
click at [1159, 43] on button "Save" at bounding box center [1163, 46] width 39 height 22
